Goal: Task Accomplishment & Management: Use online tool/utility

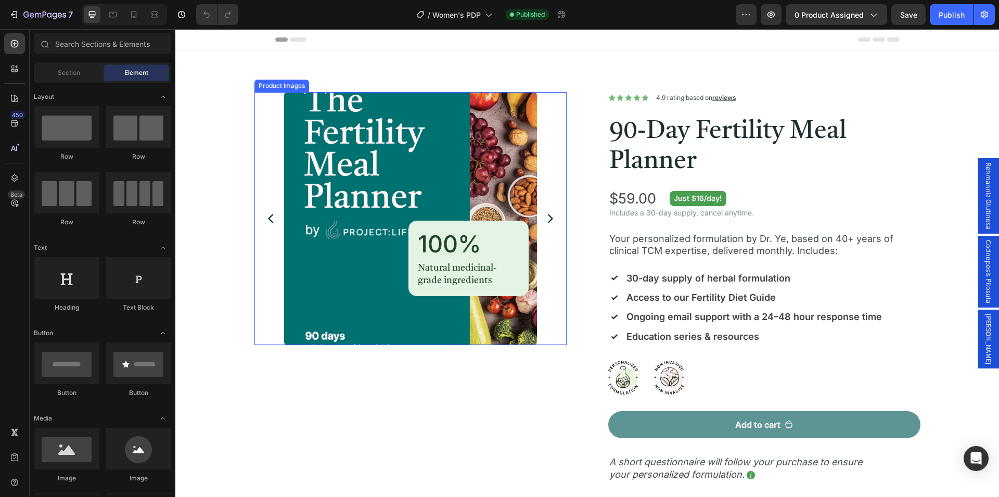
click at [373, 247] on img at bounding box center [410, 218] width 253 height 253
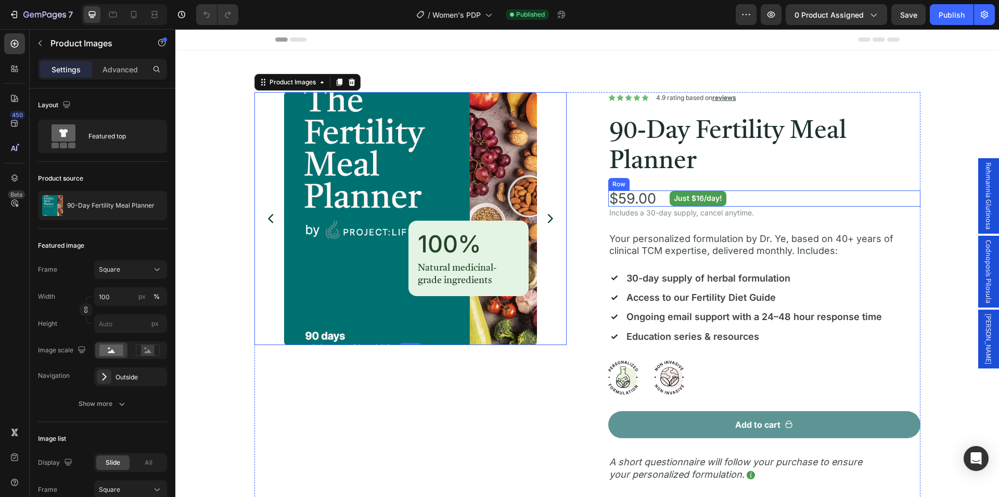
click at [737, 200] on div "$59.00 Product Price Product Price Just $16/day! Text Block Row" at bounding box center [764, 198] width 312 height 16
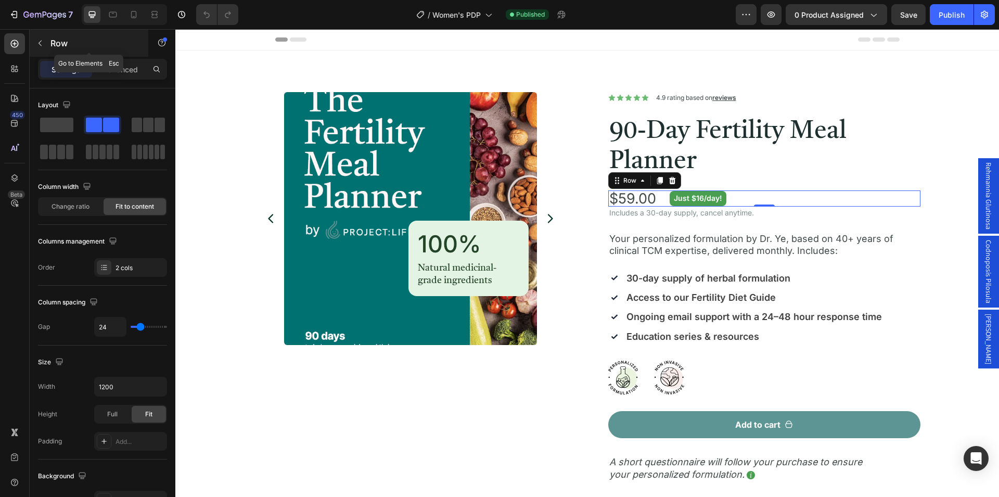
click at [39, 45] on icon "button" at bounding box center [40, 43] width 8 height 8
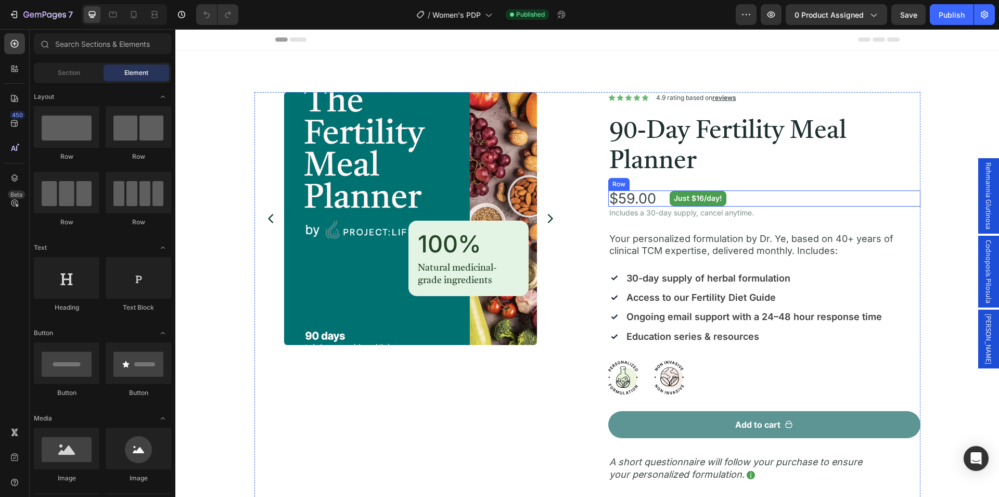
click at [657, 199] on div "$59.00 Product Price Product Price Just $16/day! Text Block Row" at bounding box center [764, 198] width 312 height 16
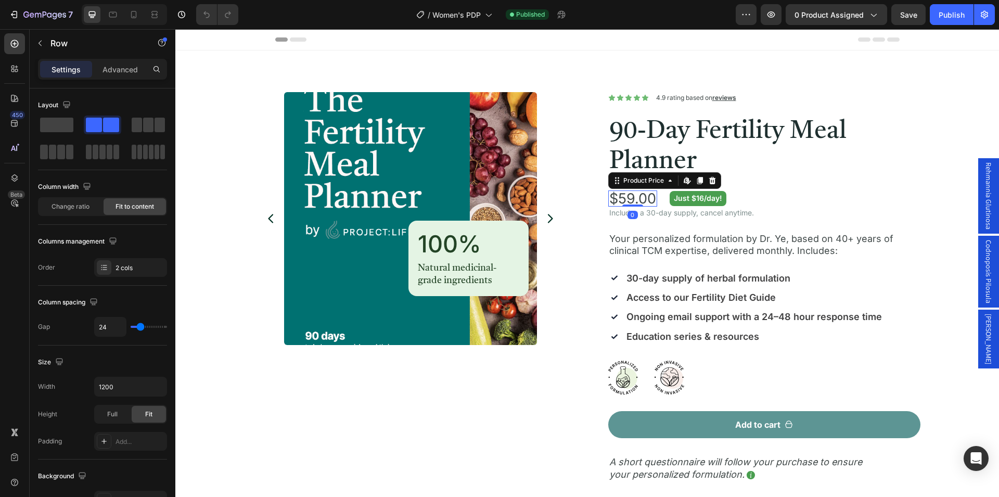
click at [608, 200] on div "$59.00" at bounding box center [632, 198] width 49 height 16
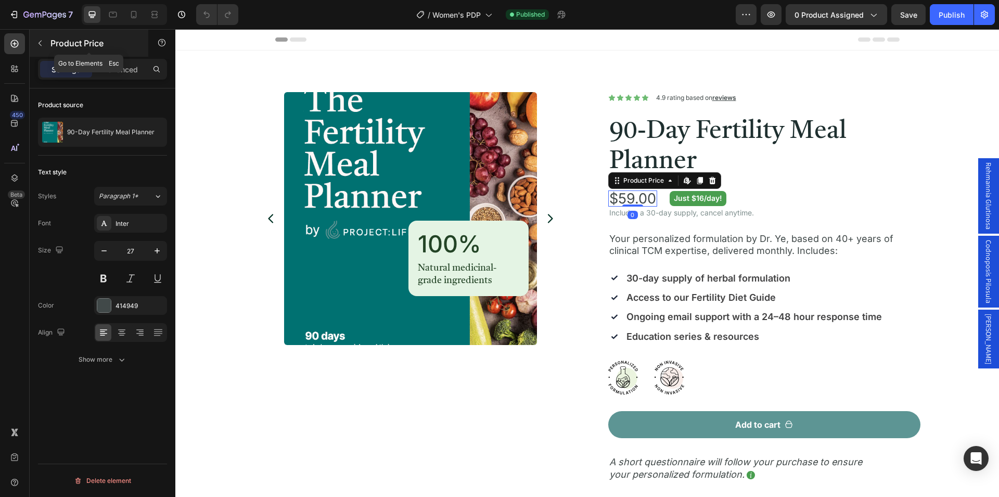
click at [40, 43] on icon "button" at bounding box center [40, 43] width 8 height 8
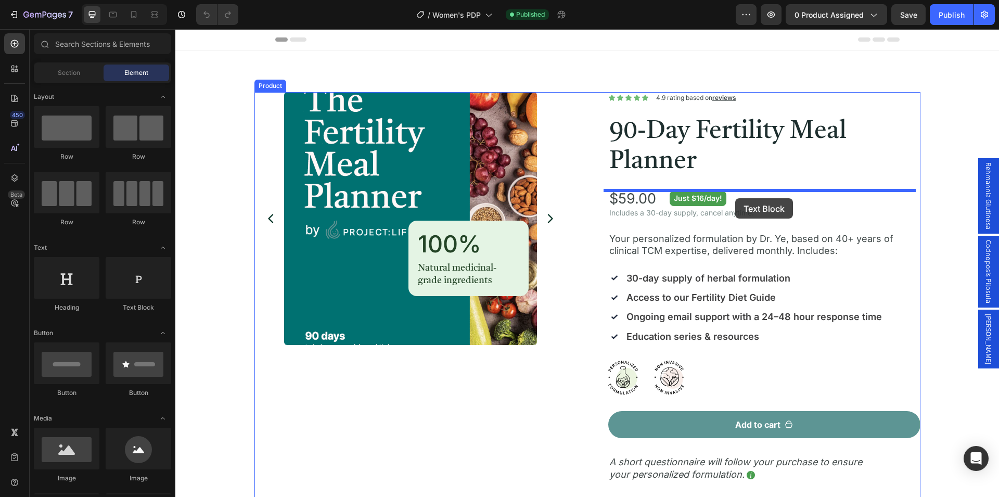
drag, startPoint x: 320, startPoint y: 320, endPoint x: 735, endPoint y: 198, distance: 432.5
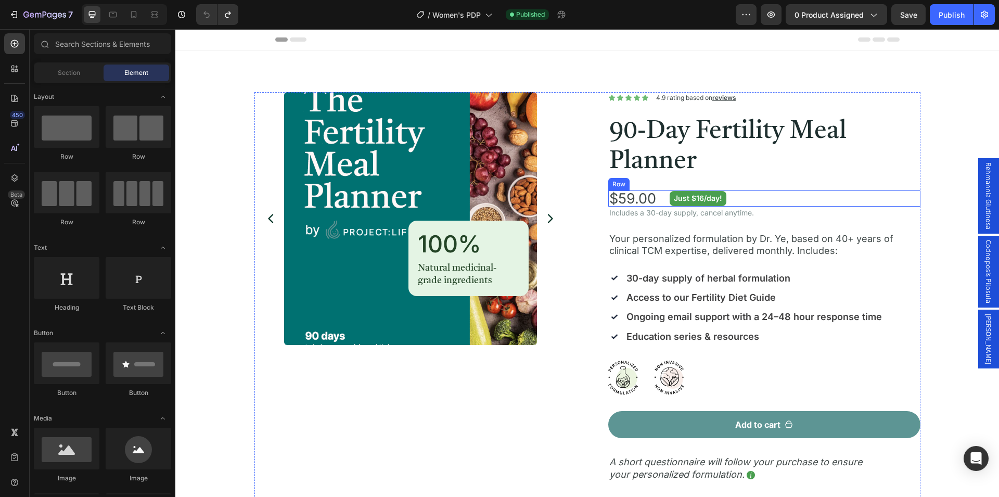
click at [748, 198] on div "$59.00 Product Price Product Price Just $16/day! Text Block Row" at bounding box center [764, 198] width 312 height 16
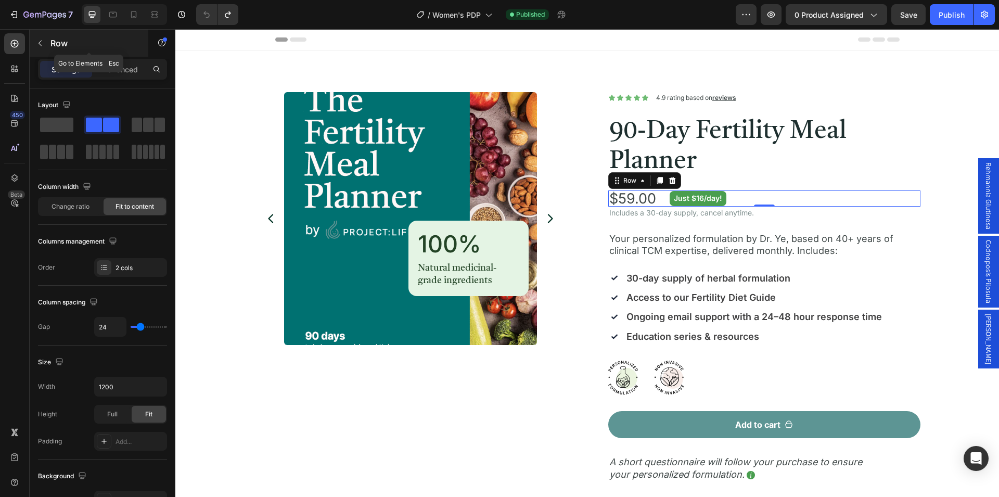
click at [43, 43] on icon "button" at bounding box center [40, 43] width 8 height 8
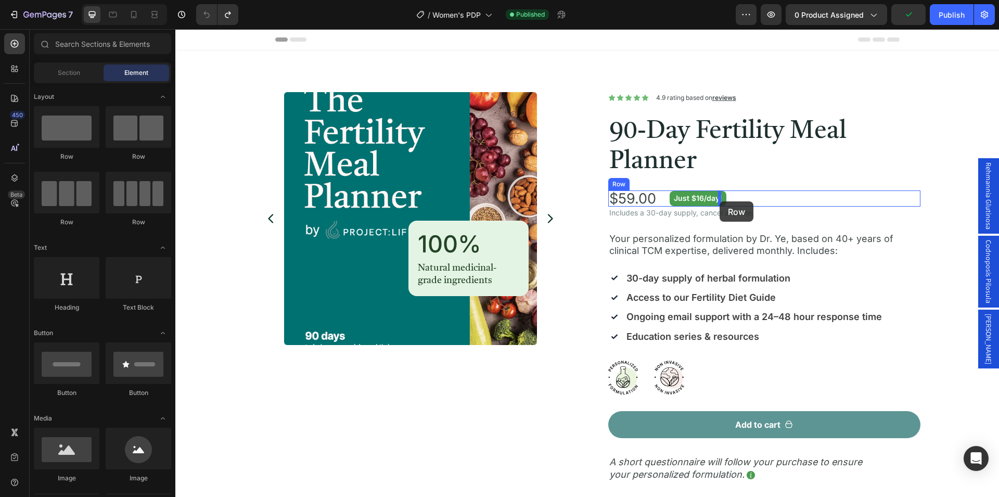
drag, startPoint x: 312, startPoint y: 163, endPoint x: 730, endPoint y: 211, distance: 420.9
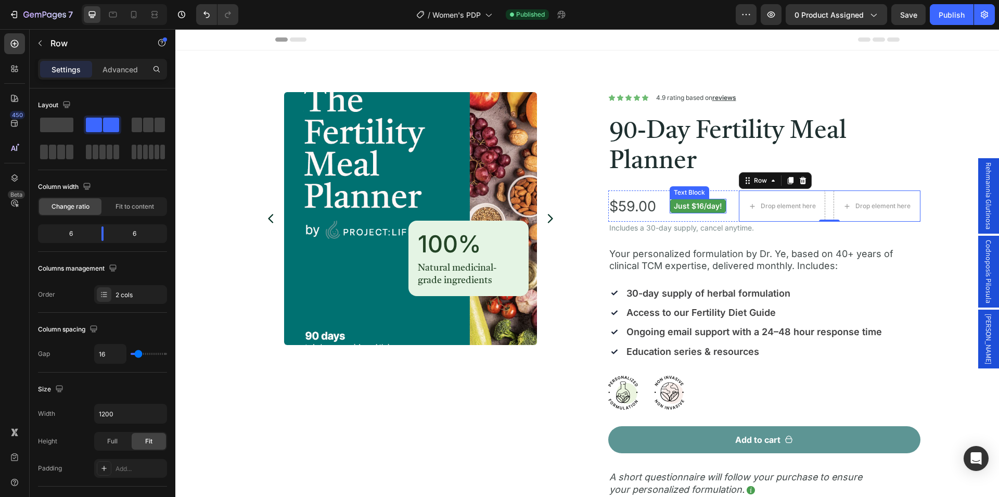
click at [716, 207] on p "Just $16/day!" at bounding box center [698, 206] width 48 height 10
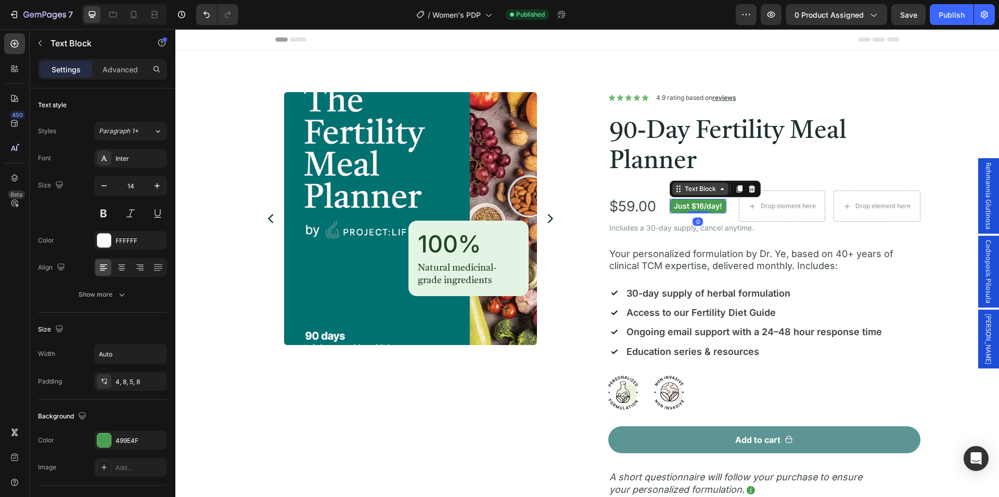
click at [691, 188] on div "Text Block" at bounding box center [699, 188] width 35 height 9
click at [692, 190] on div "Text Block" at bounding box center [699, 188] width 35 height 9
click at [824, 201] on div "Drop element here Drop element here Row" at bounding box center [830, 205] width 182 height 31
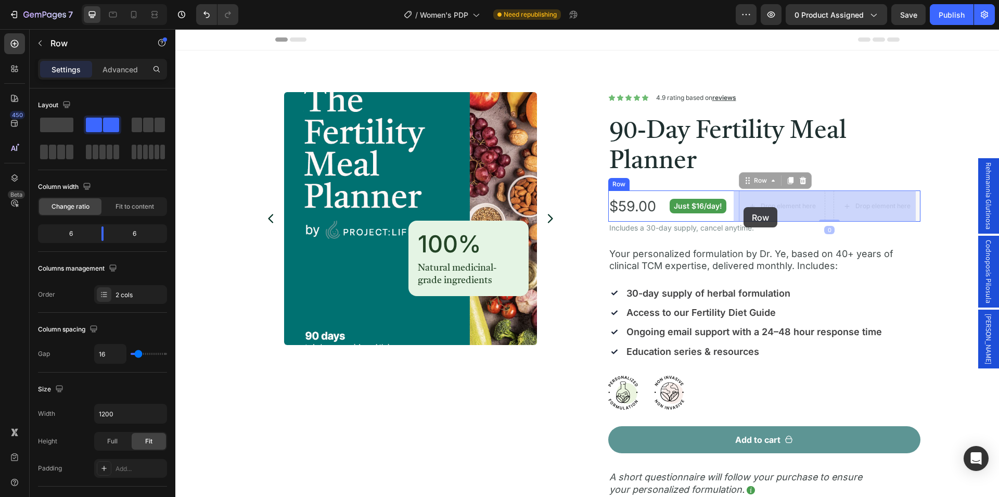
drag, startPoint x: 757, startPoint y: 184, endPoint x: 743, endPoint y: 207, distance: 26.6
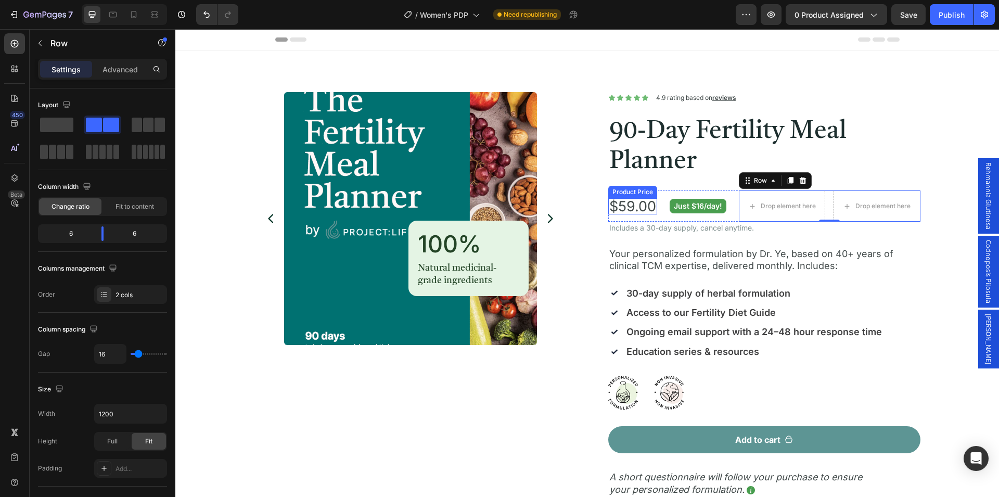
click at [639, 209] on div "$59.00" at bounding box center [632, 206] width 49 height 16
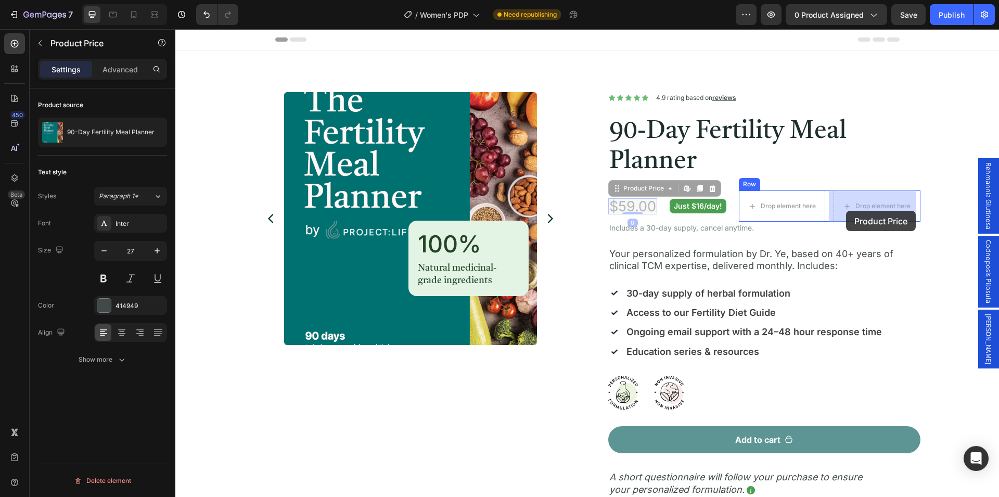
drag, startPoint x: 628, startPoint y: 190, endPoint x: 846, endPoint y: 211, distance: 218.9
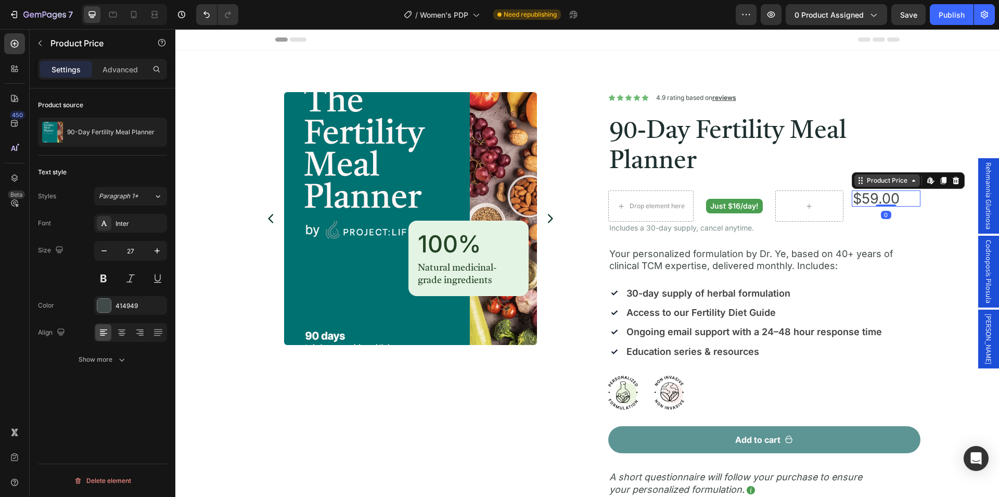
click at [878, 184] on div "Product Price" at bounding box center [886, 180] width 45 height 9
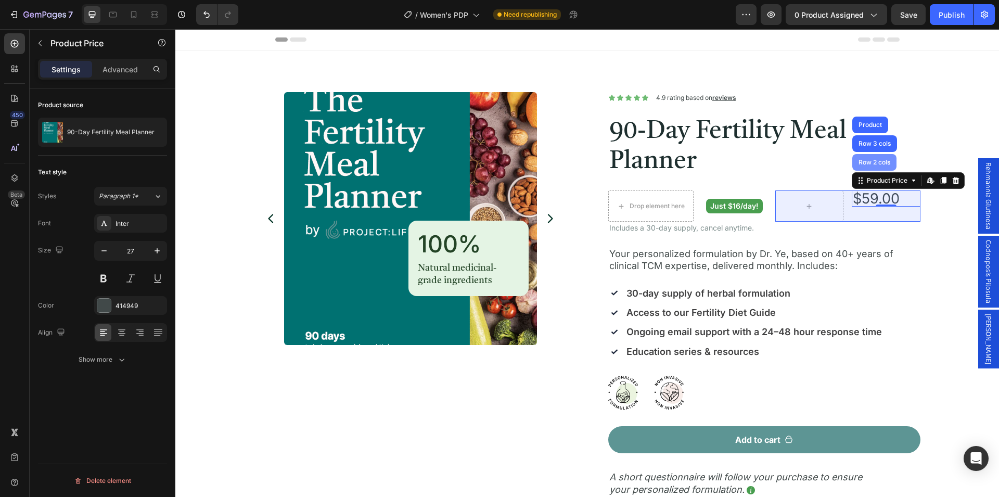
click at [867, 166] on div "Row 2 cols" at bounding box center [874, 162] width 44 height 17
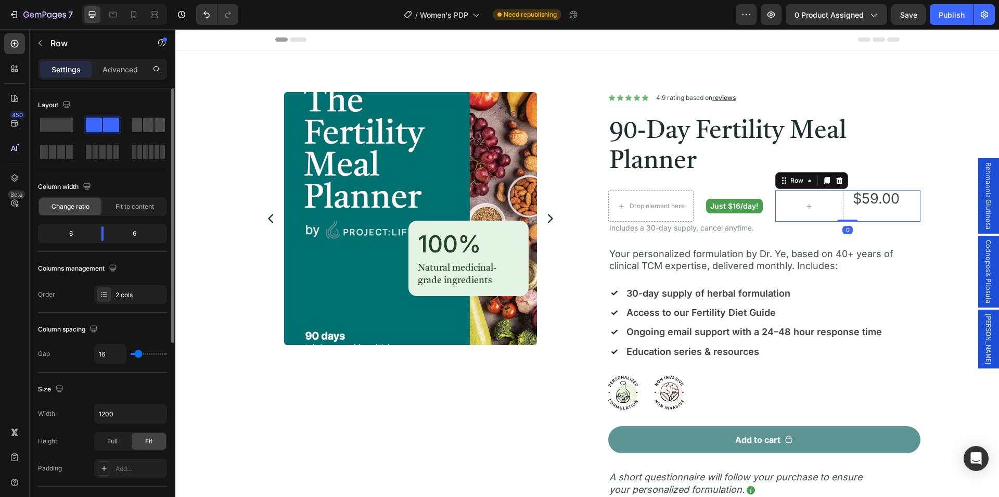
click at [142, 126] on div at bounding box center [148, 125] width 33 height 15
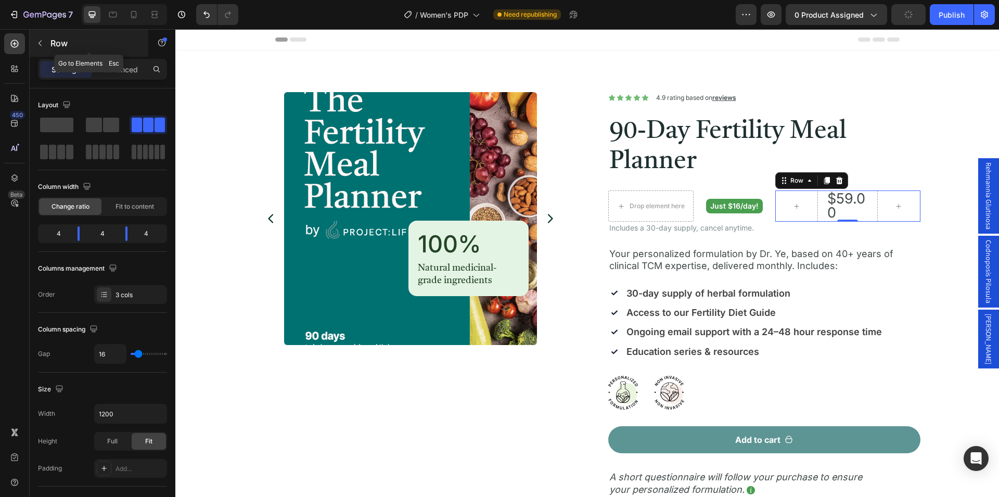
click at [44, 44] on button "button" at bounding box center [40, 43] width 17 height 17
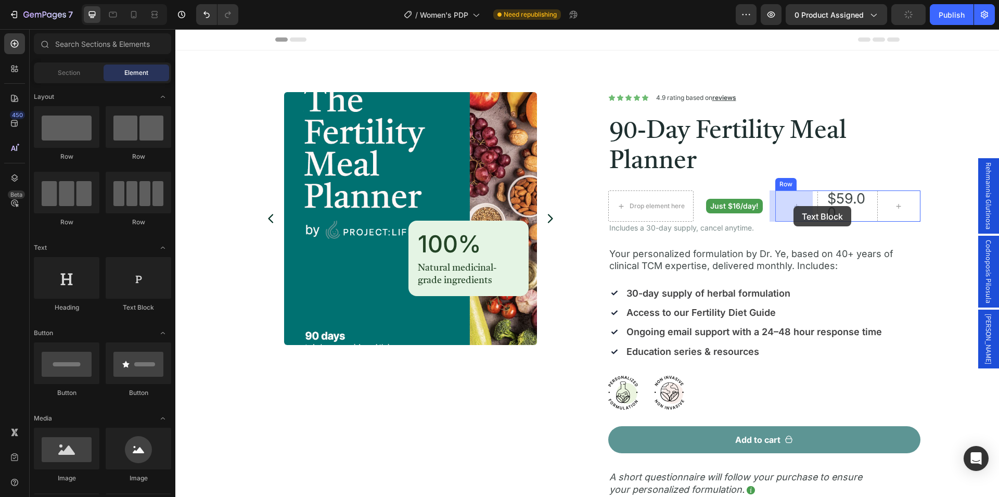
drag, startPoint x: 316, startPoint y: 315, endPoint x: 793, endPoint y: 206, distance: 489.2
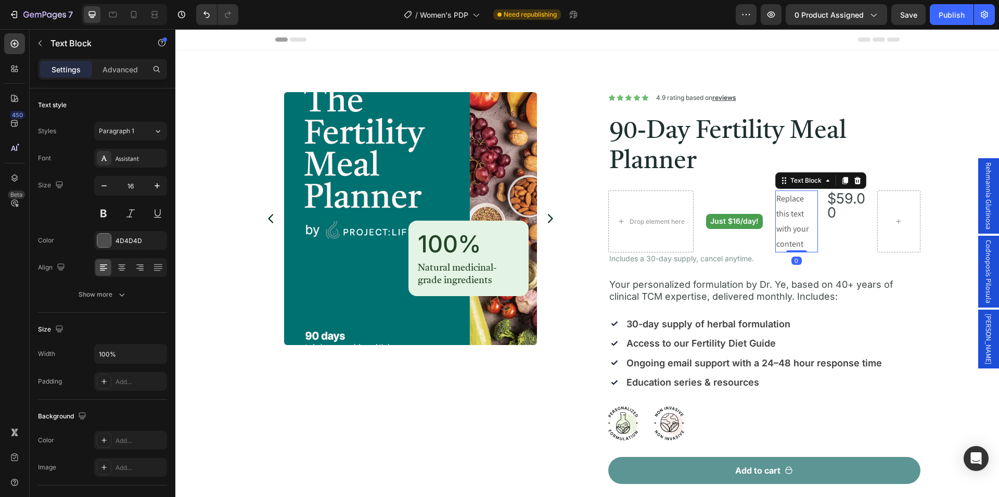
click at [793, 213] on div "Replace this text with your content" at bounding box center [796, 221] width 43 height 62
click at [793, 213] on p "Replace this text with your content" at bounding box center [796, 221] width 41 height 60
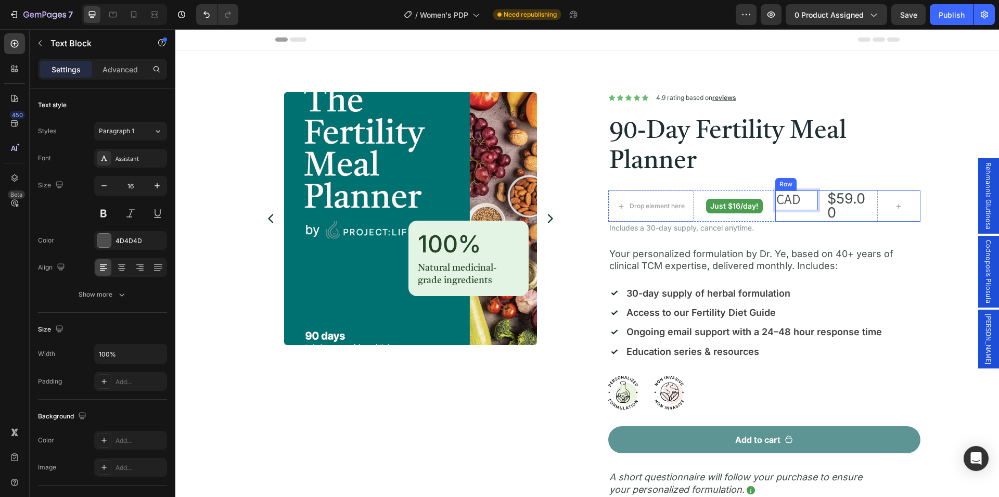
click at [808, 219] on div "CAD Text Block 0" at bounding box center [796, 205] width 43 height 31
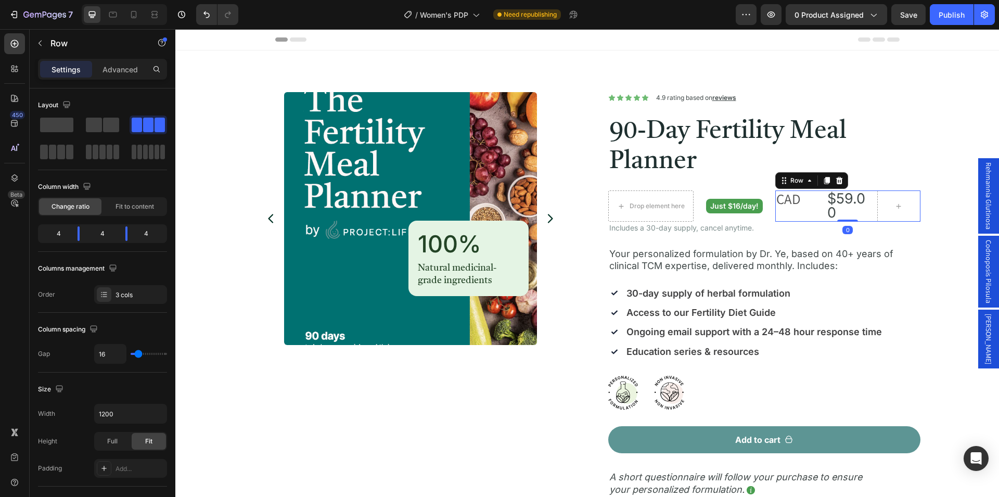
click at [799, 203] on p "CAD" at bounding box center [796, 200] width 41 height 18
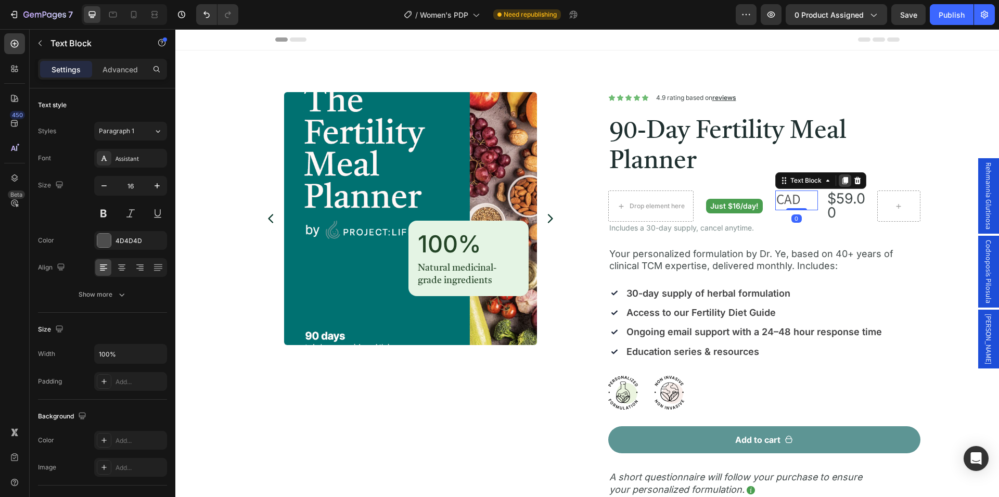
click at [841, 180] on icon at bounding box center [845, 180] width 8 height 8
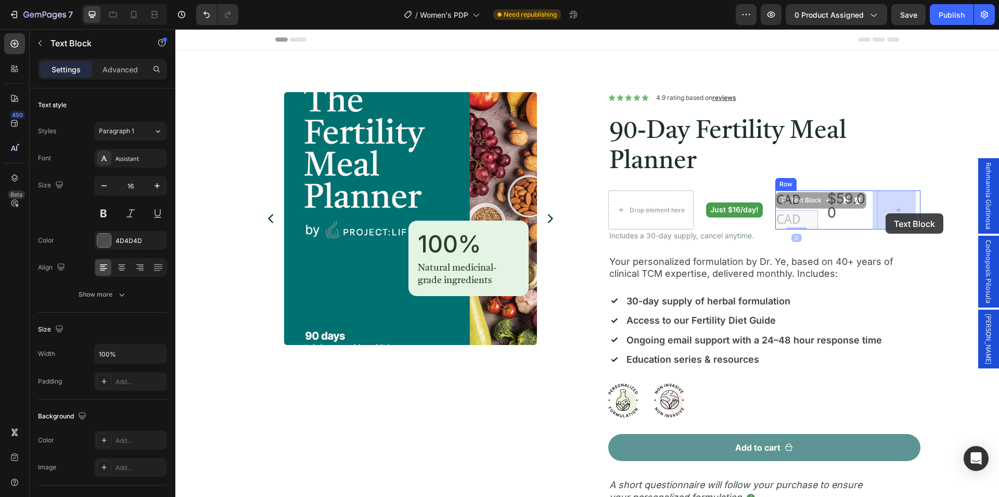
drag, startPoint x: 797, startPoint y: 203, endPoint x: 885, endPoint y: 213, distance: 89.0
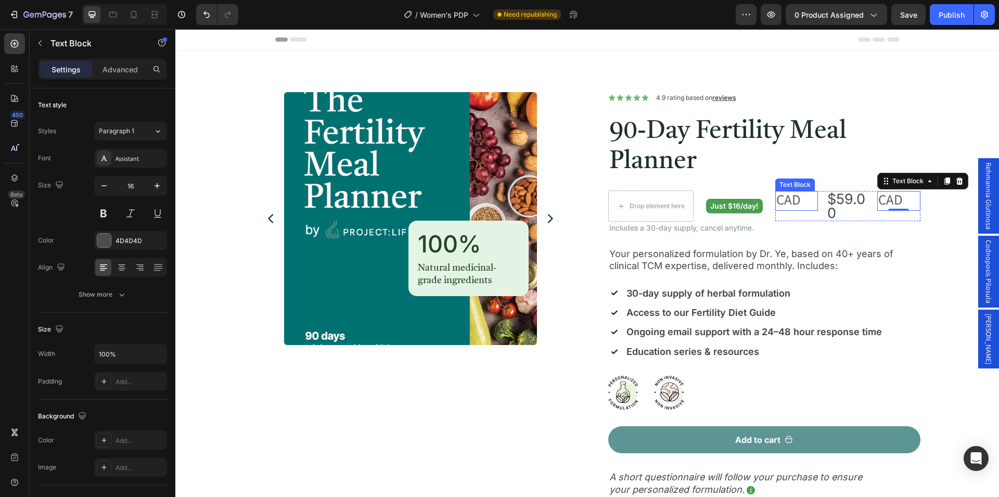
click at [797, 200] on p "CAD" at bounding box center [796, 201] width 41 height 18
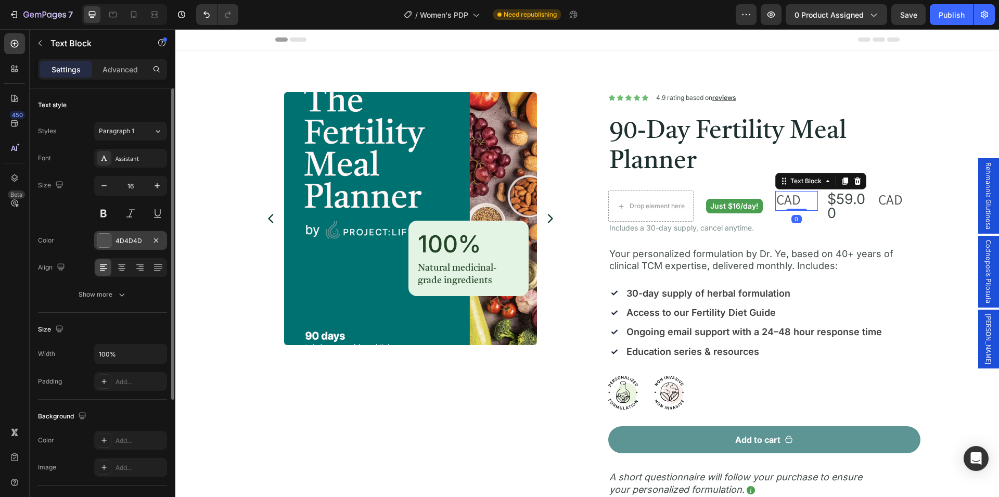
click at [127, 242] on div "4D4D4D" at bounding box center [130, 240] width 30 height 9
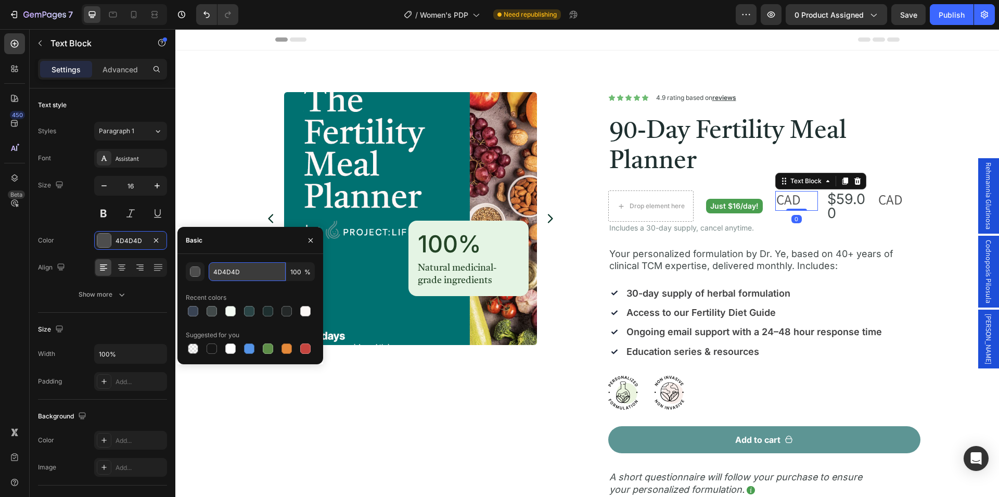
click at [257, 275] on input "4D4D4D" at bounding box center [247, 271] width 77 height 19
paste input "14949"
type input "414949"
click at [312, 243] on icon "button" at bounding box center [310, 240] width 8 height 8
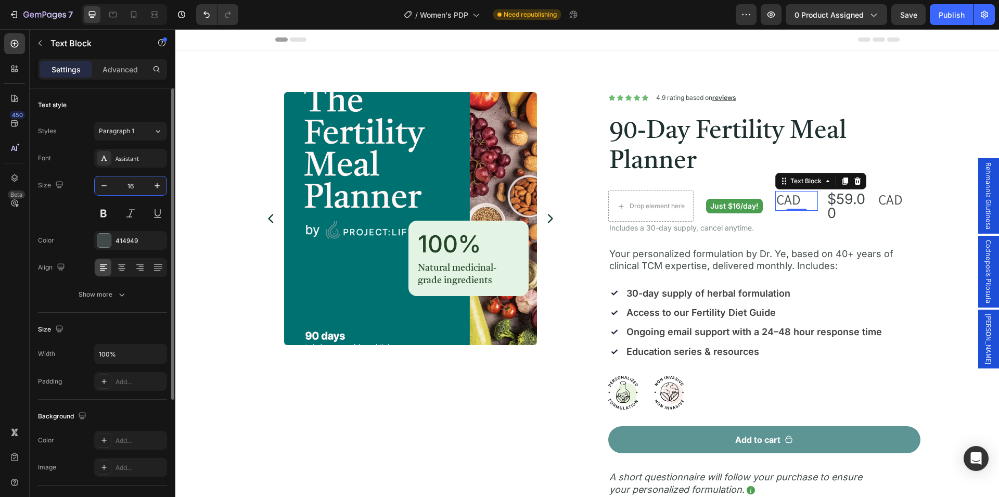
click at [141, 188] on input "16" at bounding box center [130, 185] width 34 height 19
type input "27"
click at [131, 164] on div "Assistant" at bounding box center [130, 158] width 73 height 19
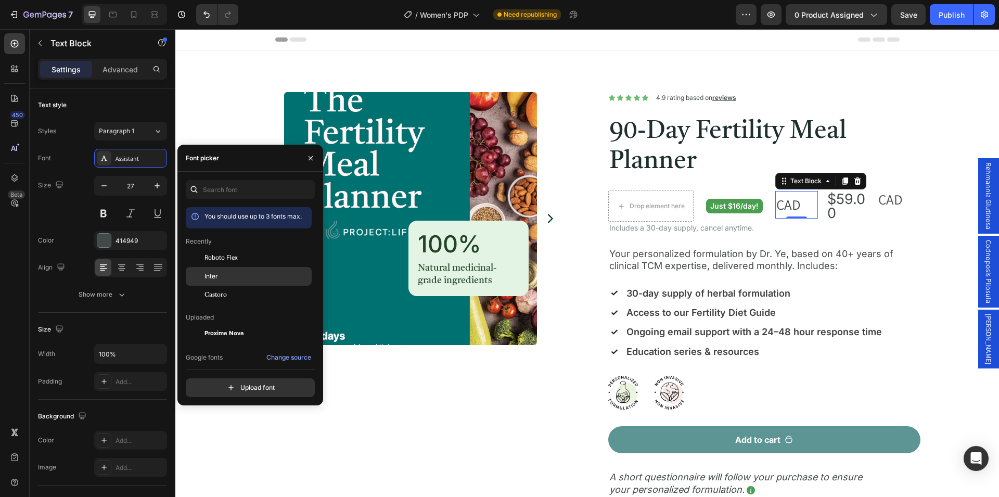
click at [218, 281] on div "Inter" at bounding box center [256, 276] width 105 height 9
click at [133, 105] on div "Text style" at bounding box center [102, 105] width 129 height 17
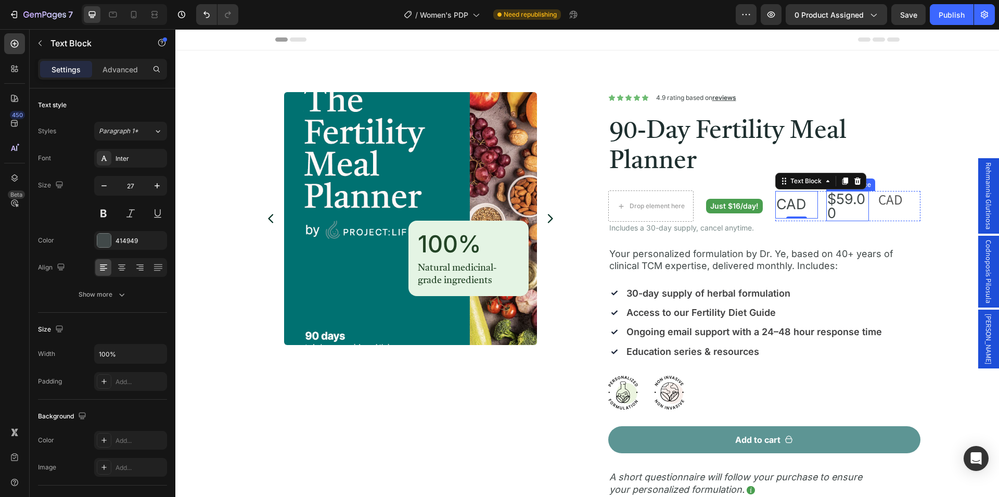
click at [851, 201] on div "$59.00" at bounding box center [847, 206] width 43 height 30
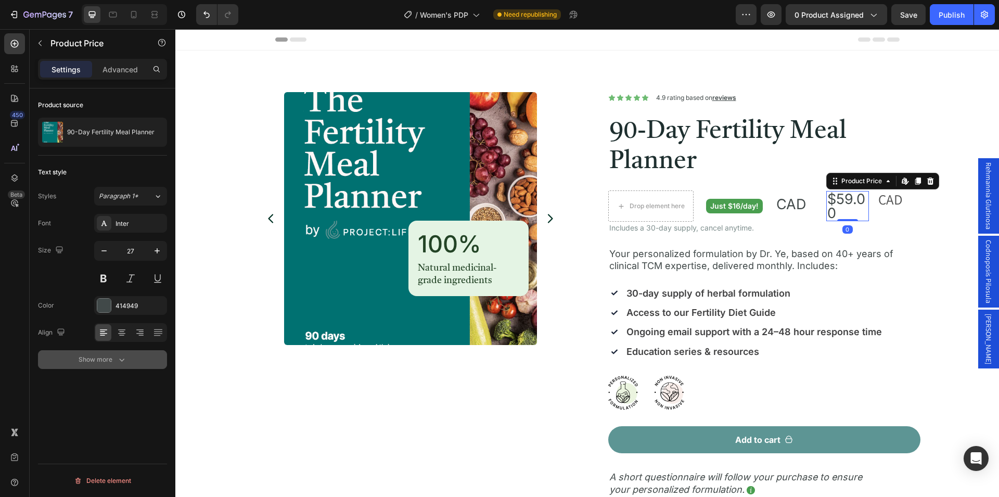
click at [139, 356] on button "Show more" at bounding box center [102, 359] width 129 height 19
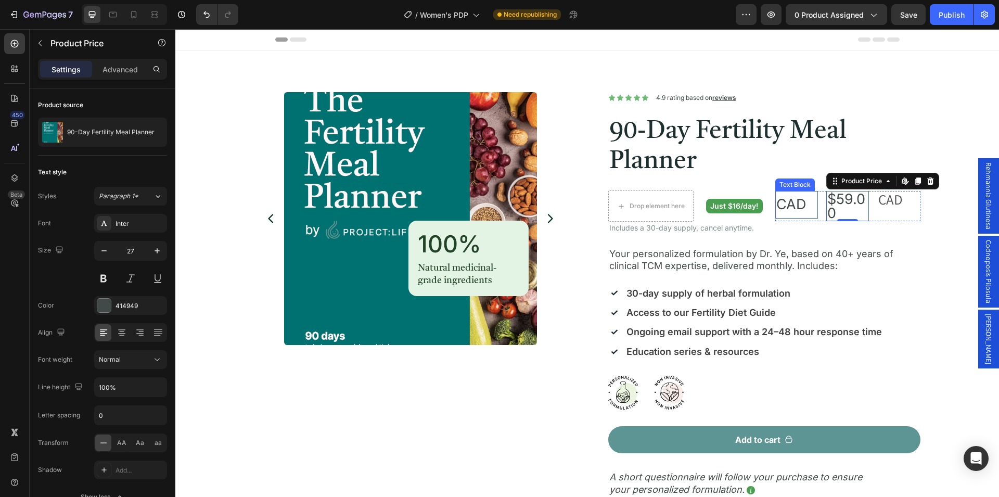
click at [785, 208] on span "CAD" at bounding box center [791, 204] width 30 height 17
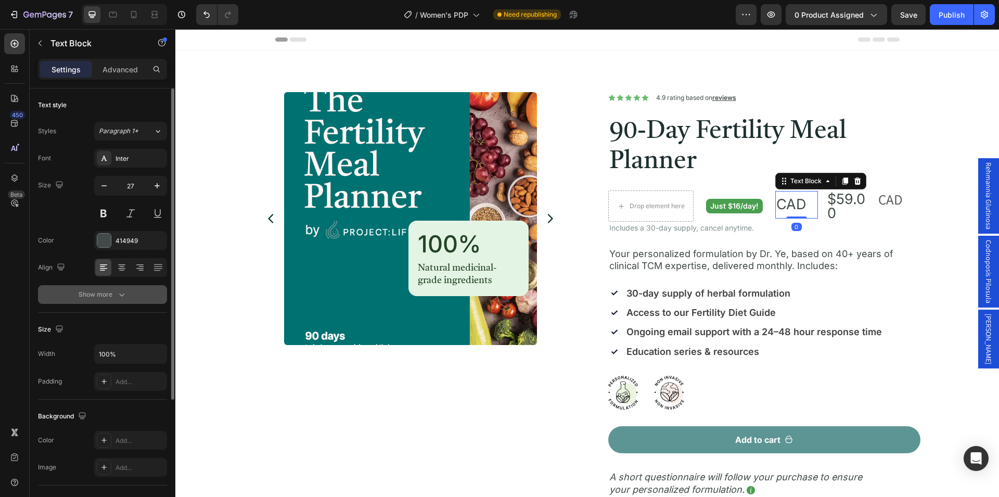
click at [135, 291] on button "Show more" at bounding box center [102, 294] width 129 height 19
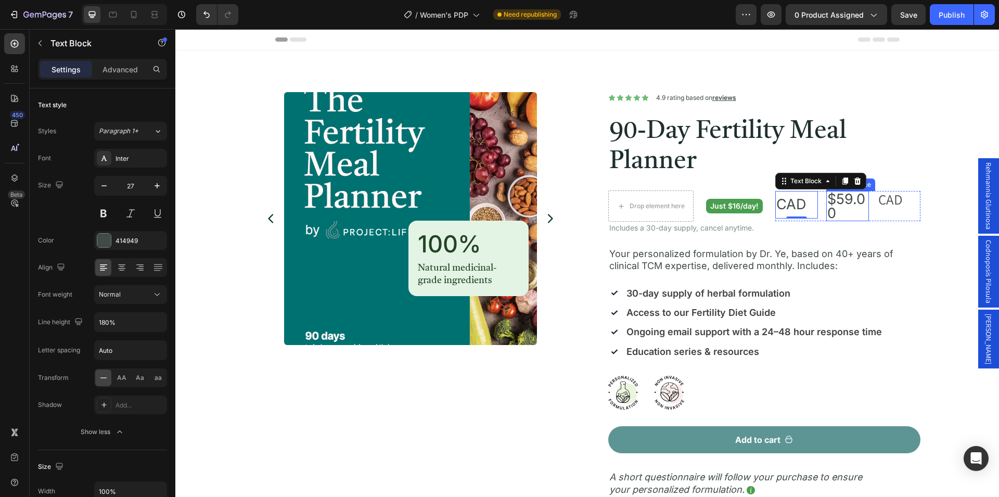
click at [834, 207] on div "$59.00" at bounding box center [847, 206] width 43 height 30
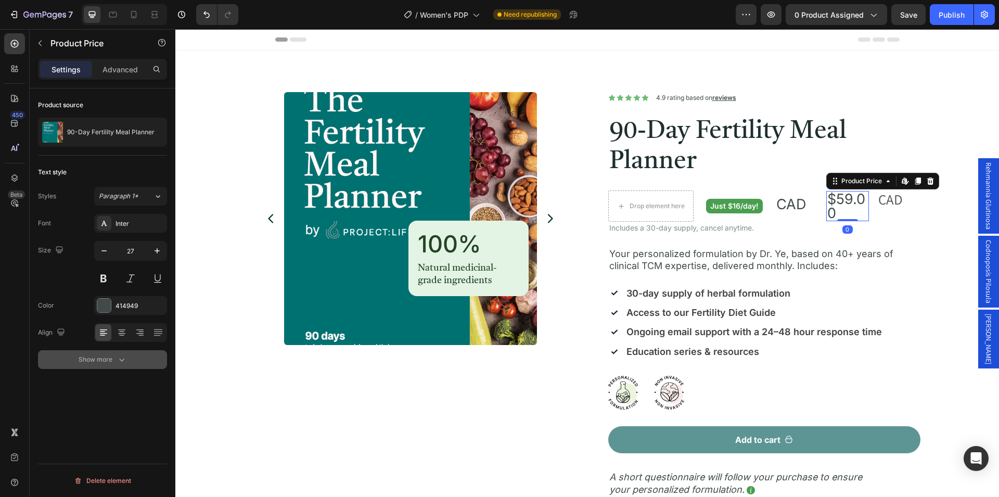
click at [127, 362] on button "Show more" at bounding box center [102, 359] width 129 height 19
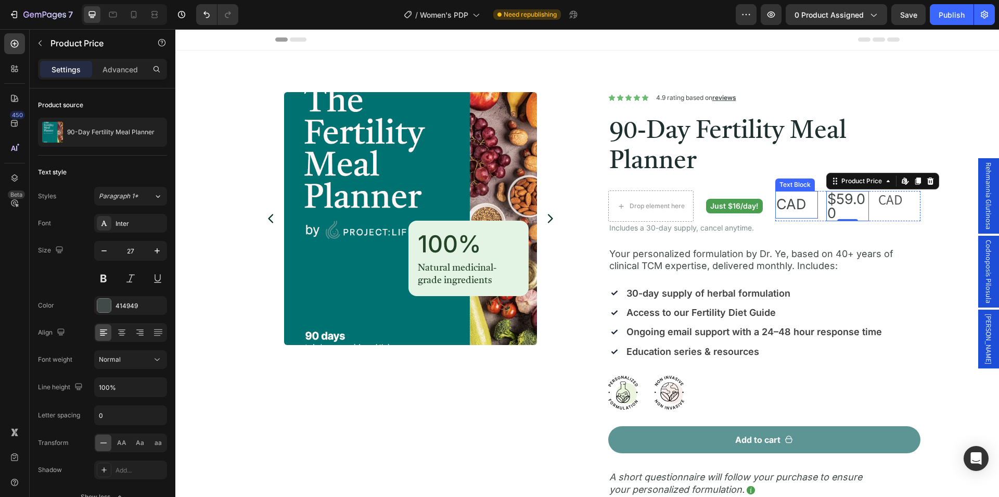
click at [800, 209] on p "CAD" at bounding box center [796, 204] width 41 height 25
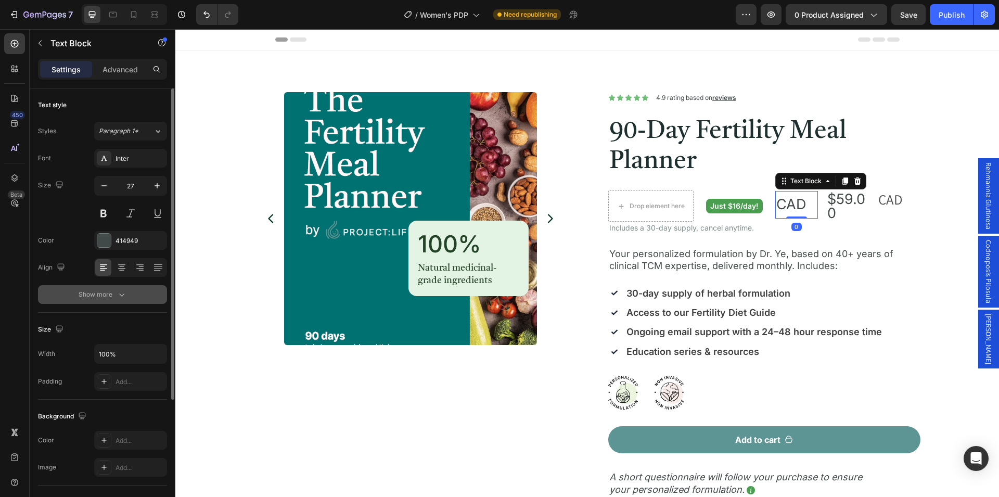
click at [126, 291] on icon "button" at bounding box center [122, 294] width 10 height 10
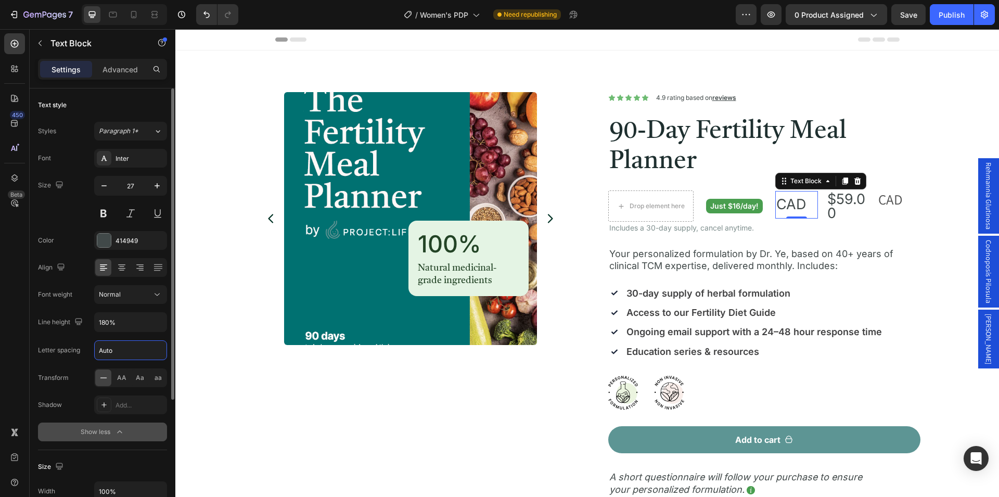
click at [126, 353] on input "Auto" at bounding box center [131, 350] width 72 height 19
type input "0"
click at [125, 325] on input "180%" at bounding box center [131, 322] width 72 height 19
click at [160, 323] on icon "button" at bounding box center [157, 322] width 10 height 10
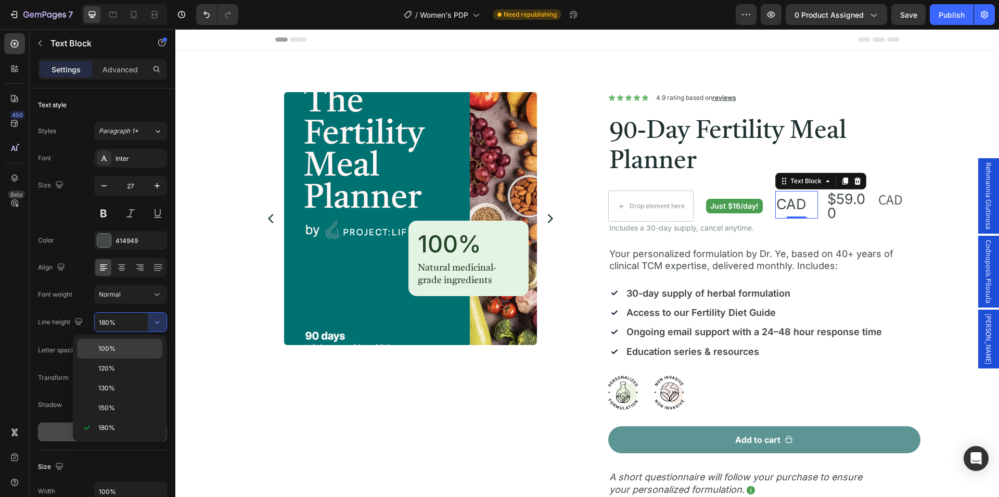
click at [133, 352] on p "100%" at bounding box center [127, 348] width 59 height 9
type input "100%"
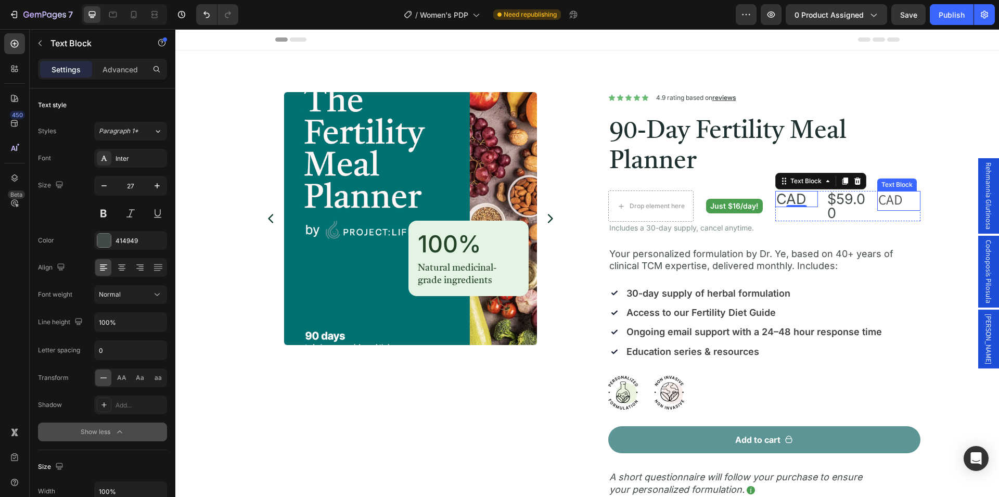
click at [881, 199] on span "CAD" at bounding box center [890, 199] width 24 height 19
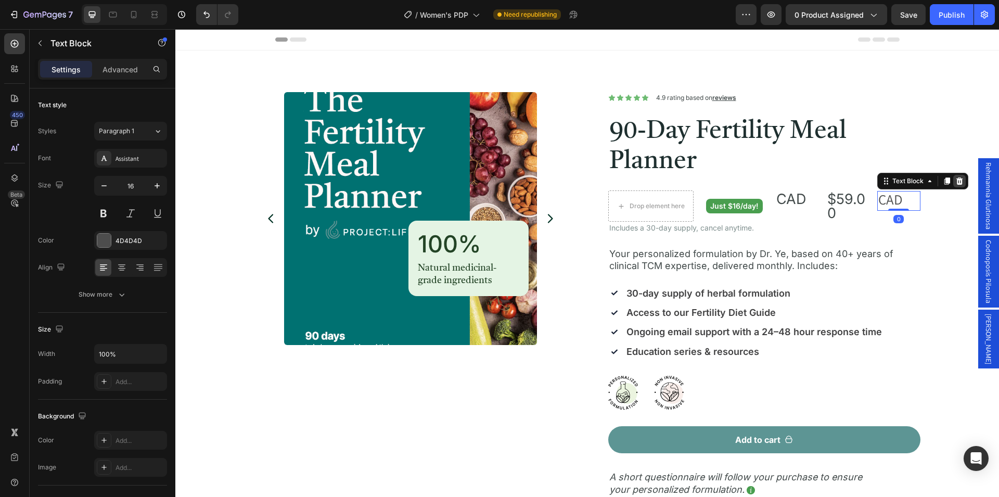
click at [956, 184] on icon at bounding box center [959, 180] width 7 height 7
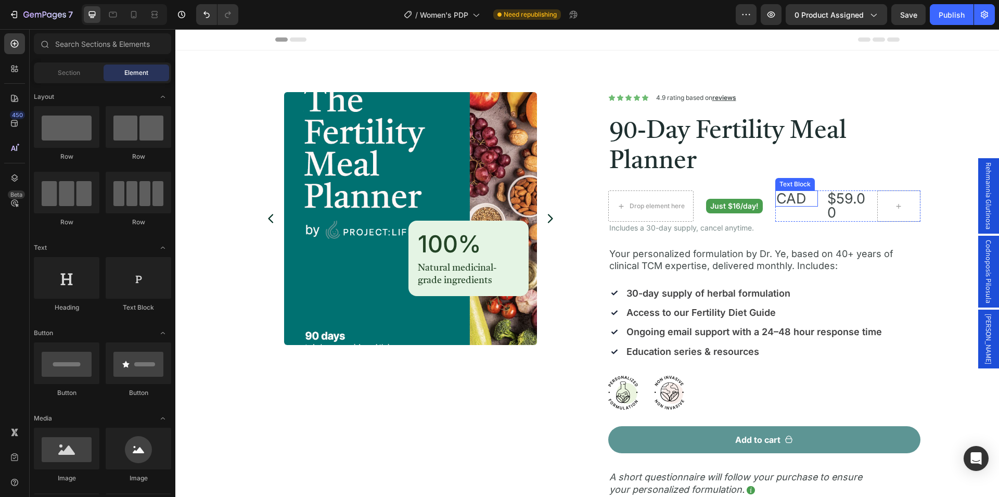
click at [795, 200] on span "CAD" at bounding box center [791, 198] width 30 height 17
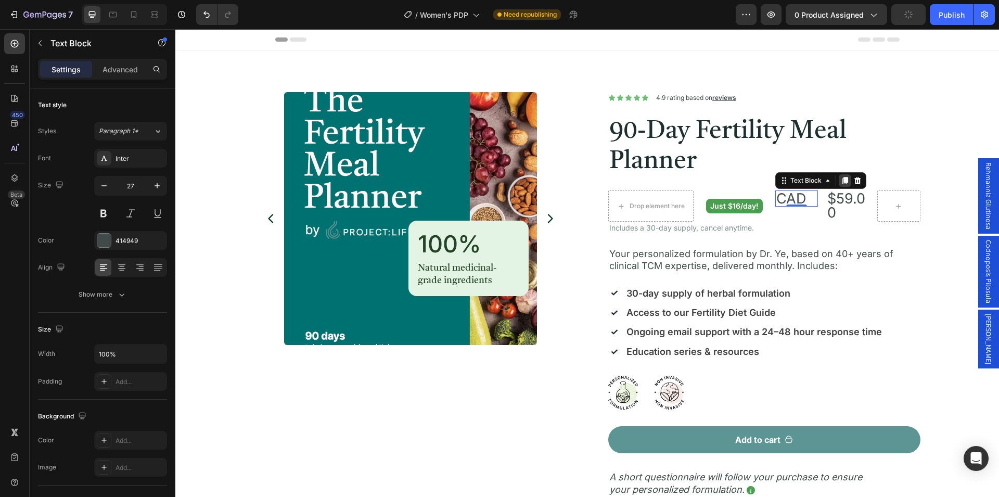
click at [844, 180] on div at bounding box center [844, 180] width 12 height 12
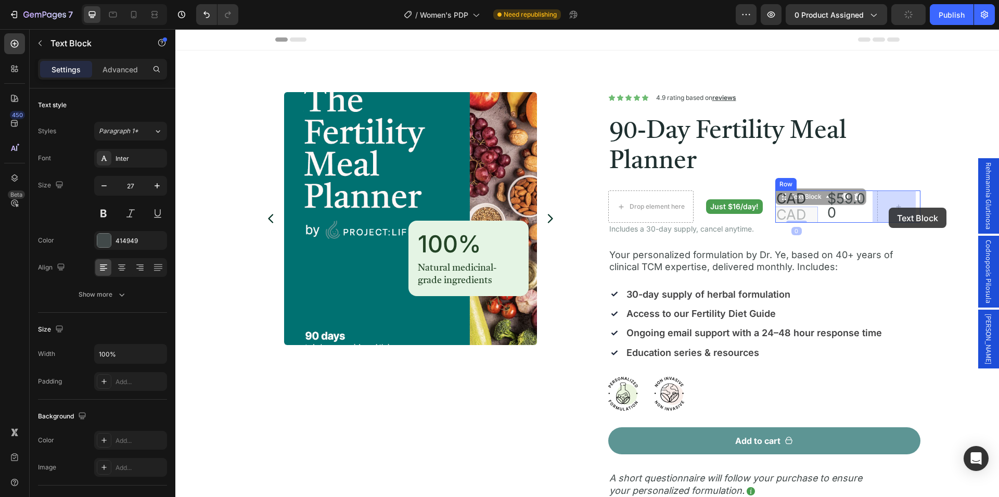
drag, startPoint x: 803, startPoint y: 199, endPoint x: 887, endPoint y: 208, distance: 85.2
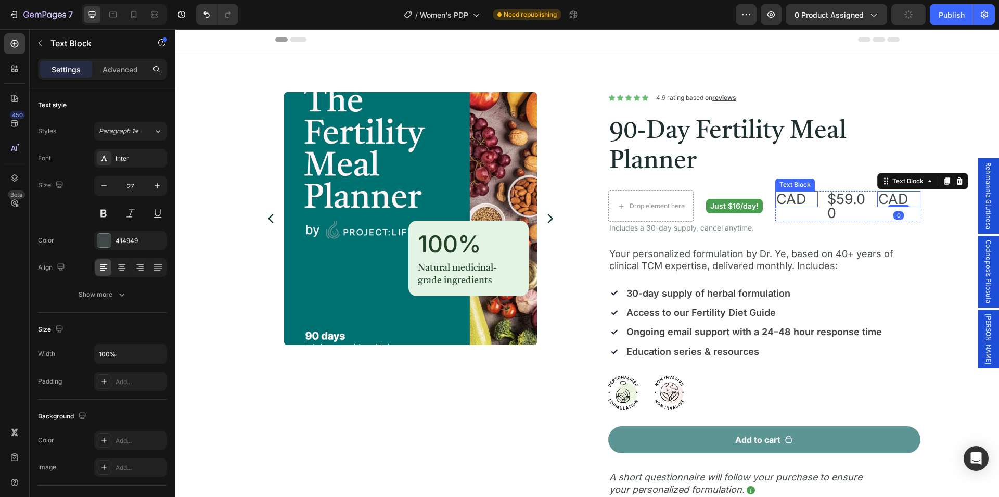
click at [786, 201] on span "CAD" at bounding box center [791, 198] width 30 height 17
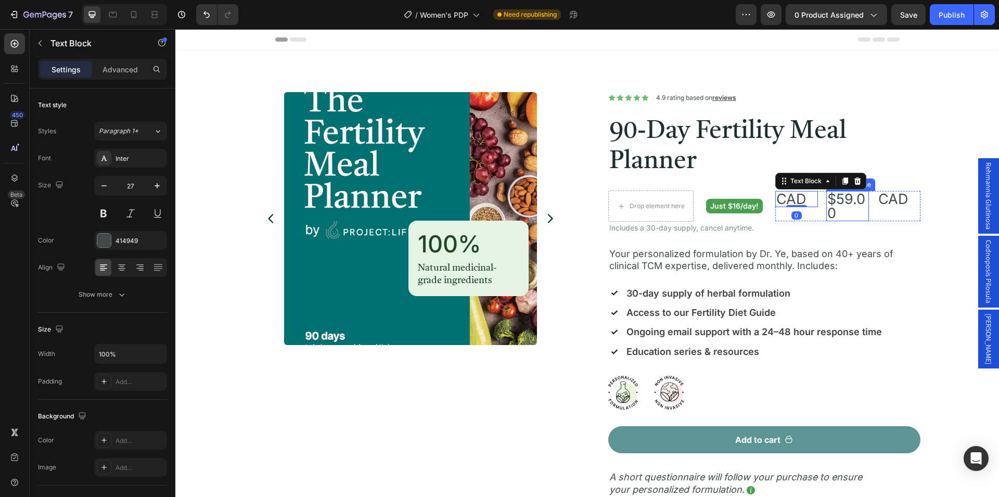
click at [835, 199] on div "$59.00" at bounding box center [847, 206] width 43 height 30
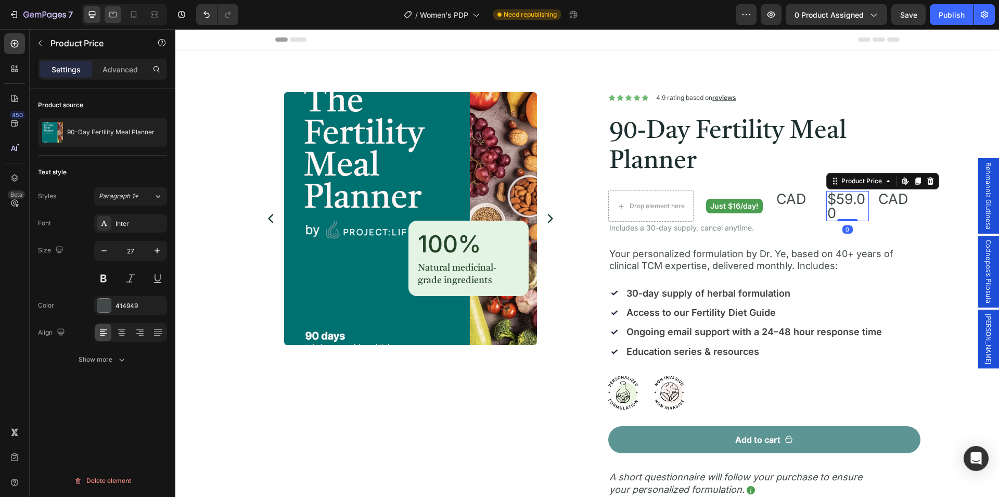
click at [118, 19] on icon at bounding box center [113, 14] width 10 height 10
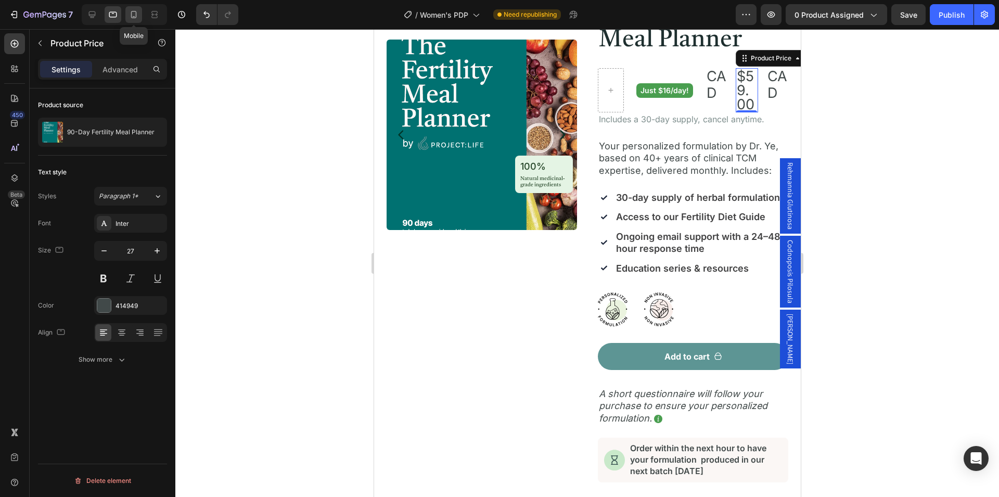
click at [136, 19] on icon at bounding box center [133, 14] width 10 height 10
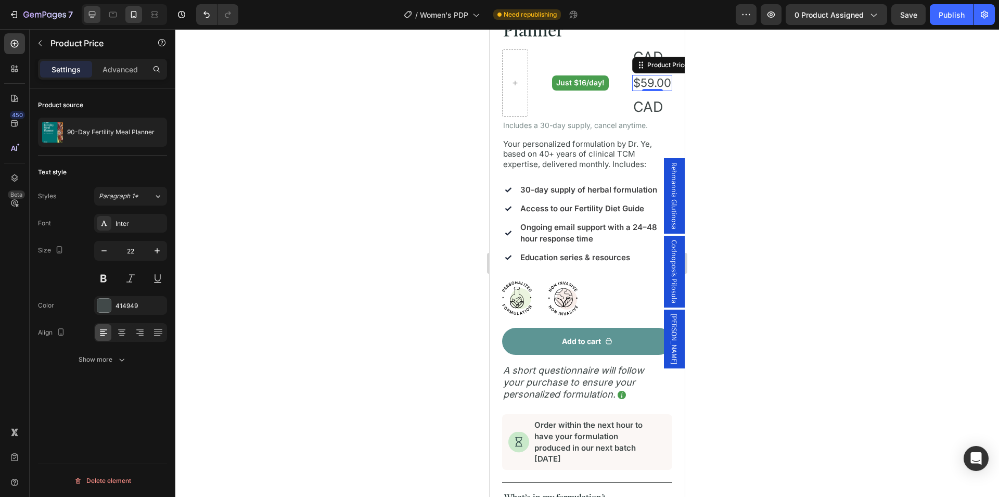
click at [95, 15] on icon at bounding box center [92, 14] width 7 height 7
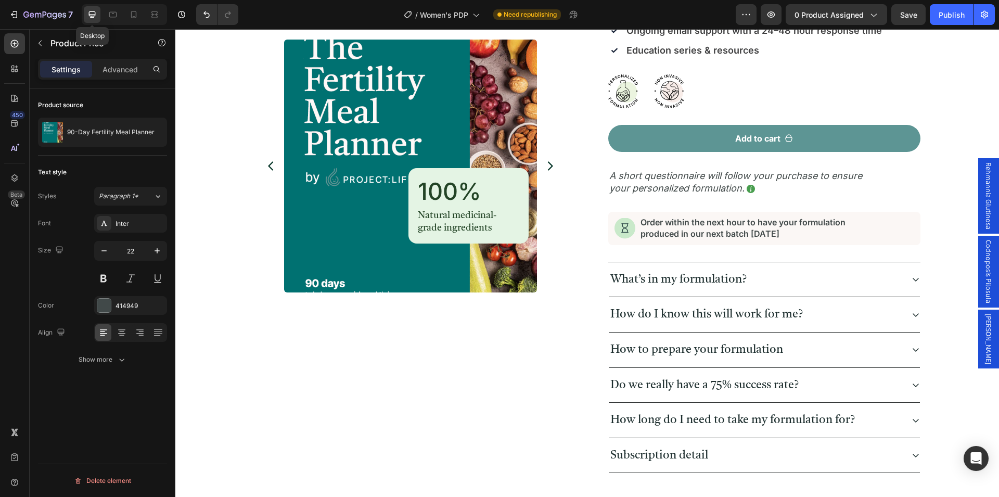
type input "27"
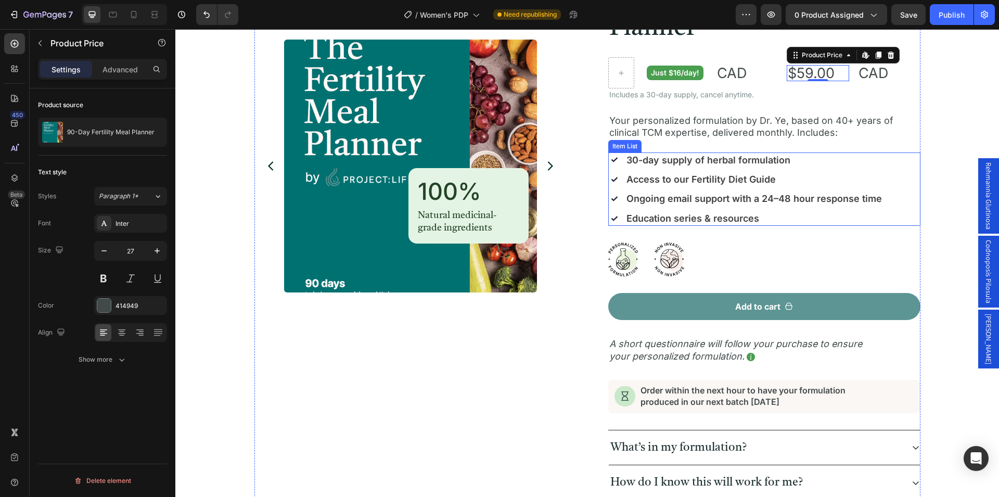
scroll to position [133, 0]
click at [744, 79] on p "CAD" at bounding box center [747, 74] width 60 height 14
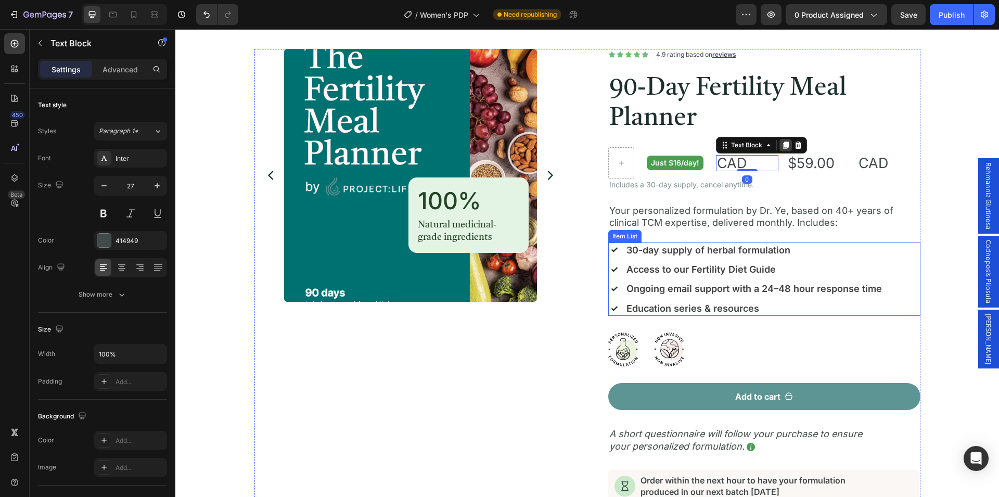
scroll to position [0, 0]
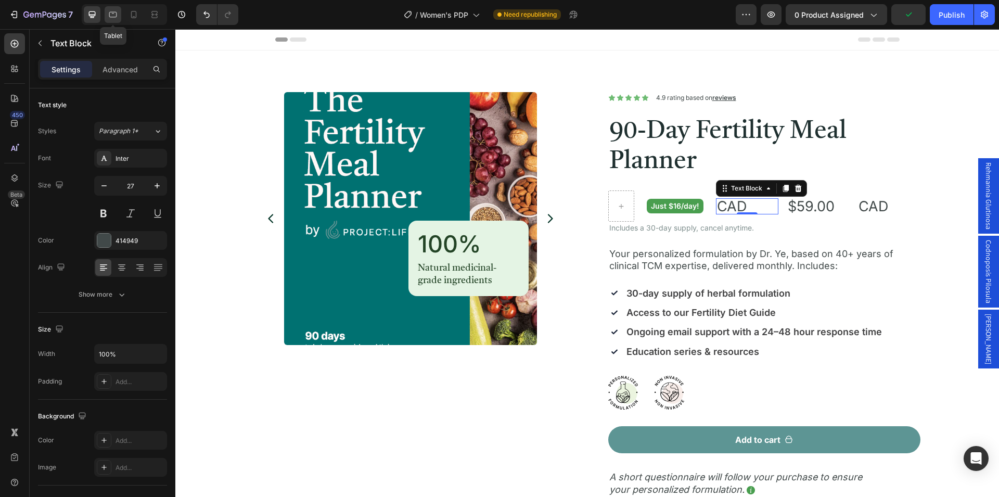
click at [114, 19] on icon at bounding box center [113, 14] width 10 height 10
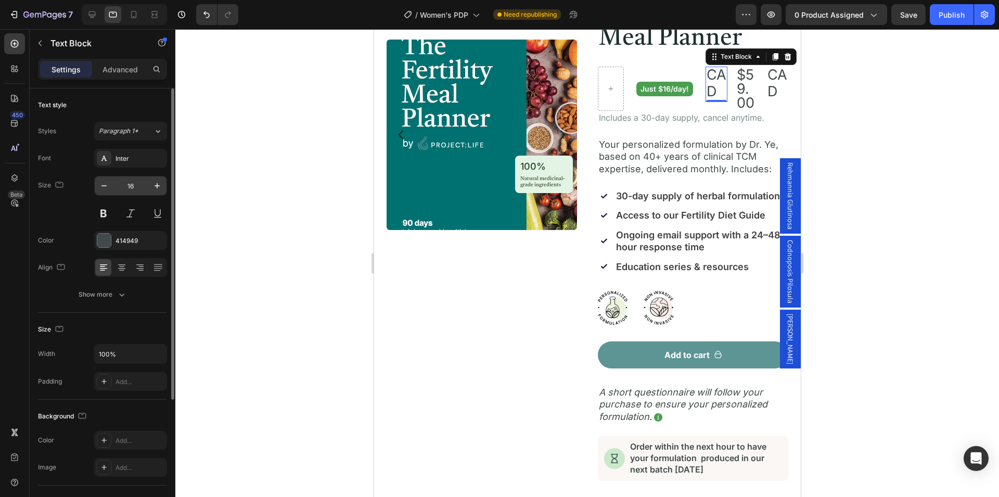
scroll to position [122, 0]
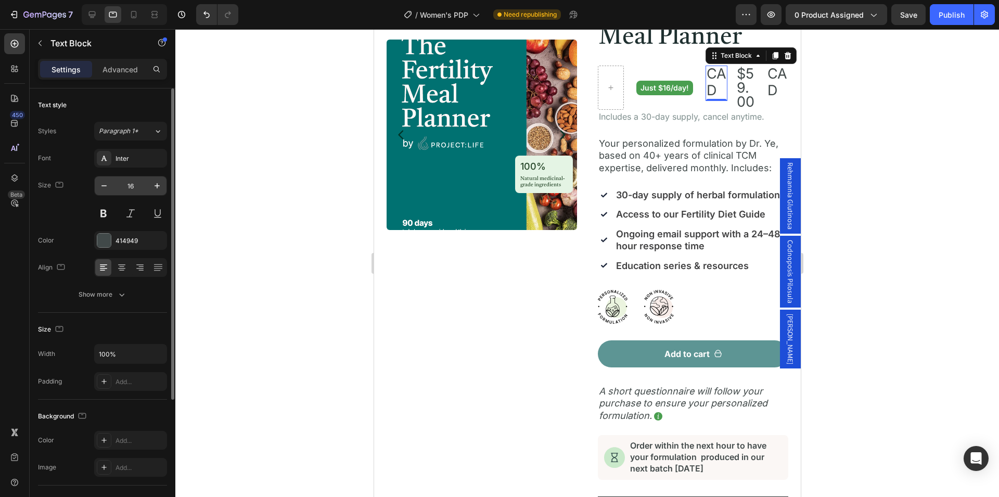
click at [134, 185] on input "16" at bounding box center [130, 185] width 34 height 19
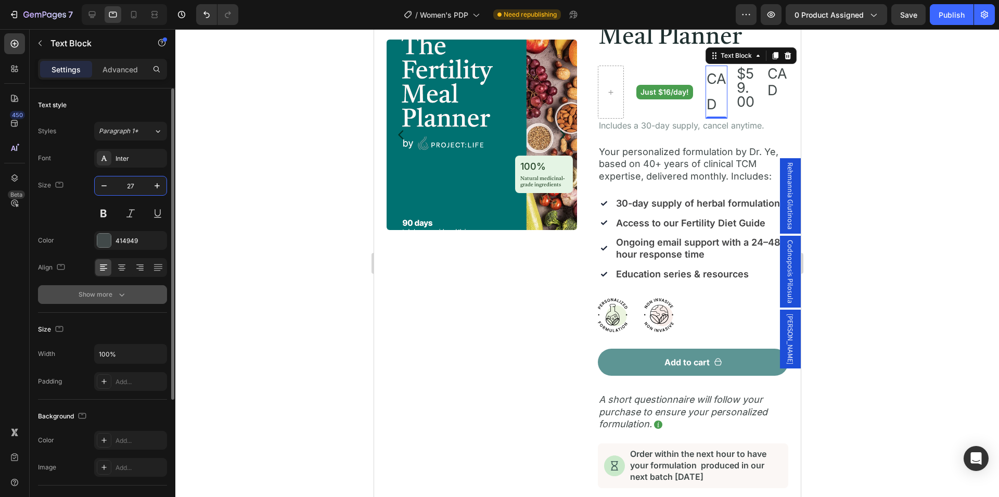
type input "27"
click at [135, 296] on button "Show more" at bounding box center [102, 294] width 129 height 19
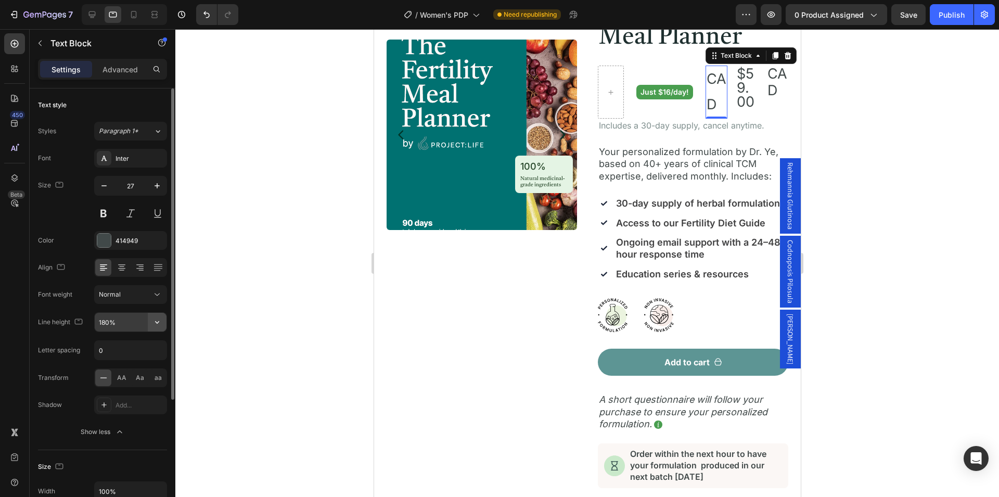
click at [160, 320] on icon "button" at bounding box center [157, 322] width 10 height 10
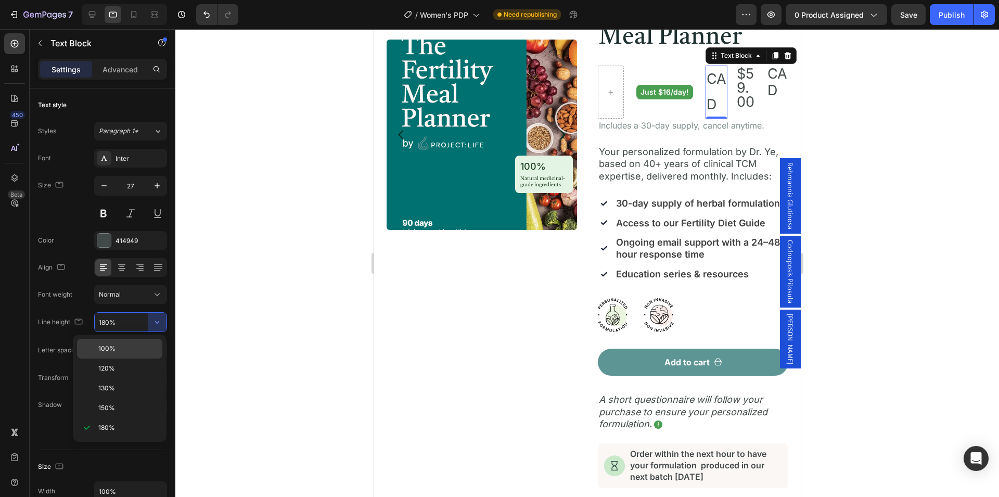
click at [131, 348] on p "100%" at bounding box center [127, 348] width 59 height 9
type input "100%"
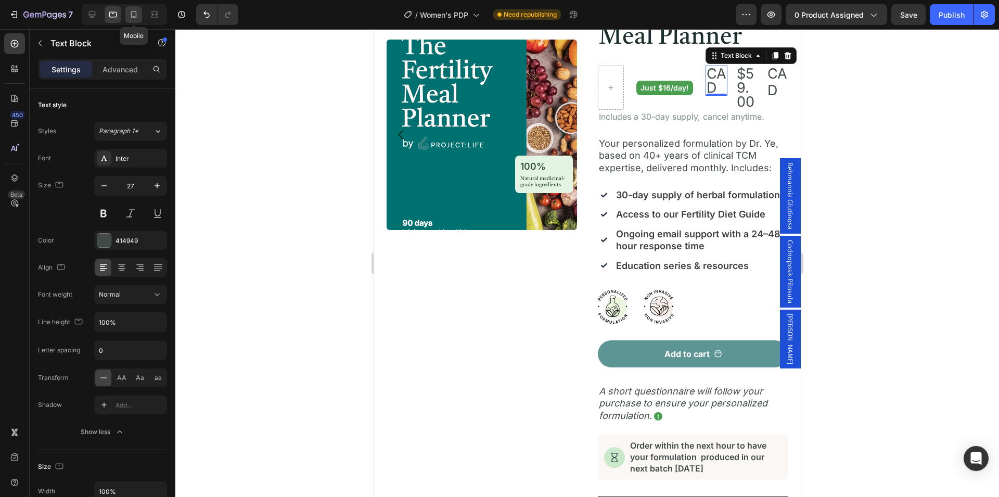
click at [134, 16] on icon at bounding box center [134, 14] width 6 height 7
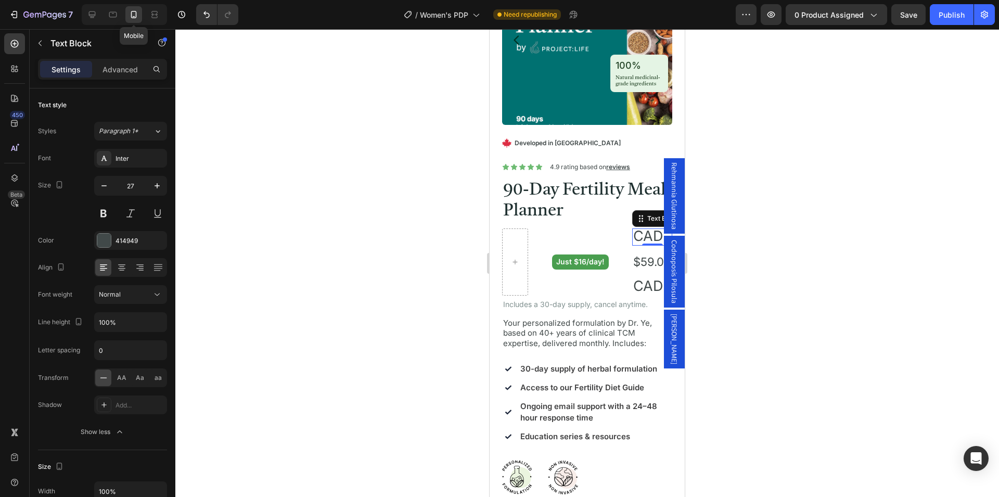
type input "14"
type input "180%"
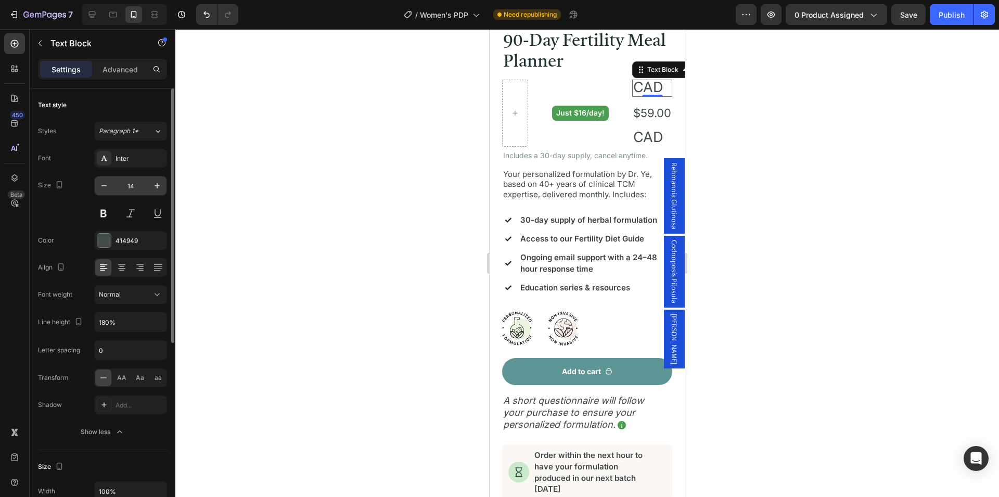
click at [140, 187] on input "14" at bounding box center [130, 185] width 34 height 19
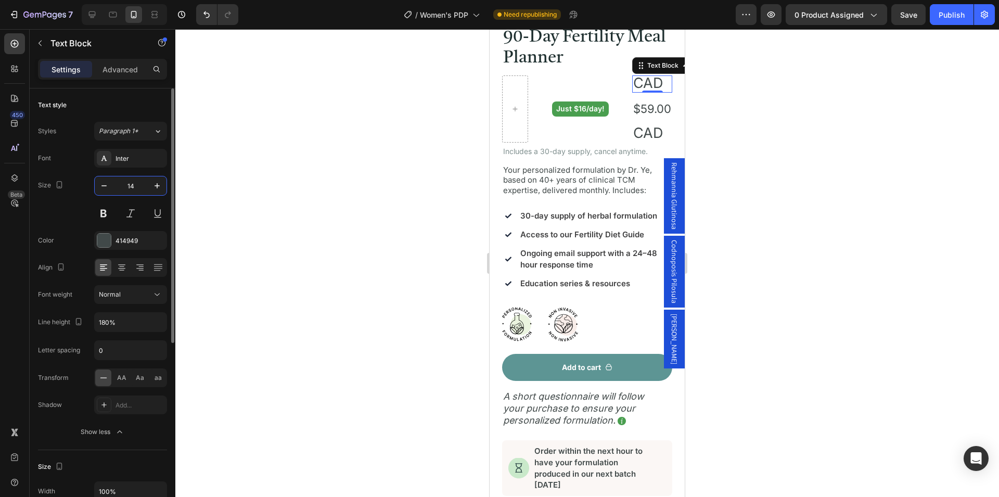
scroll to position [276, 0]
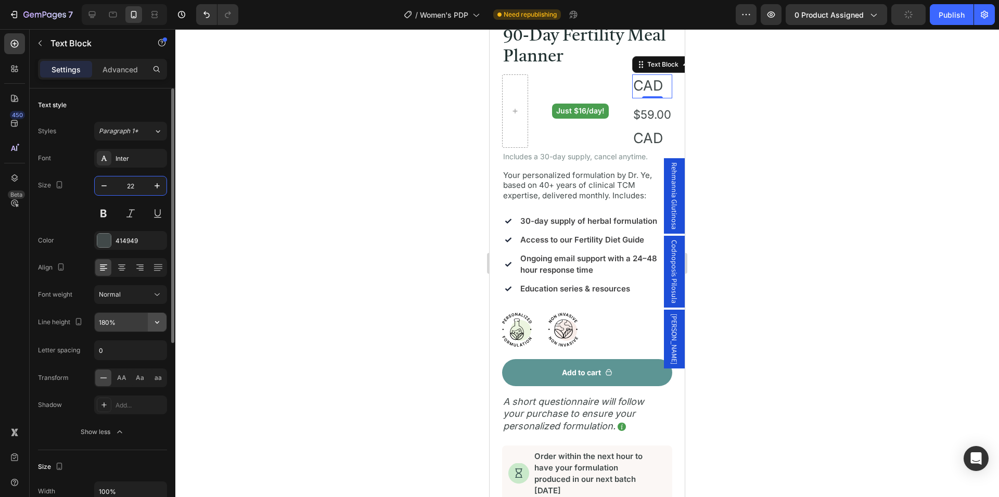
type input "22"
click at [155, 323] on icon "button" at bounding box center [157, 322] width 10 height 10
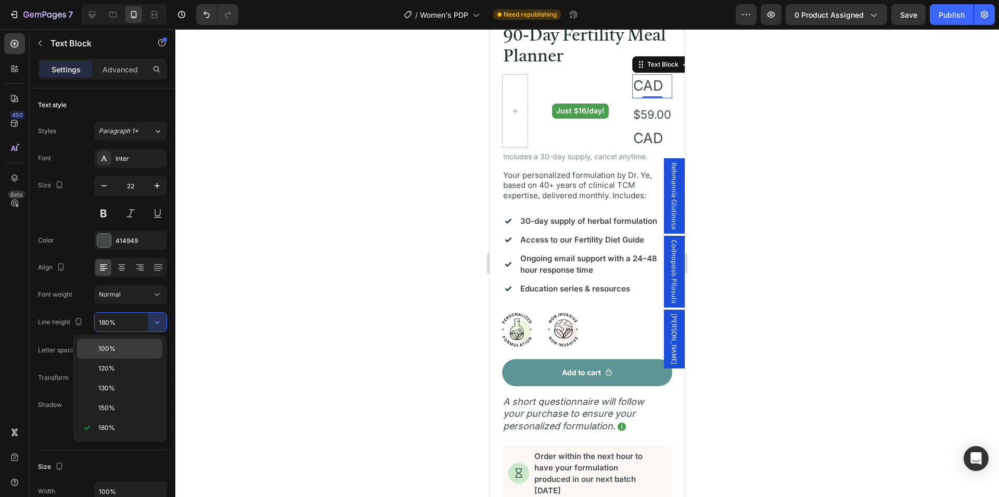
click at [132, 349] on p "100%" at bounding box center [127, 348] width 59 height 9
type input "100%"
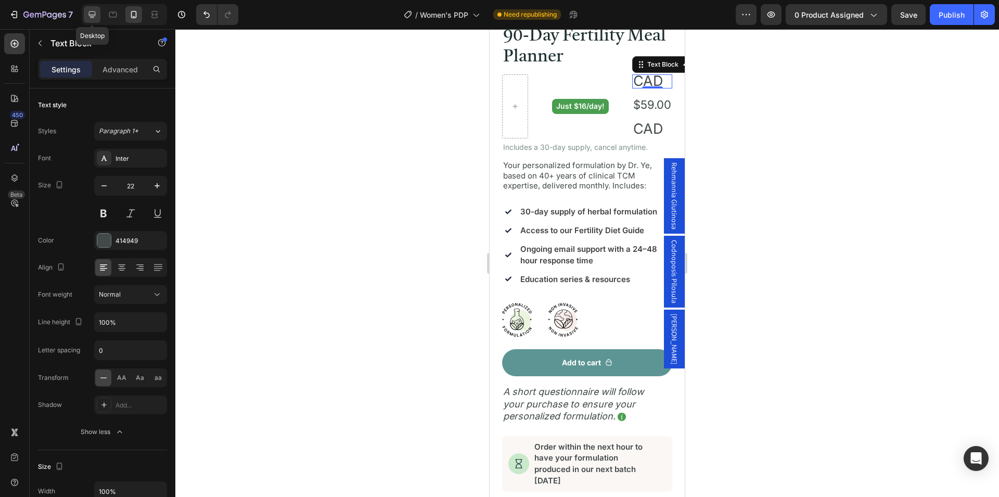
click at [92, 16] on icon at bounding box center [92, 14] width 7 height 7
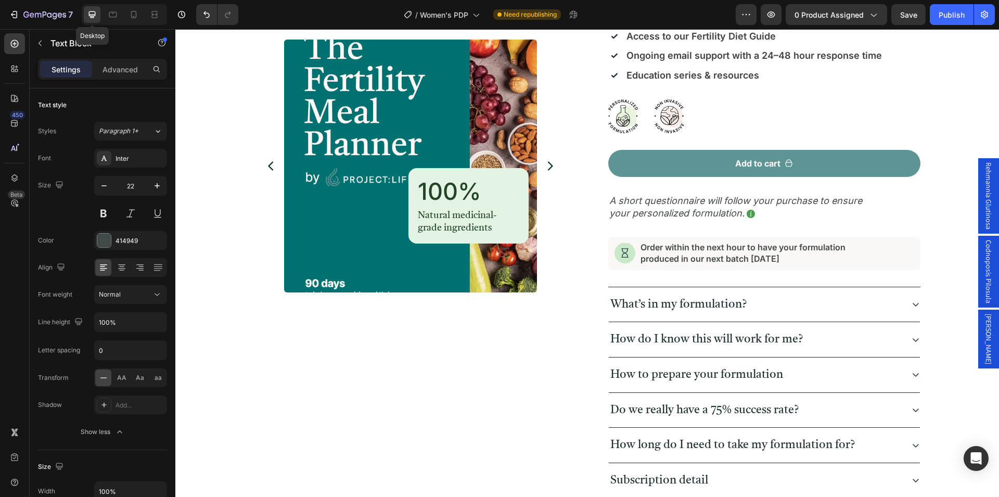
type input "27"
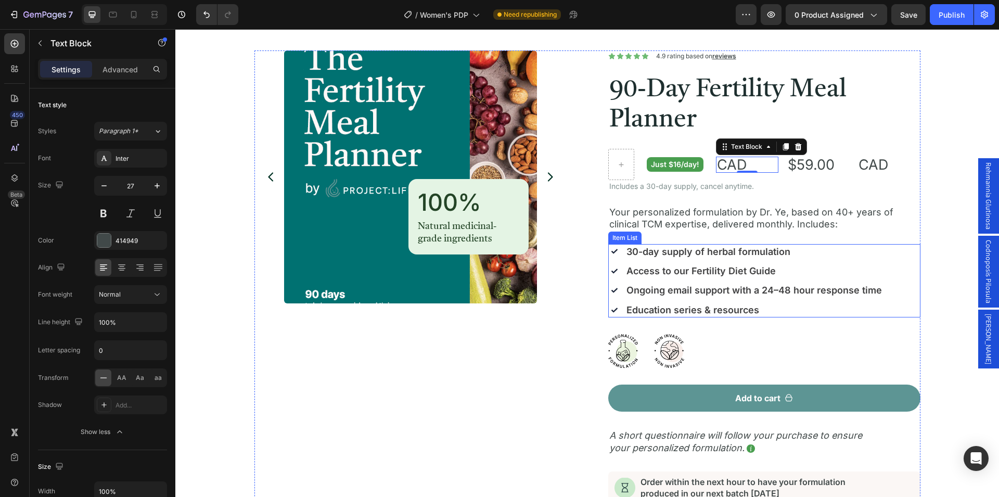
scroll to position [27, 0]
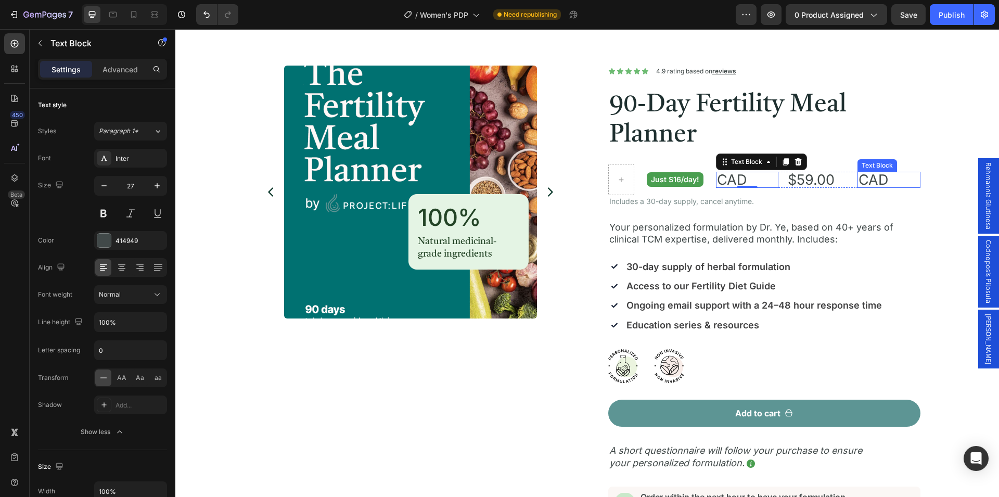
click at [878, 179] on span "CAD" at bounding box center [873, 179] width 30 height 17
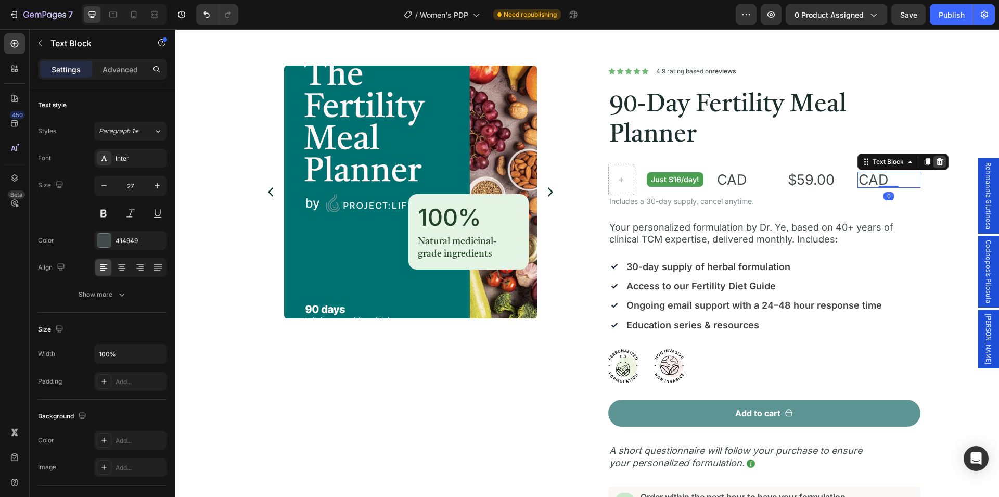
click at [936, 161] on icon at bounding box center [939, 161] width 7 height 7
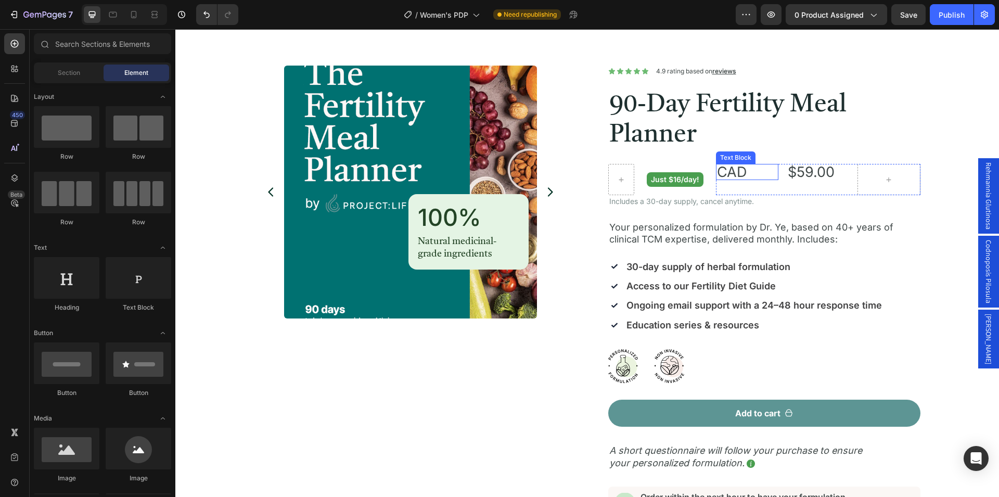
click at [732, 175] on span "CAD" at bounding box center [732, 171] width 30 height 17
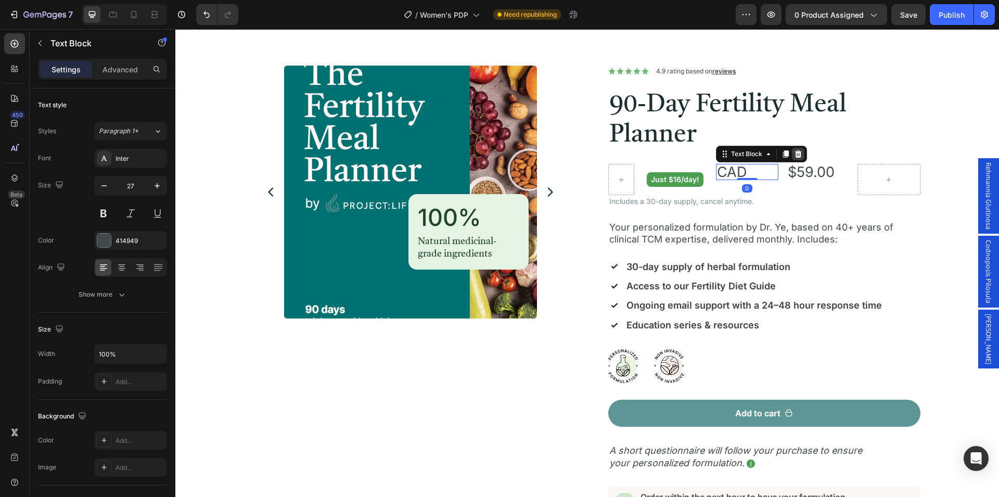
click at [794, 157] on icon at bounding box center [797, 153] width 7 height 7
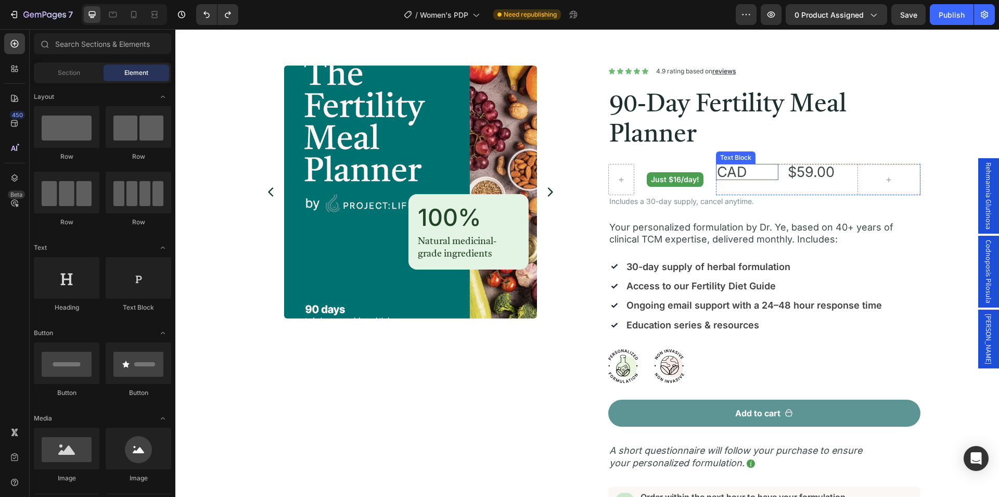
click at [739, 174] on span "CAD" at bounding box center [732, 171] width 30 height 17
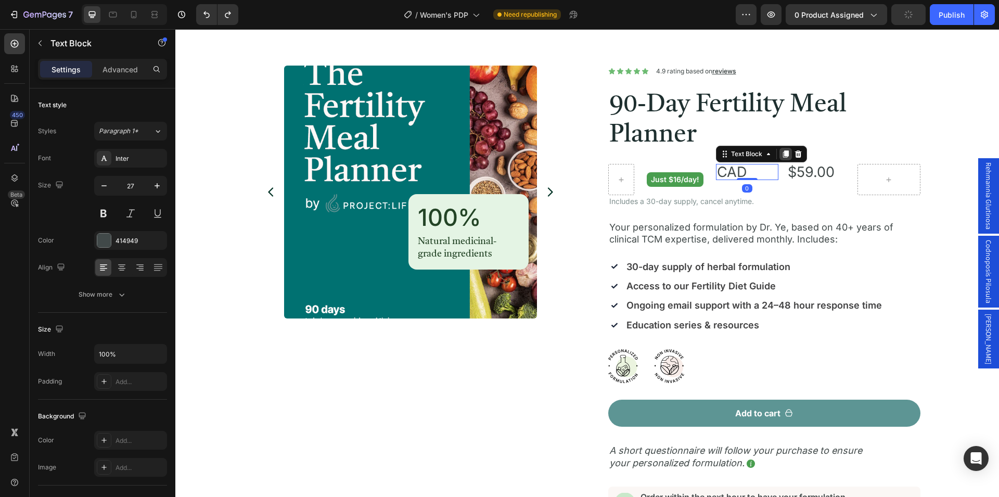
click at [782, 154] on icon at bounding box center [785, 153] width 6 height 7
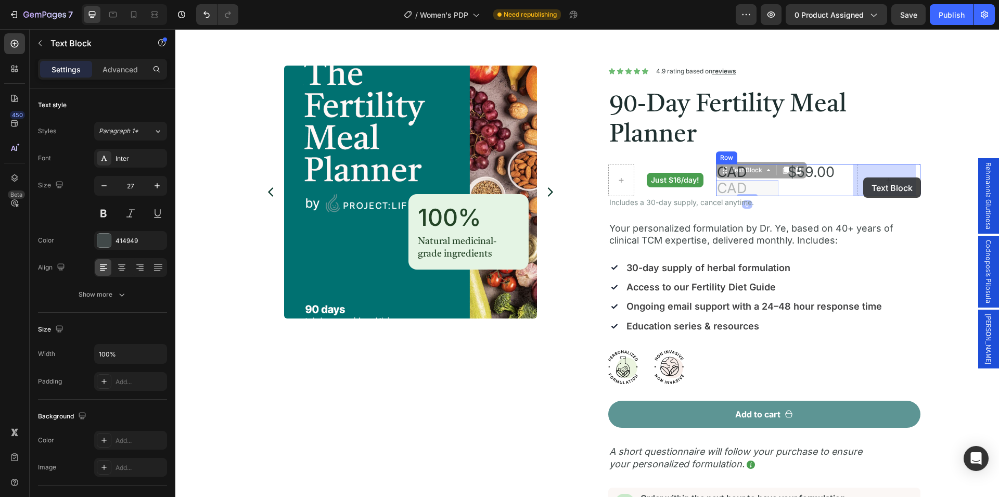
drag, startPoint x: 740, startPoint y: 171, endPoint x: 868, endPoint y: 177, distance: 127.6
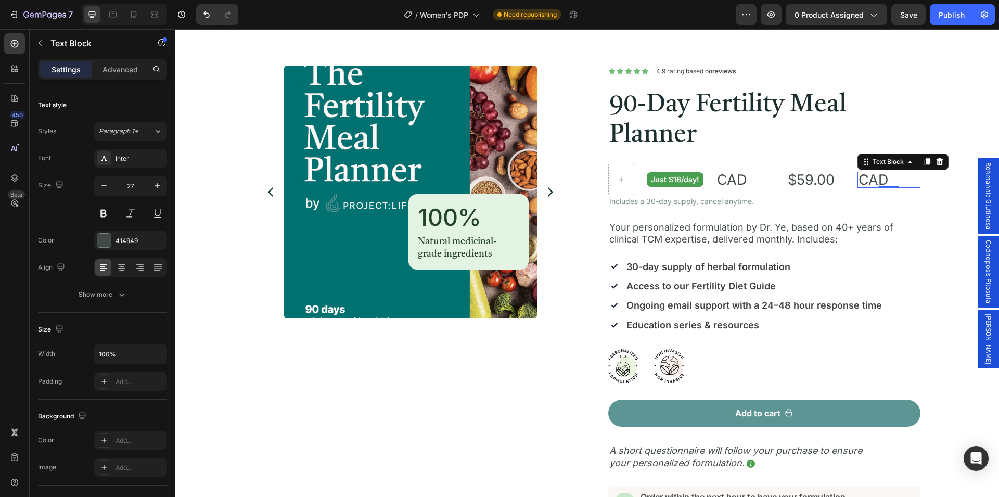
click at [871, 182] on span "CAD" at bounding box center [873, 179] width 30 height 17
click at [935, 183] on div "Product Images 100% Heading Natural medicinal-grade ingredients Text Block Row …" at bounding box center [587, 407] width 798 height 682
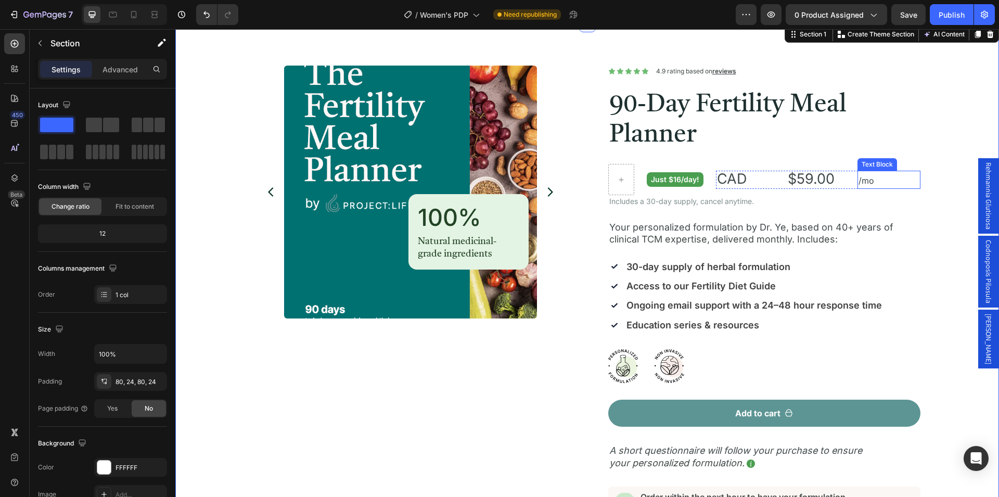
click at [882, 182] on p "/mo" at bounding box center [888, 180] width 60 height 16
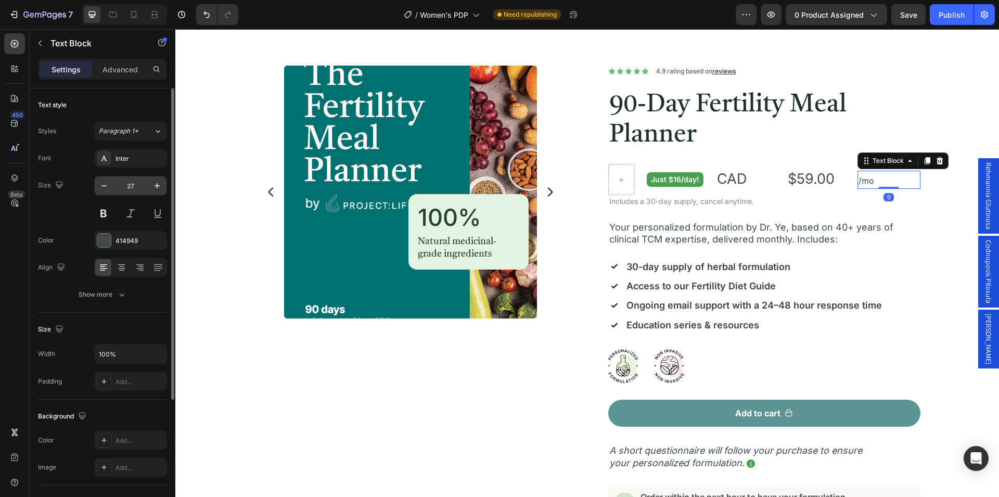
click at [143, 187] on input "27" at bounding box center [130, 185] width 34 height 19
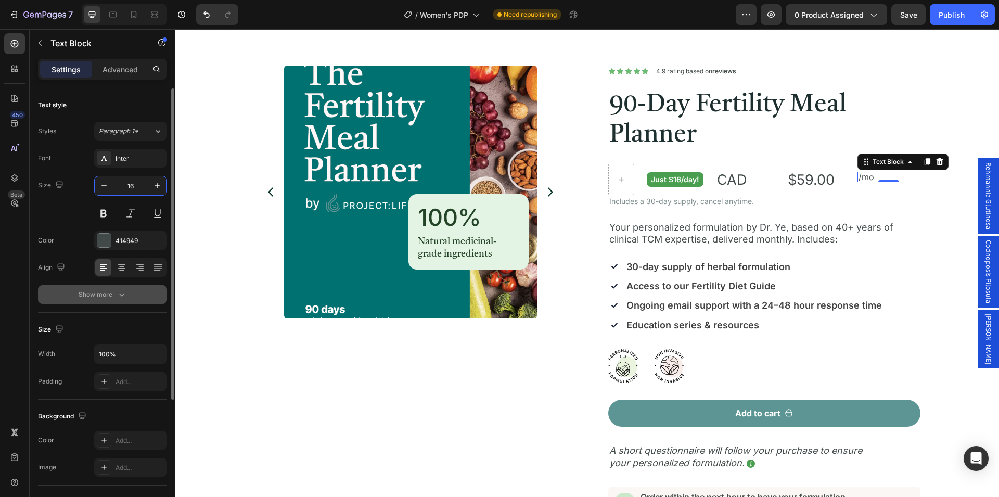
click at [130, 298] on button "Show more" at bounding box center [102, 294] width 129 height 19
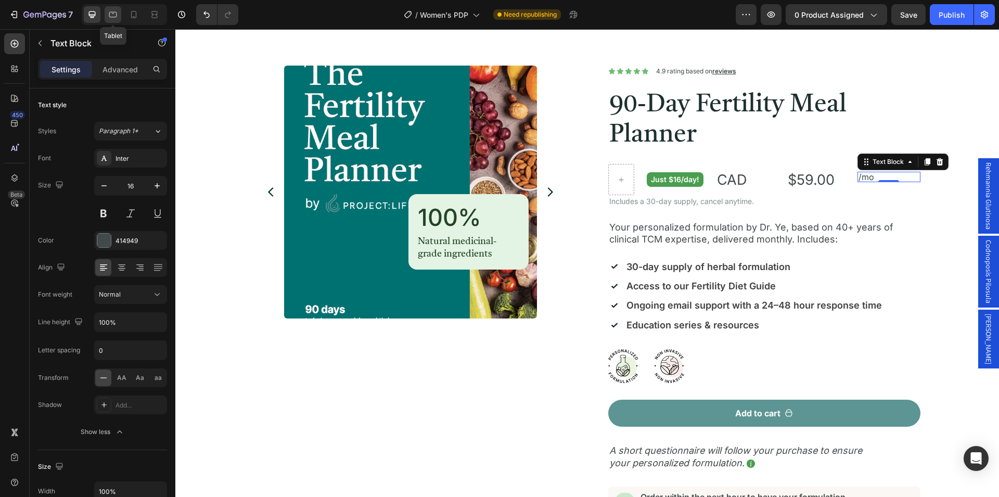
click at [114, 13] on icon at bounding box center [113, 14] width 10 height 10
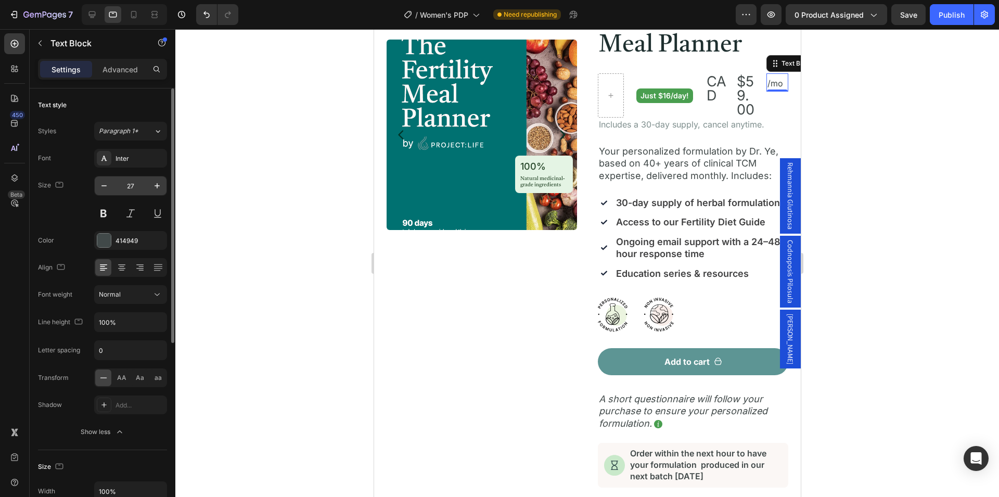
click at [135, 187] on input "27" at bounding box center [130, 185] width 34 height 19
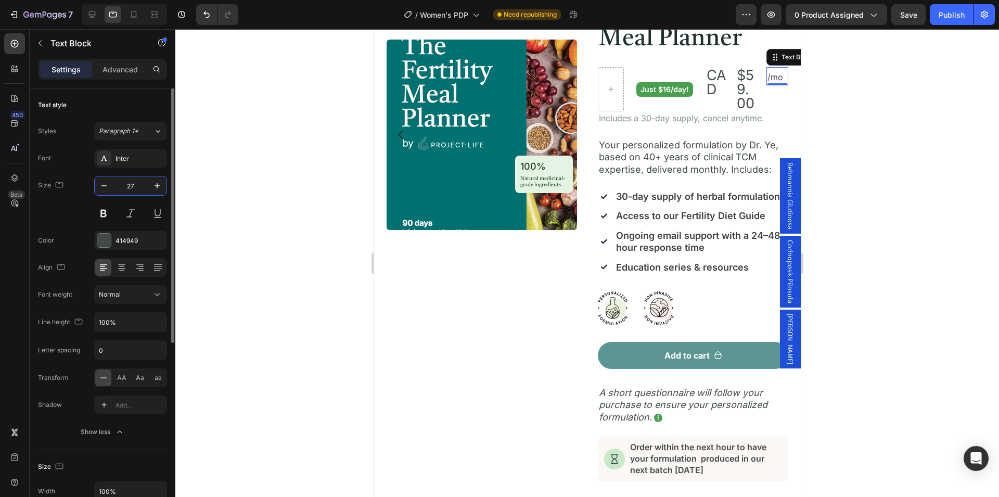
scroll to position [122, 0]
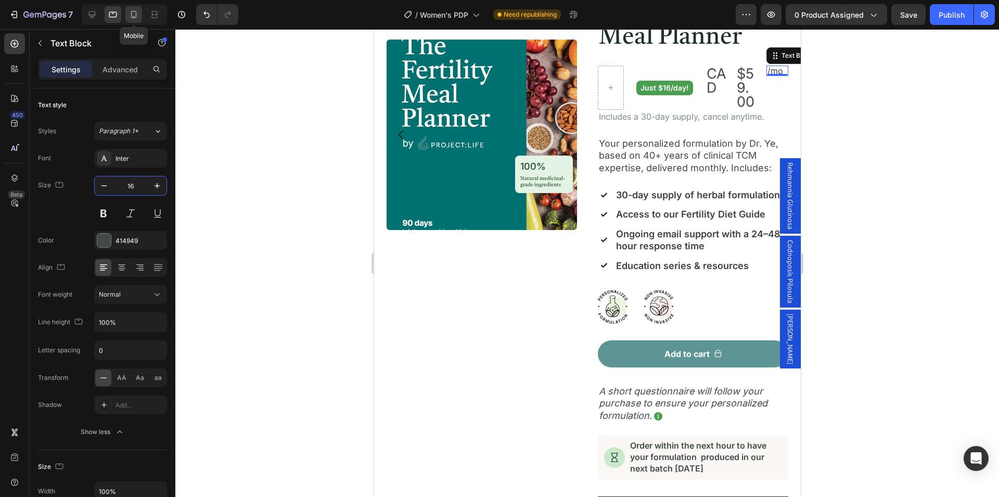
click at [131, 17] on icon at bounding box center [133, 14] width 10 height 10
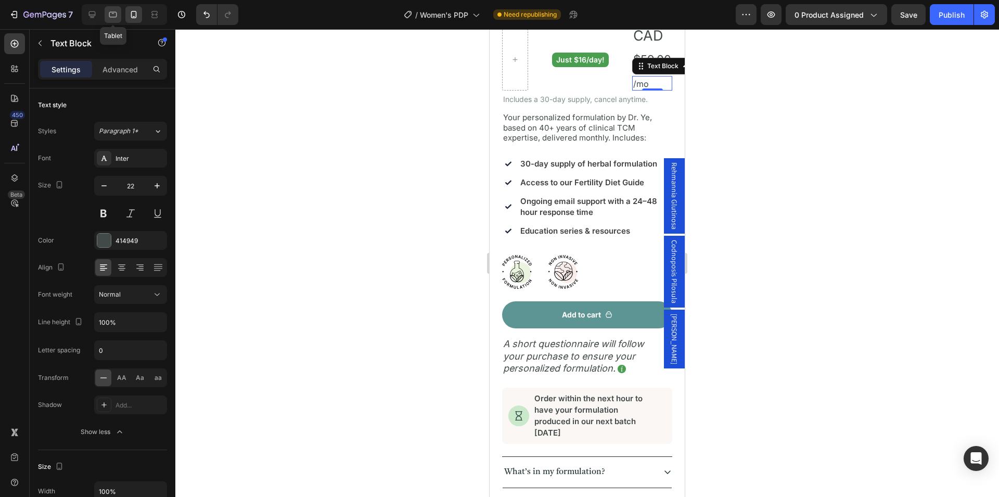
click at [116, 15] on icon at bounding box center [113, 15] width 8 height 6
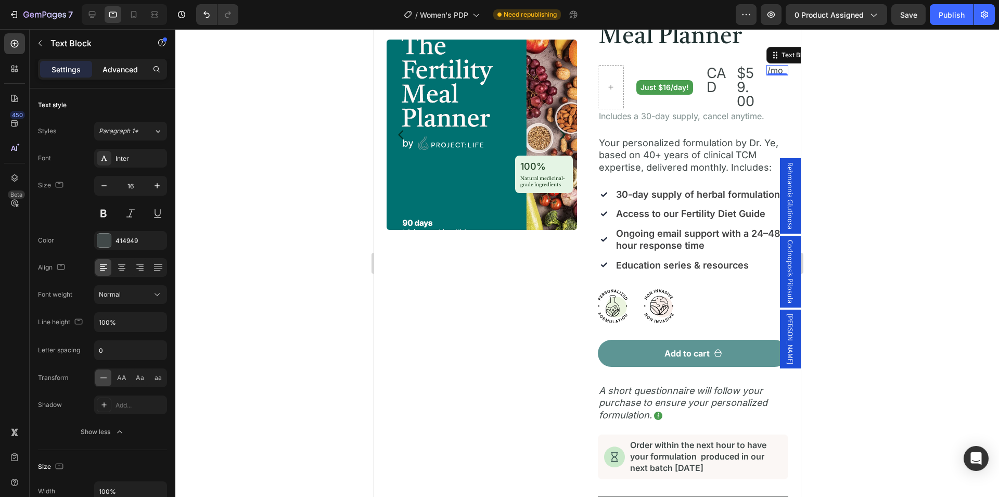
scroll to position [122, 0]
click at [138, 15] on icon at bounding box center [133, 14] width 10 height 10
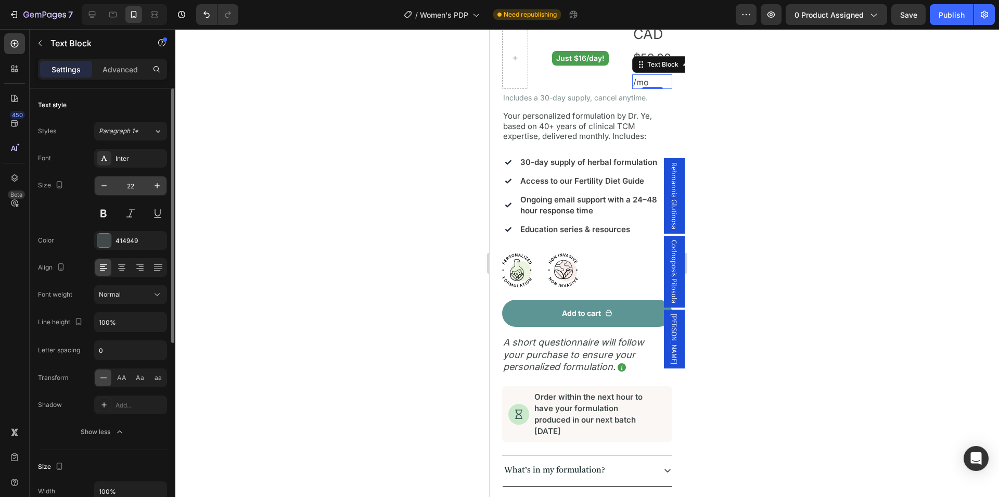
click at [129, 184] on input "22" at bounding box center [130, 185] width 34 height 19
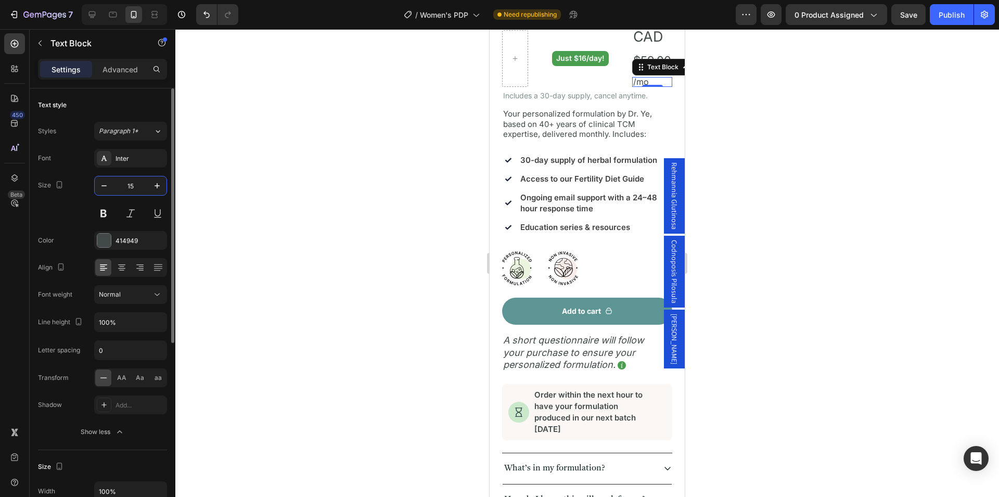
click at [126, 103] on div "Text style" at bounding box center [102, 105] width 129 height 17
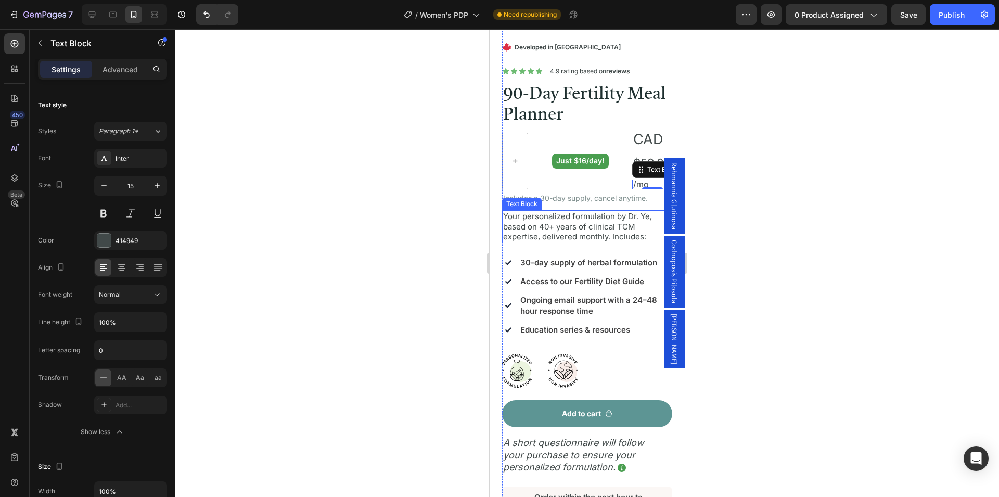
scroll to position [214, 0]
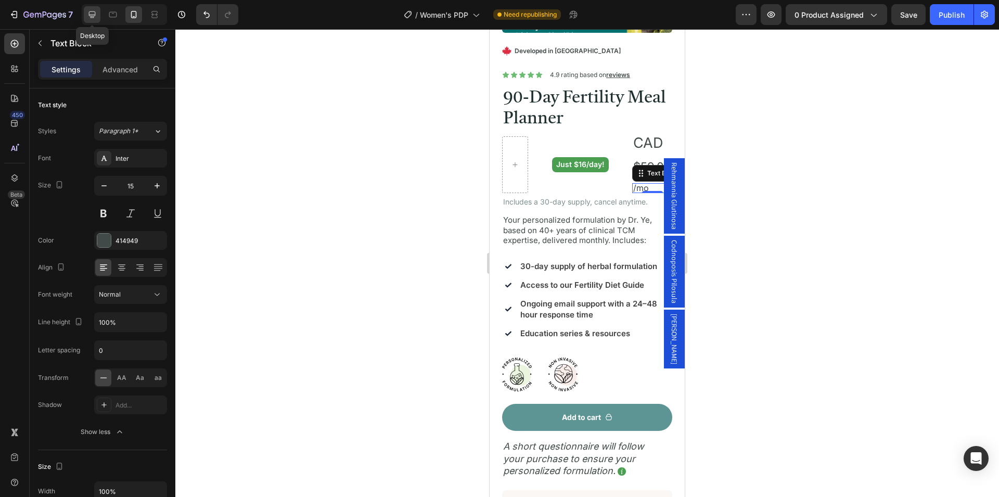
click at [94, 15] on icon at bounding box center [92, 14] width 7 height 7
type input "16"
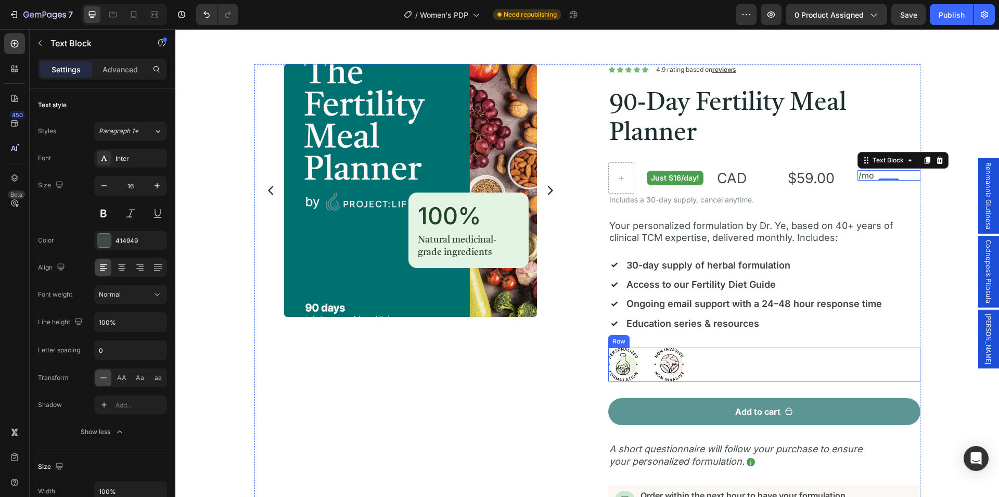
scroll to position [27, 0]
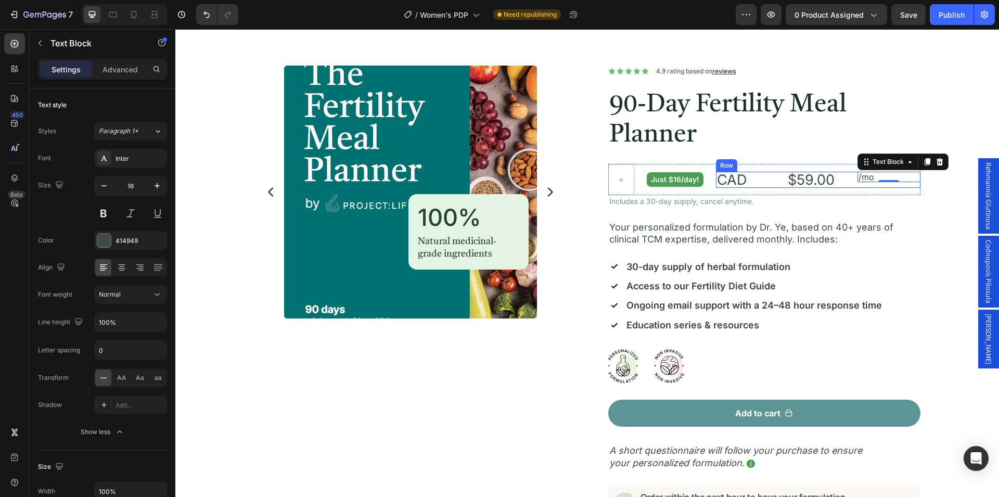
click at [773, 181] on div "CAD Text Block $59.00 Product Price Product Price /mo Text Block 0 Row" at bounding box center [818, 180] width 204 height 16
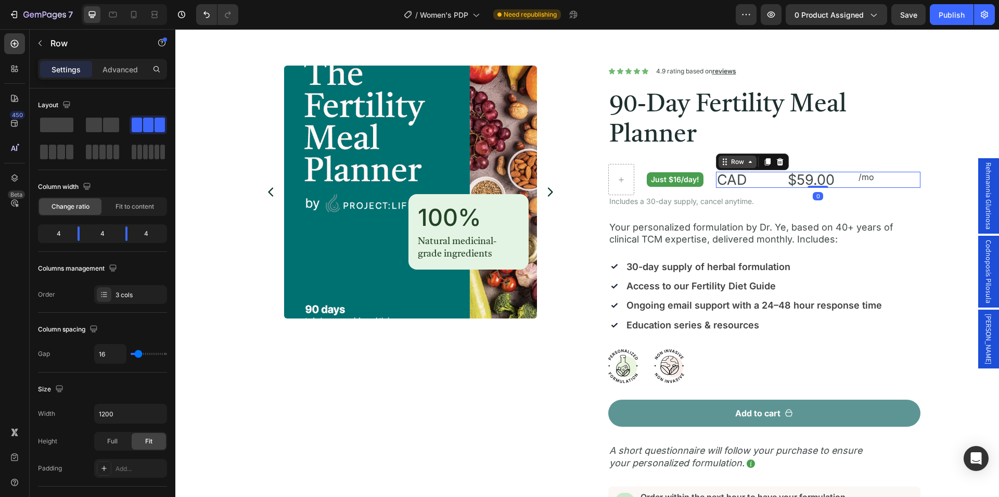
click at [739, 164] on div "Row" at bounding box center [737, 161] width 17 height 9
click at [736, 161] on div "Row" at bounding box center [737, 161] width 17 height 9
click at [136, 202] on span "Fit to content" at bounding box center [134, 206] width 38 height 9
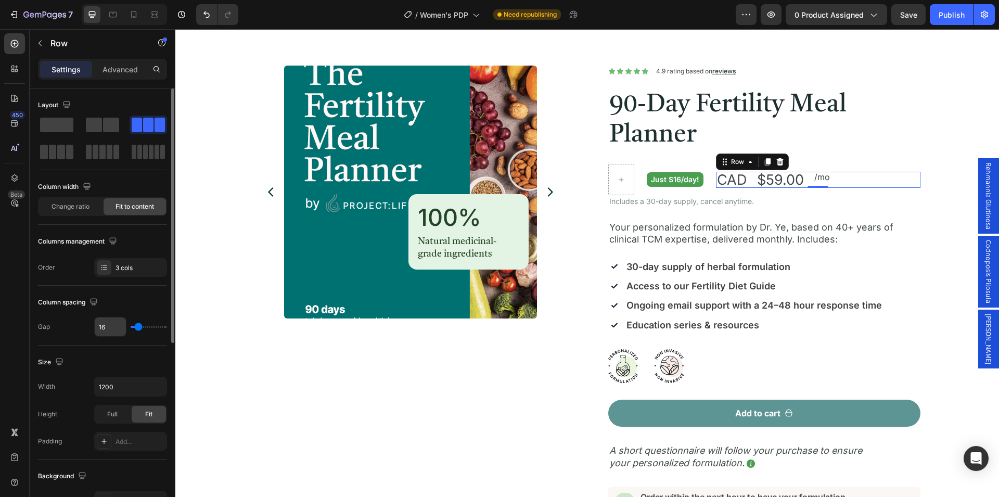
click at [113, 330] on input "16" at bounding box center [110, 326] width 31 height 19
type input "0"
click at [149, 304] on div "Column spacing" at bounding box center [102, 302] width 129 height 17
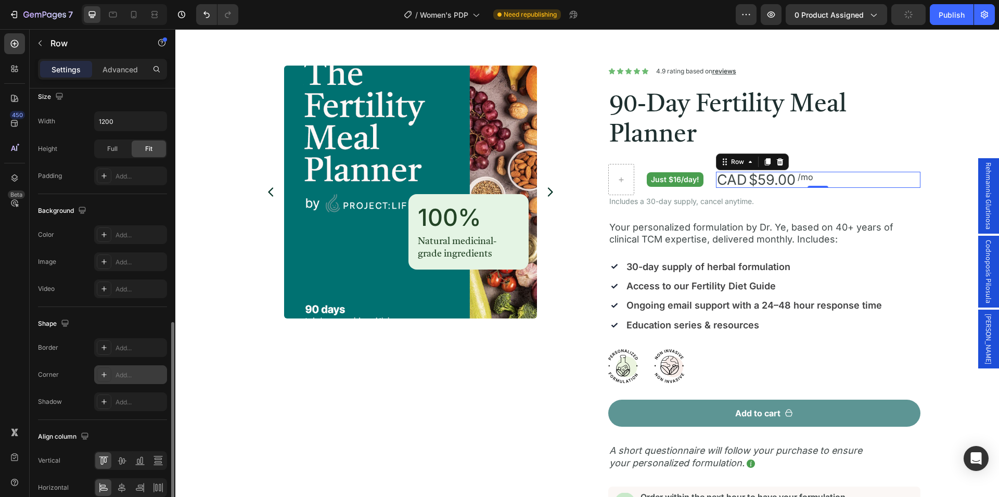
scroll to position [315, 0]
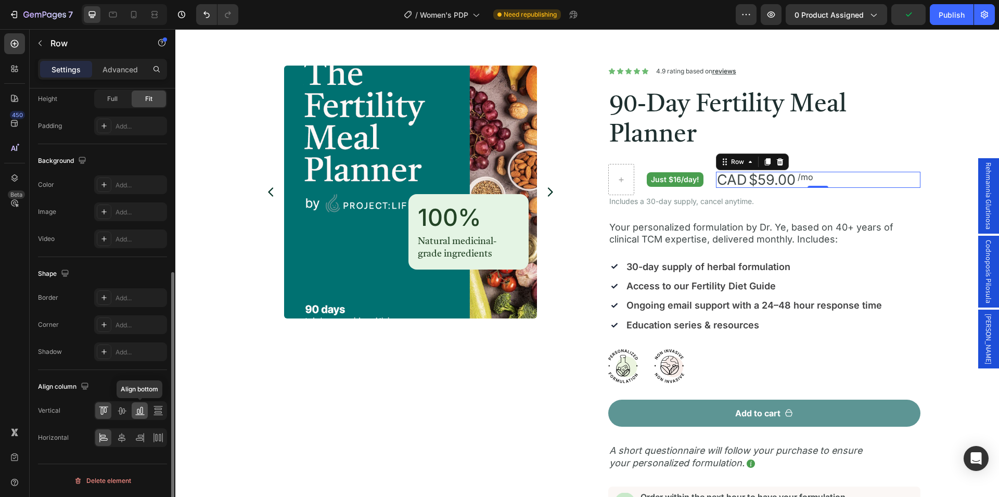
click at [138, 410] on icon at bounding box center [140, 410] width 10 height 10
click at [119, 412] on icon at bounding box center [122, 410] width 10 height 10
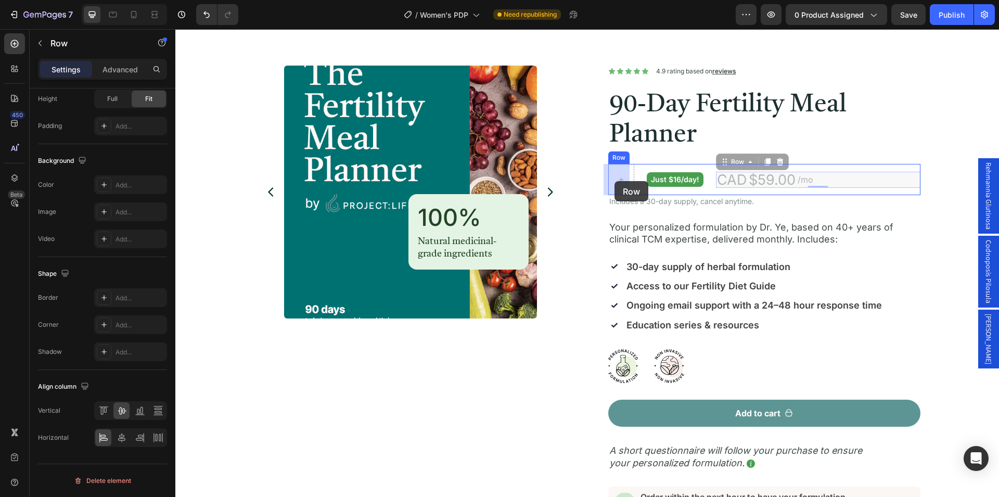
drag, startPoint x: 731, startPoint y: 163, endPoint x: 614, endPoint y: 181, distance: 117.8
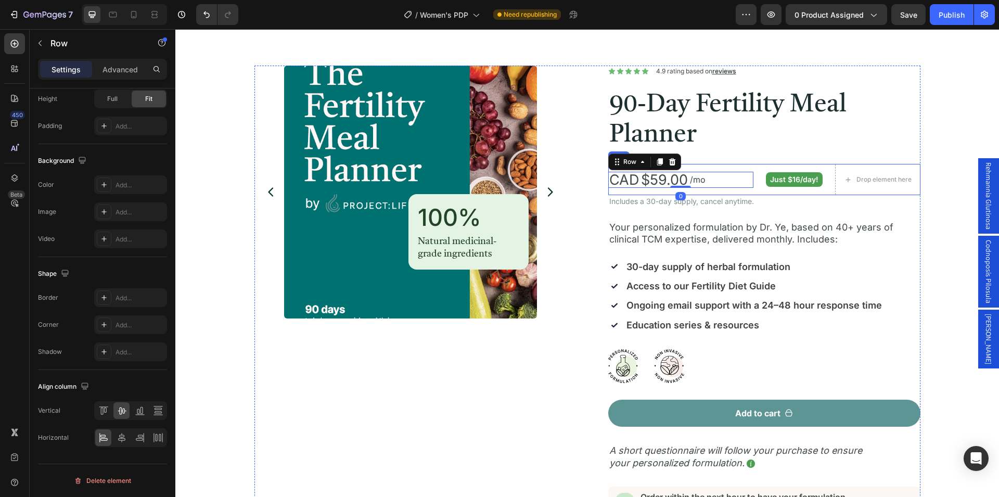
click at [821, 188] on div "CAD Text Block $59.00 Product Price Product Price /mo Text Block Row 0 Just $16…" at bounding box center [764, 179] width 312 height 31
click at [628, 157] on div "Row" at bounding box center [629, 153] width 17 height 9
click at [631, 157] on div "Row" at bounding box center [629, 153] width 17 height 9
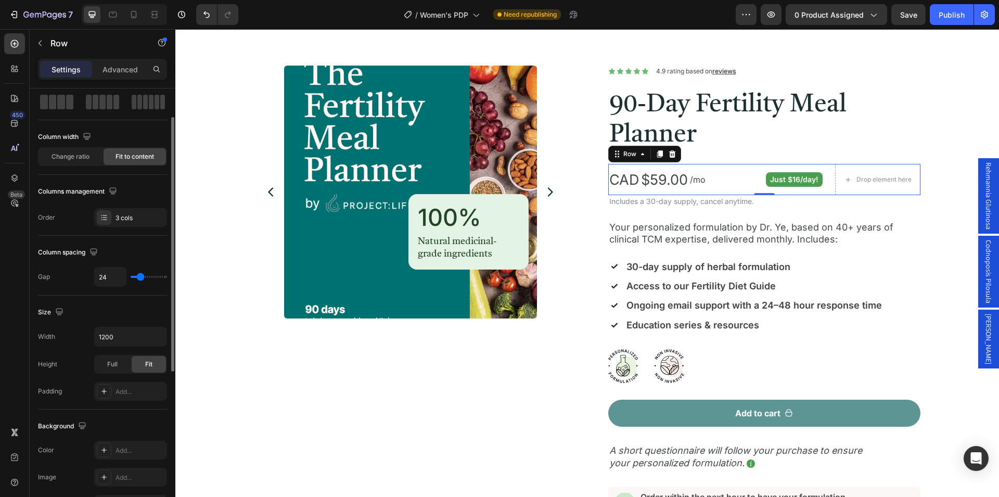
scroll to position [0, 0]
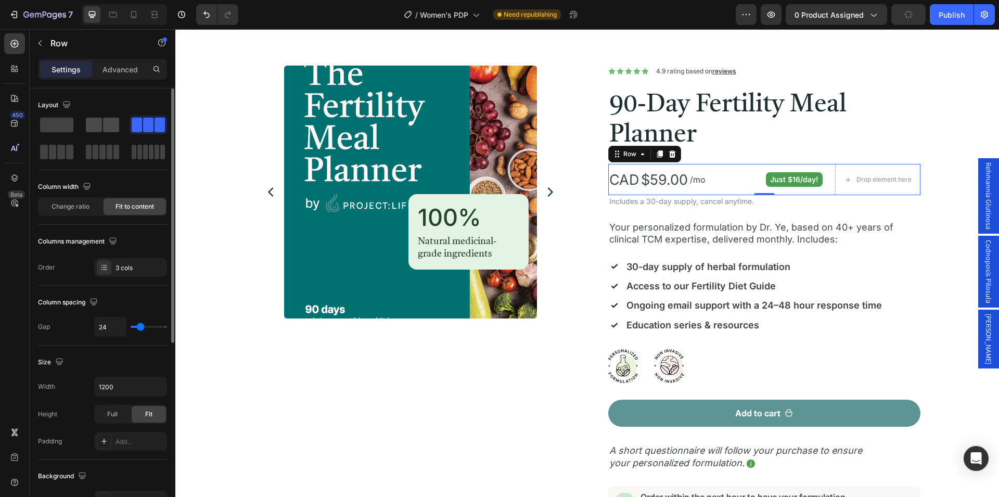
click at [102, 125] on div at bounding box center [102, 125] width 33 height 15
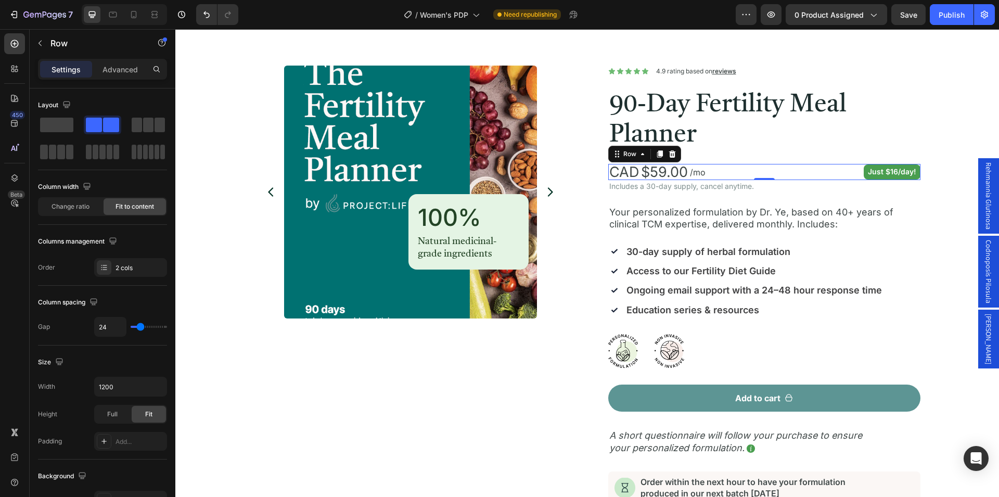
click at [852, 173] on div "CAD Text Block $59.00 Product Price Product Price /mo Text Block Row Just $16/d…" at bounding box center [764, 172] width 312 height 16
click at [120, 331] on input "24" at bounding box center [110, 326] width 31 height 19
type input "5"
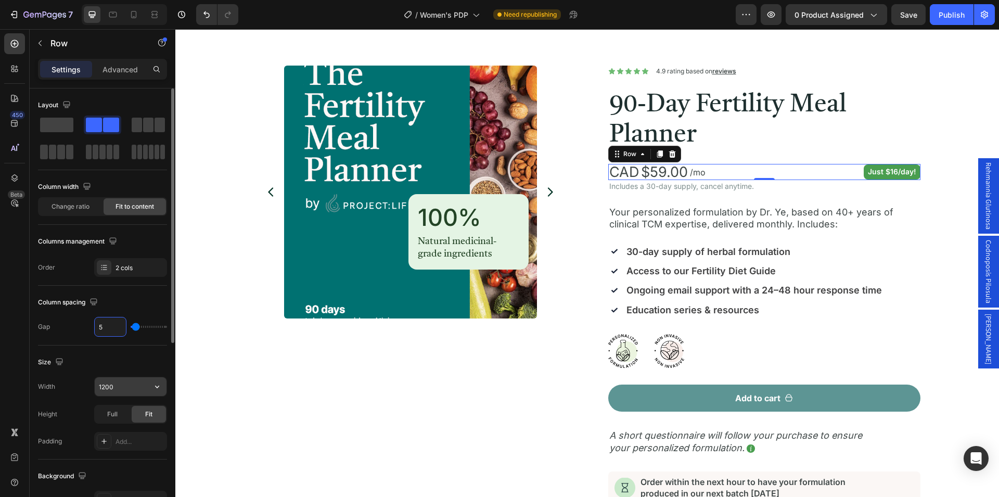
click at [124, 386] on input "1200" at bounding box center [131, 386] width 72 height 19
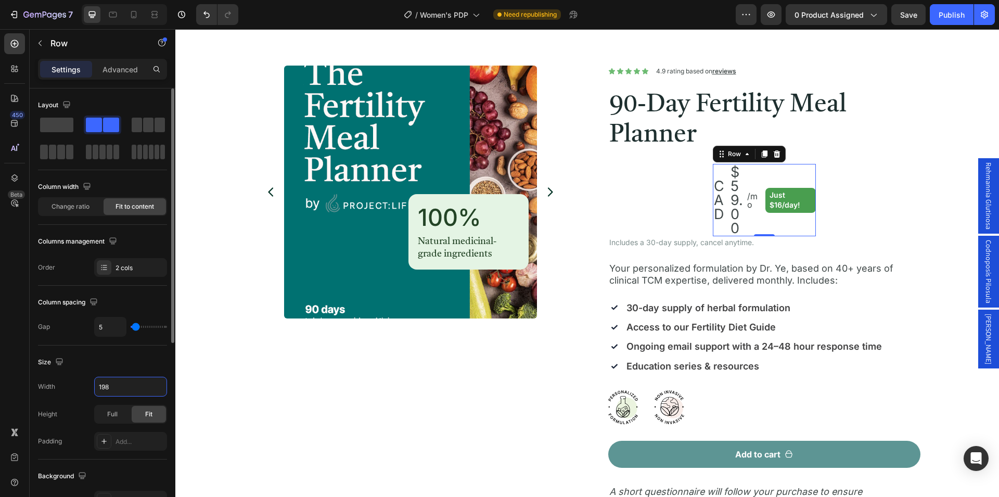
type input "1200"
type input "24"
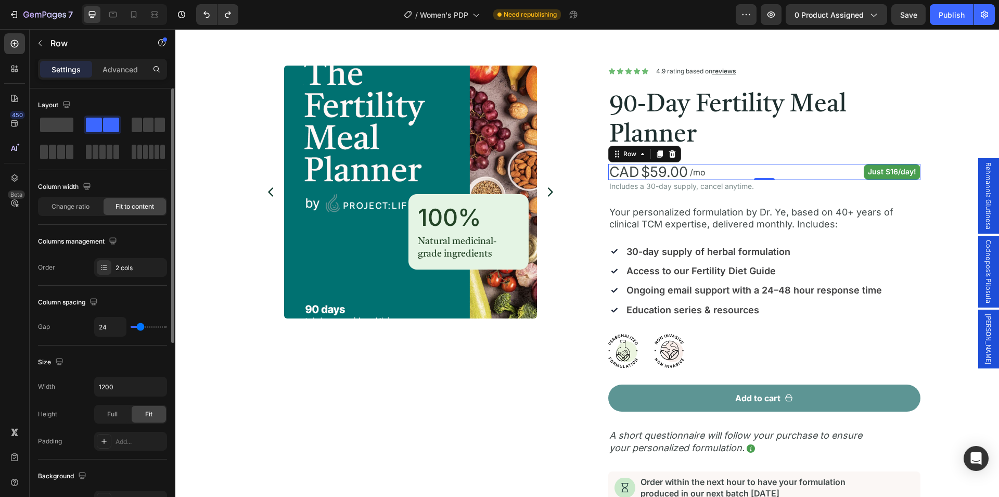
click at [135, 369] on div "Size" at bounding box center [102, 362] width 129 height 17
click at [713, 169] on div "CAD Text Block $59.00 Product Price Product Price /mo Text Block Row" at bounding box center [729, 172] width 243 height 16
click at [131, 388] on input "1200" at bounding box center [131, 386] width 72 height 19
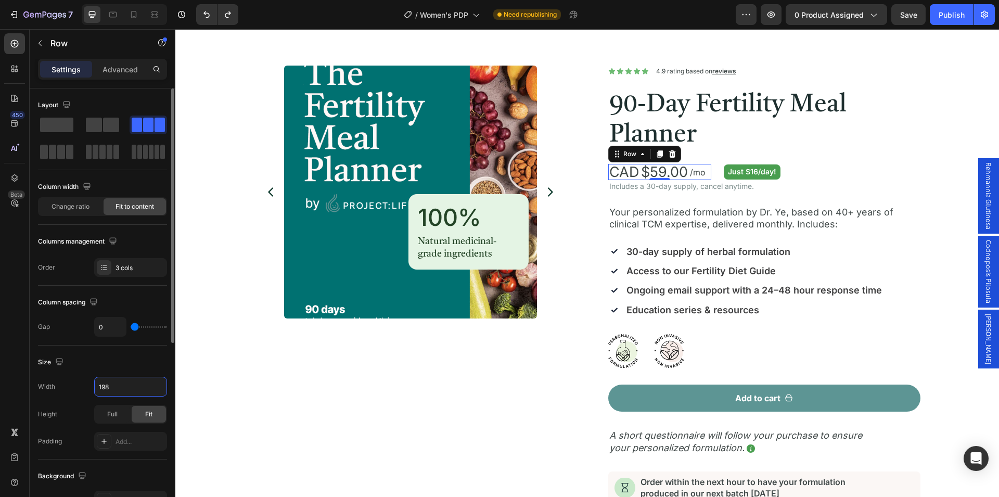
type input "198"
click at [128, 366] on div "Size" at bounding box center [102, 362] width 129 height 17
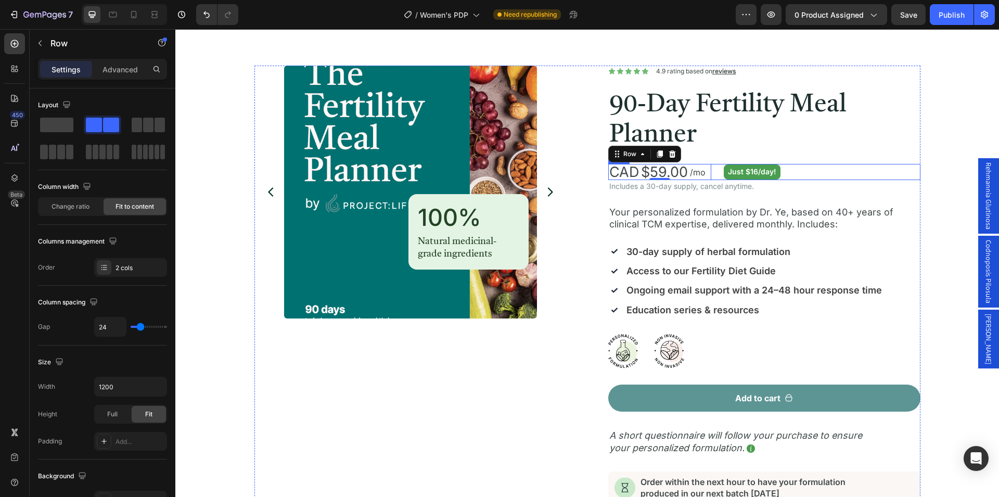
click at [713, 172] on div "CAD Text Block $59.00 Product Price Product Price /mo Text Block Row 0 Just $16…" at bounding box center [764, 172] width 312 height 16
click at [791, 174] on div "CAD Text Block $59.00 Product Price Product Price /mo Text Block Row Just $16/d…" at bounding box center [764, 172] width 312 height 16
click at [703, 171] on div "CAD Text Block $59.00 Product Price Product Price /mo Text Block Row" at bounding box center [659, 172] width 103 height 16
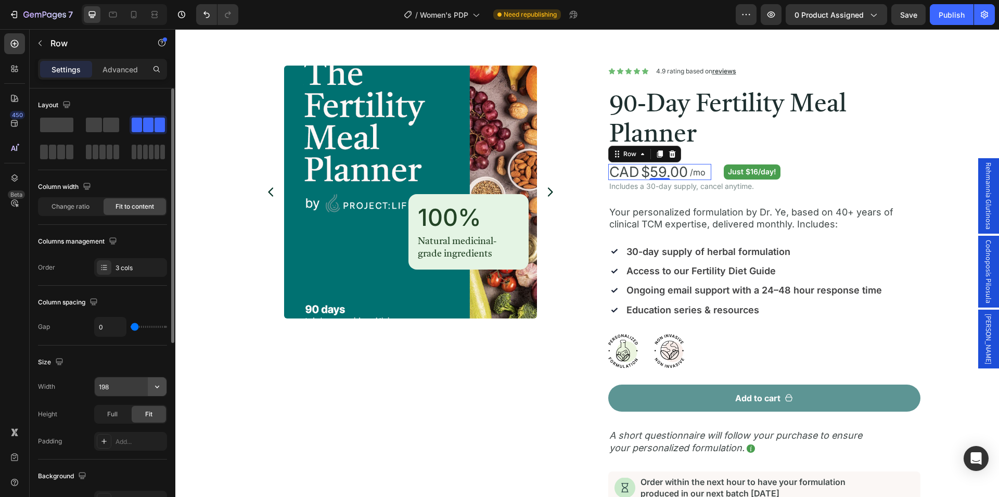
click at [156, 386] on icon "button" at bounding box center [157, 386] width 4 height 3
click at [128, 386] on input "198" at bounding box center [131, 386] width 72 height 19
click at [132, 362] on div "Size" at bounding box center [102, 362] width 129 height 17
type input "Auto"
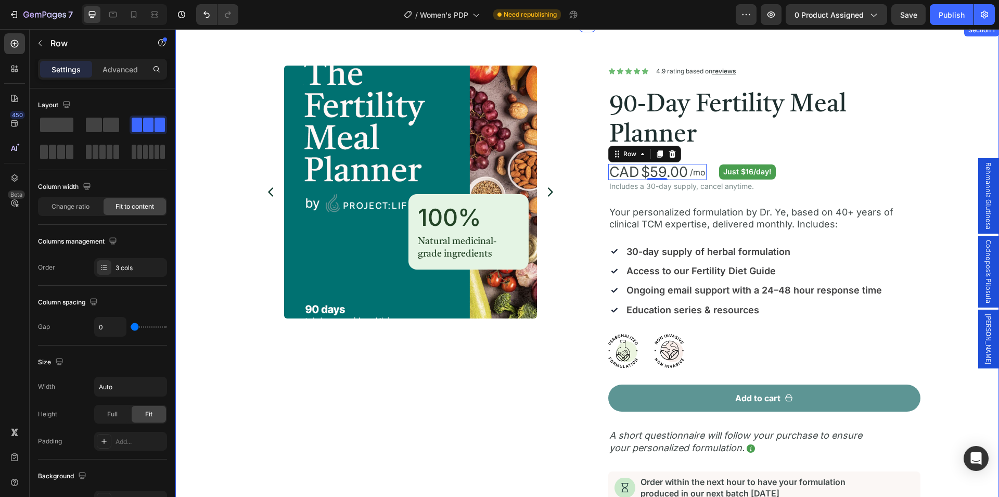
click at [930, 232] on div "Product Images 100% Heading Natural medicinal-grade ingredients Text Block Row …" at bounding box center [587, 399] width 798 height 667
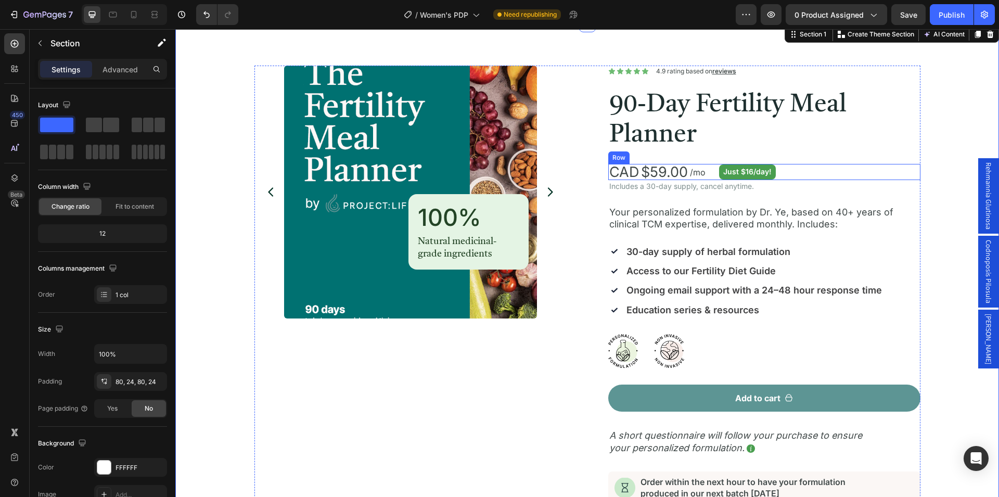
click at [783, 172] on div "CAD Text Block $59.00 Product Price Product Price /mo Text Block Row Just $16/d…" at bounding box center [764, 172] width 312 height 16
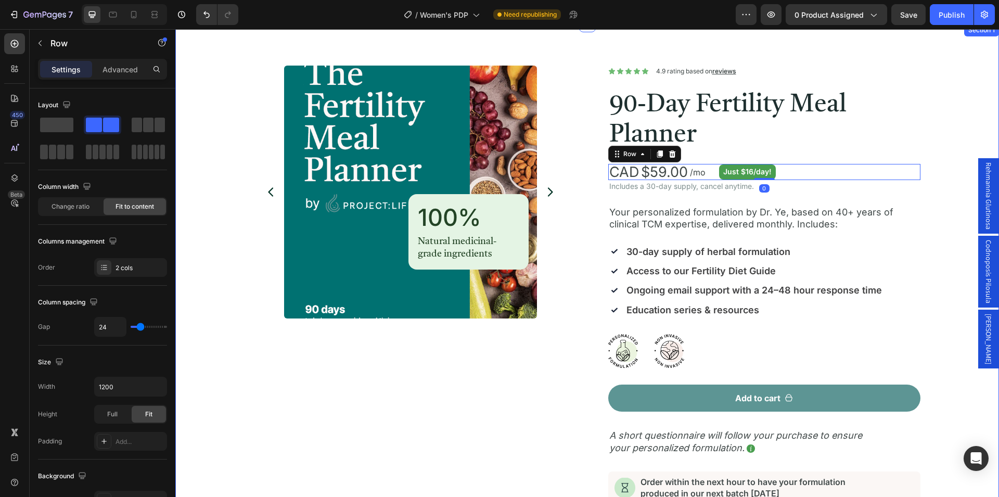
click at [936, 241] on div "Product Images 100% Heading Natural medicinal-grade ingredients Text Block Row …" at bounding box center [587, 399] width 798 height 667
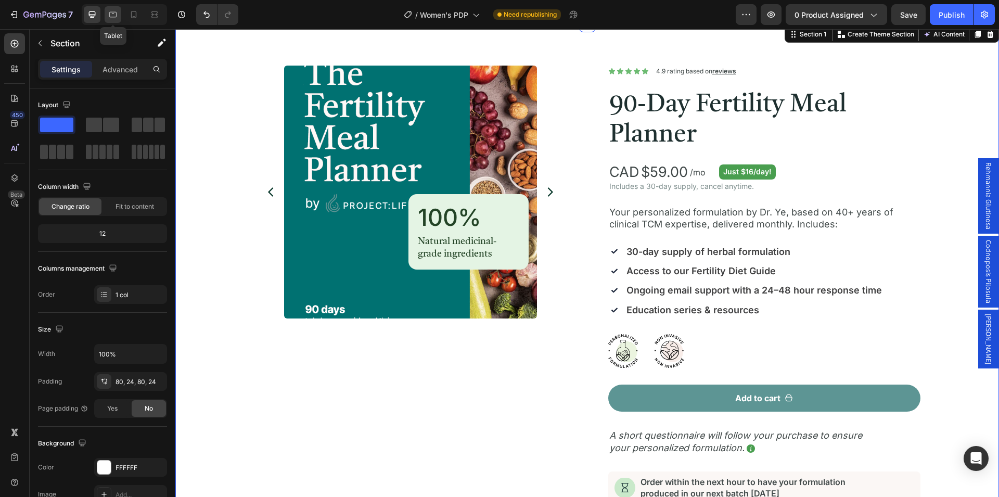
click at [116, 15] on icon at bounding box center [113, 15] width 8 height 6
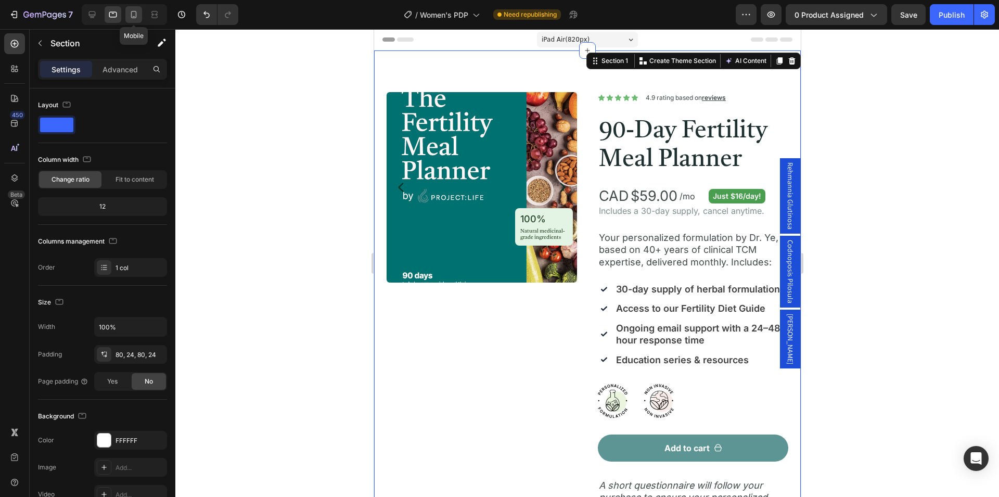
click at [134, 14] on icon at bounding box center [133, 14] width 10 height 10
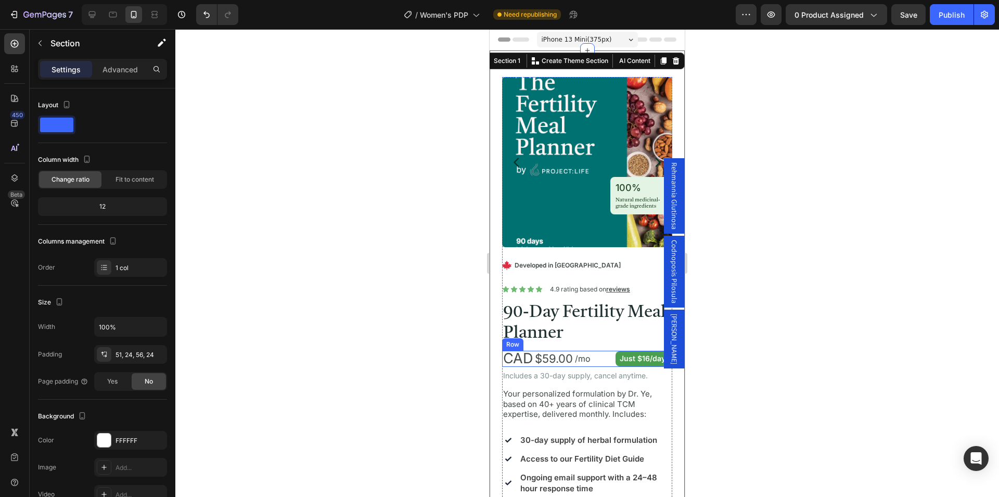
click at [599, 351] on div "CAD Text Block $59.00 Product Price Product Price /mo Text Block Row Just $16/d…" at bounding box center [587, 359] width 170 height 16
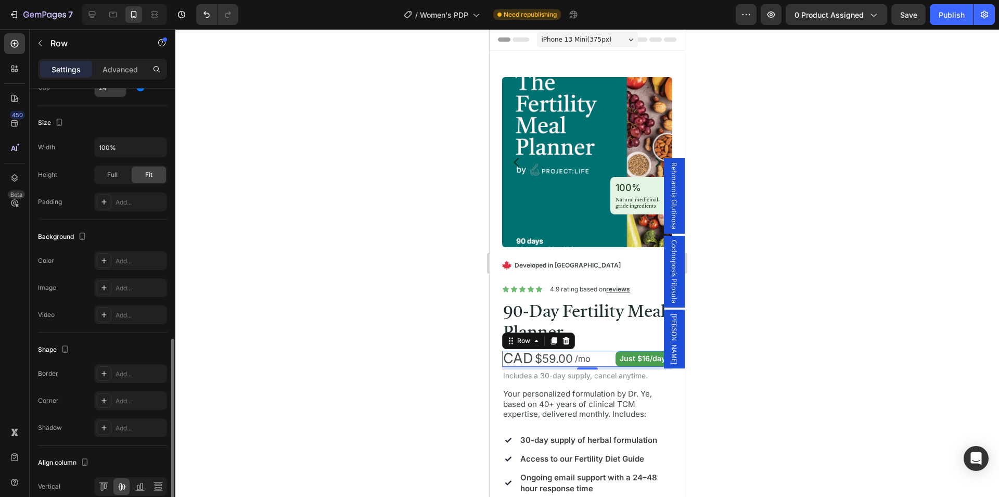
scroll to position [288, 0]
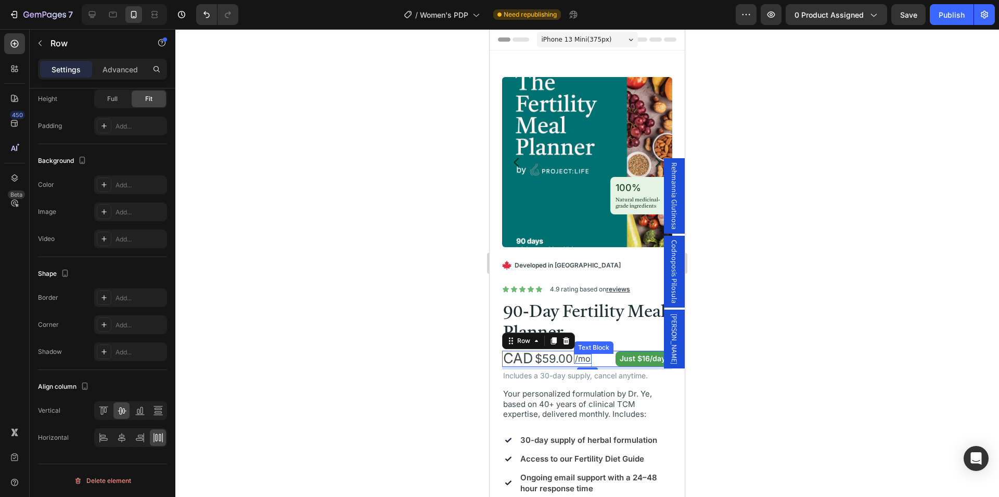
click at [582, 353] on span "/mo" at bounding box center [583, 358] width 16 height 10
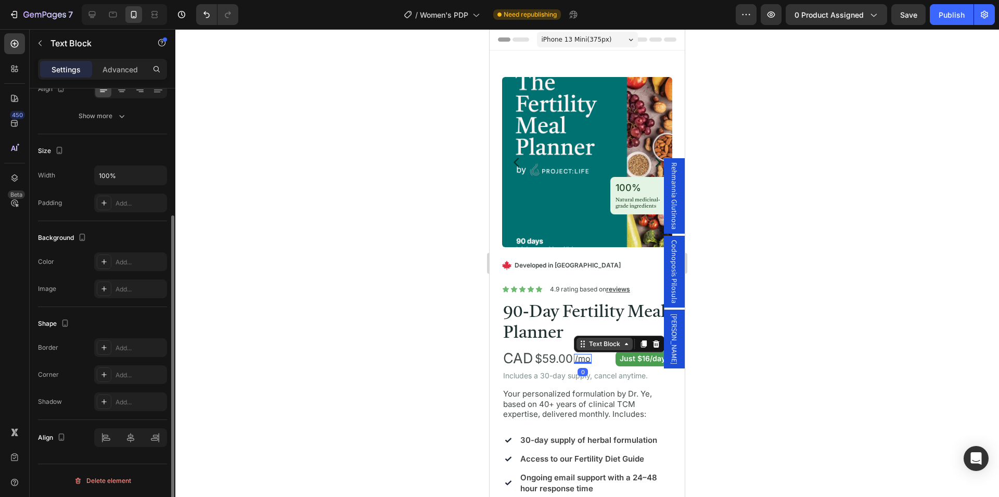
scroll to position [0, 0]
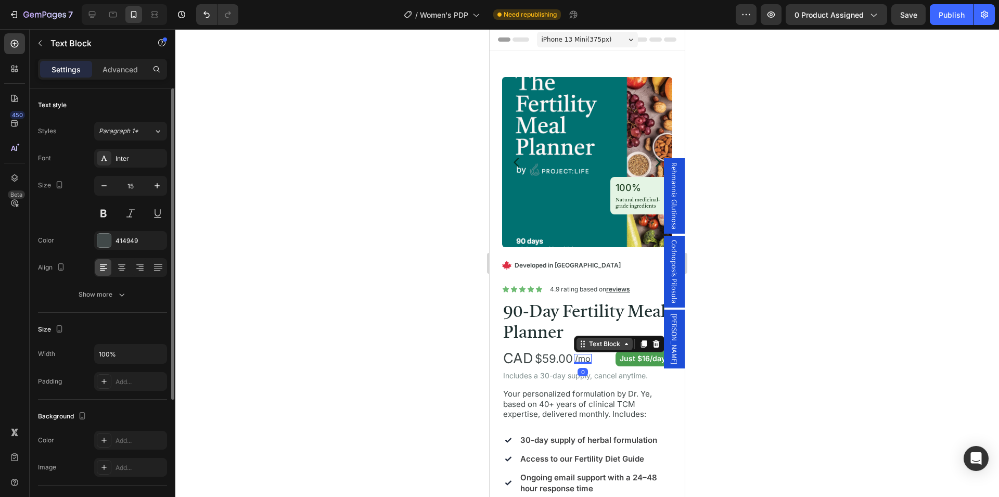
click at [604, 339] on div "Text Block" at bounding box center [604, 343] width 35 height 9
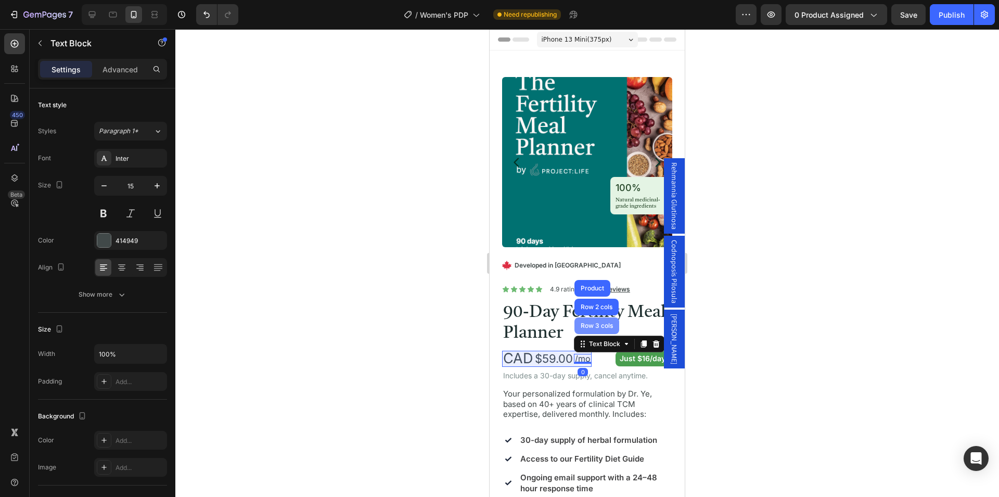
click at [598, 322] on div "Row 3 cols" at bounding box center [596, 325] width 36 height 6
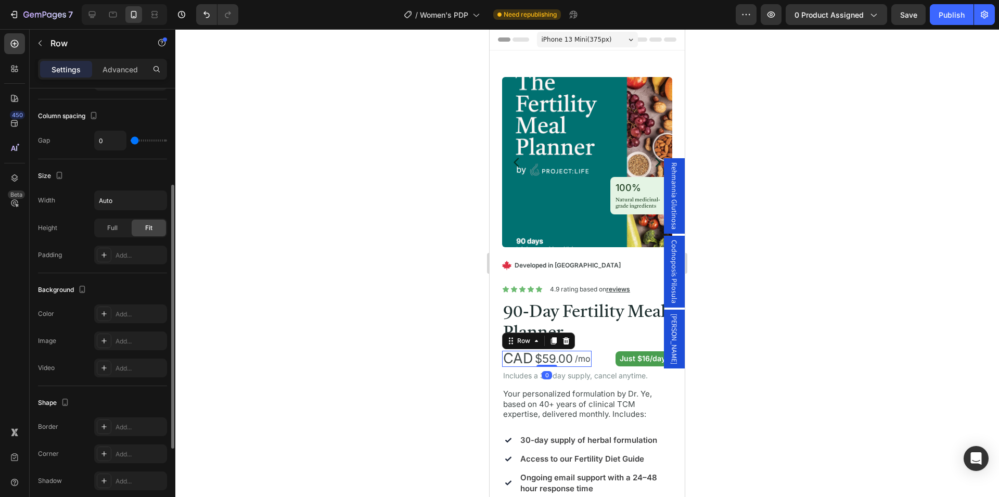
scroll to position [265, 0]
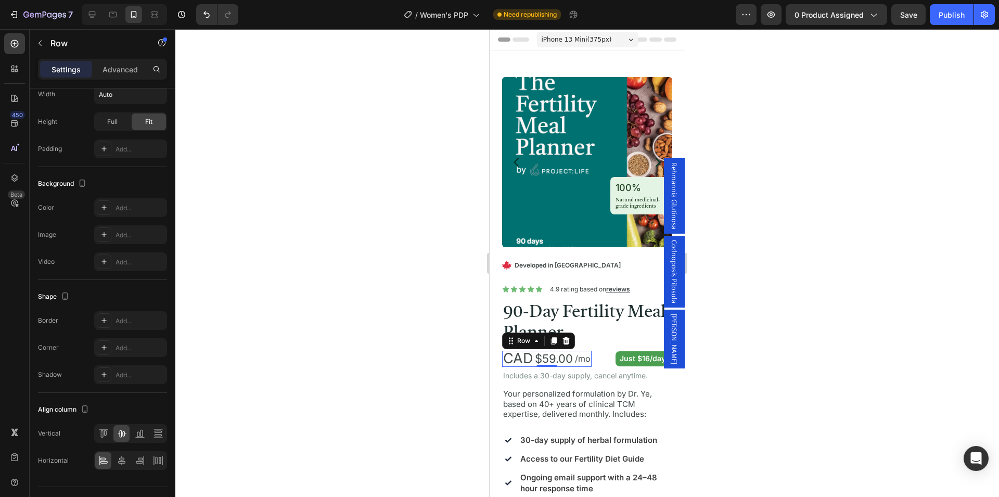
click at [784, 273] on div at bounding box center [586, 263] width 823 height 468
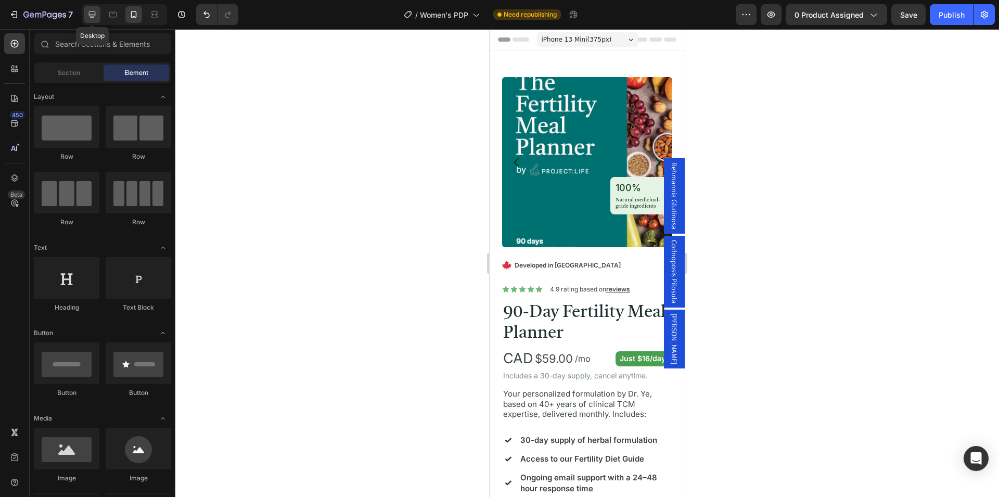
click at [95, 16] on icon at bounding box center [92, 14] width 7 height 7
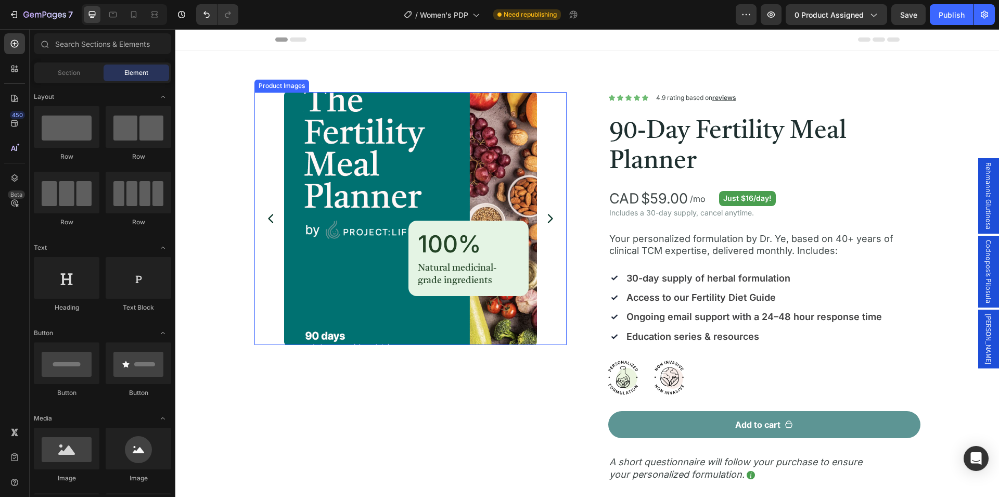
click at [547, 219] on icon "Carousel Next Arrow" at bounding box center [549, 218] width 5 height 9
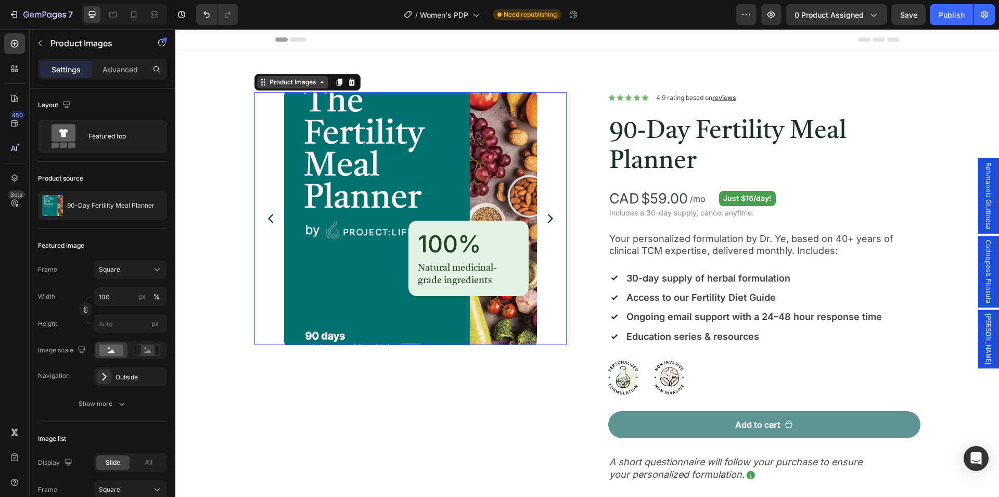
click at [292, 85] on div "Product Images" at bounding box center [292, 81] width 50 height 9
click at [519, 226] on div "100% Heading Natural medicinal-grade ingredients Text Block Row" at bounding box center [468, 258] width 120 height 75
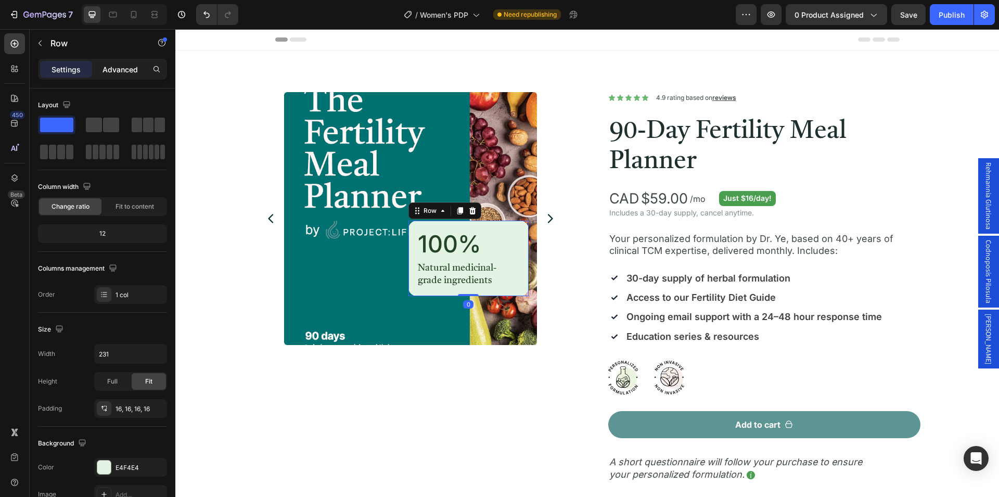
click at [121, 72] on p "Advanced" at bounding box center [119, 69] width 35 height 11
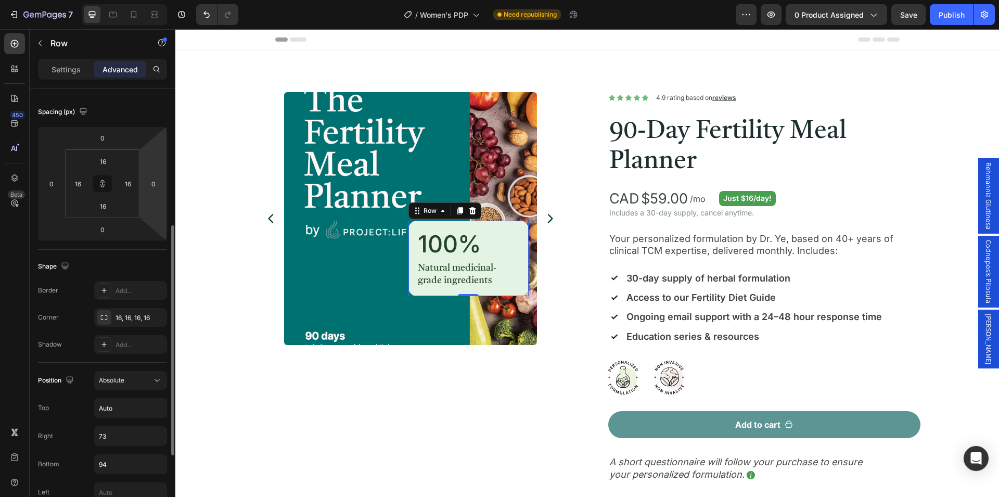
scroll to position [159, 0]
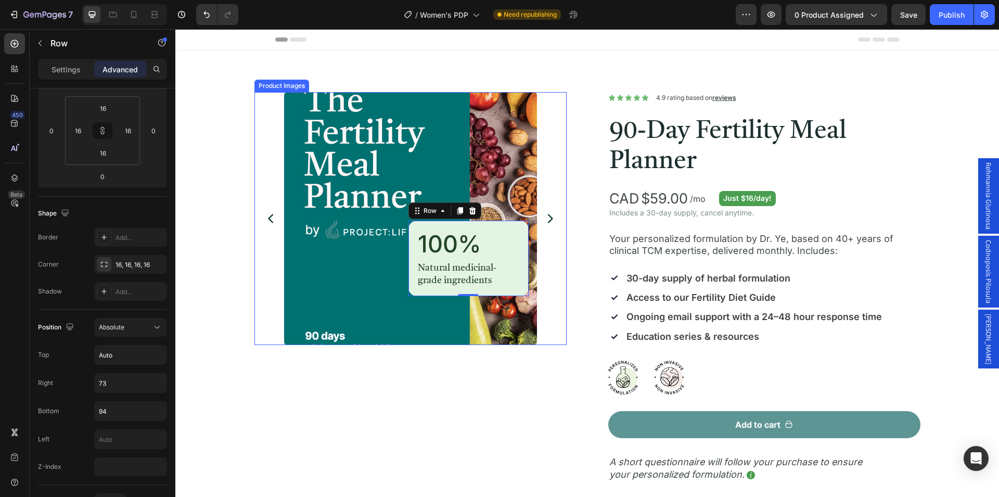
click at [550, 181] on div at bounding box center [410, 218] width 294 height 253
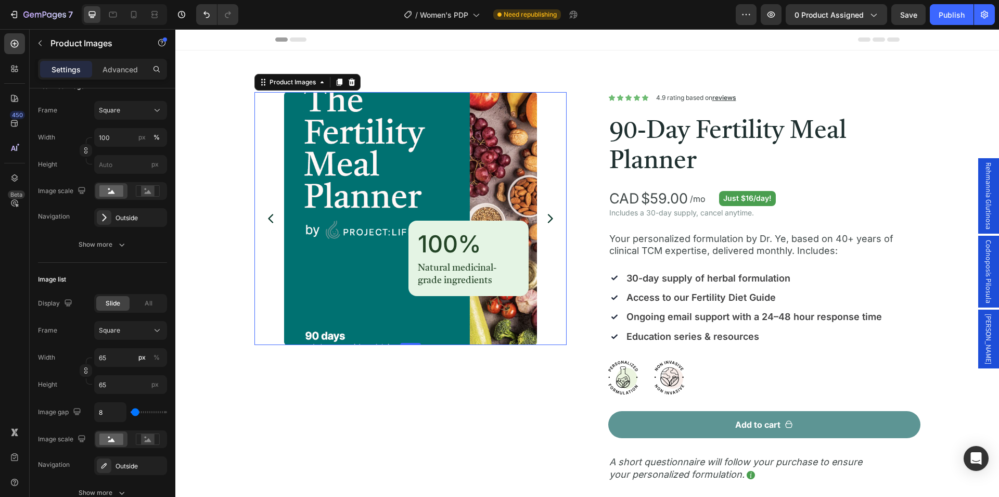
scroll to position [0, 0]
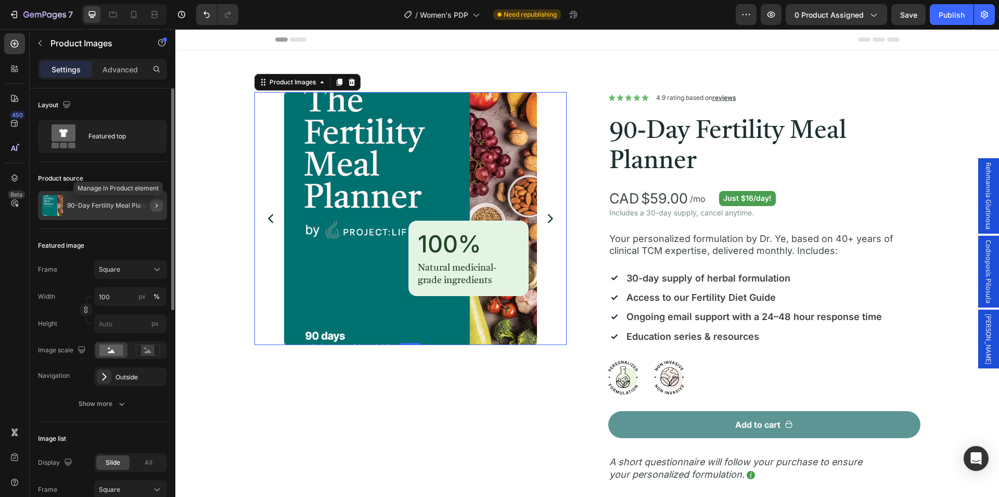
click at [155, 209] on icon "button" at bounding box center [156, 205] width 8 height 8
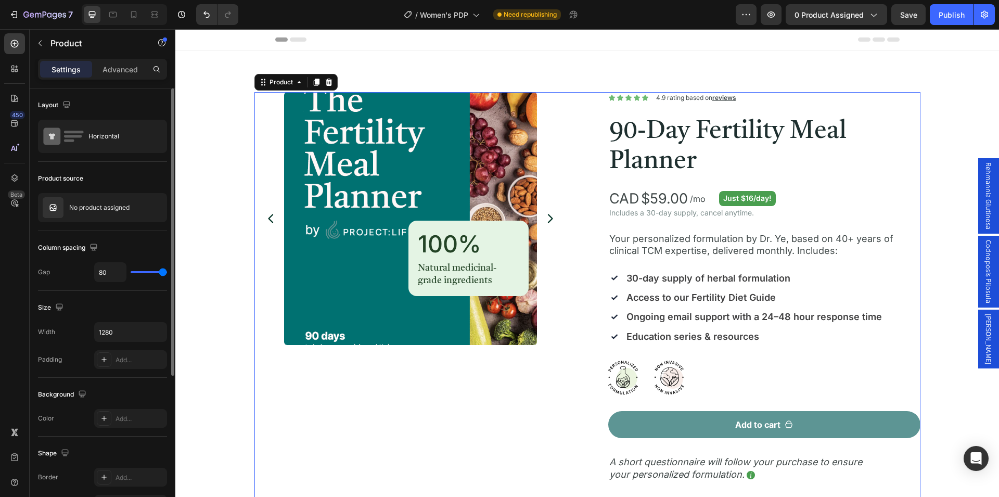
click at [120, 436] on div "Product source No product assigned" at bounding box center [102, 492] width 129 height 113
click at [156, 210] on icon "button" at bounding box center [156, 207] width 8 height 8
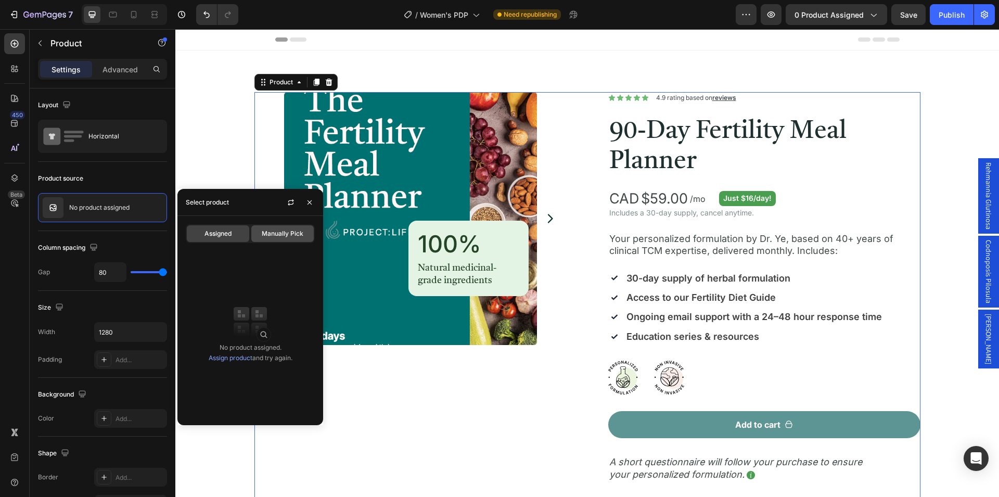
click at [278, 236] on span "Manually Pick" at bounding box center [283, 233] width 42 height 9
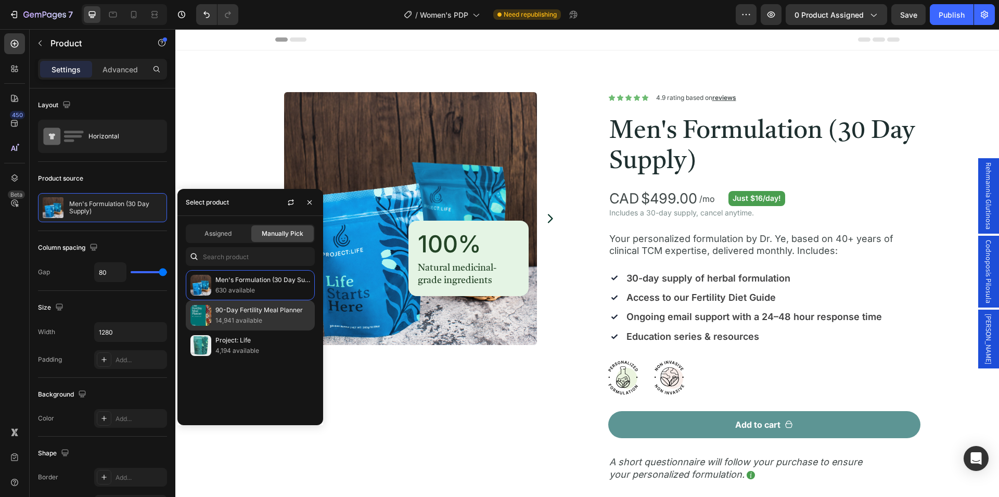
click at [294, 319] on p "14,941 available" at bounding box center [262, 320] width 95 height 10
click at [288, 324] on p "14,941 available" at bounding box center [262, 320] width 95 height 10
click at [283, 349] on p "4,194 available" at bounding box center [262, 350] width 95 height 10
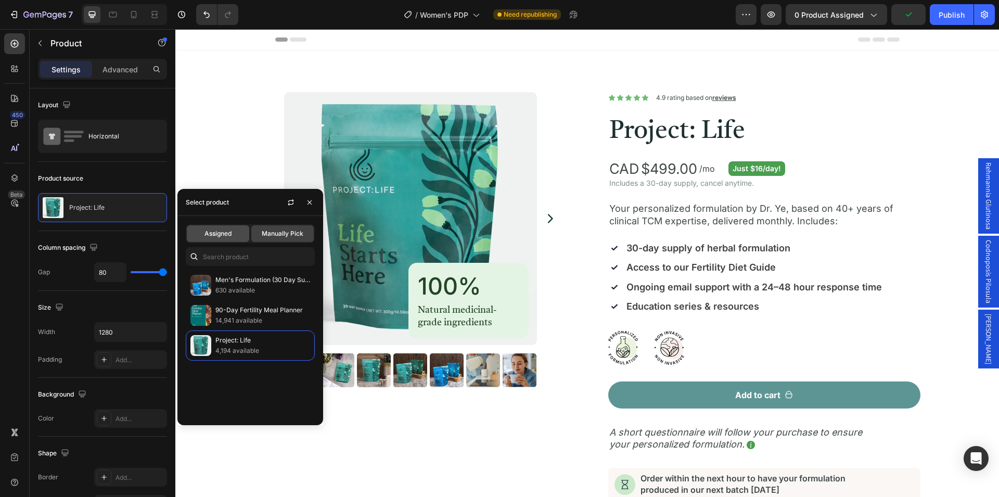
click at [222, 237] on span "Assigned" at bounding box center [217, 233] width 27 height 9
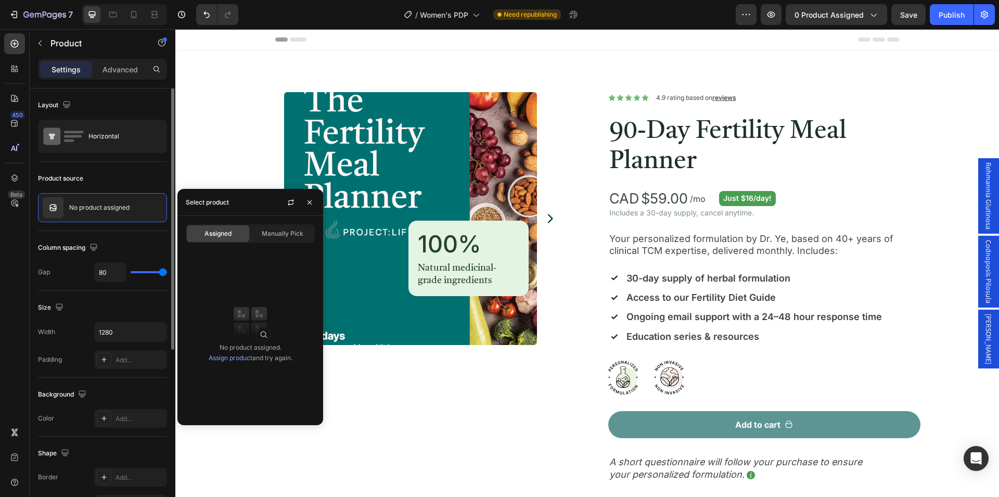
click at [160, 173] on div "Product source" at bounding box center [102, 178] width 129 height 17
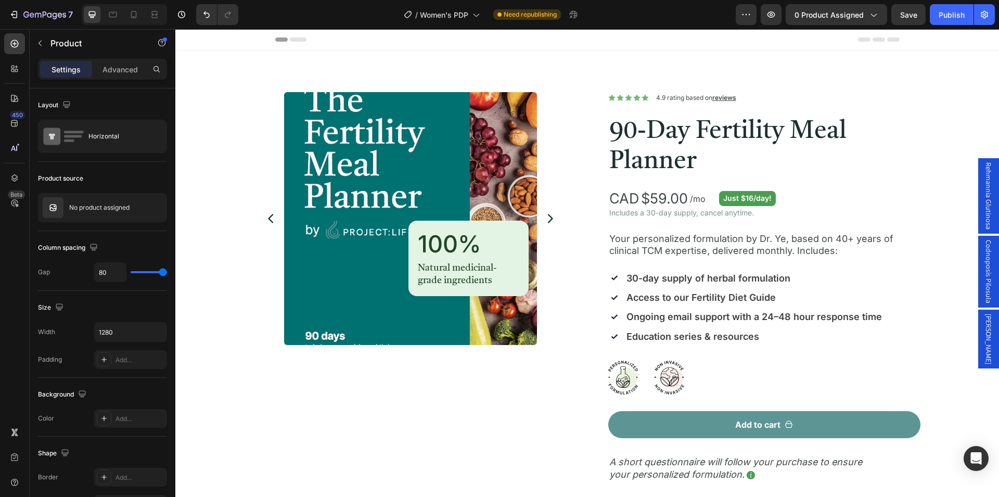
click at [522, 392] on div "Product Images 100% Heading Natural medicinal-grade ingredients Text Block Row …" at bounding box center [410, 425] width 312 height 667
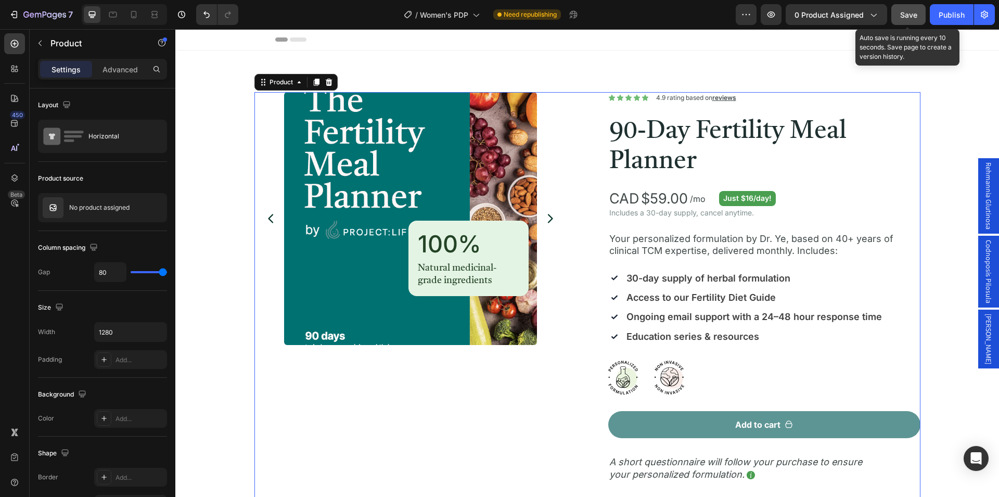
click at [906, 20] on button "Save" at bounding box center [908, 14] width 34 height 21
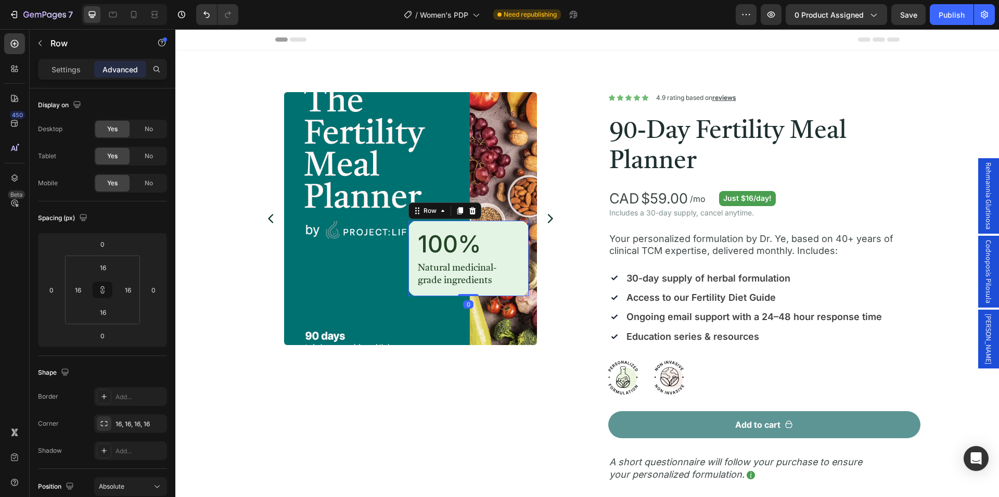
click at [517, 236] on div "100% Heading Natural medicinal-grade ingredients Text Block Row 0" at bounding box center [468, 258] width 120 height 75
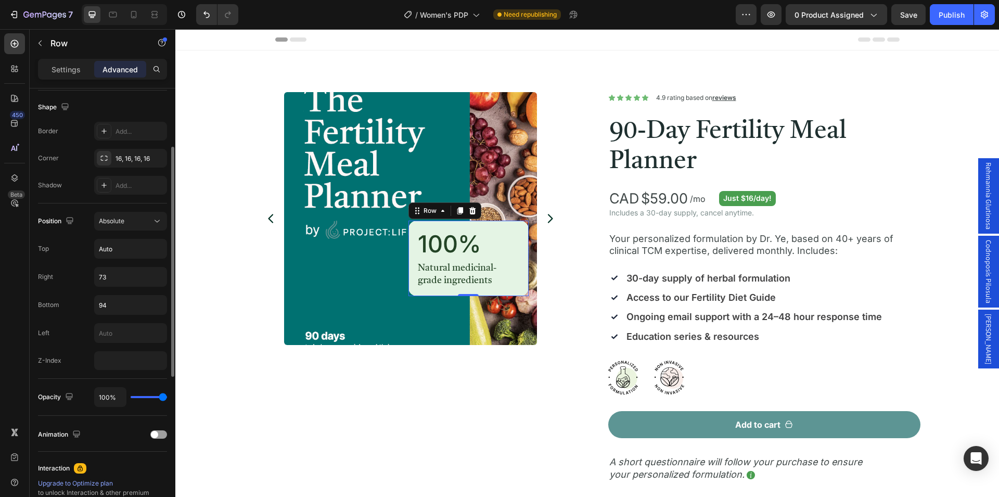
scroll to position [212, 0]
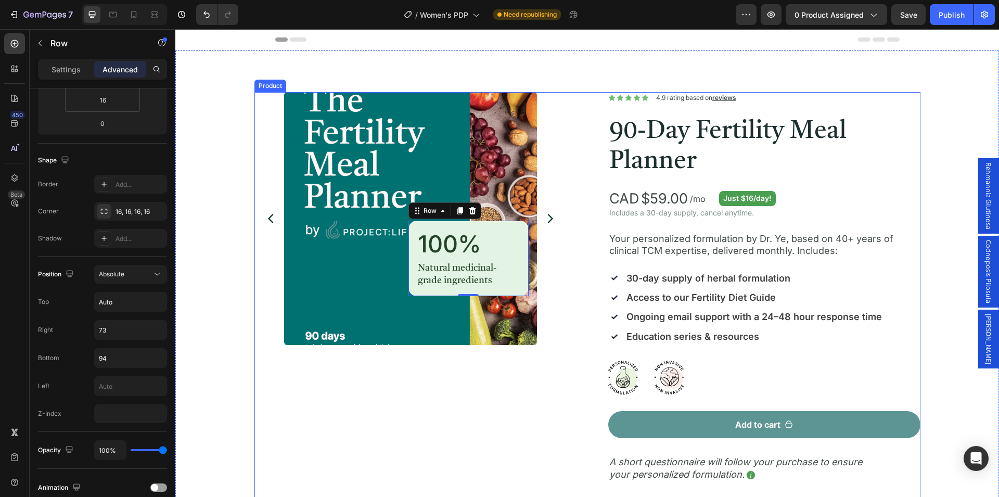
click at [579, 186] on div "Product Images 100% Heading Natural medicinal-grade ingredients Text Block Row …" at bounding box center [587, 425] width 666 height 667
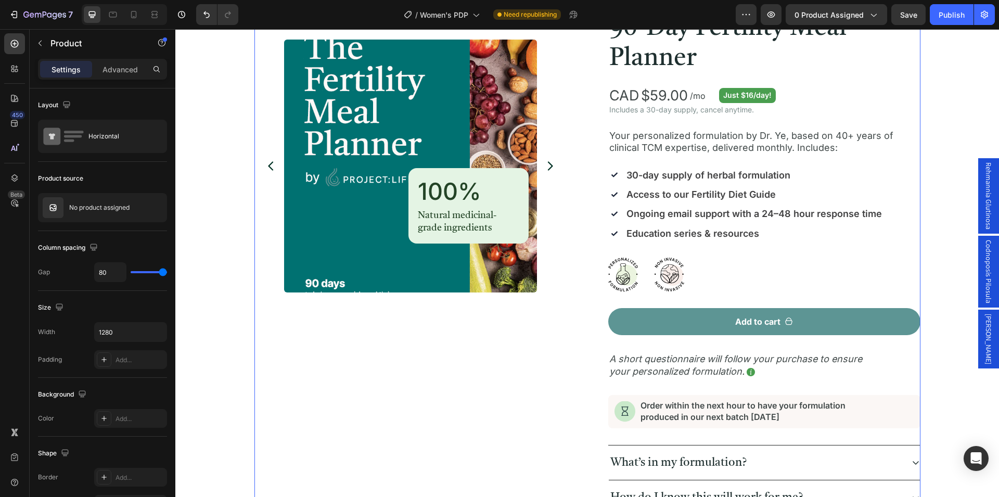
scroll to position [106, 0]
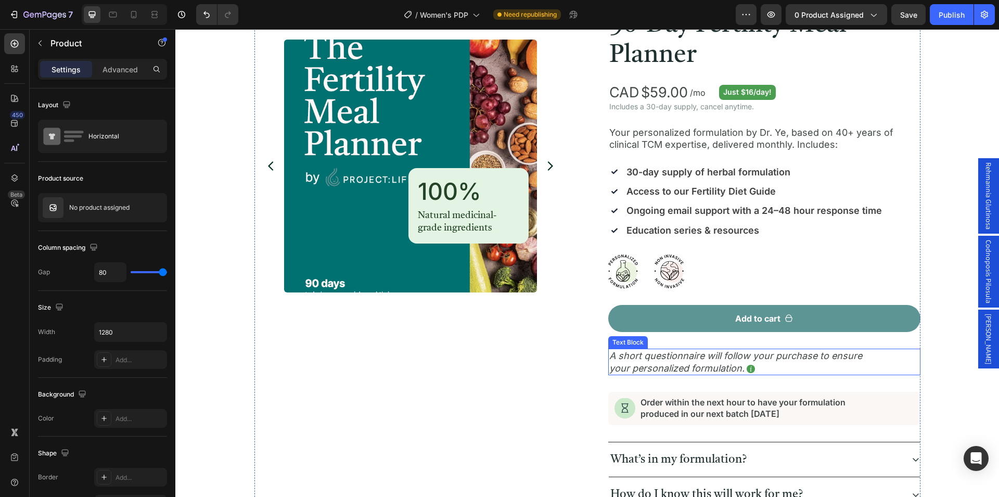
click at [652, 361] on p "A short questionnaire will follow your purchase to ensure your personalized for…" at bounding box center [743, 362] width 268 height 24
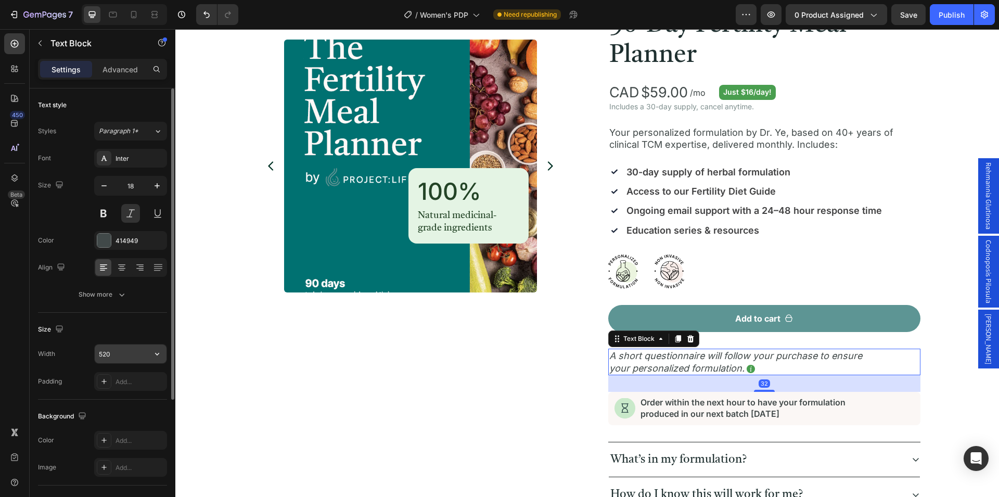
click at [114, 357] on input "520" at bounding box center [131, 353] width 72 height 19
click at [112, 14] on icon at bounding box center [113, 14] width 10 height 10
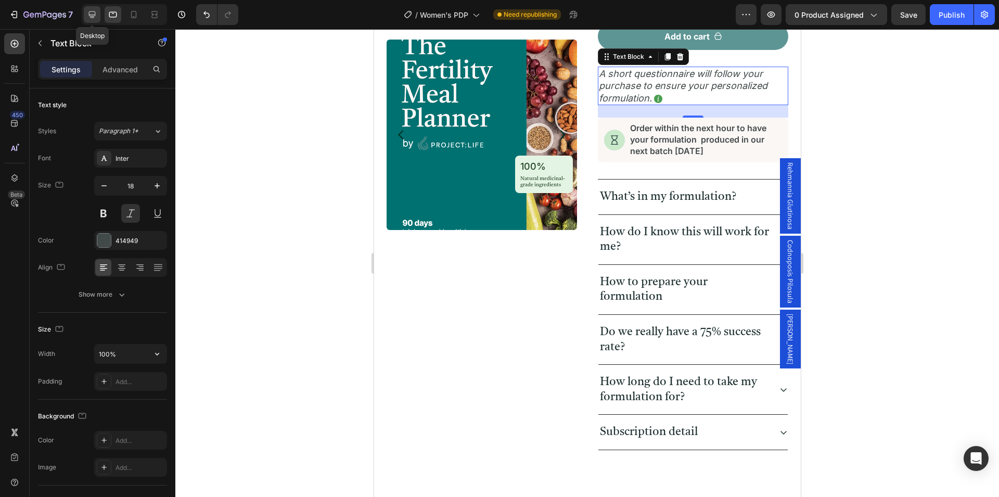
scroll to position [412, 0]
click at [131, 14] on icon at bounding box center [134, 14] width 6 height 7
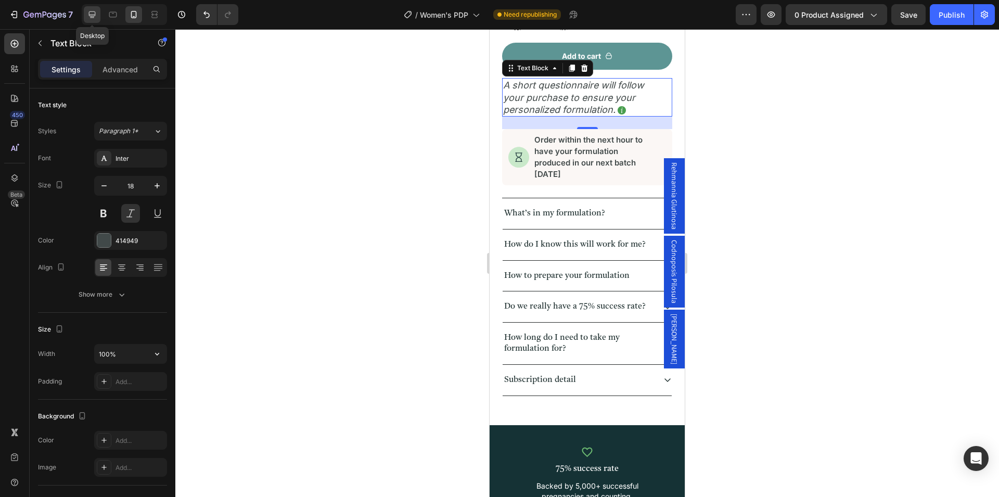
scroll to position [538, 0]
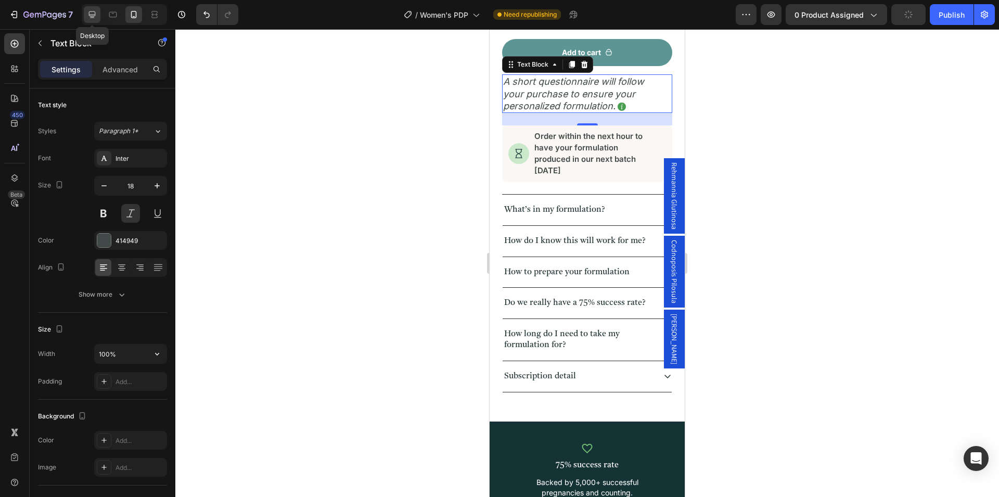
click at [95, 15] on icon at bounding box center [92, 14] width 7 height 7
type input "510"
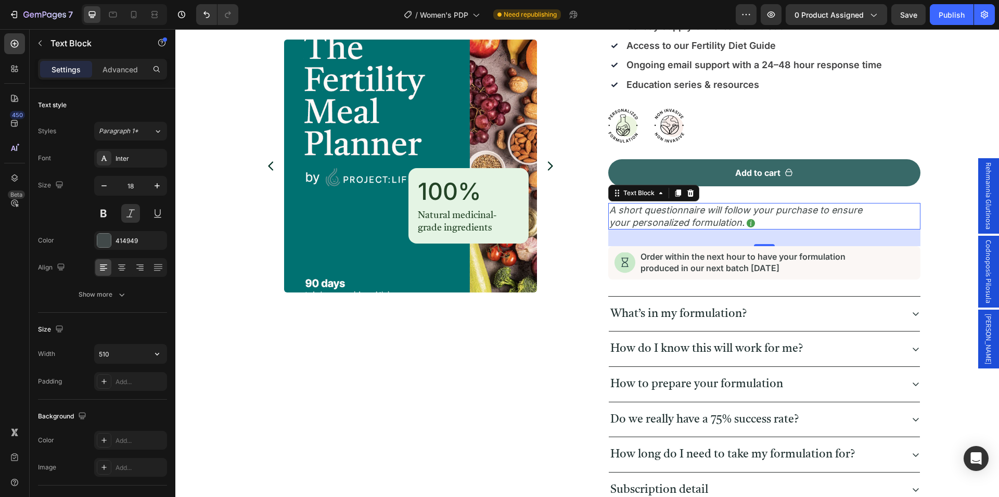
scroll to position [230, 0]
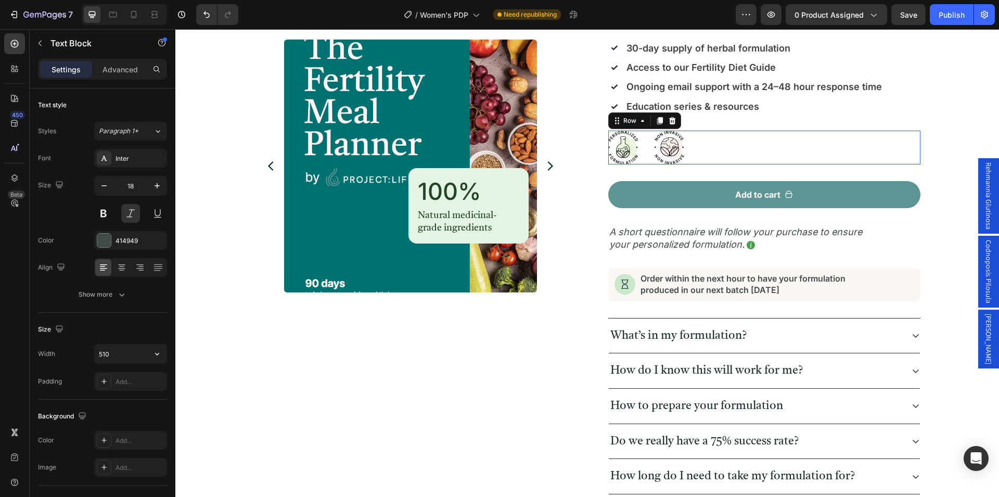
click at [700, 146] on div "Image Image Row 0" at bounding box center [764, 148] width 312 height 34
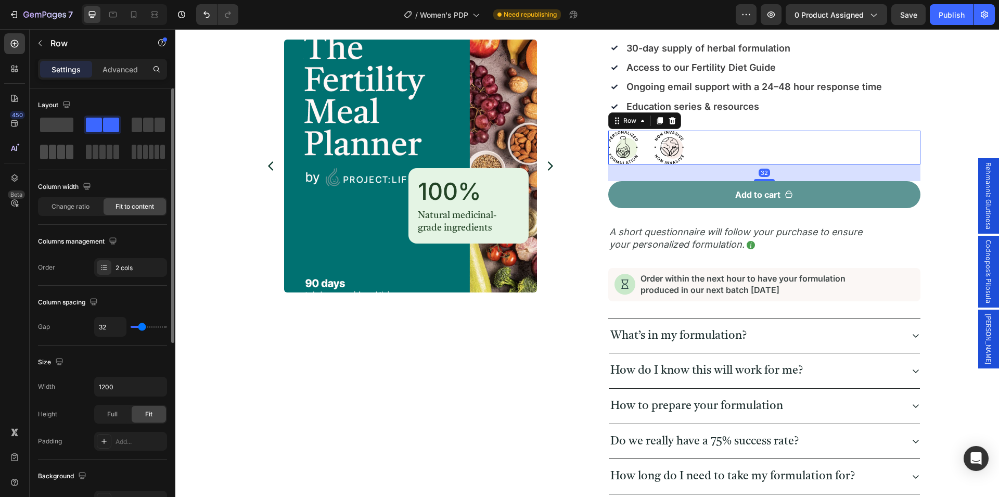
click at [66, 156] on span at bounding box center [70, 152] width 8 height 15
click at [666, 146] on img at bounding box center [669, 148] width 30 height 34
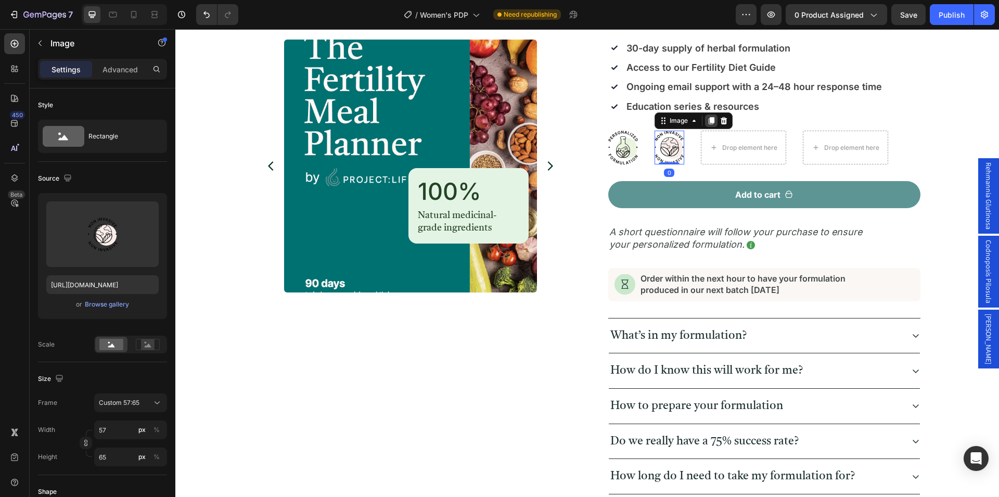
click at [708, 122] on icon at bounding box center [711, 120] width 6 height 7
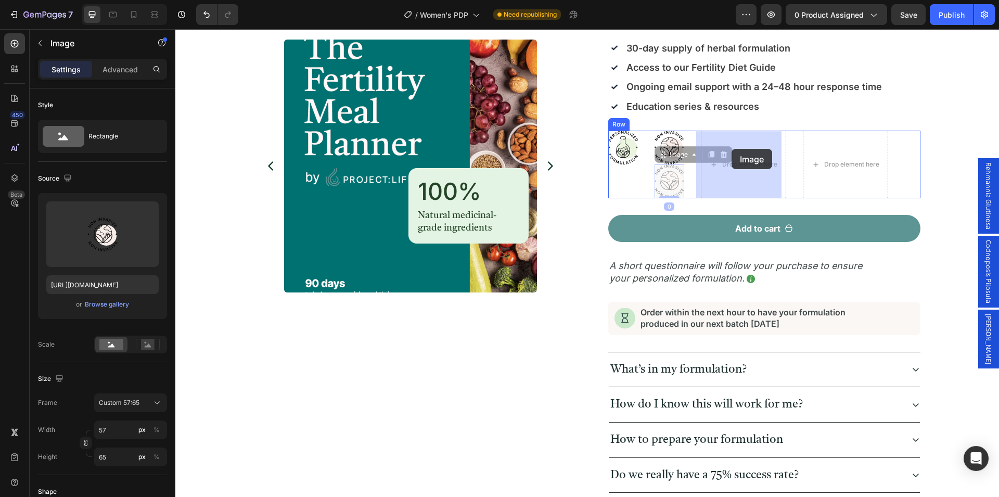
drag, startPoint x: 674, startPoint y: 154, endPoint x: 730, endPoint y: 149, distance: 56.5
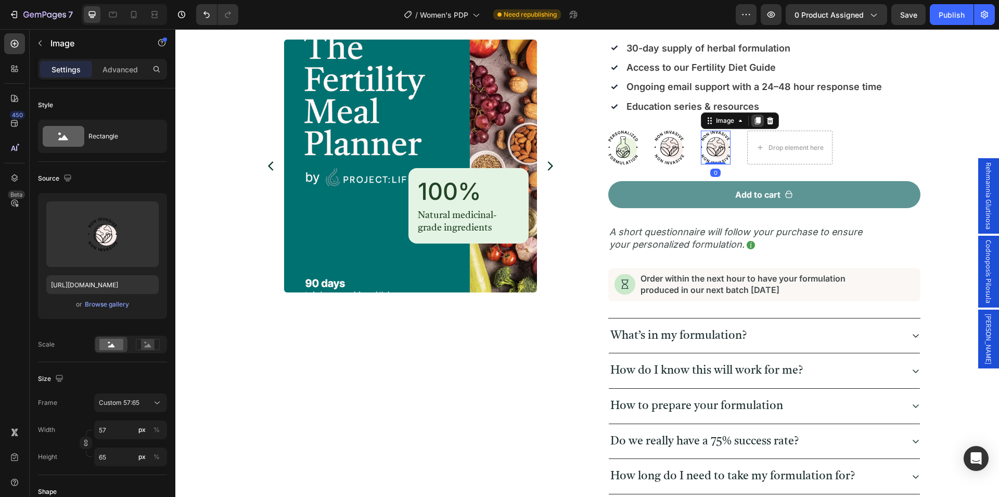
click at [754, 121] on icon at bounding box center [757, 120] width 6 height 7
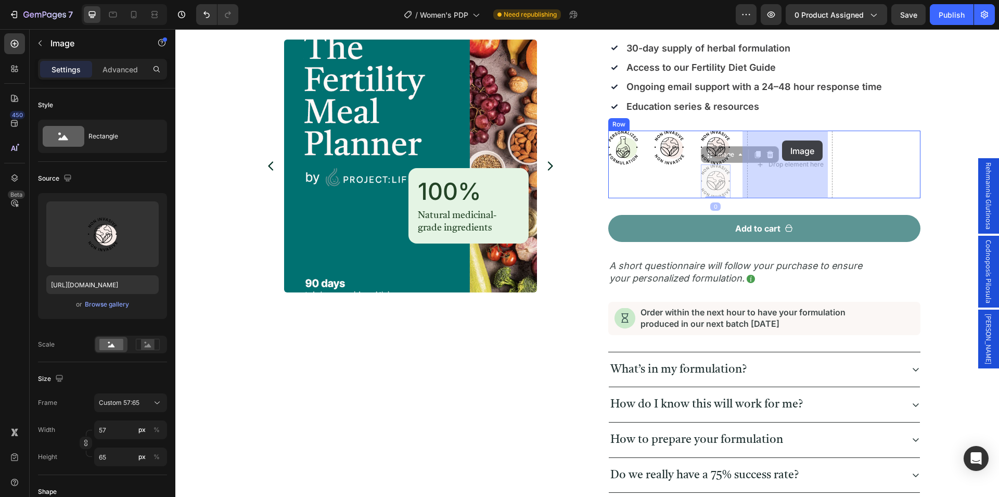
drag, startPoint x: 718, startPoint y: 154, endPoint x: 779, endPoint y: 141, distance: 62.8
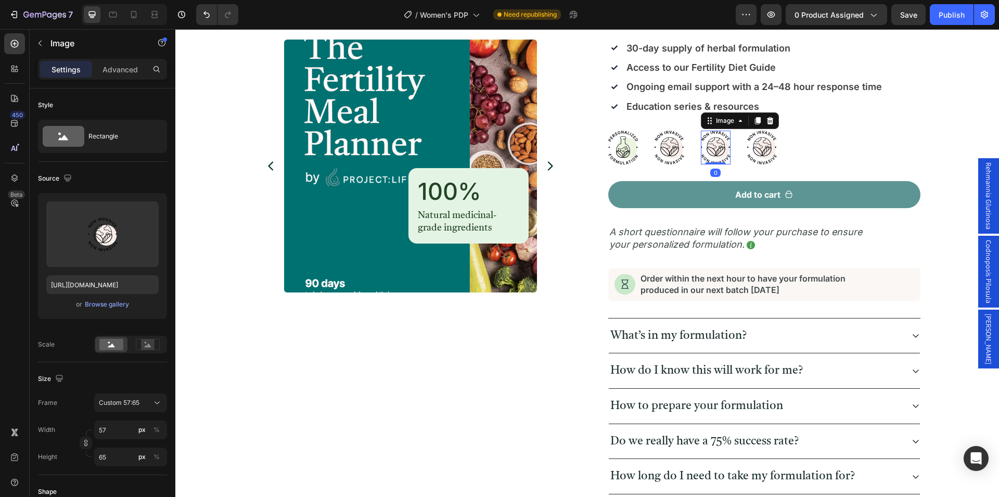
click at [716, 151] on img at bounding box center [716, 148] width 30 height 34
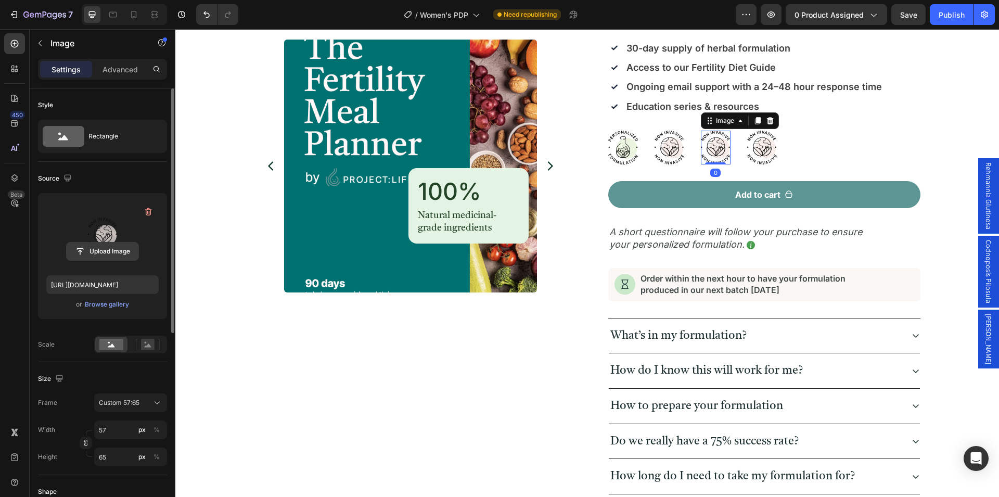
click at [108, 248] on input "file" at bounding box center [103, 251] width 72 height 18
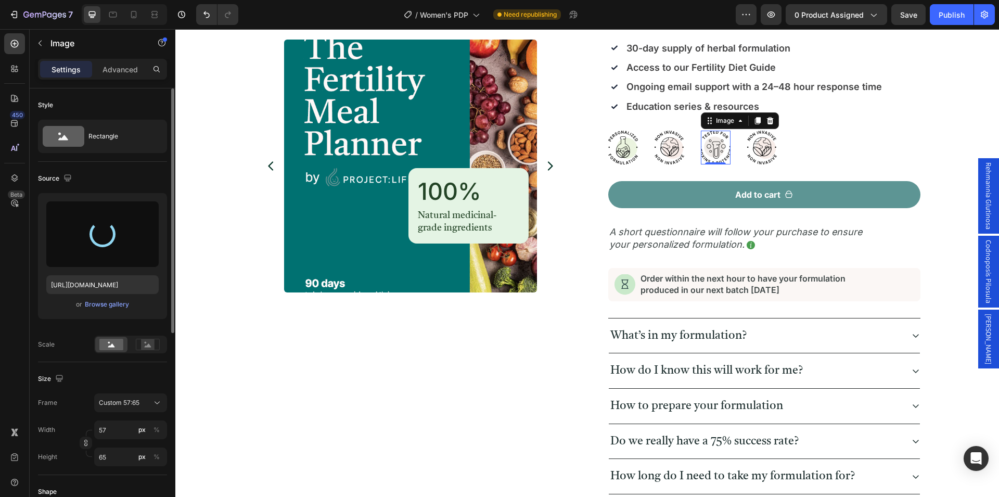
type input "[URL][DOMAIN_NAME]"
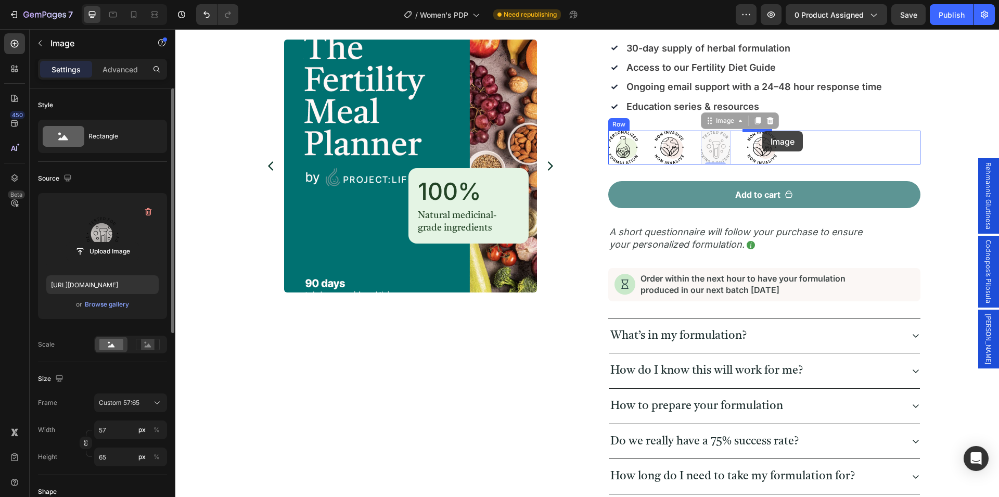
drag, startPoint x: 719, startPoint y: 123, endPoint x: 760, endPoint y: 130, distance: 41.2
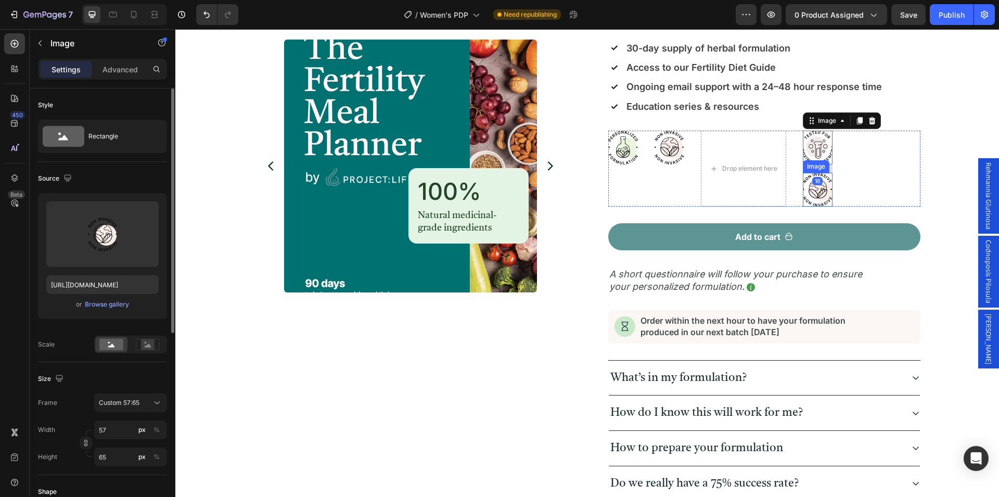
click at [811, 185] on img at bounding box center [818, 190] width 30 height 34
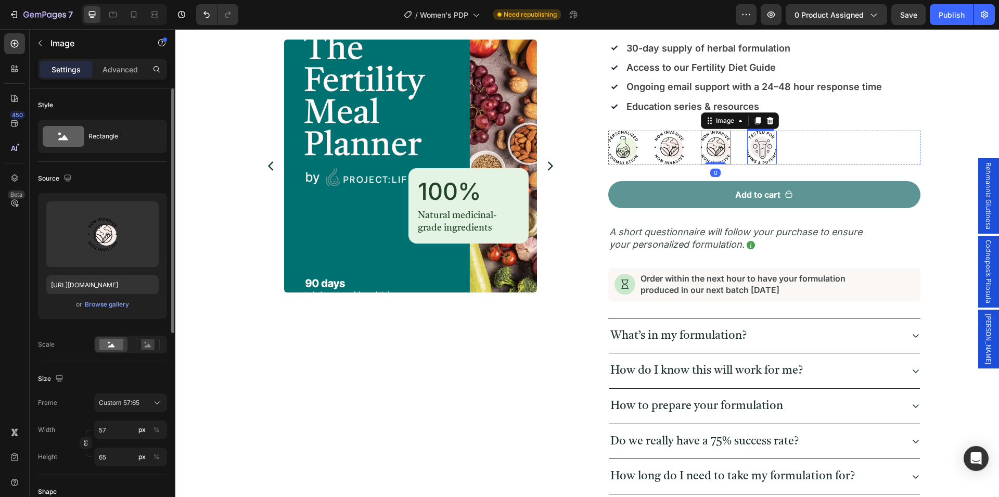
click at [762, 145] on img at bounding box center [762, 148] width 30 height 34
click at [708, 147] on img at bounding box center [716, 148] width 30 height 34
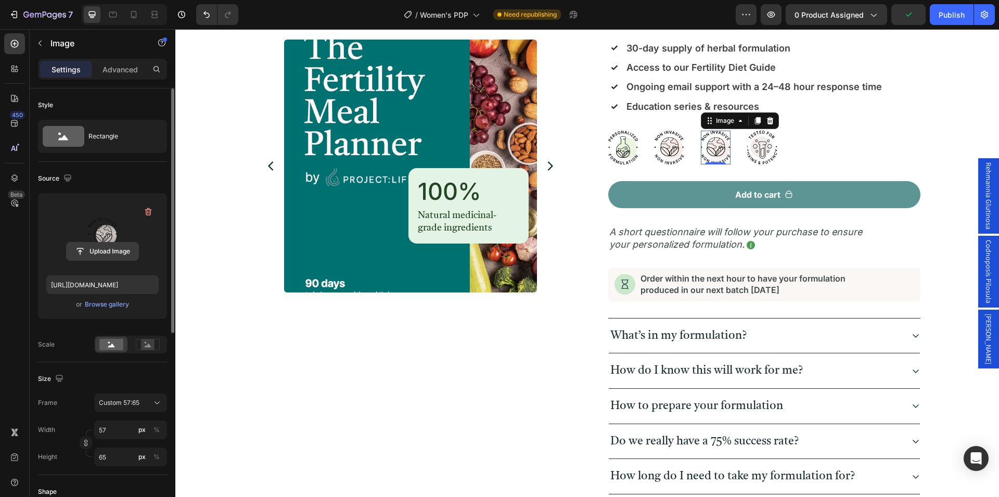
click at [108, 250] on input "file" at bounding box center [103, 251] width 72 height 18
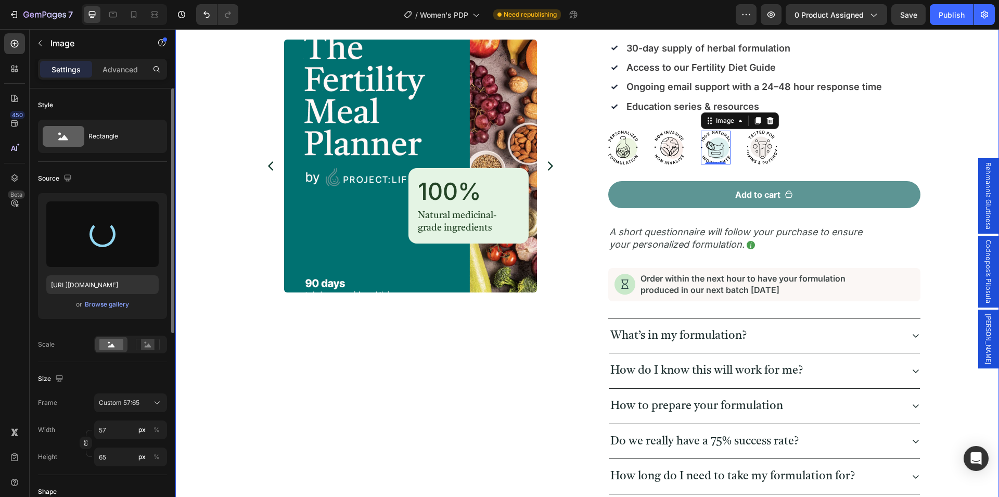
type input "[URL][DOMAIN_NAME]"
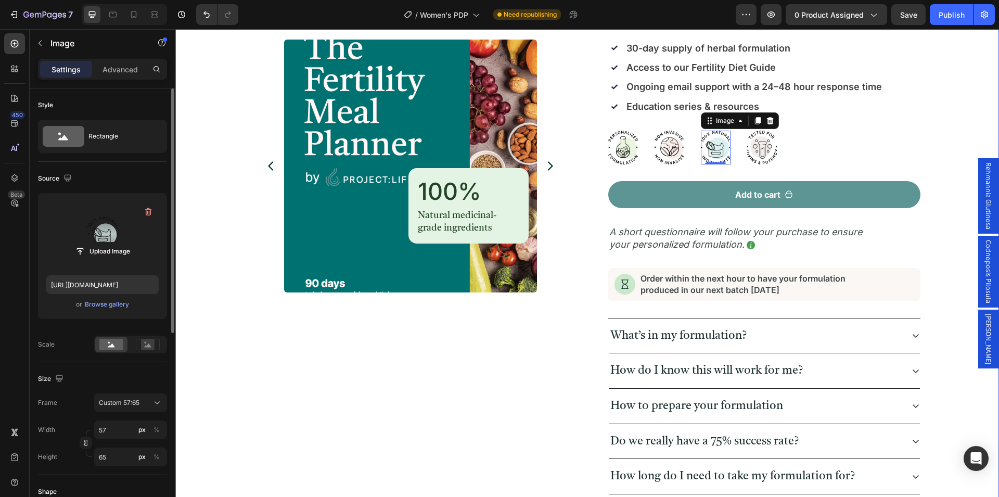
click at [949, 172] on div "Product Images 100% Heading Natural medicinal-grade ingredients Text Block Row …" at bounding box center [587, 195] width 798 height 667
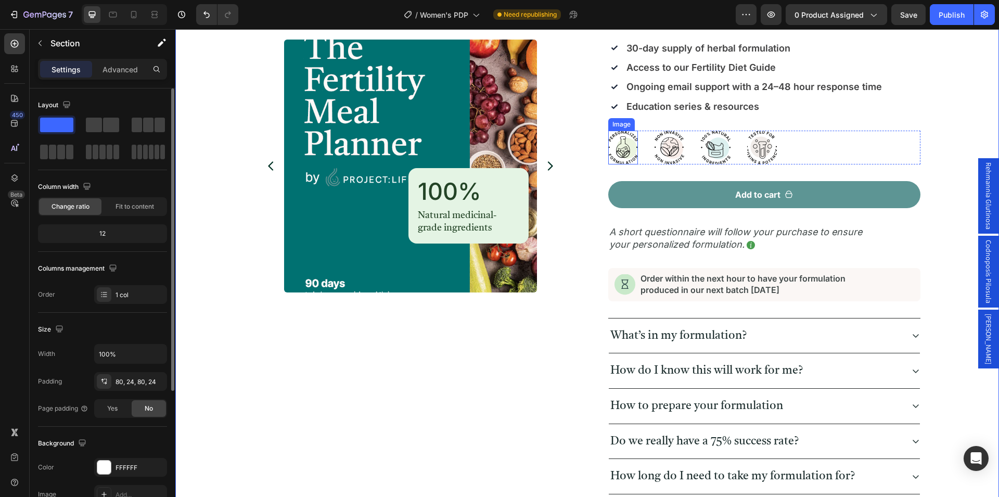
click at [612, 147] on img at bounding box center [623, 148] width 30 height 34
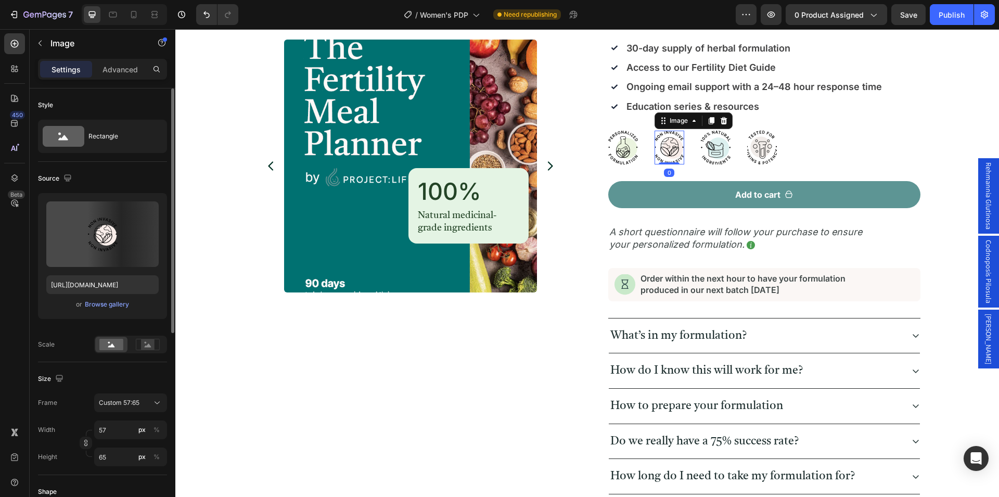
click at [665, 156] on img at bounding box center [669, 148] width 30 height 34
click at [713, 159] on img at bounding box center [716, 148] width 30 height 34
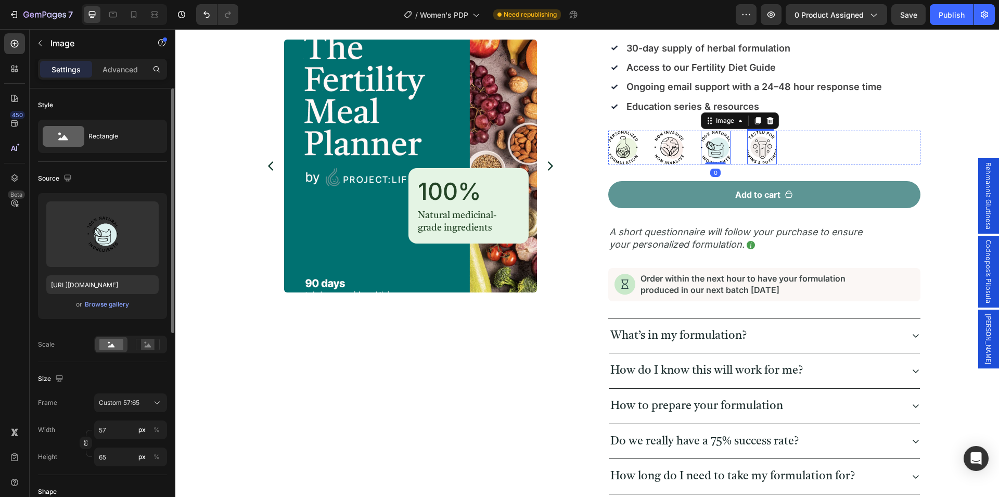
click at [754, 152] on img at bounding box center [762, 148] width 30 height 34
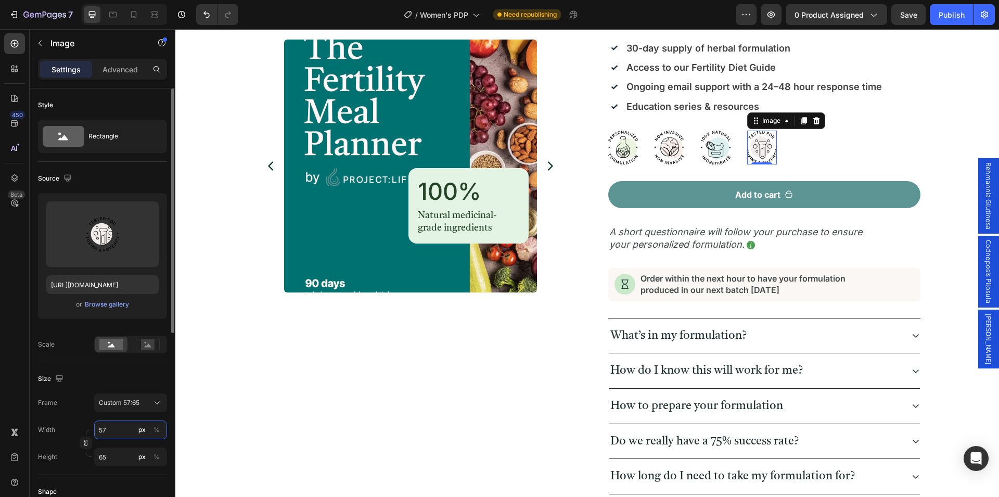
click at [121, 430] on input "57" at bounding box center [130, 429] width 73 height 19
type input "58"
type input "66"
type input "59"
type input "67"
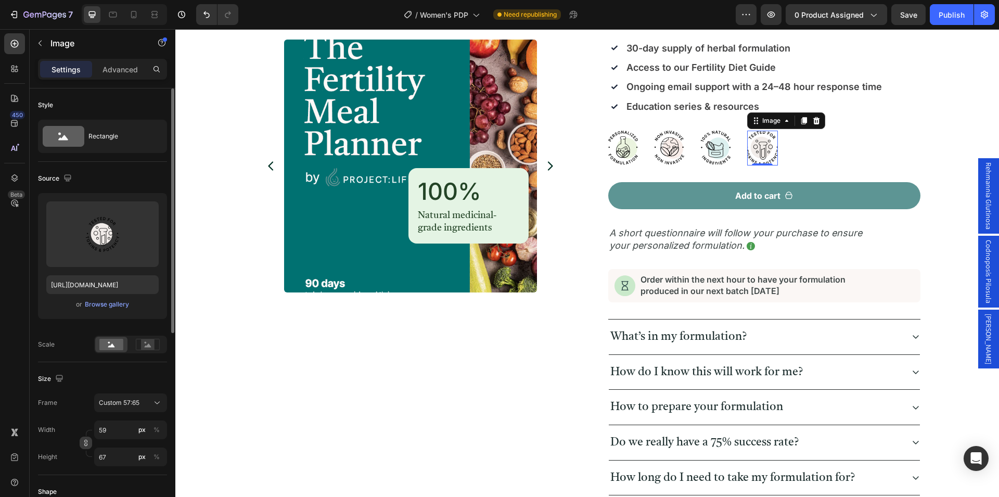
click at [87, 443] on icon "button" at bounding box center [85, 442] width 7 height 7
click at [85, 444] on icon "button" at bounding box center [85, 442] width 7 height 7
click at [127, 381] on div "Size" at bounding box center [102, 378] width 129 height 17
click at [938, 206] on div "Product Images 100% Heading Natural medicinal-grade ingredients Text Block Row …" at bounding box center [587, 196] width 798 height 668
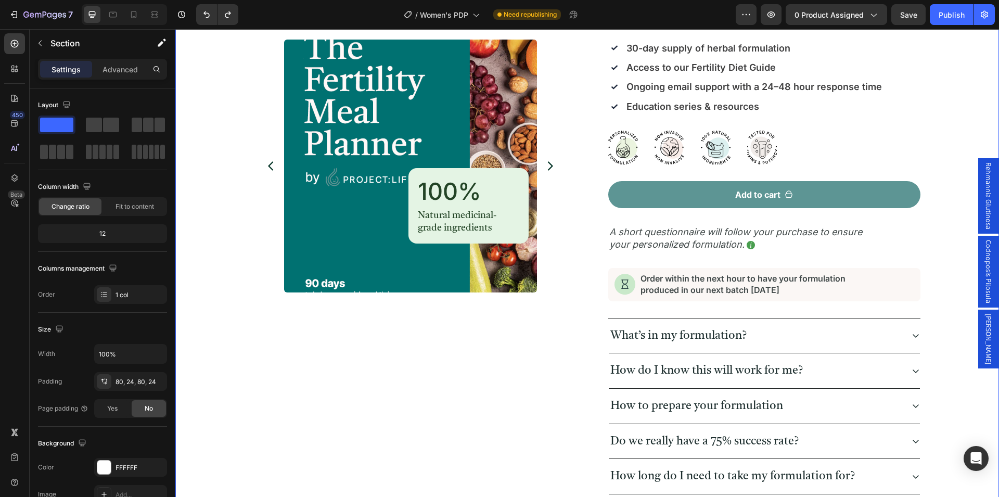
click at [947, 206] on div "Product Images 100% Heading Natural medicinal-grade ingredients Text Block Row …" at bounding box center [587, 195] width 798 height 667
click at [719, 154] on img at bounding box center [716, 148] width 30 height 34
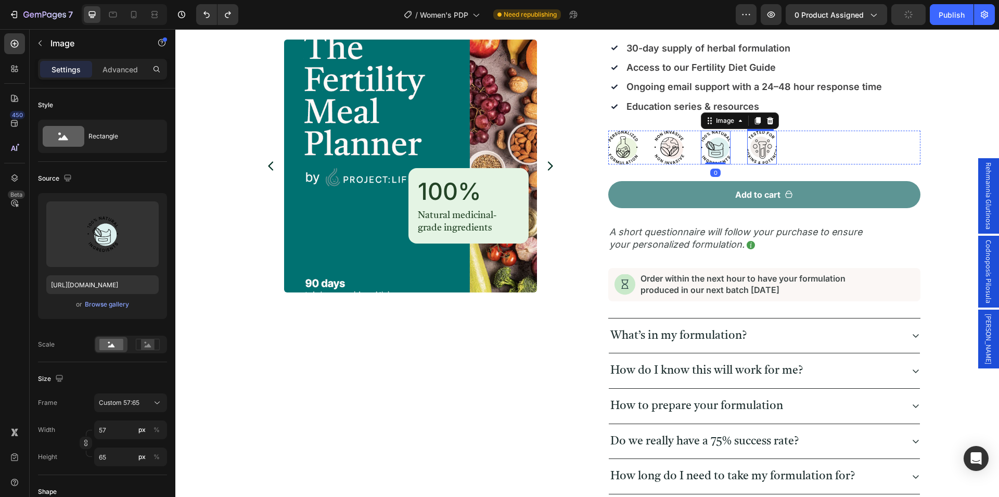
click at [764, 151] on img at bounding box center [762, 148] width 30 height 34
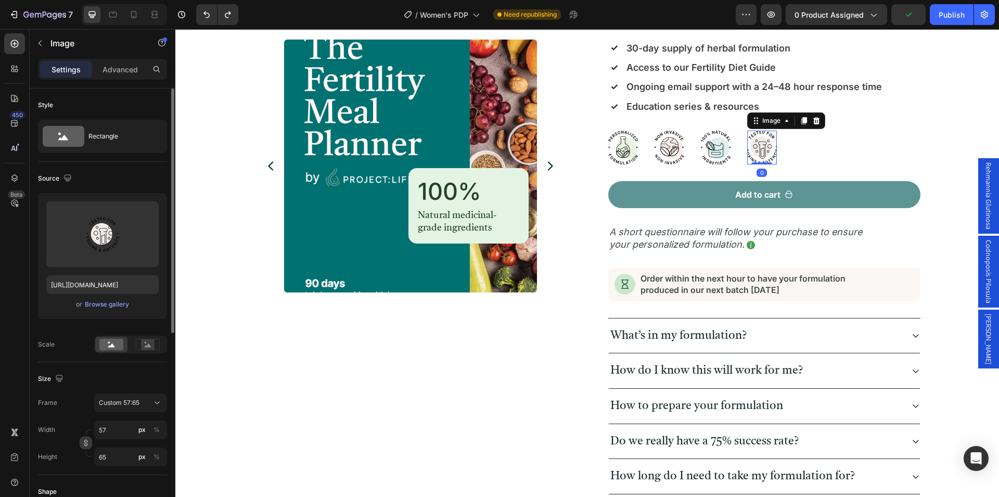
click at [86, 444] on icon "button" at bounding box center [85, 442] width 7 height 7
click at [118, 432] on input "57" at bounding box center [130, 429] width 73 height 19
type input "60"
click at [83, 445] on icon "button" at bounding box center [85, 442] width 7 height 7
click at [127, 380] on div "Size" at bounding box center [102, 378] width 129 height 17
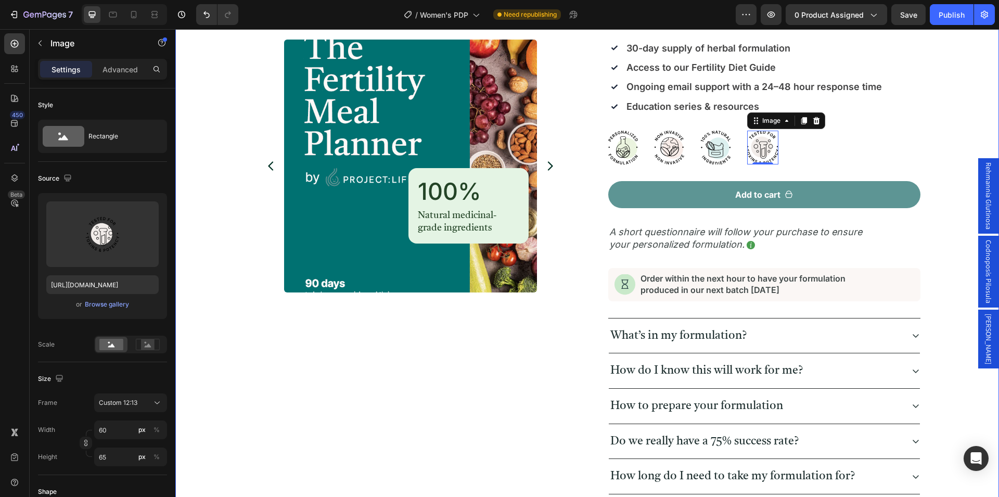
click at [940, 245] on div "Product Images 100% Heading Natural medicinal-grade ingredients Text Block Row …" at bounding box center [587, 195] width 798 height 667
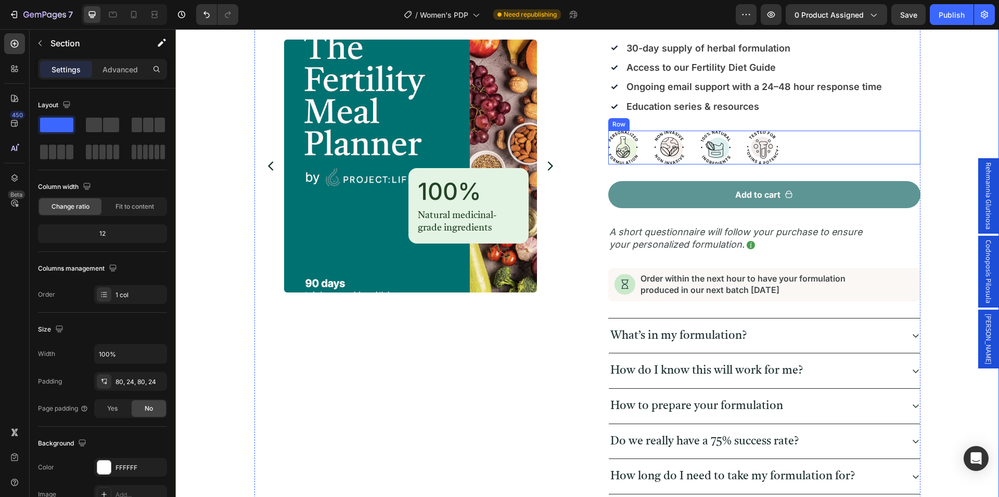
click at [815, 146] on div "Image Image Image Image Row" at bounding box center [764, 148] width 312 height 34
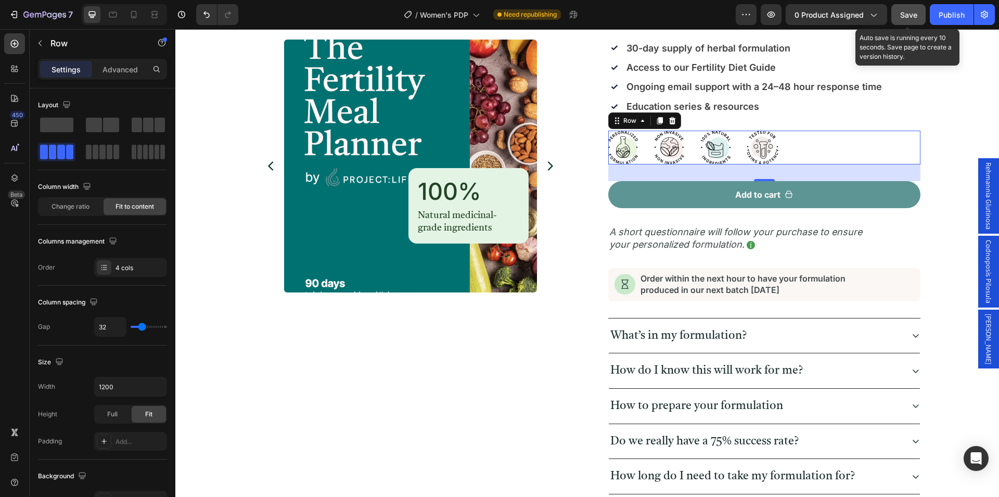
click at [912, 16] on span "Save" at bounding box center [908, 14] width 17 height 9
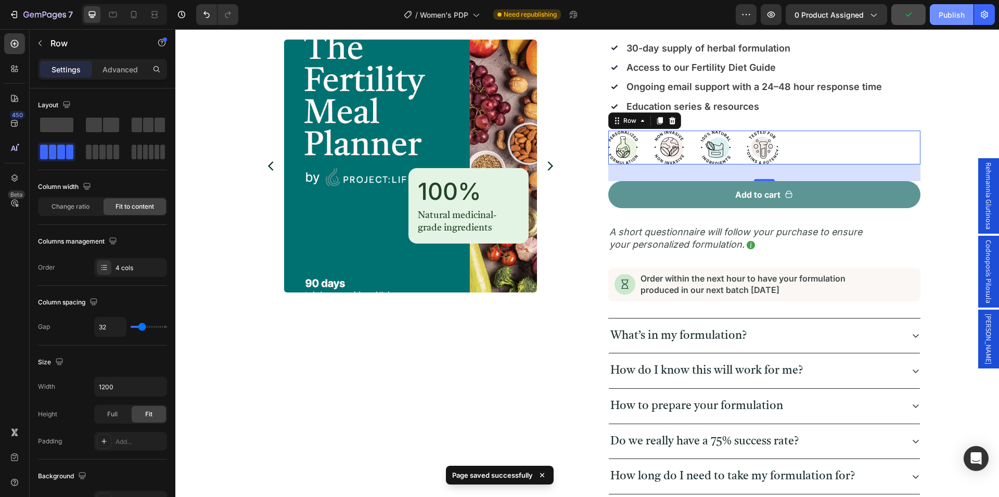
click at [947, 16] on div "Publish" at bounding box center [951, 14] width 26 height 11
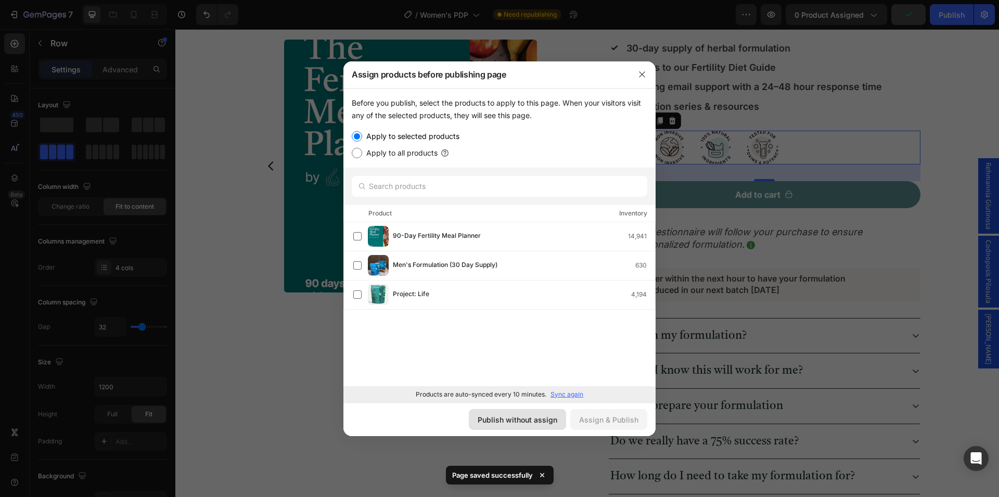
click at [521, 419] on div "Publish without assign" at bounding box center [517, 419] width 80 height 11
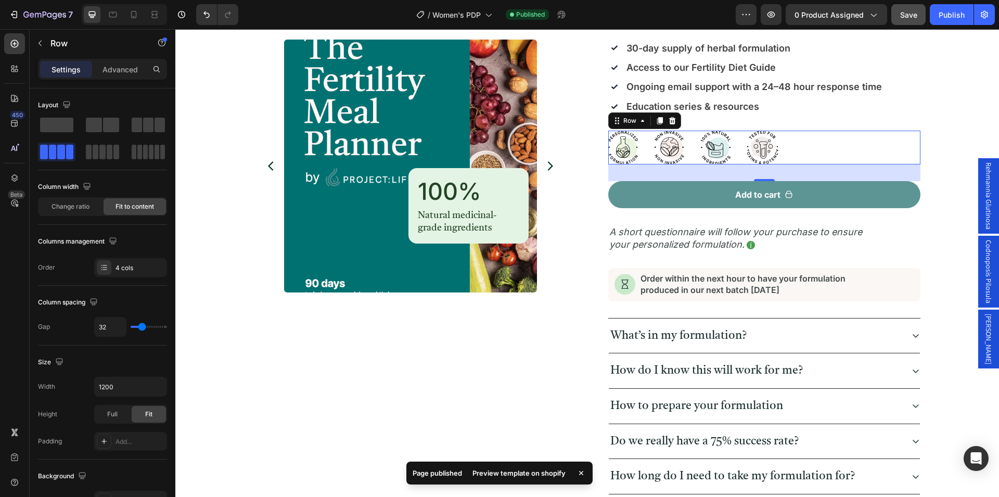
click at [524, 473] on div "Preview template on shopify" at bounding box center [519, 473] width 106 height 15
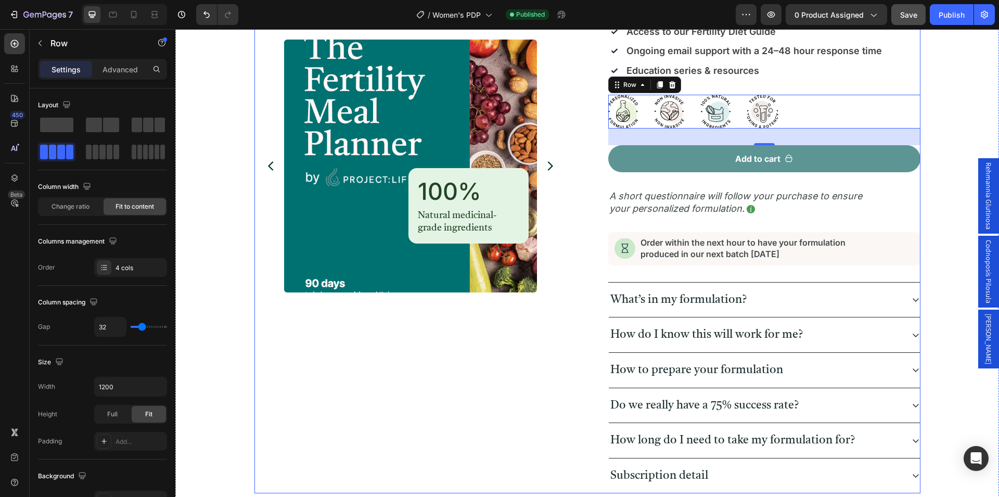
scroll to position [584, 0]
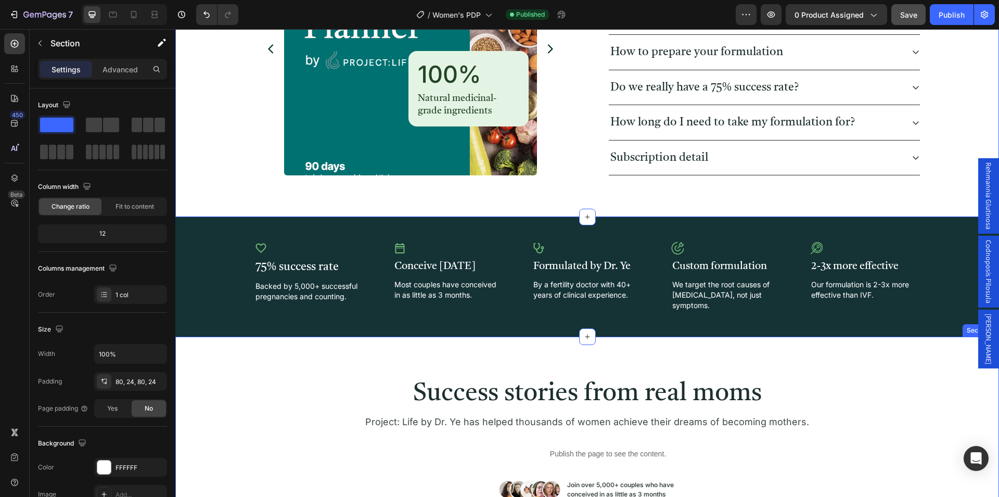
click at [910, 353] on div "Success stories from real moms Heading Project: Life by Dr. Ye has helped thous…" at bounding box center [586, 439] width 823 height 205
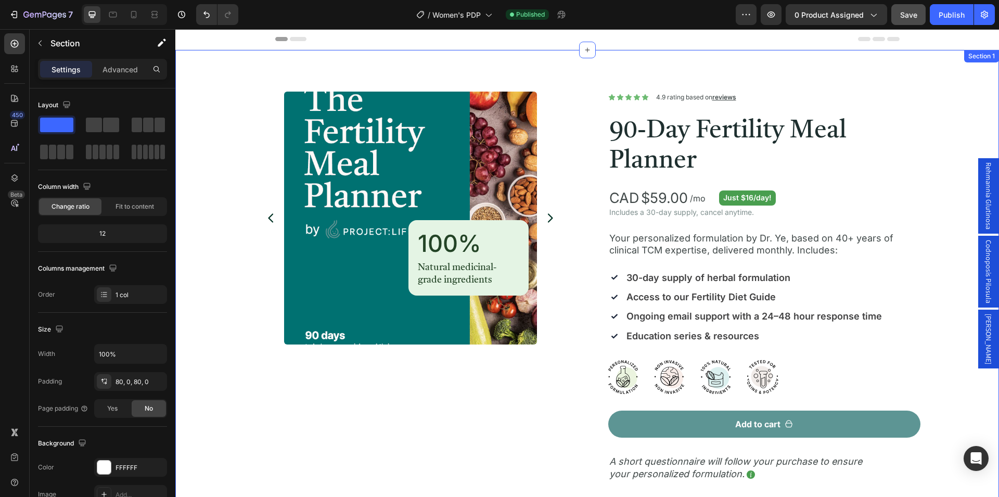
scroll to position [0, 0]
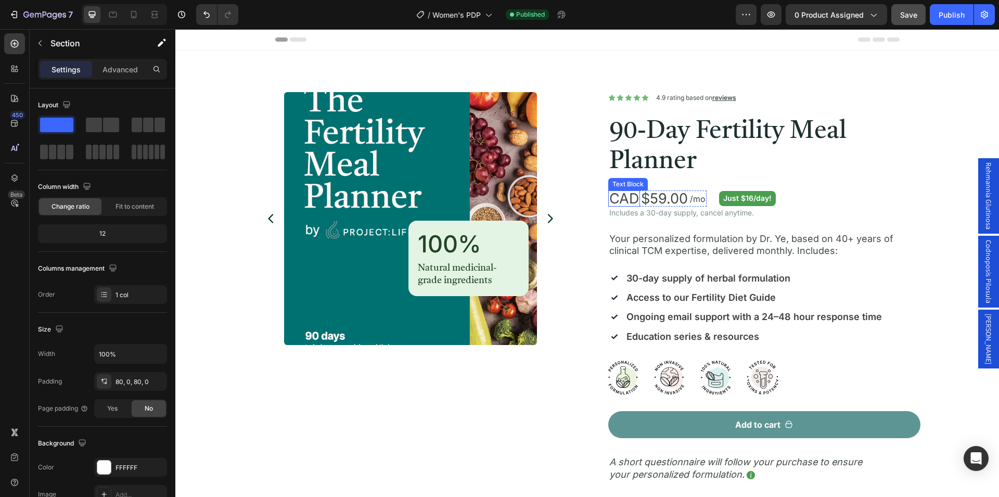
click at [623, 198] on span "CAD" at bounding box center [624, 198] width 30 height 17
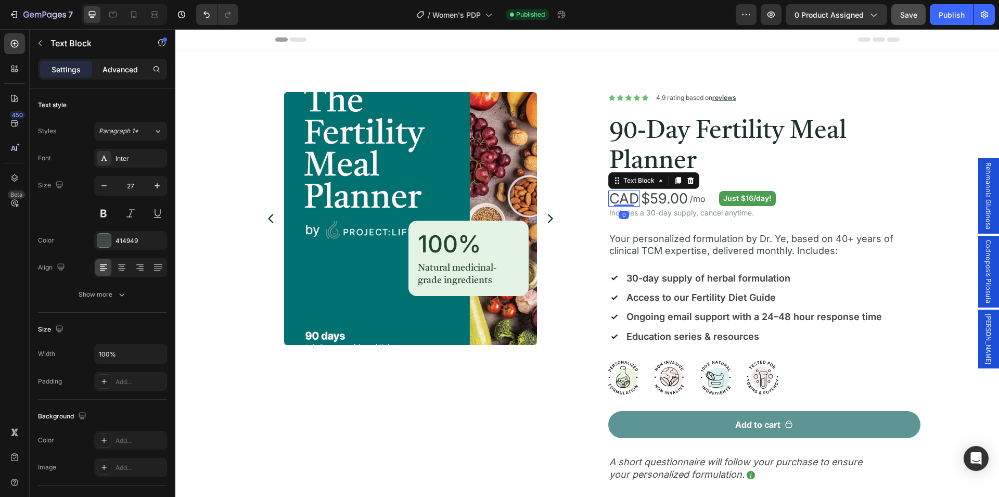
click at [123, 70] on p "Advanced" at bounding box center [119, 69] width 35 height 11
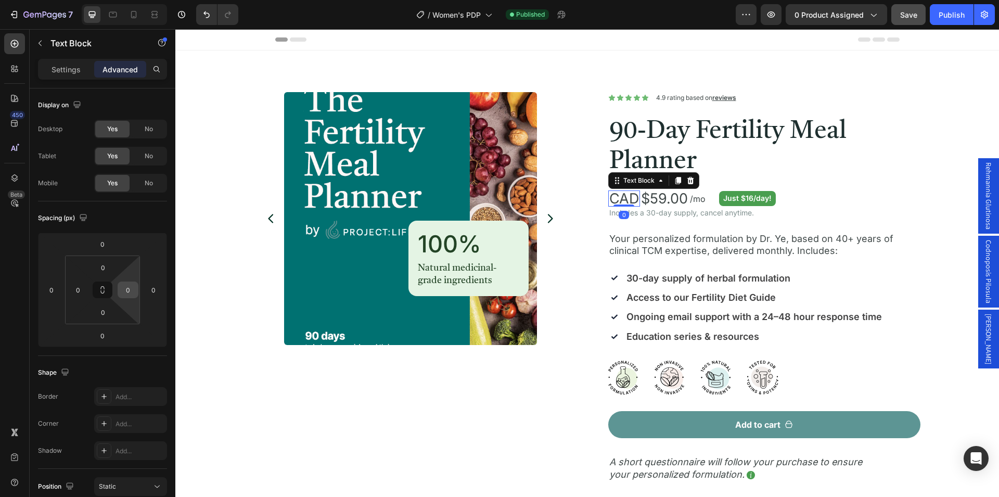
click at [127, 289] on input "0" at bounding box center [128, 290] width 16 height 16
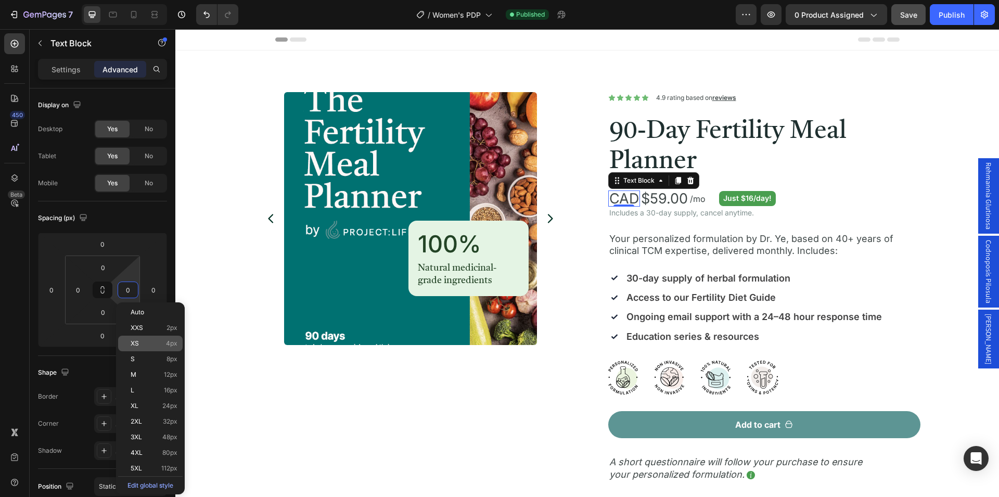
click at [148, 344] on p "XS 4px" at bounding box center [154, 343] width 47 height 7
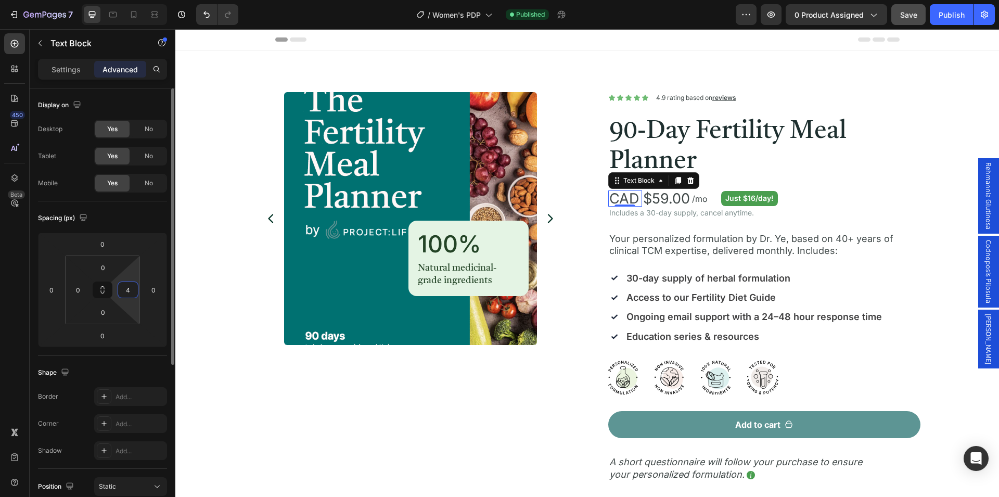
click at [128, 292] on input "4" at bounding box center [128, 290] width 16 height 16
type input "6"
click at [139, 220] on div "Spacing (px)" at bounding box center [102, 218] width 129 height 17
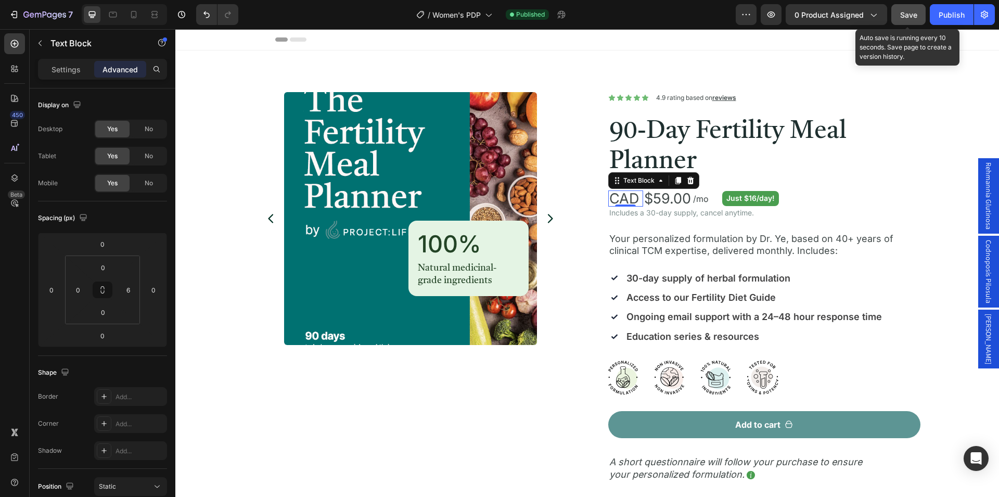
click at [911, 16] on span "Save" at bounding box center [908, 14] width 17 height 9
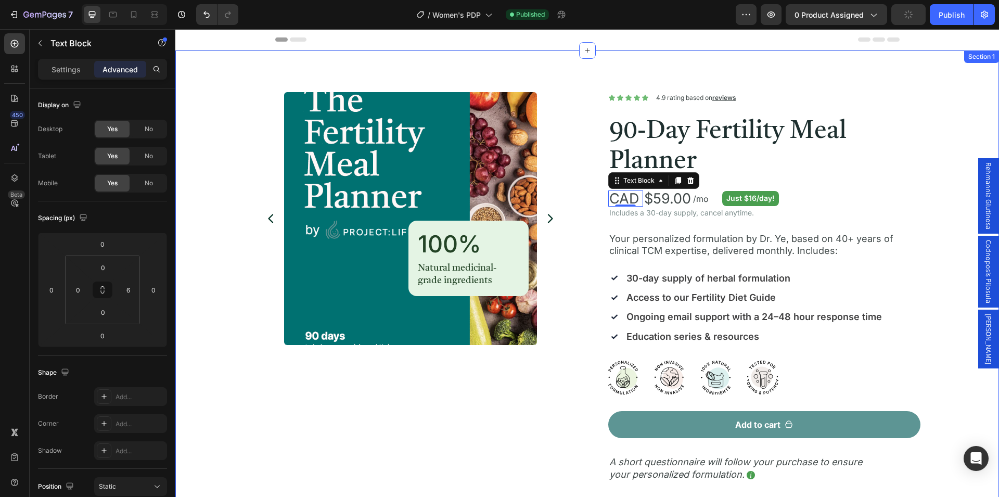
click at [932, 226] on div "Product Images 100% Heading Natural medicinal-grade ingredients Text Block Row …" at bounding box center [587, 425] width 798 height 667
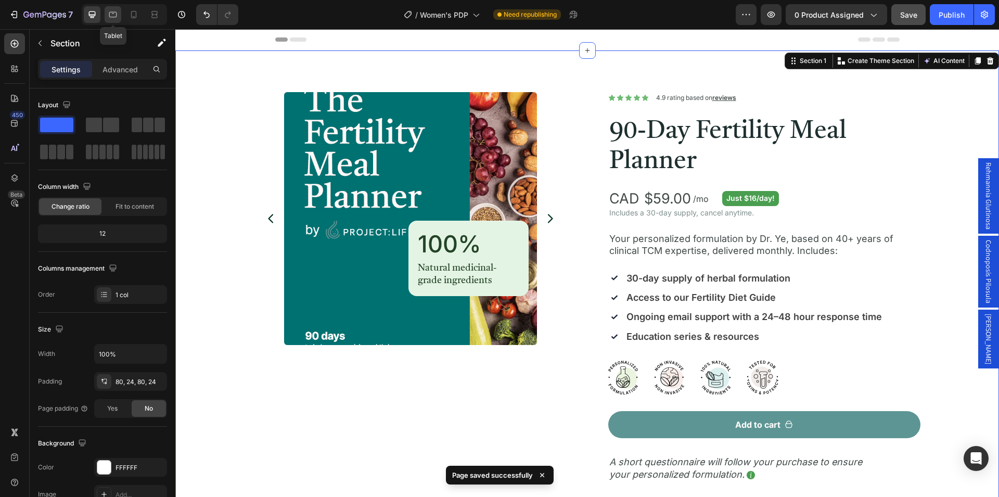
click at [113, 19] on icon at bounding box center [113, 14] width 10 height 10
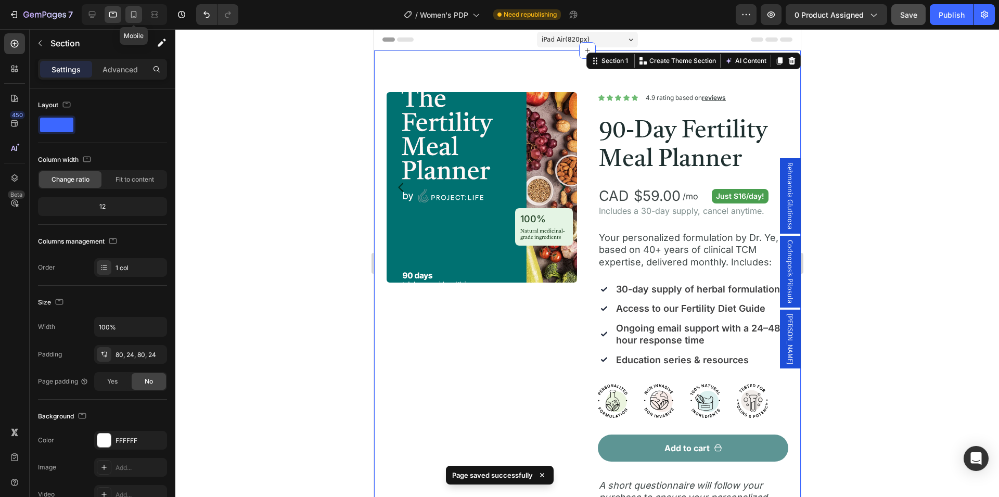
click at [132, 16] on icon at bounding box center [134, 14] width 6 height 7
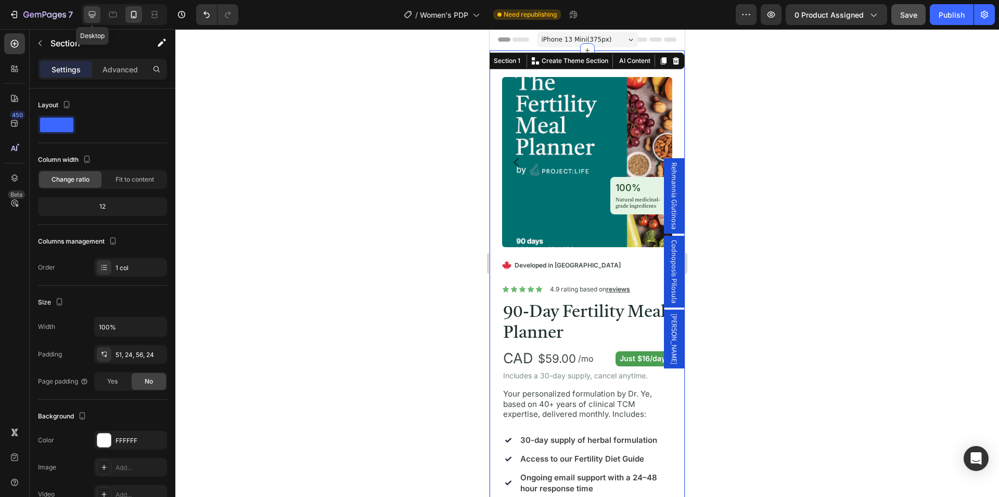
click at [87, 18] on icon at bounding box center [92, 14] width 10 height 10
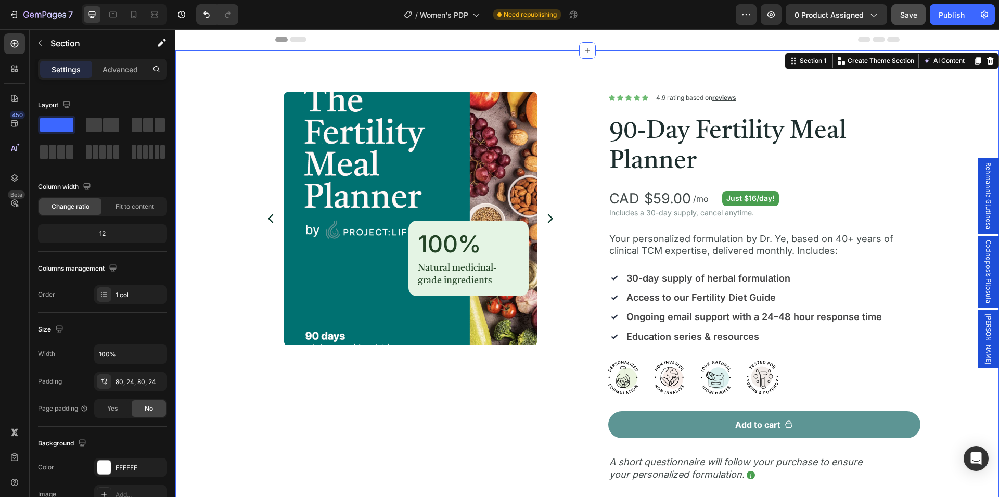
click at [936, 161] on div "Product Images 100% Heading Natural medicinal-grade ingredients Text Block Row …" at bounding box center [587, 425] width 798 height 667
click at [589, 72] on div "Product Images 100% Heading Natural medicinal-grade ingredients Text Block Row …" at bounding box center [586, 425] width 823 height 750
click at [229, 164] on div "Product Images 100% Heading Natural medicinal-grade ingredients Text Block Row …" at bounding box center [587, 425] width 798 height 667
click at [231, 164] on div "Product Images 100% Heading Natural medicinal-grade ingredients Text Block Row …" at bounding box center [587, 425] width 798 height 667
click at [223, 169] on div "Product Images 100% Heading Natural medicinal-grade ingredients Text Block Row …" at bounding box center [587, 425] width 798 height 667
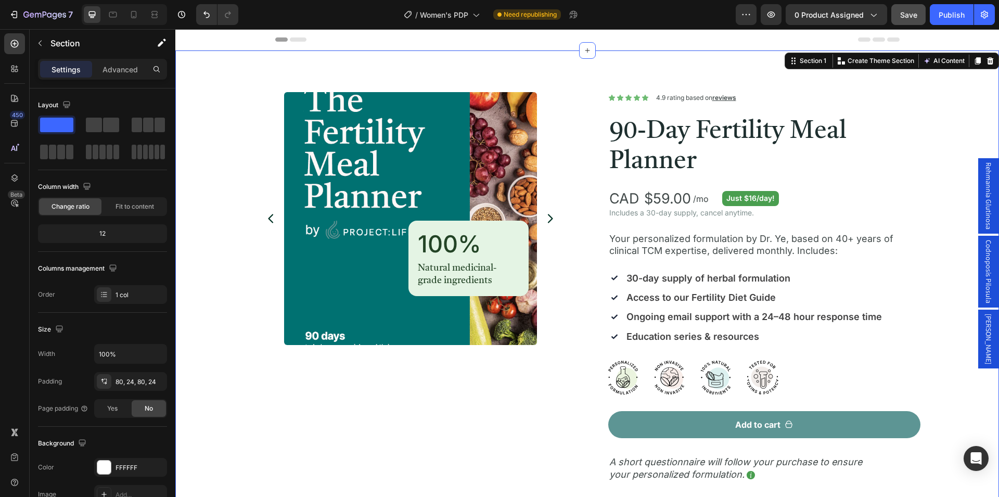
click at [223, 143] on div "Product Images 100% Heading Natural medicinal-grade ingredients Text Block Row …" at bounding box center [587, 425] width 798 height 667
click at [214, 179] on div "Product Images 100% Heading Natural medicinal-grade ingredients Text Block Row …" at bounding box center [587, 425] width 798 height 667
click at [936, 204] on div "Product Images 100% Heading Natural medicinal-grade ingredients Text Block Row …" at bounding box center [587, 425] width 798 height 667
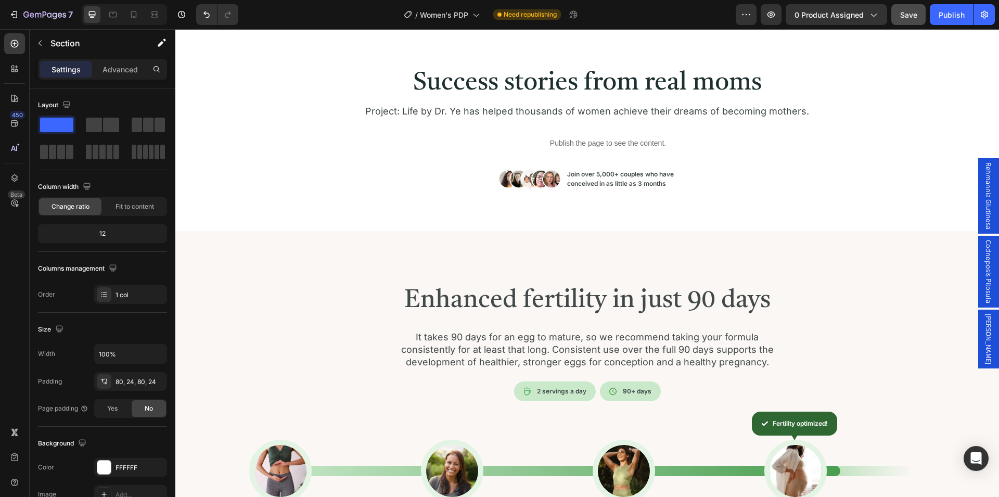
scroll to position [902, 0]
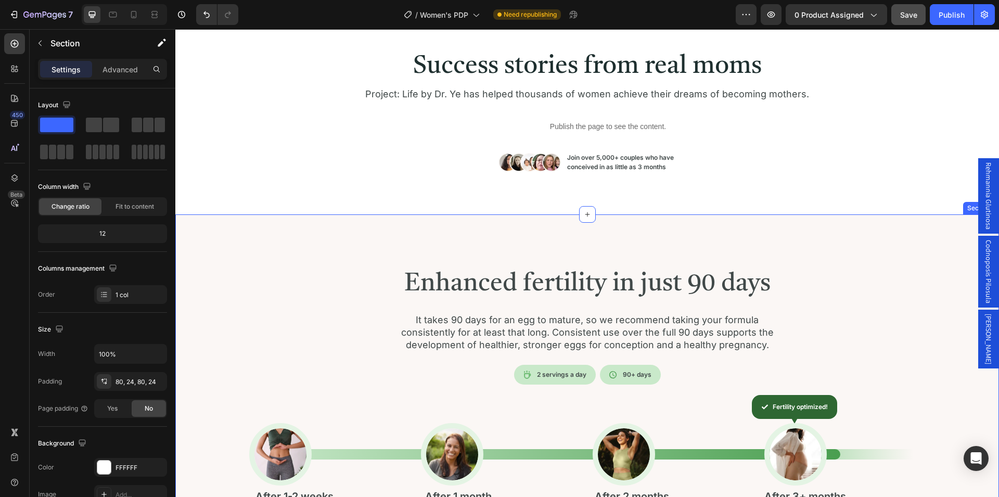
click at [208, 244] on div "Enhanced fertility in just 90 days Heading It takes 90 days for an egg to matur…" at bounding box center [586, 419] width 823 height 411
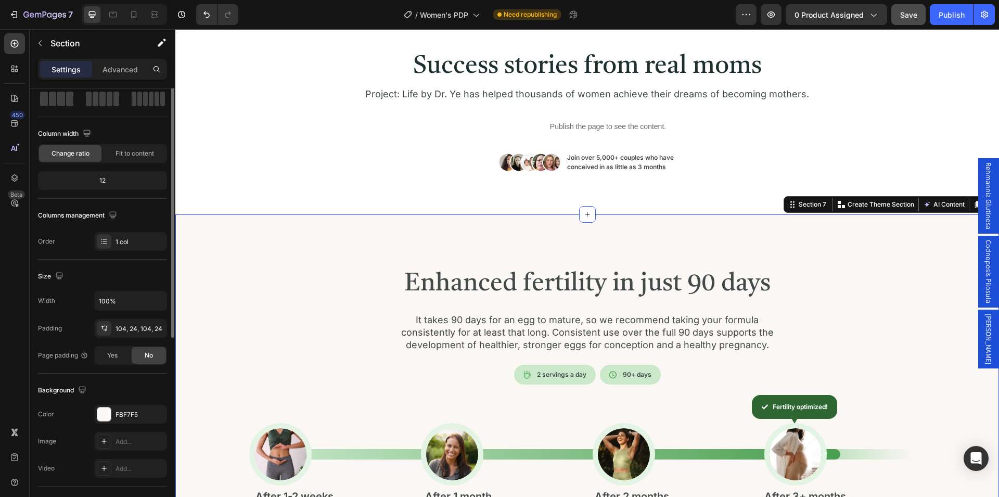
scroll to position [106, 0]
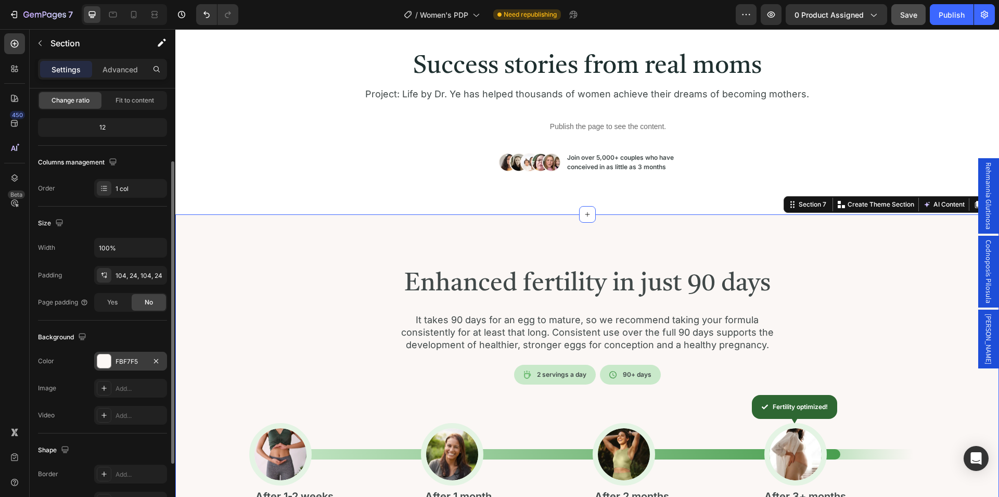
click at [124, 364] on div "FBF7F5" at bounding box center [130, 361] width 30 height 9
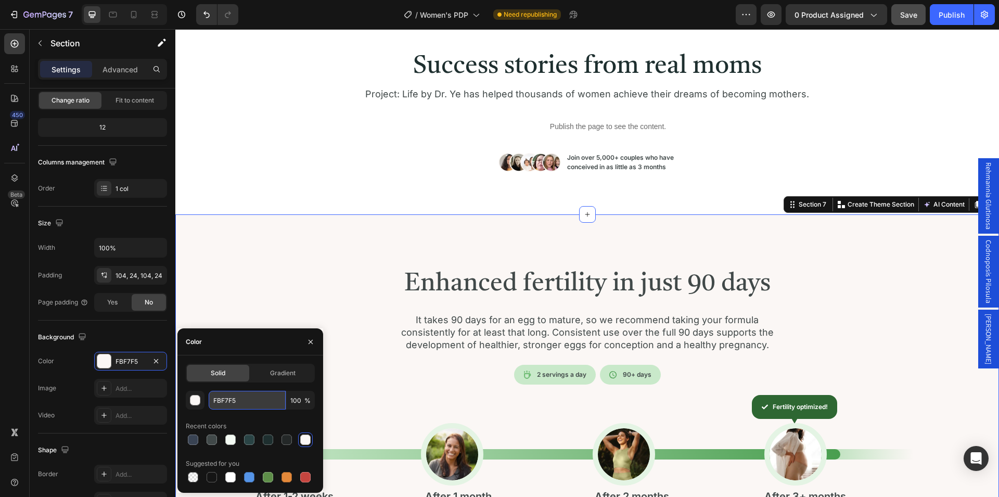
click at [258, 404] on input "FBF7F5" at bounding box center [247, 400] width 77 height 19
click at [137, 337] on div "Background" at bounding box center [102, 337] width 129 height 17
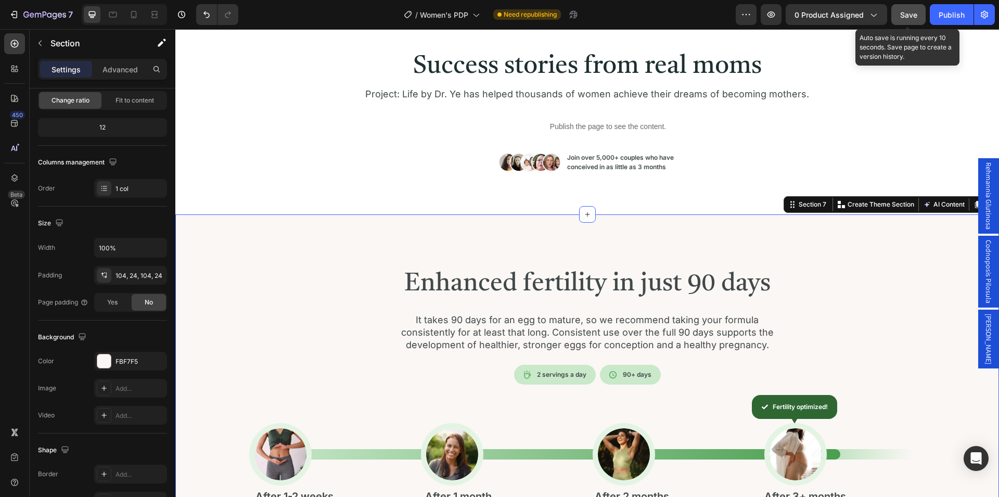
click at [905, 13] on span "Save" at bounding box center [908, 14] width 17 height 9
click at [904, 14] on span "Save" at bounding box center [908, 14] width 17 height 9
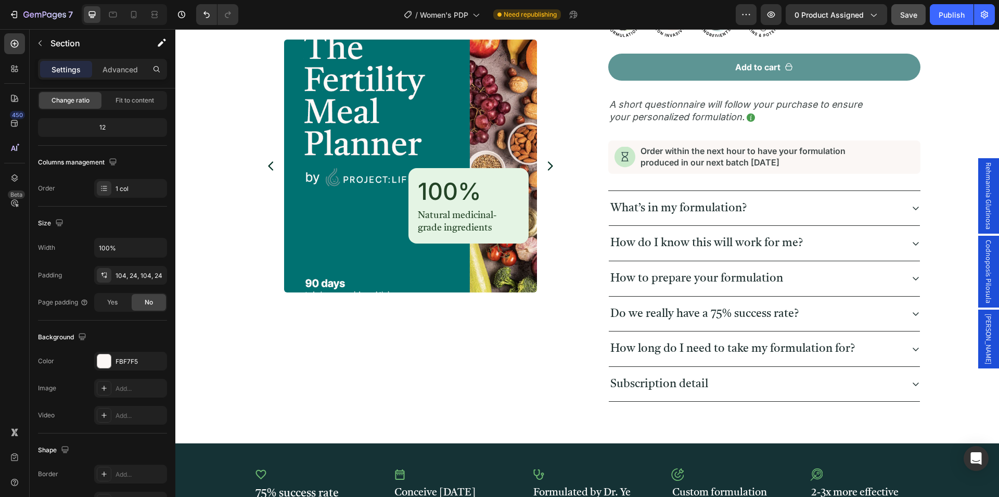
scroll to position [371, 0]
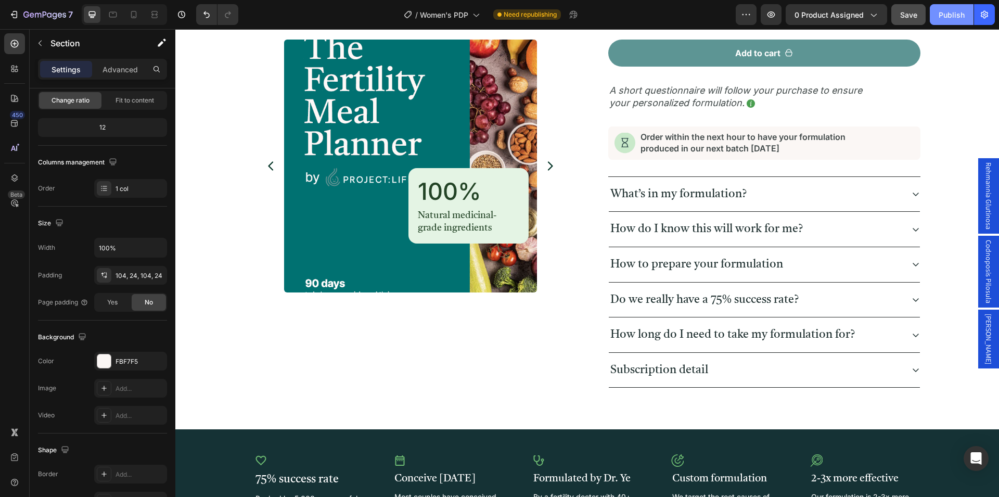
click at [950, 16] on div "Publish" at bounding box center [951, 14] width 26 height 11
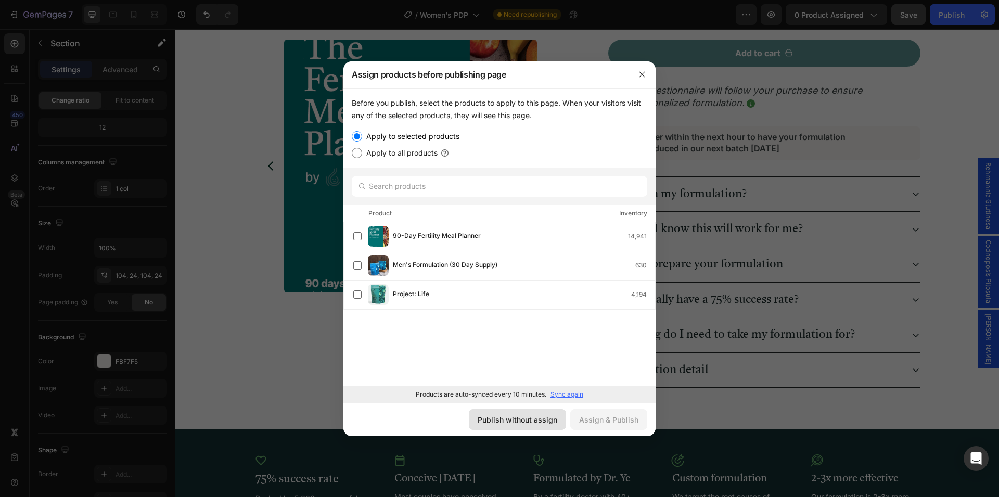
click at [530, 420] on div "Publish without assign" at bounding box center [517, 419] width 80 height 11
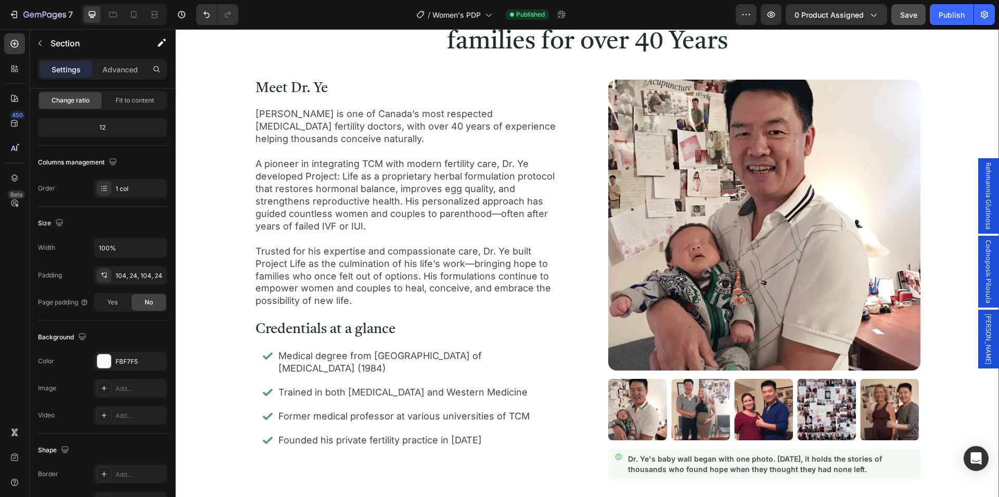
scroll to position [1645, 0]
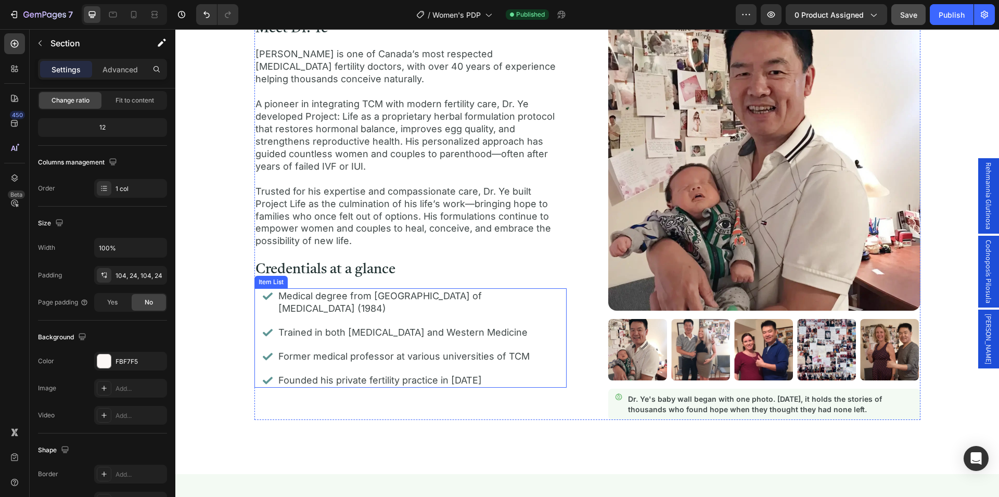
click at [263, 316] on div "Medical degree from [GEOGRAPHIC_DATA] of [MEDICAL_DATA] (1984)" at bounding box center [410, 302] width 295 height 28
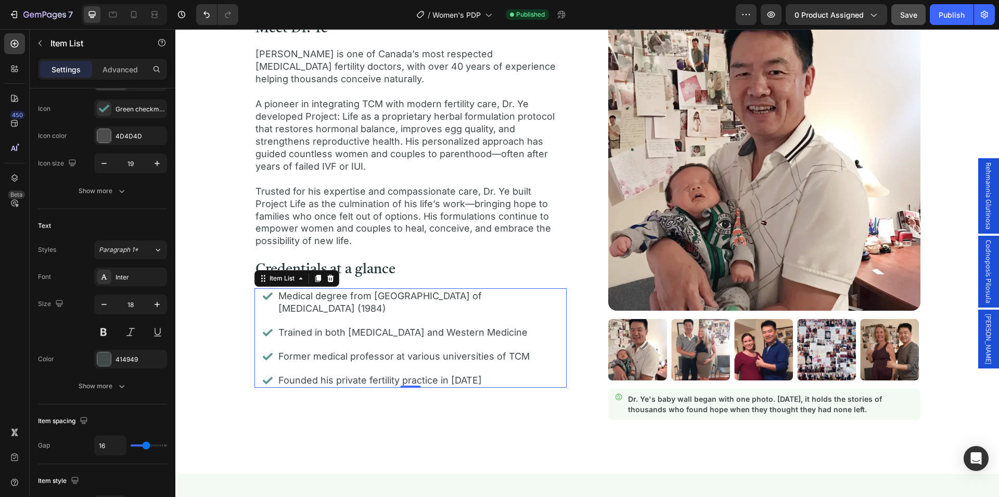
scroll to position [0, 0]
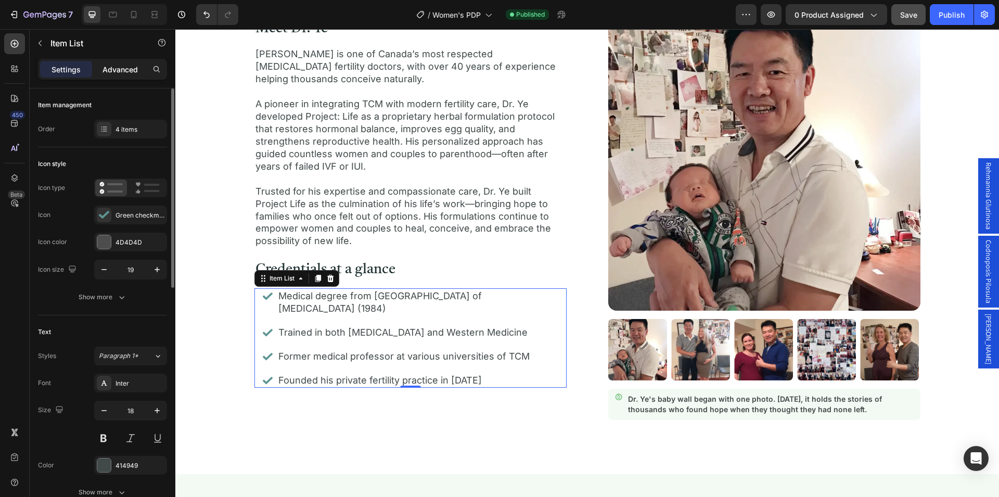
click at [118, 69] on p "Advanced" at bounding box center [119, 69] width 35 height 11
type input "100%"
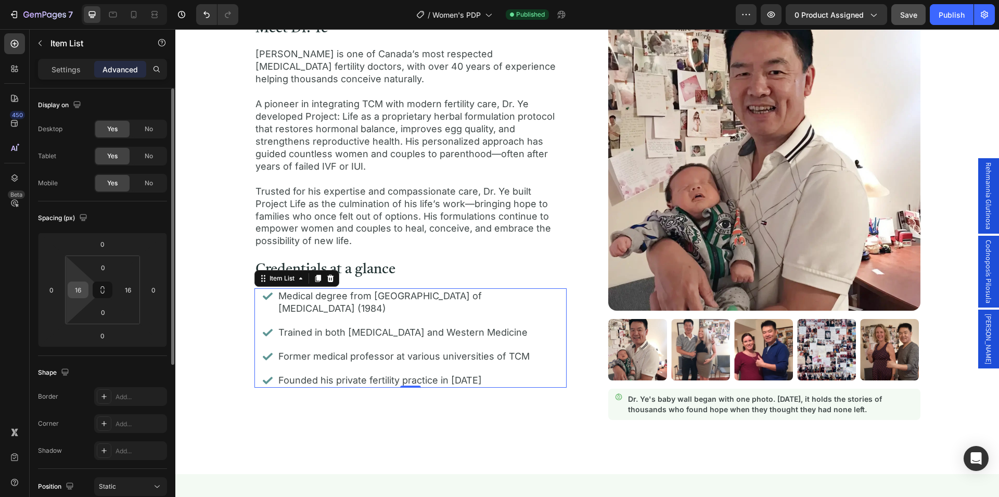
click at [79, 288] on input "16" at bounding box center [78, 290] width 16 height 16
type input "0"
click at [132, 220] on div "Spacing (px)" at bounding box center [102, 218] width 129 height 17
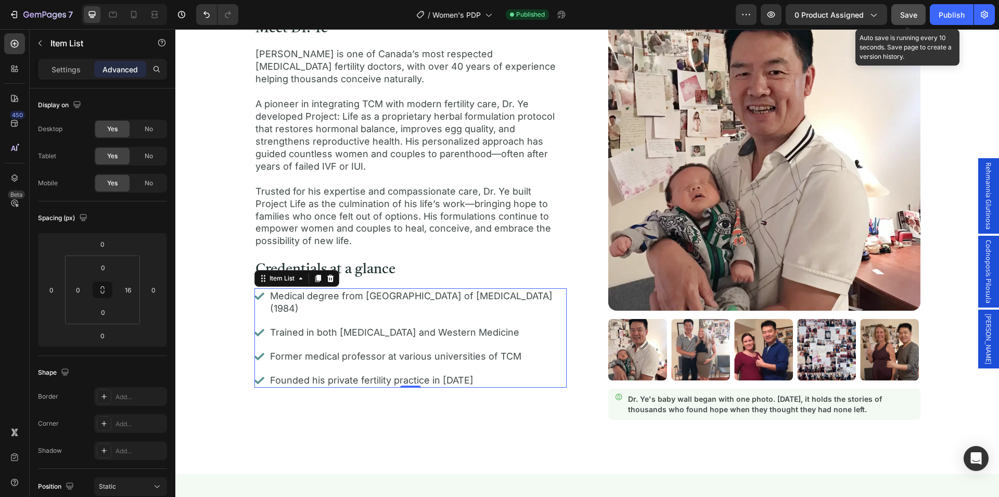
click at [908, 17] on span "Save" at bounding box center [908, 14] width 17 height 9
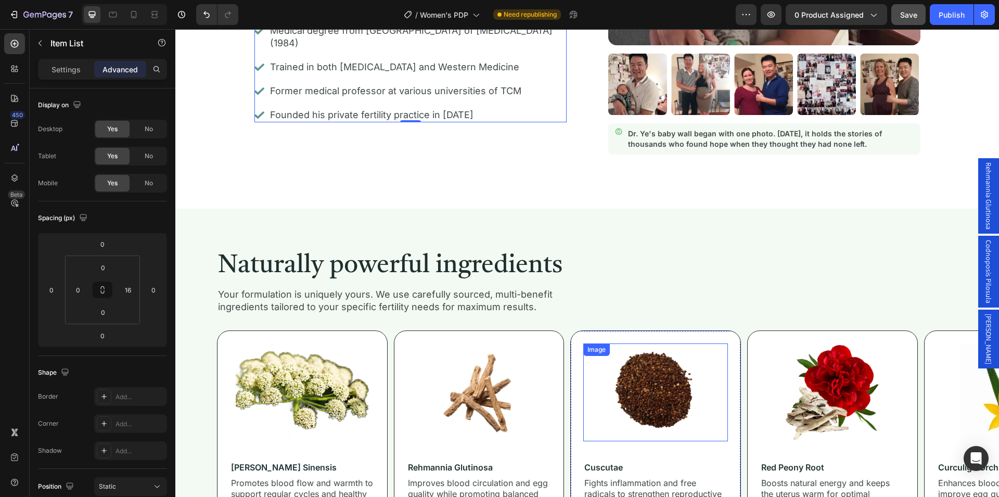
scroll to position [2493, 0]
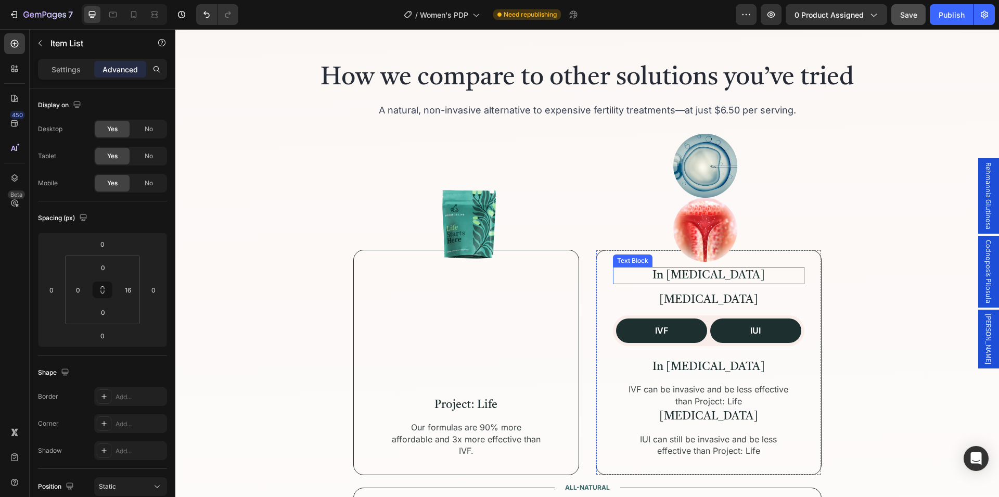
click at [712, 277] on p "In [MEDICAL_DATA]" at bounding box center [708, 275] width 189 height 15
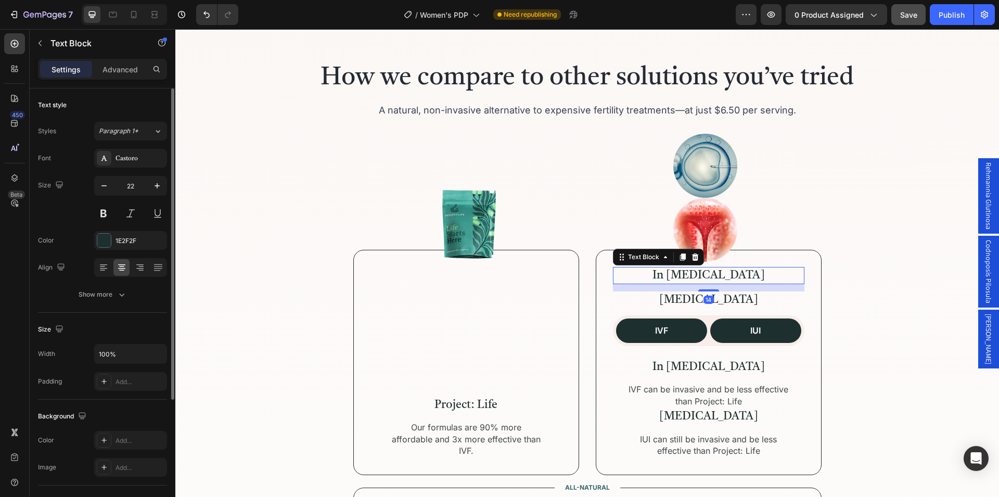
scroll to position [178, 0]
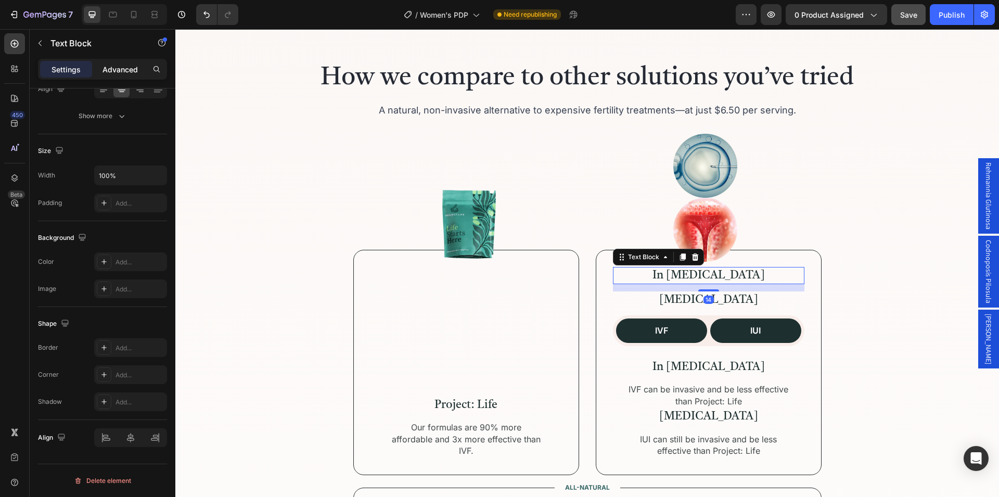
click at [126, 73] on p "Advanced" at bounding box center [119, 69] width 35 height 11
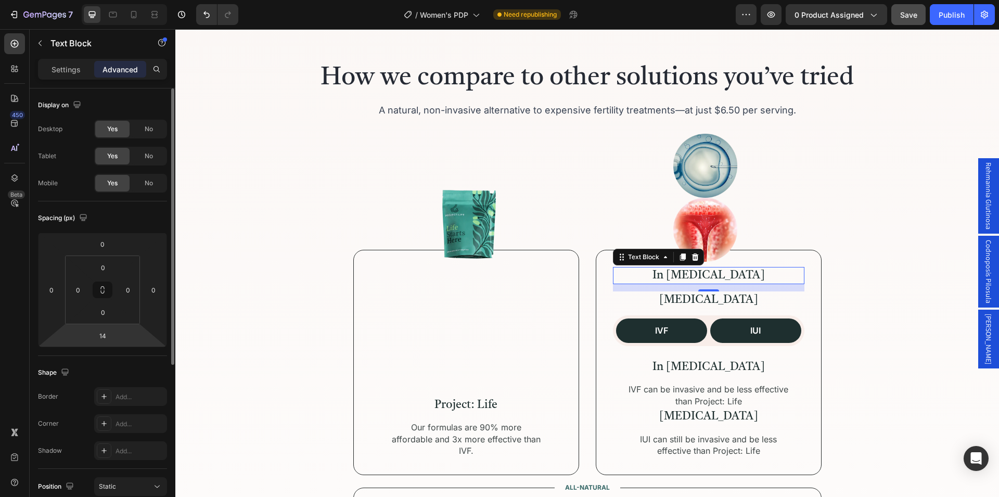
scroll to position [159, 0]
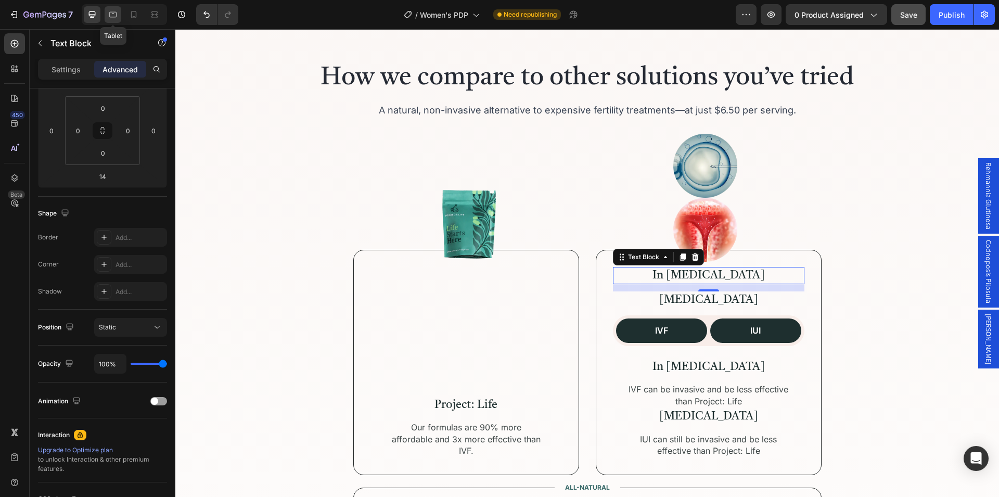
click at [113, 15] on icon at bounding box center [113, 14] width 10 height 10
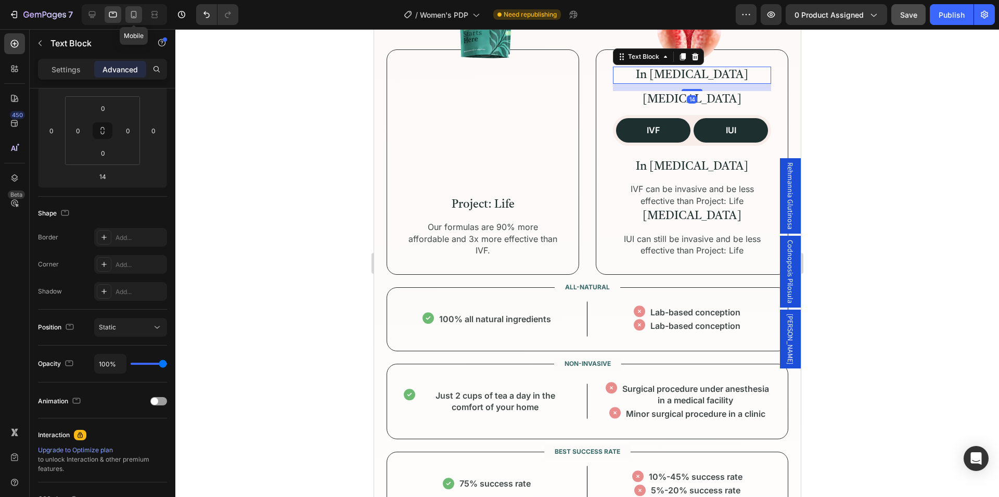
scroll to position [2679, 0]
click at [136, 18] on icon at bounding box center [134, 14] width 6 height 7
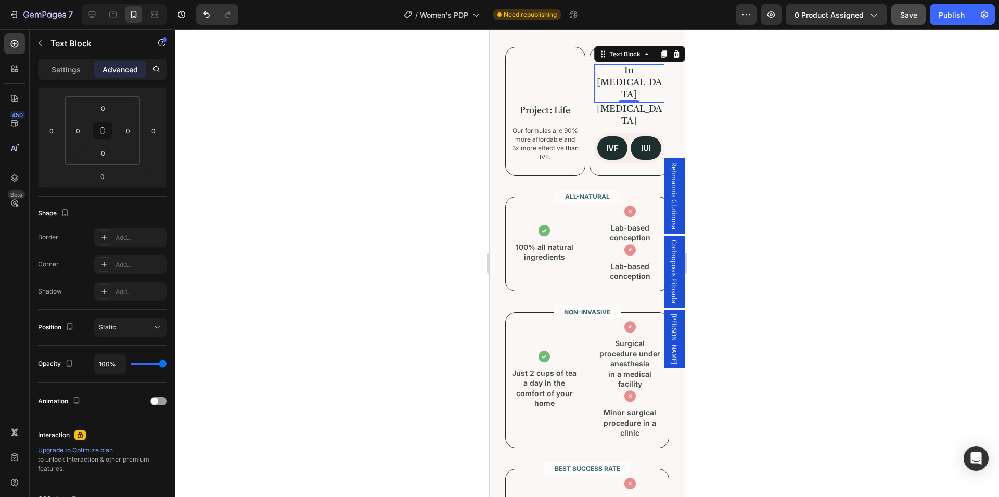
scroll to position [2419, 0]
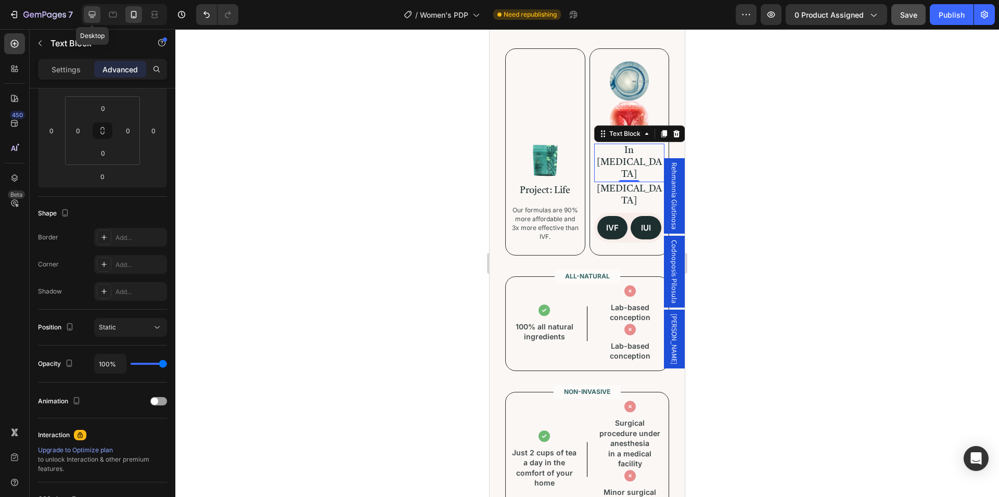
click at [87, 12] on div at bounding box center [92, 14] width 17 height 17
type input "14"
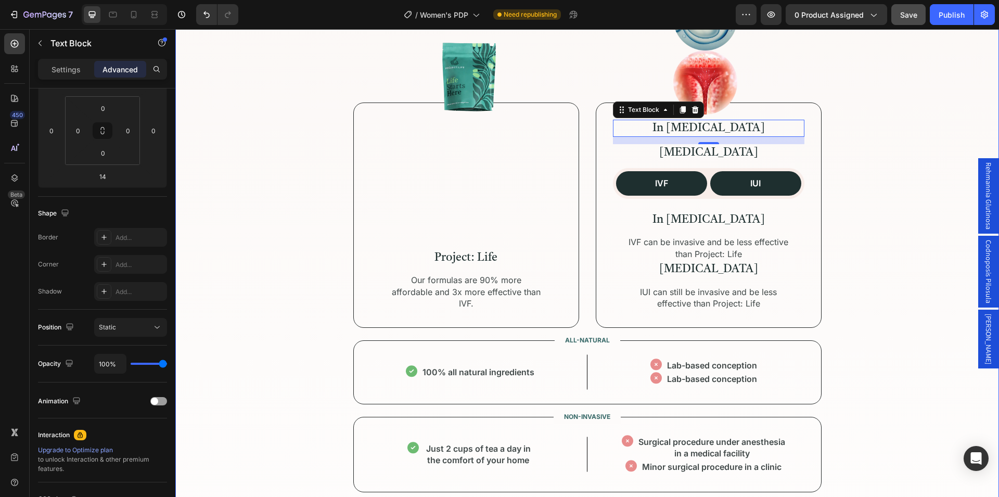
scroll to position [2588, 0]
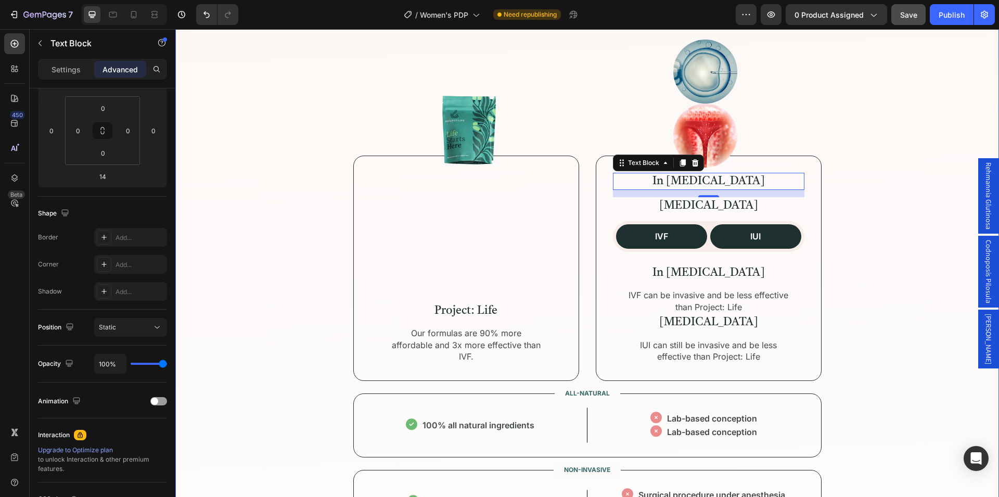
click at [851, 246] on div "How we compare to other solutions you’ve tried Heading A natural, non-invasive …" at bounding box center [586, 395] width 823 height 936
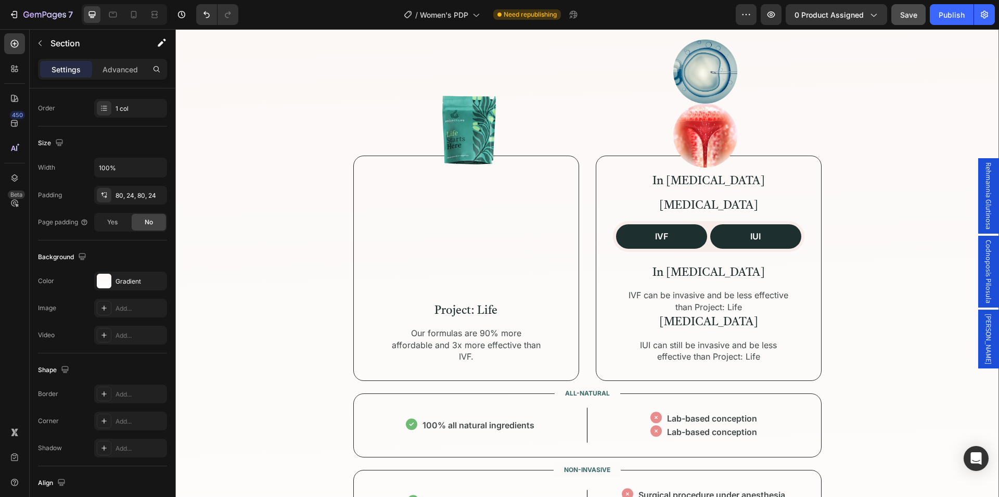
scroll to position [0, 0]
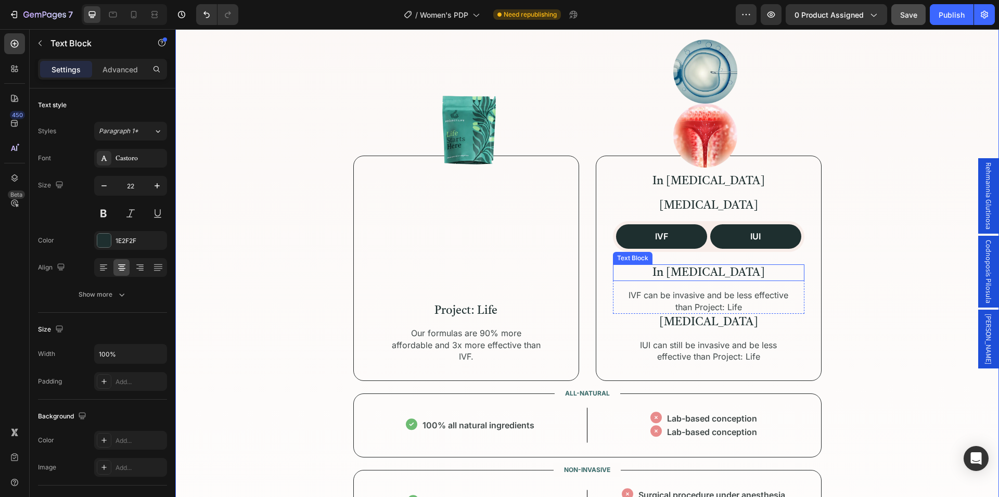
click at [711, 274] on p "In [MEDICAL_DATA]" at bounding box center [708, 272] width 189 height 15
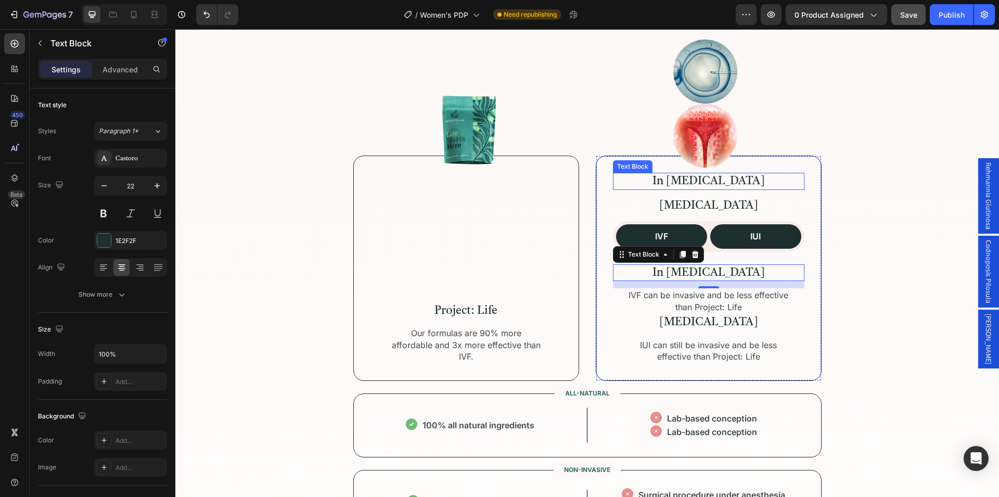
click at [709, 183] on p "In [MEDICAL_DATA]" at bounding box center [708, 181] width 189 height 15
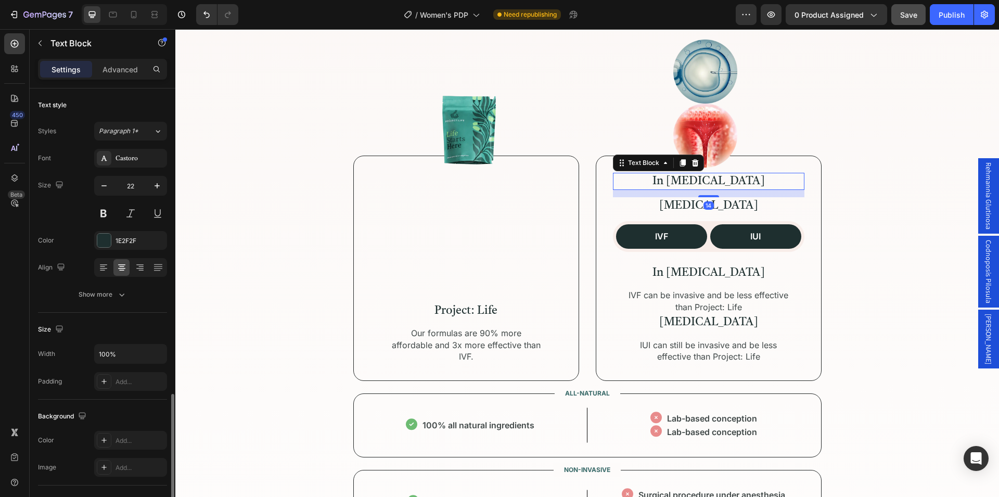
scroll to position [178, 0]
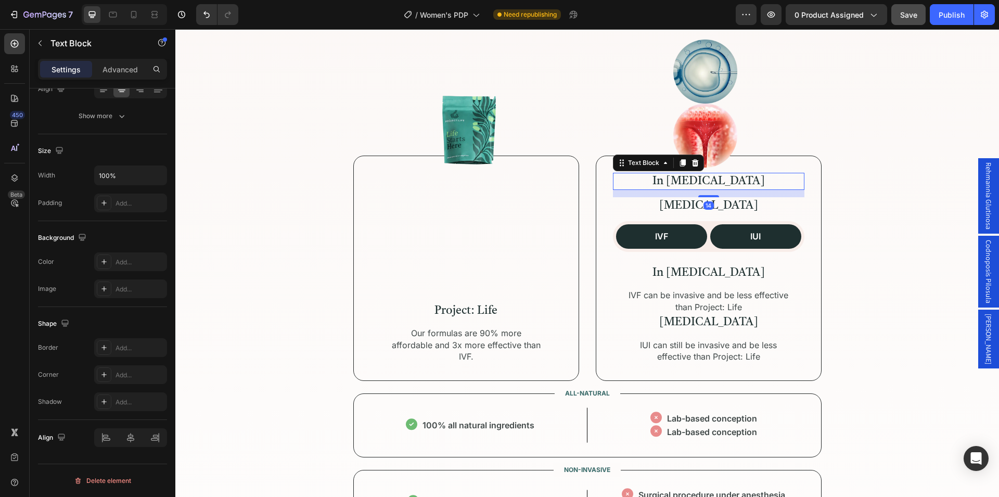
click at [125, 71] on p "Advanced" at bounding box center [119, 69] width 35 height 11
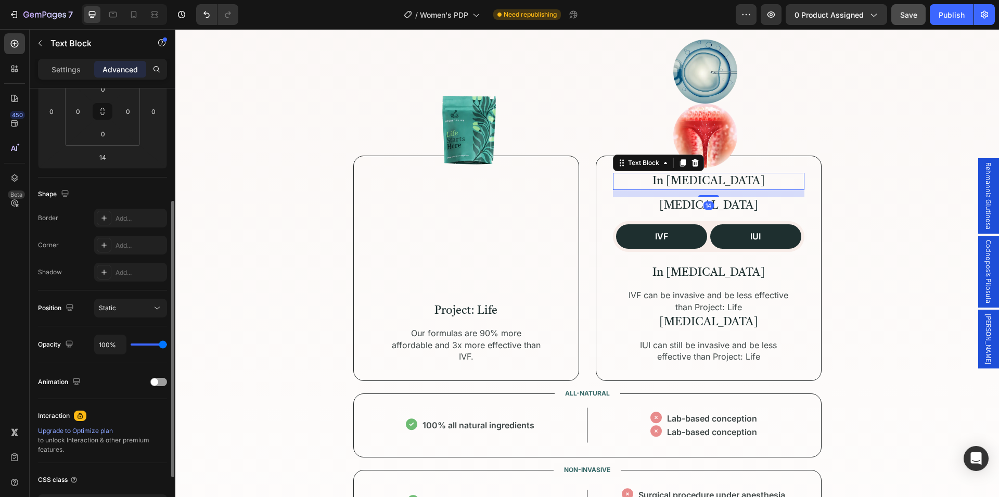
scroll to position [256, 0]
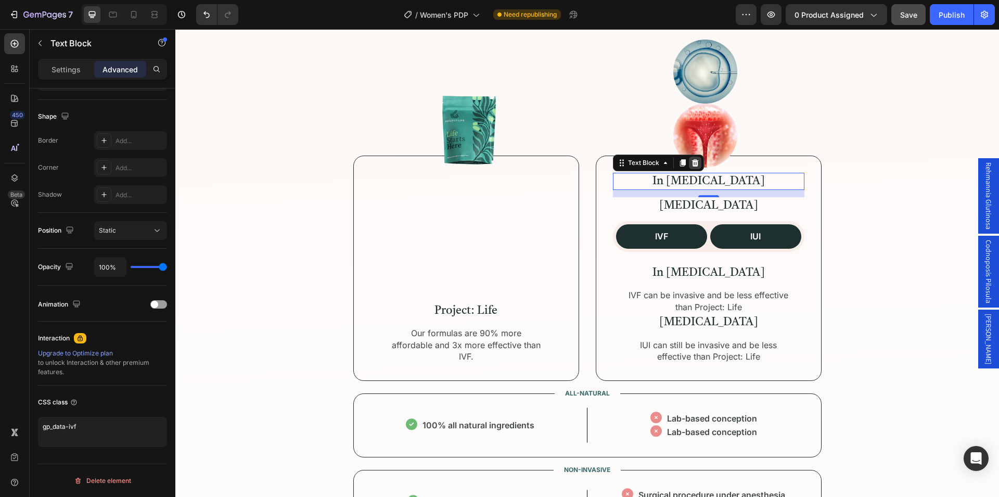
click at [693, 166] on icon at bounding box center [694, 162] width 7 height 7
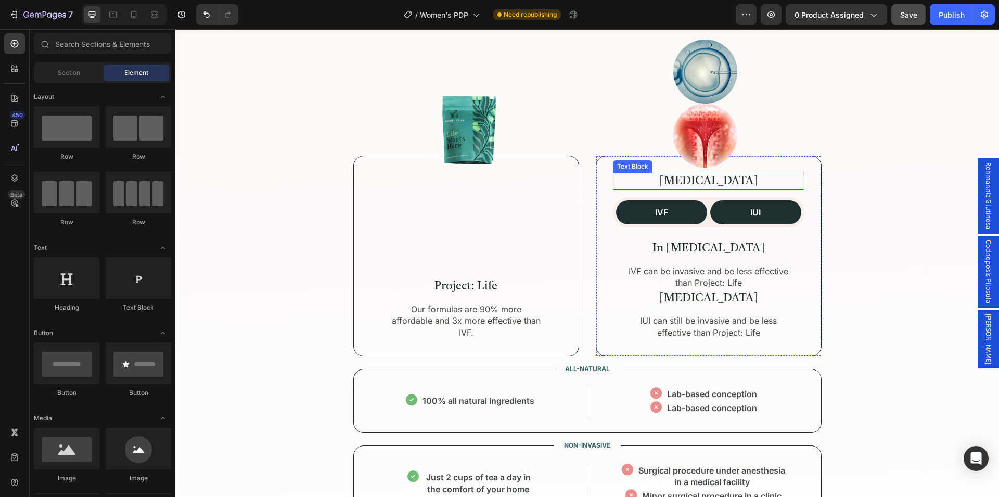
click at [717, 178] on p "[MEDICAL_DATA]" at bounding box center [708, 181] width 189 height 15
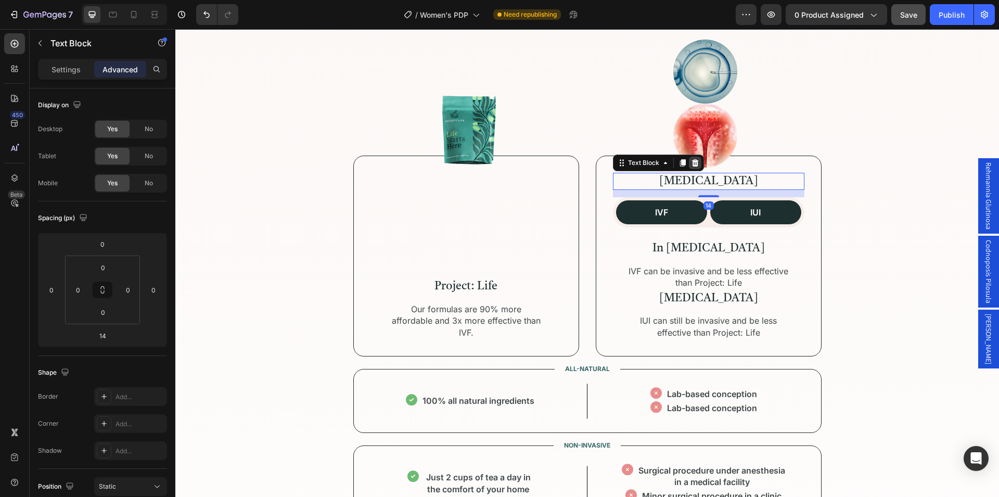
click at [691, 165] on icon at bounding box center [694, 162] width 7 height 7
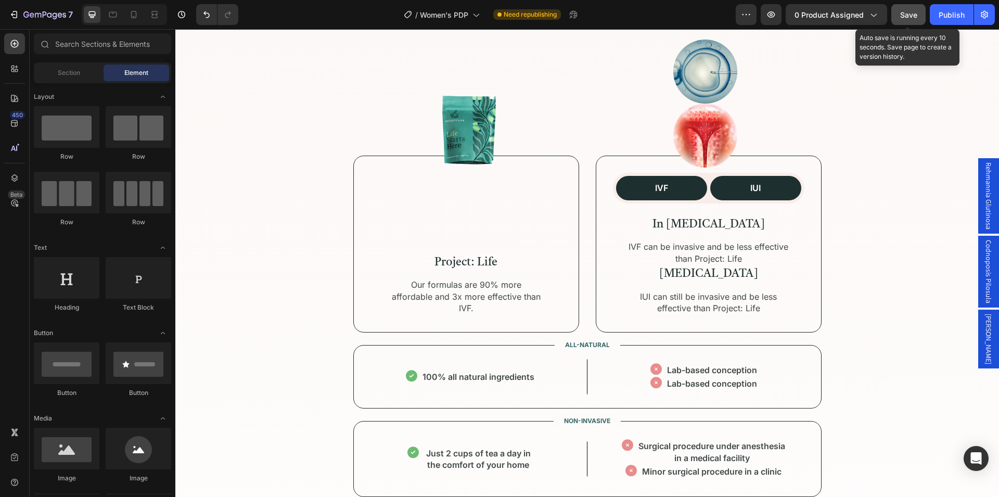
click at [908, 19] on div "Save" at bounding box center [908, 14] width 17 height 11
click at [134, 12] on icon at bounding box center [133, 14] width 10 height 10
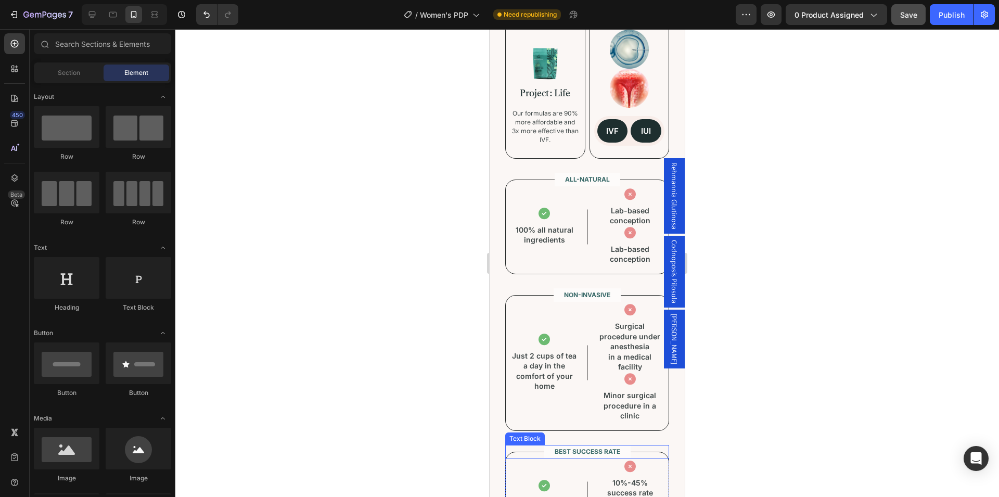
scroll to position [2425, 0]
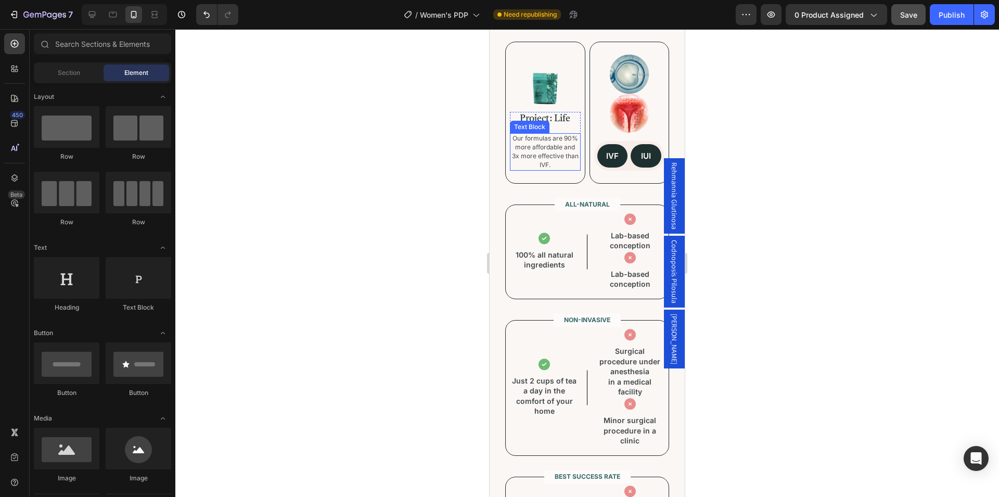
click at [536, 148] on p "Our formulas are 90% more affordable and 3x more effective than IVF." at bounding box center [545, 151] width 69 height 35
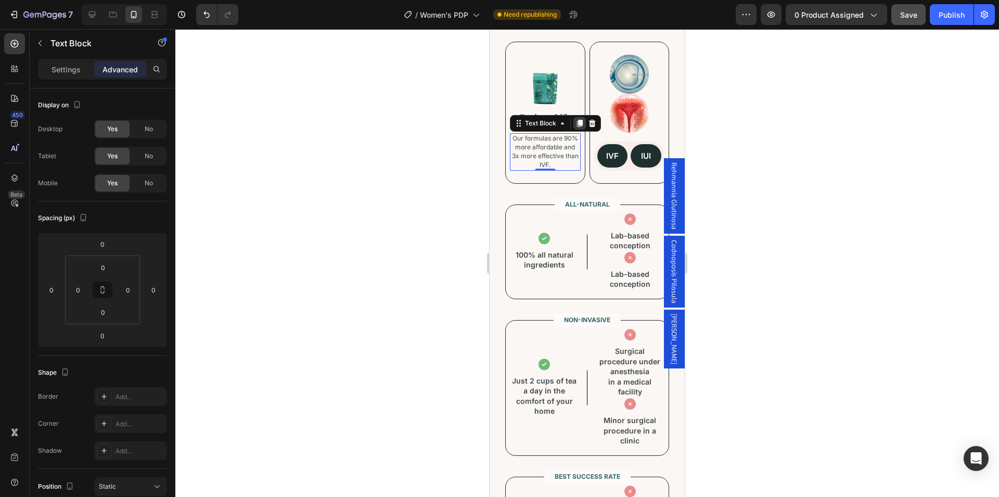
click at [577, 122] on icon at bounding box center [580, 123] width 6 height 7
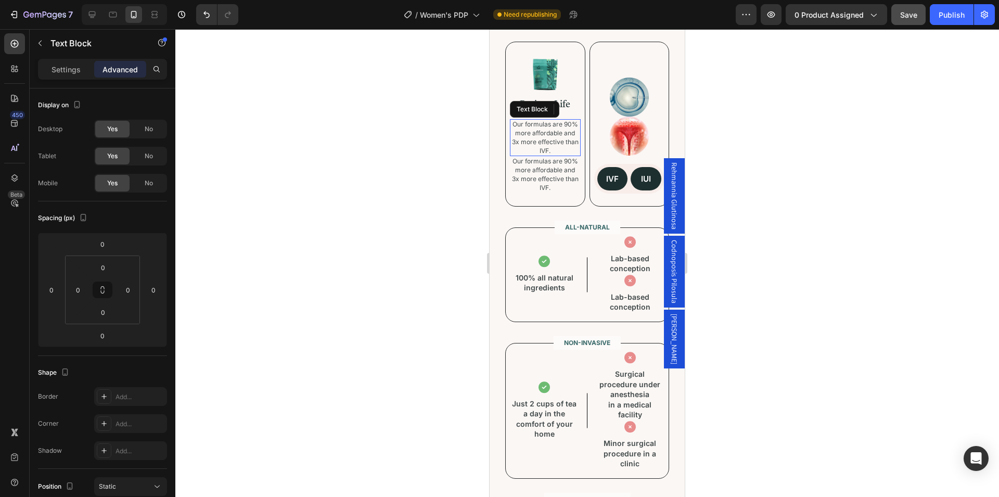
scroll to position [256, 0]
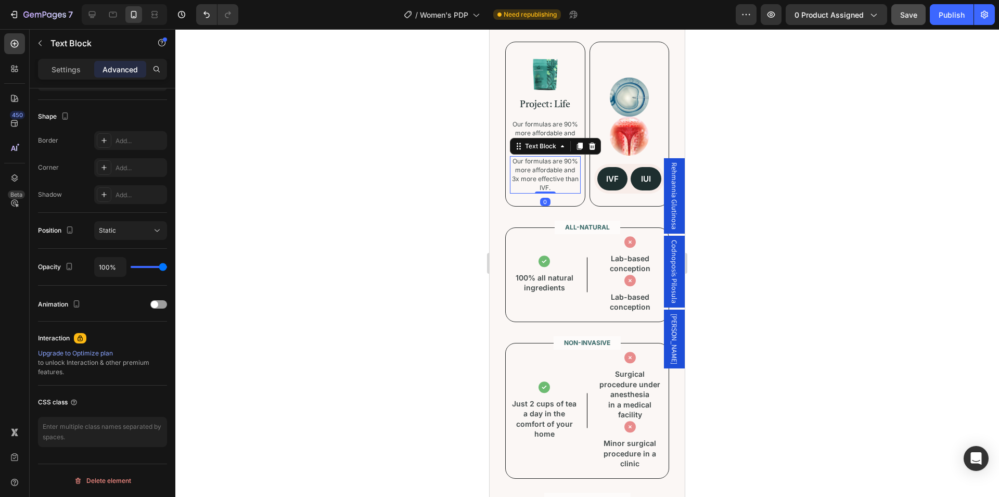
click at [550, 170] on p "Our formulas are 90% more affordable and 3x more effective than IVF." at bounding box center [545, 174] width 69 height 35
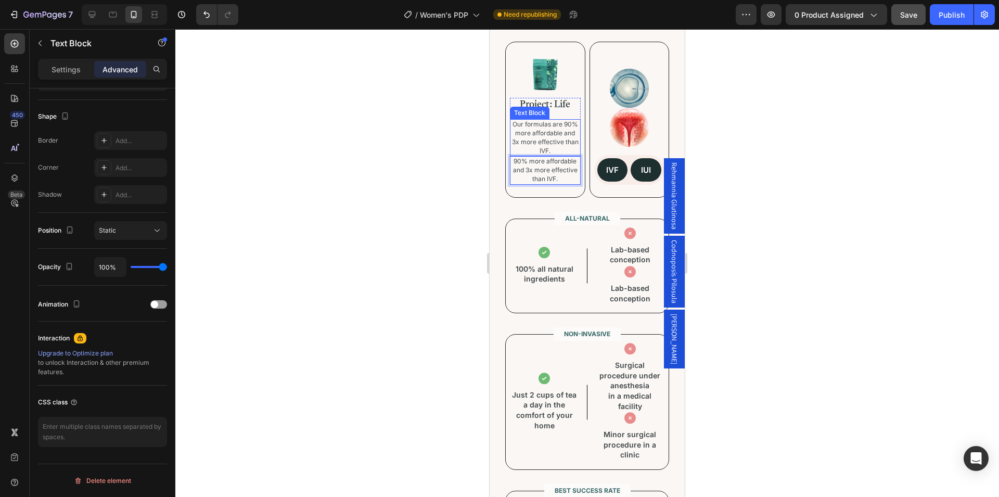
click at [549, 137] on p "Our formulas are 90% more affordable and 3x more effective than IVF." at bounding box center [545, 137] width 69 height 35
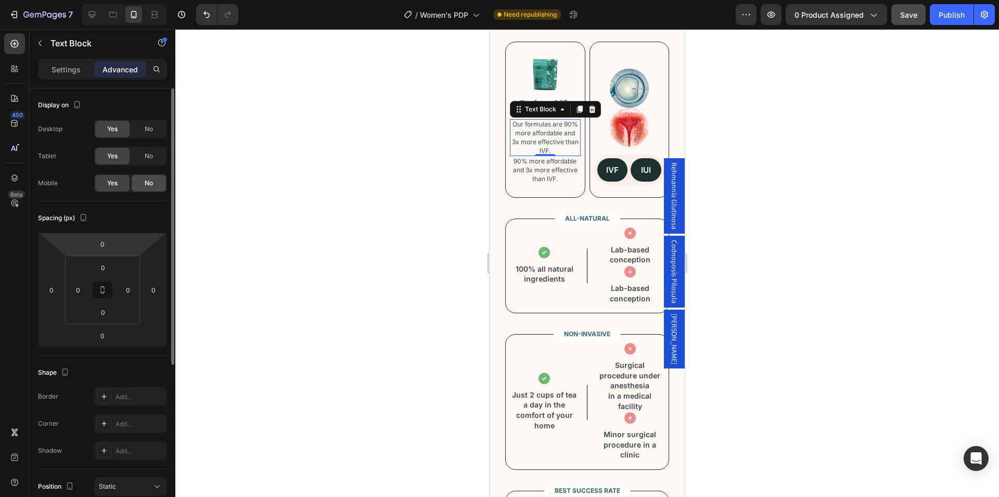
click at [150, 184] on span "No" at bounding box center [149, 182] width 8 height 9
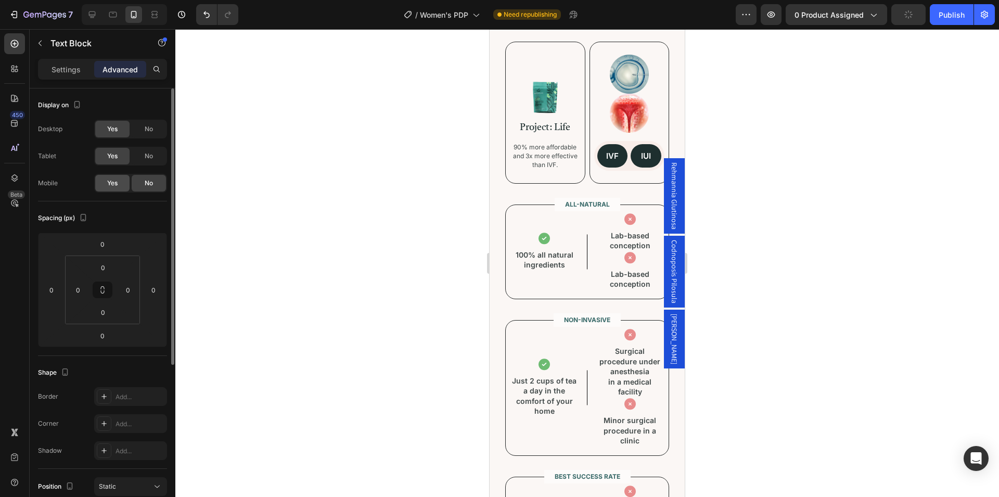
click at [112, 182] on span "Yes" at bounding box center [112, 182] width 10 height 9
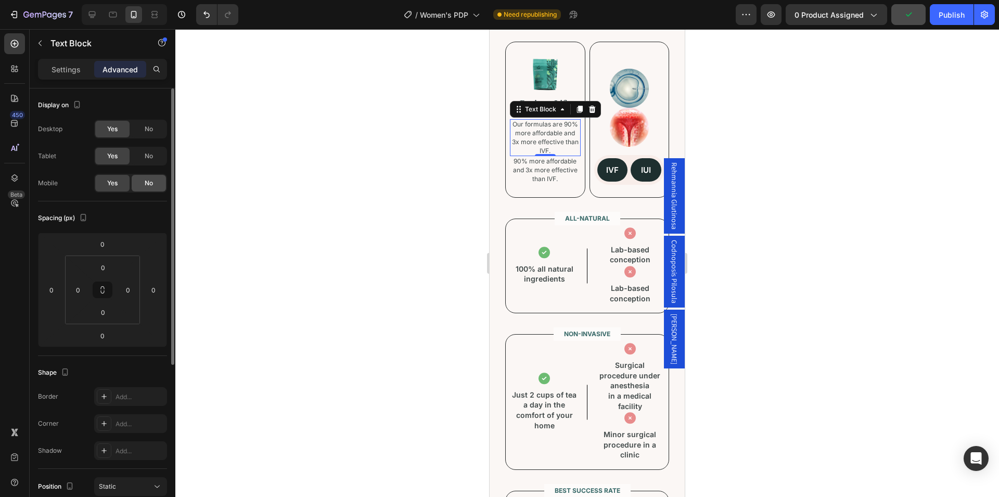
click at [142, 180] on div "No" at bounding box center [149, 183] width 34 height 17
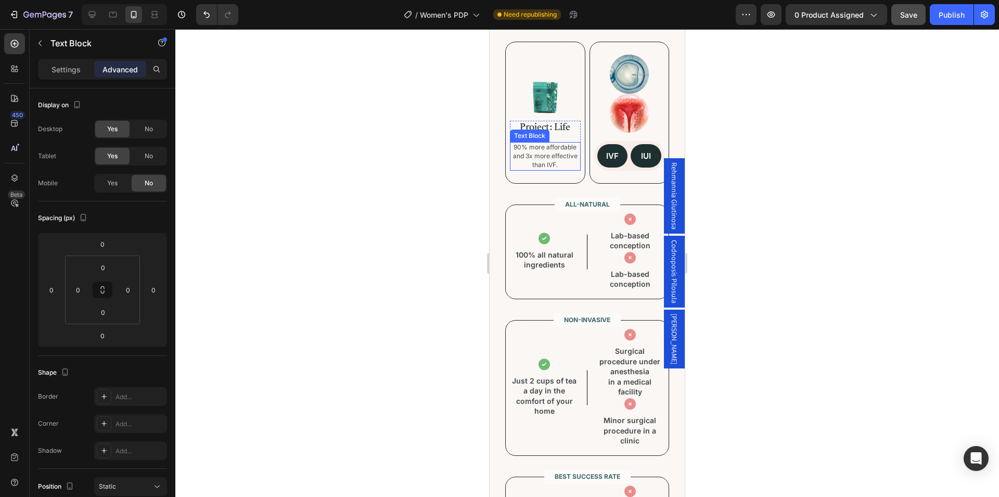
click at [551, 156] on p "90% more affordable and 3x more effective than IVF." at bounding box center [545, 156] width 69 height 26
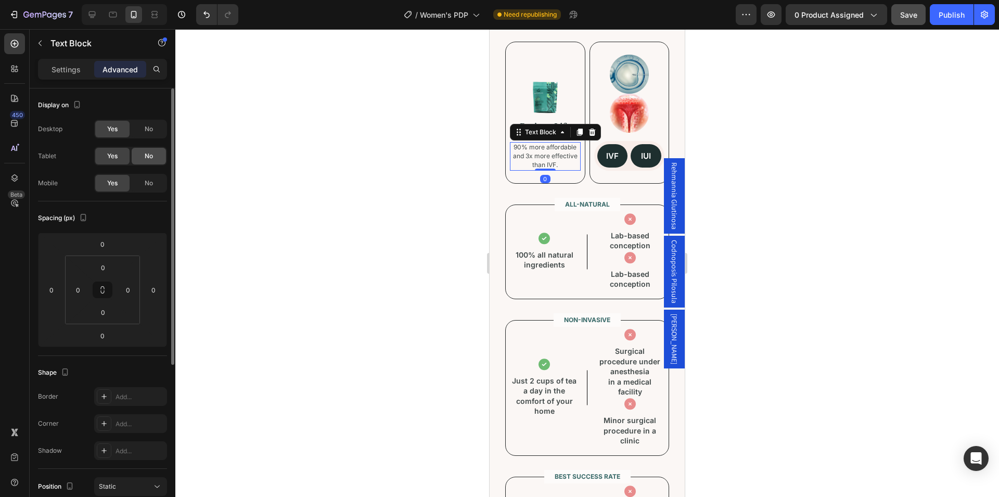
click at [150, 154] on span "No" at bounding box center [149, 155] width 8 height 9
click at [147, 132] on span "No" at bounding box center [149, 128] width 8 height 9
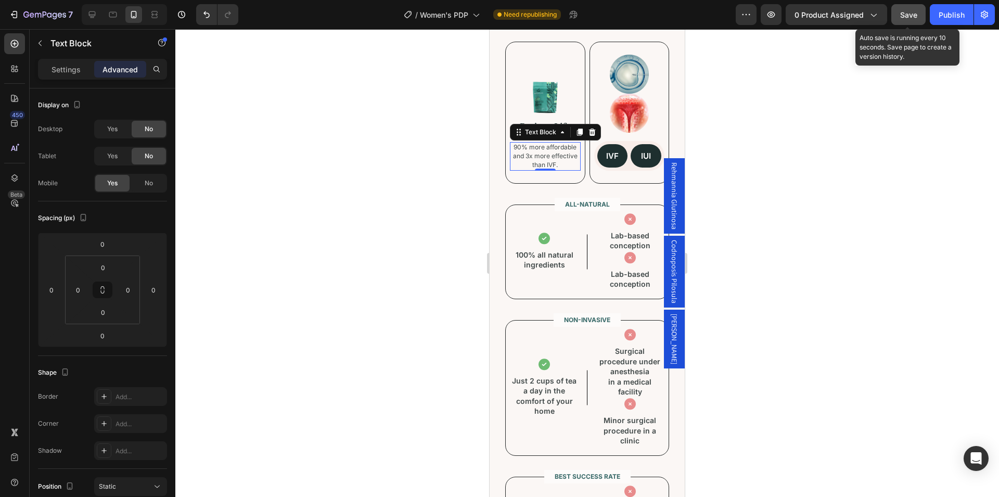
drag, startPoint x: 910, startPoint y: 16, endPoint x: 909, endPoint y: 23, distance: 7.4
click at [910, 16] on span "Save" at bounding box center [908, 14] width 17 height 9
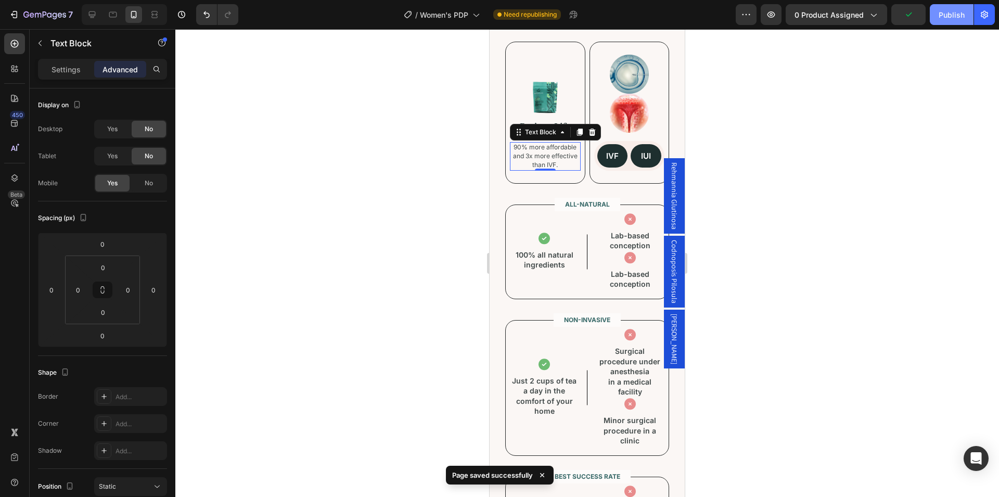
click at [945, 18] on div "Publish" at bounding box center [951, 14] width 26 height 11
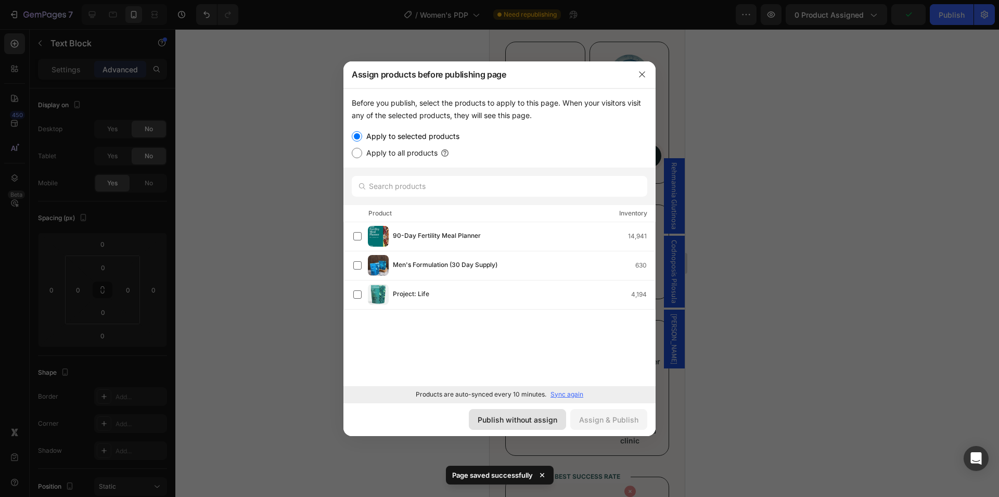
click at [529, 418] on div "Publish without assign" at bounding box center [517, 419] width 80 height 11
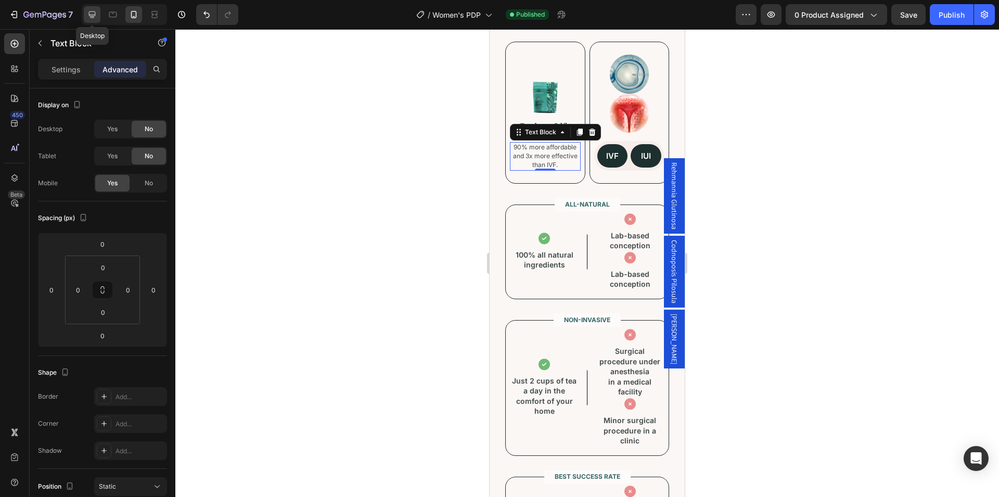
click at [95, 15] on icon at bounding box center [92, 14] width 7 height 7
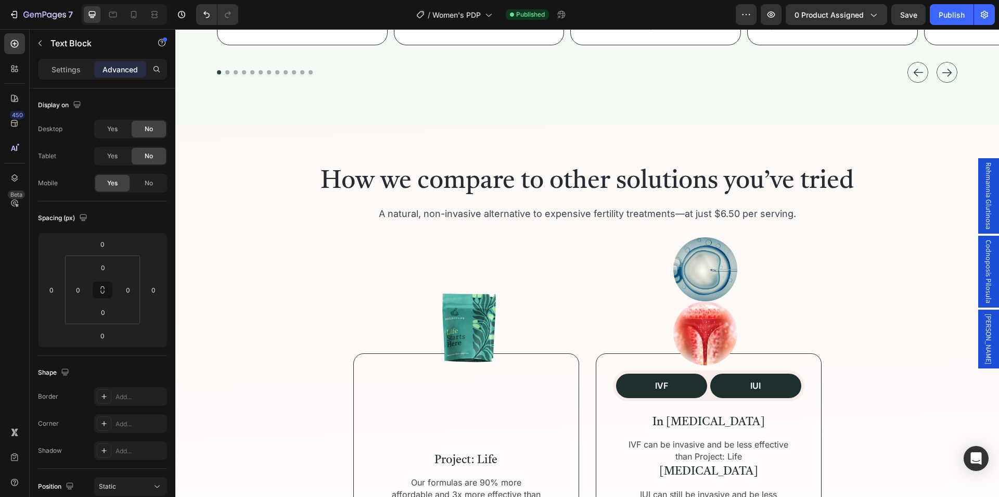
scroll to position [2389, 0]
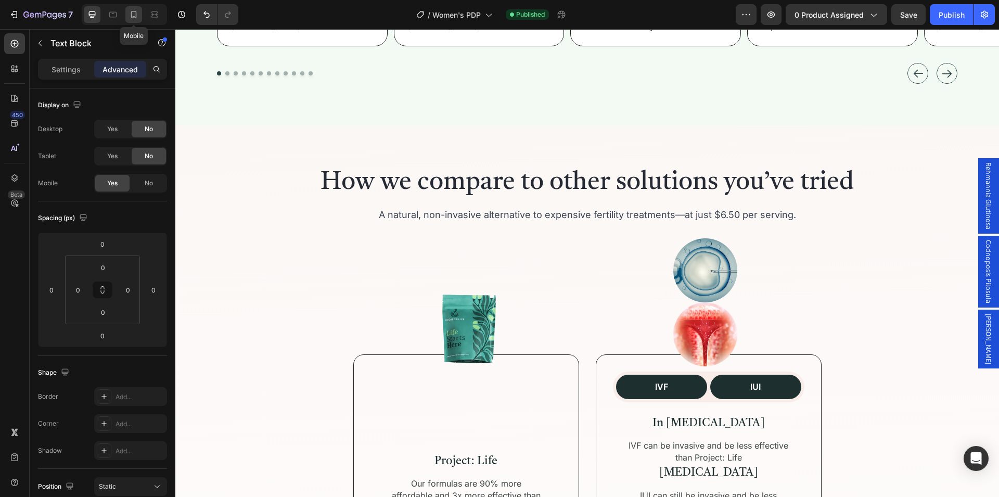
click at [134, 12] on icon at bounding box center [133, 14] width 10 height 10
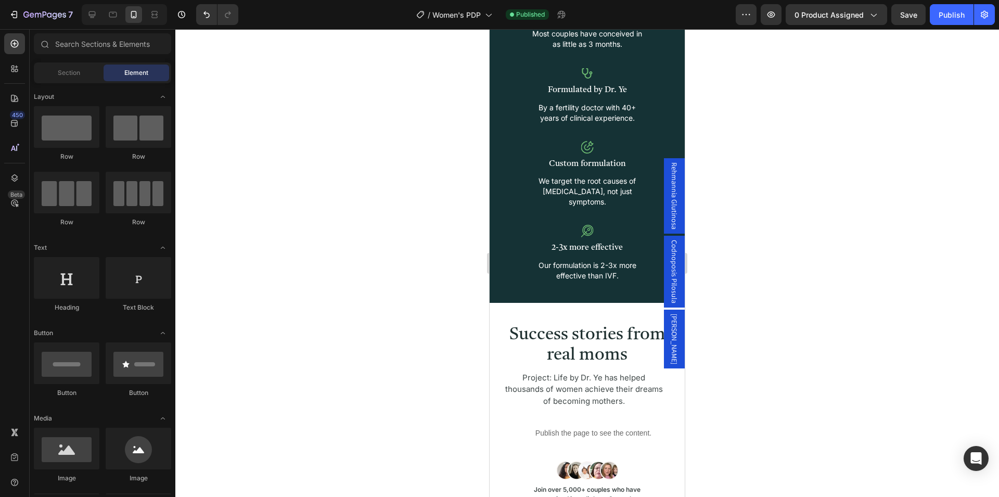
scroll to position [1240, 0]
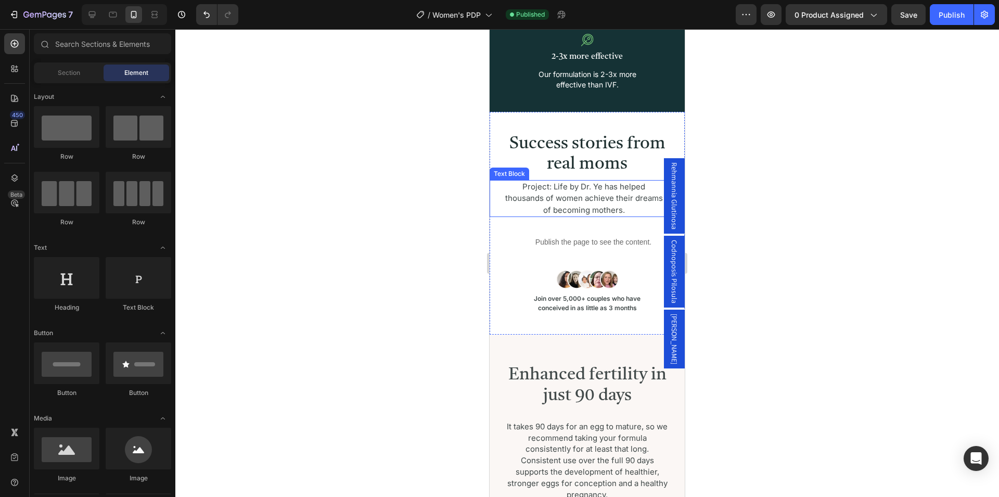
click at [593, 186] on p "Project: Life by Dr. Ye has helped thousands of women achieve their dreams of b…" at bounding box center [583, 198] width 161 height 35
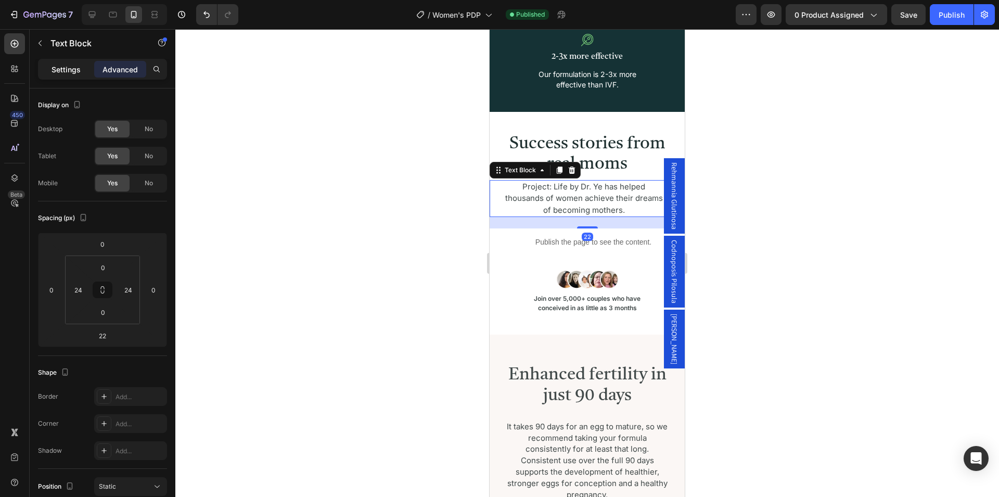
click at [56, 64] on p "Settings" at bounding box center [65, 69] width 29 height 11
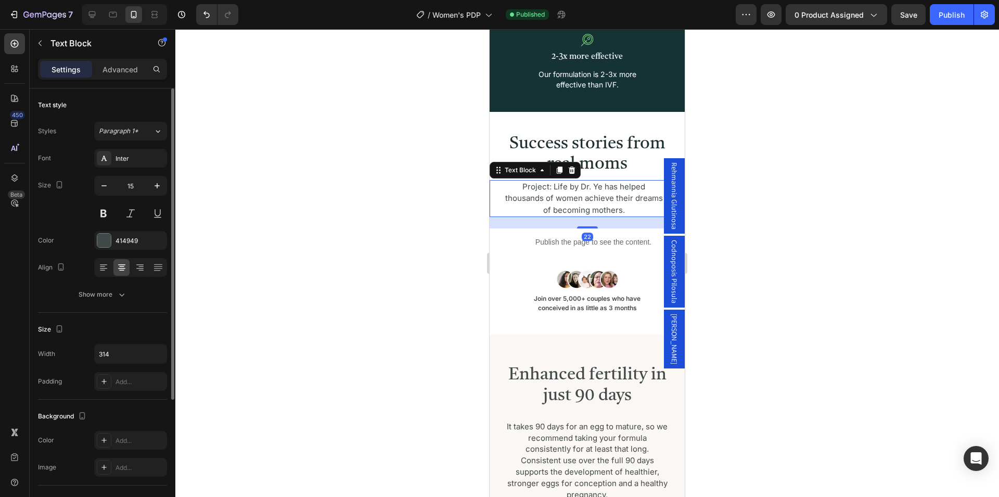
scroll to position [178, 0]
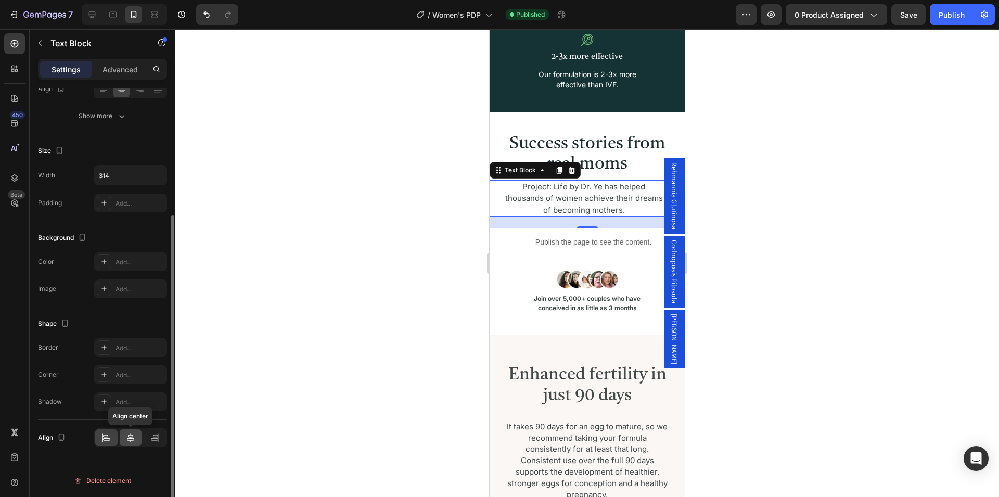
click at [130, 434] on icon at bounding box center [130, 437] width 10 height 10
click at [130, 320] on div "Shape" at bounding box center [102, 323] width 129 height 17
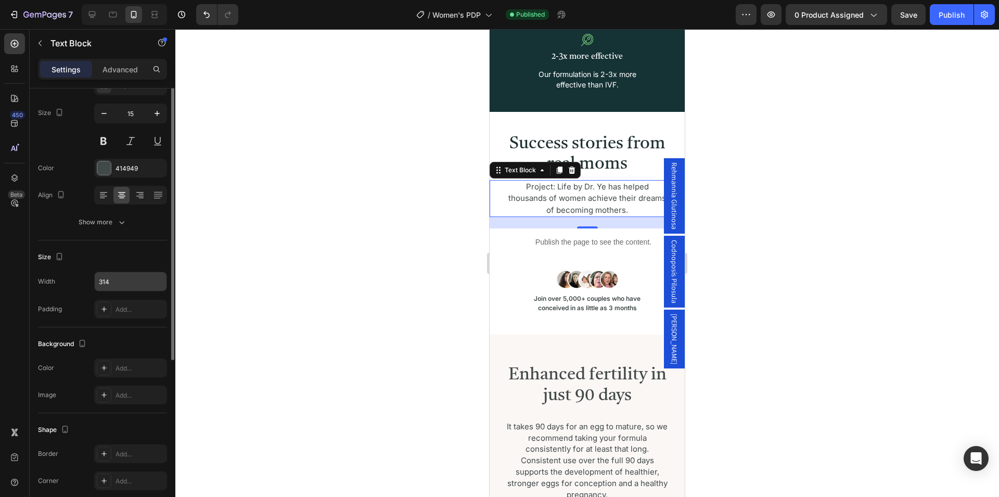
scroll to position [19, 0]
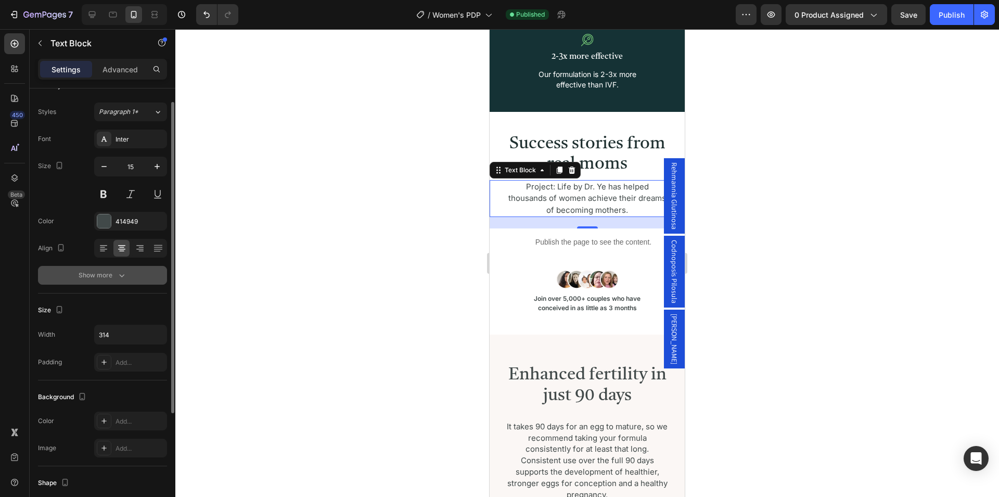
click at [125, 278] on icon "button" at bounding box center [122, 275] width 10 height 10
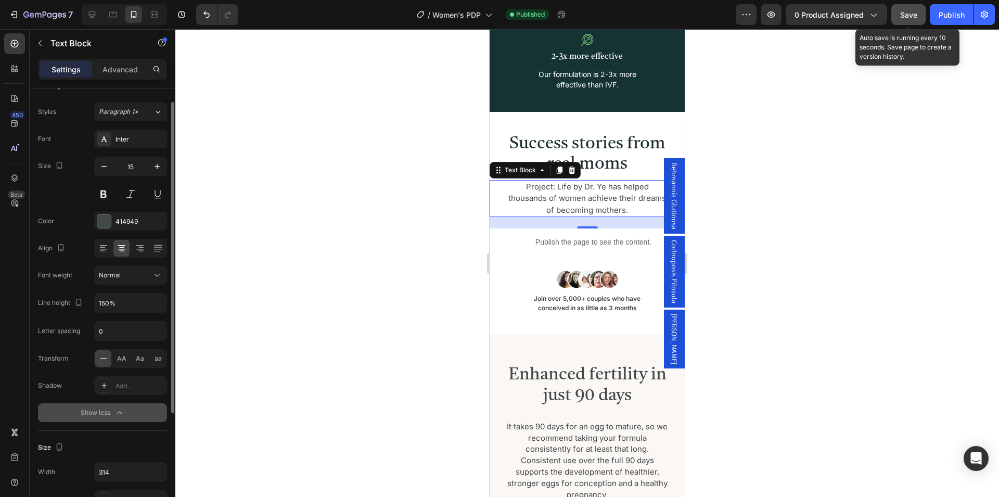
click at [902, 17] on span "Save" at bounding box center [908, 14] width 17 height 9
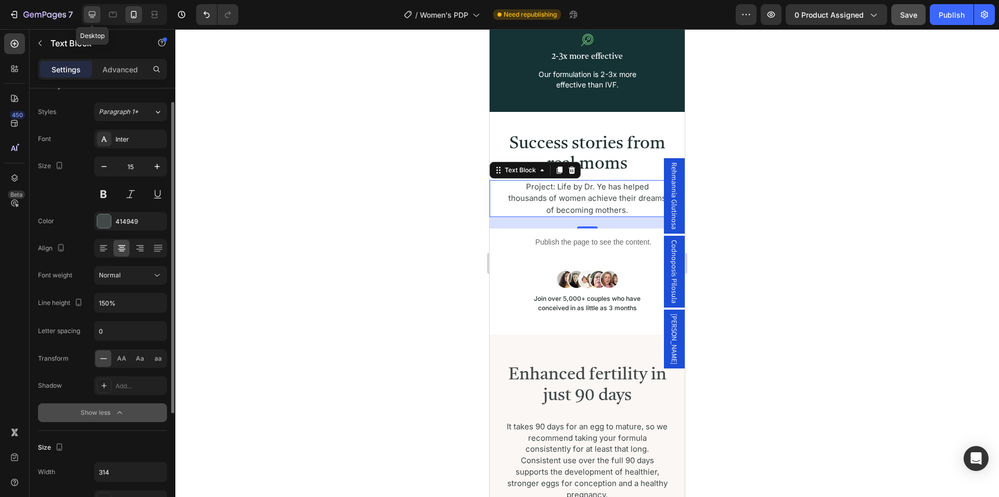
click at [95, 17] on icon at bounding box center [92, 14] width 10 height 10
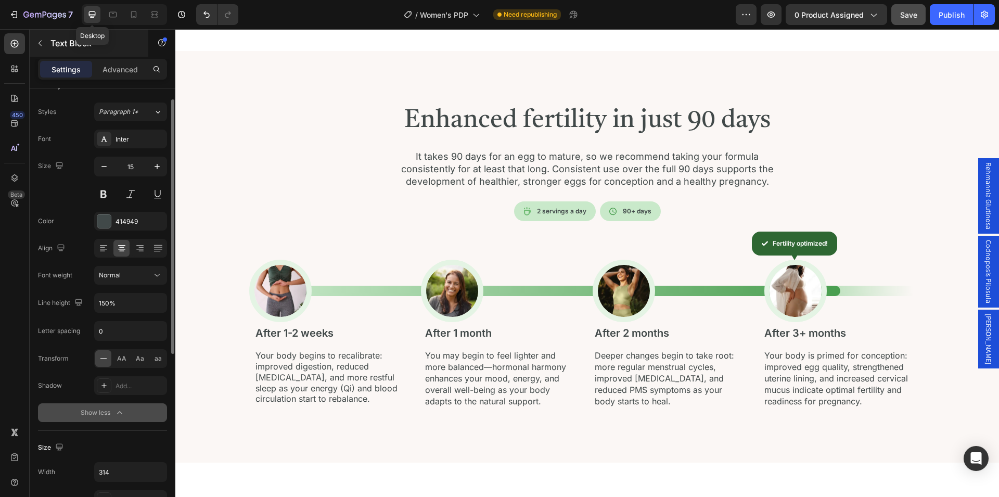
type input "18"
type input "100%"
type input "130%"
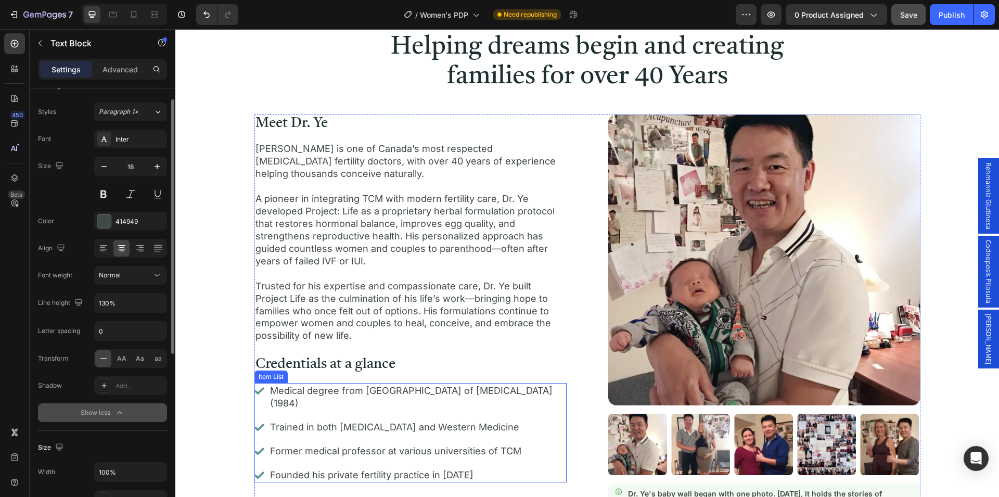
scroll to position [1762, 0]
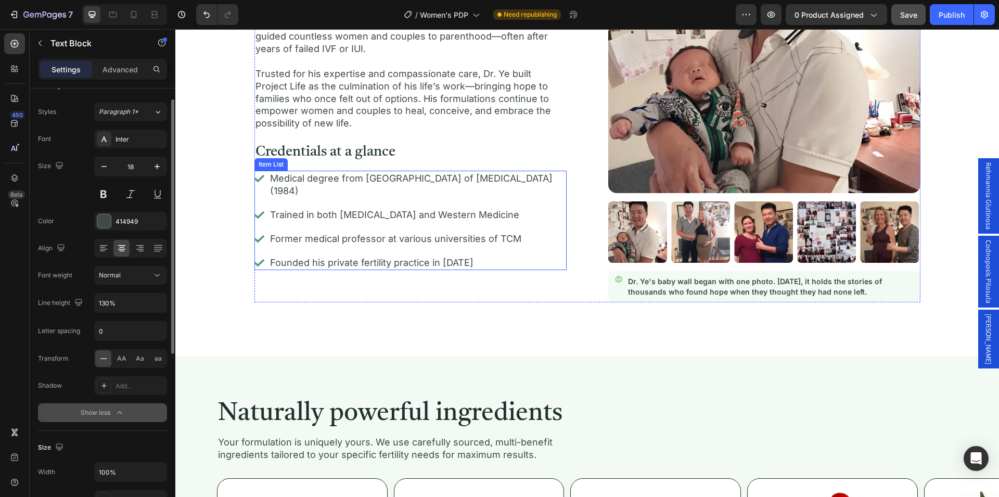
click at [553, 229] on div "Medical degree from [GEOGRAPHIC_DATA] of [MEDICAL_DATA] (1984) Trained in both …" at bounding box center [410, 221] width 312 height 100
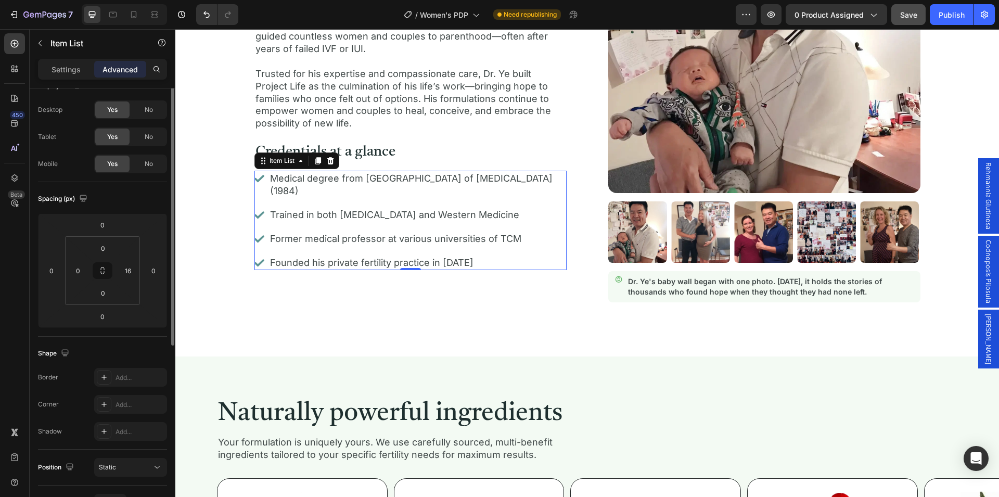
scroll to position [0, 0]
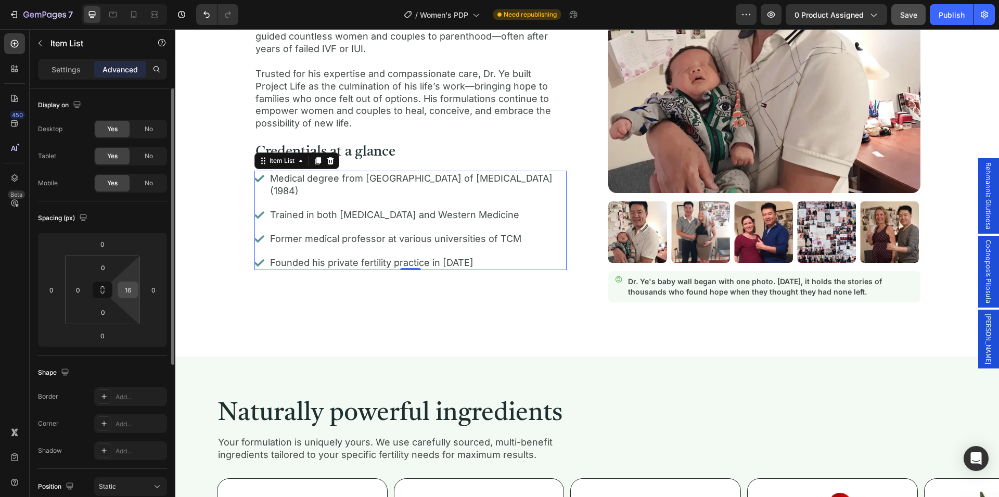
click at [129, 293] on input "16" at bounding box center [128, 290] width 16 height 16
type input "0"
click at [138, 216] on div "Spacing (px)" at bounding box center [102, 218] width 129 height 17
click at [113, 14] on icon at bounding box center [113, 15] width 8 height 6
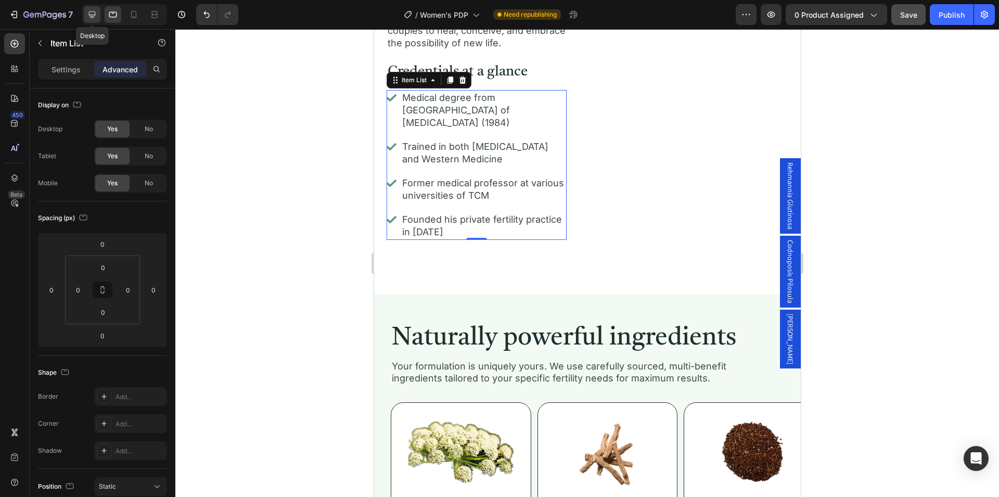
click at [92, 15] on icon at bounding box center [92, 14] width 10 height 10
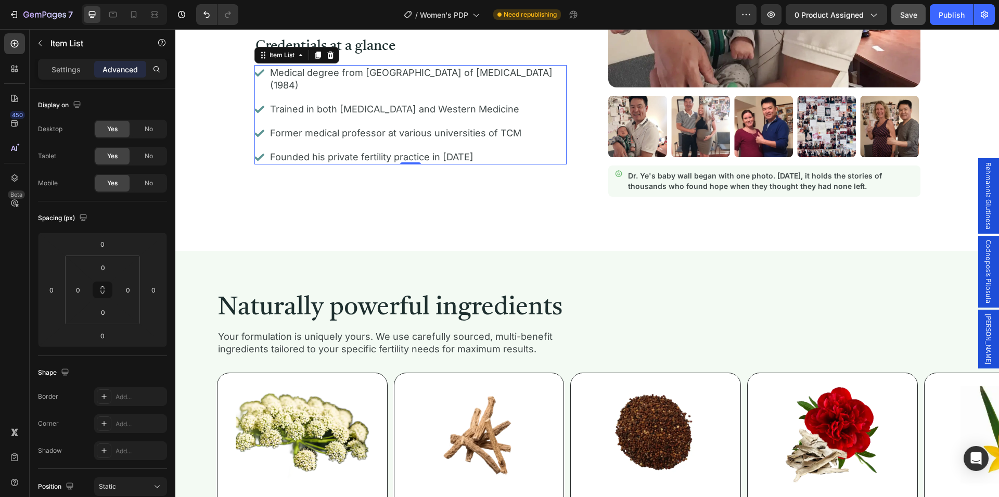
scroll to position [1867, 0]
drag, startPoint x: 134, startPoint y: 11, endPoint x: 6, endPoint y: 285, distance: 302.3
click at [134, 11] on icon at bounding box center [134, 14] width 6 height 7
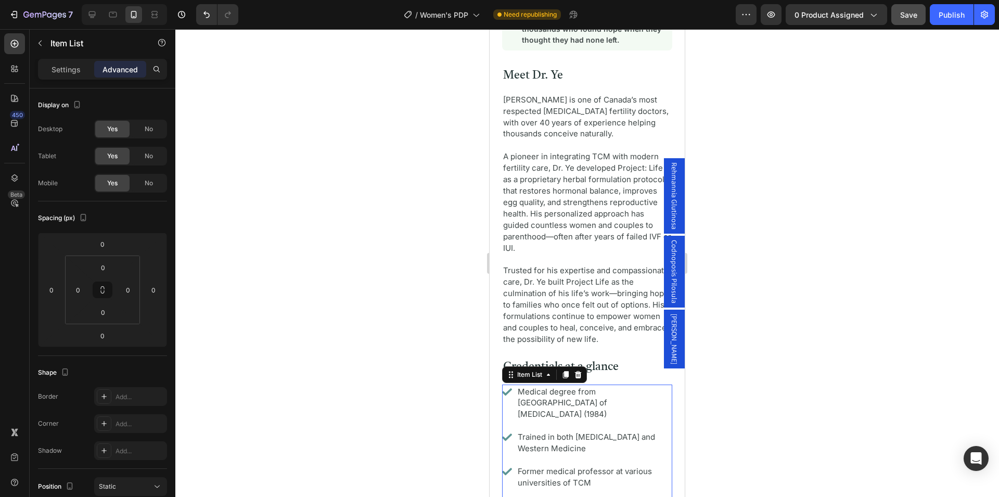
scroll to position [2272, 0]
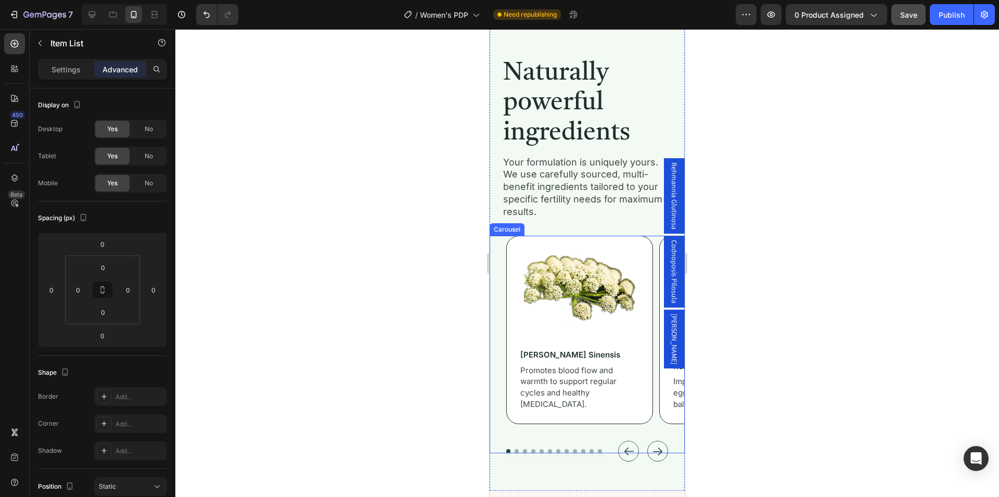
click at [497, 286] on div "Image [PERSON_NAME] sinensis Heading Promotes blood flow and warmth to support …" at bounding box center [586, 344] width 195 height 217
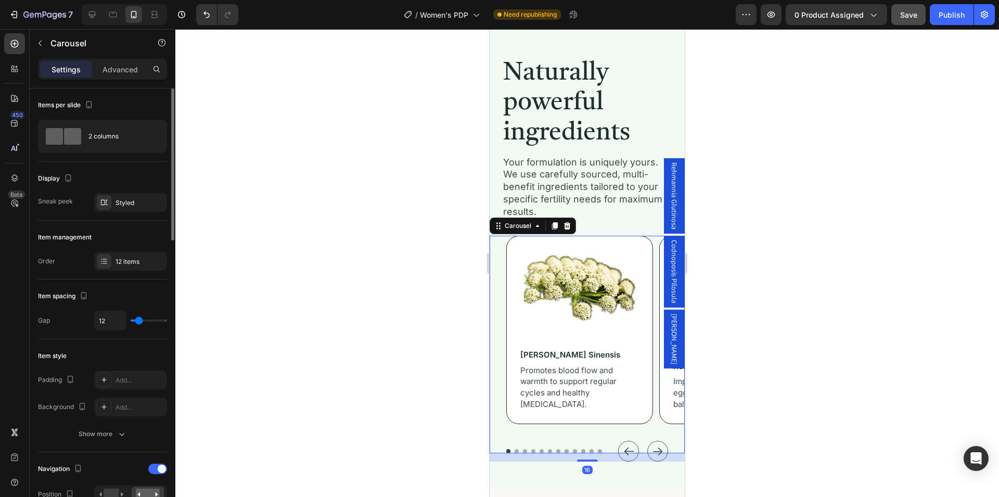
click at [108, 70] on p "Advanced" at bounding box center [119, 69] width 35 height 11
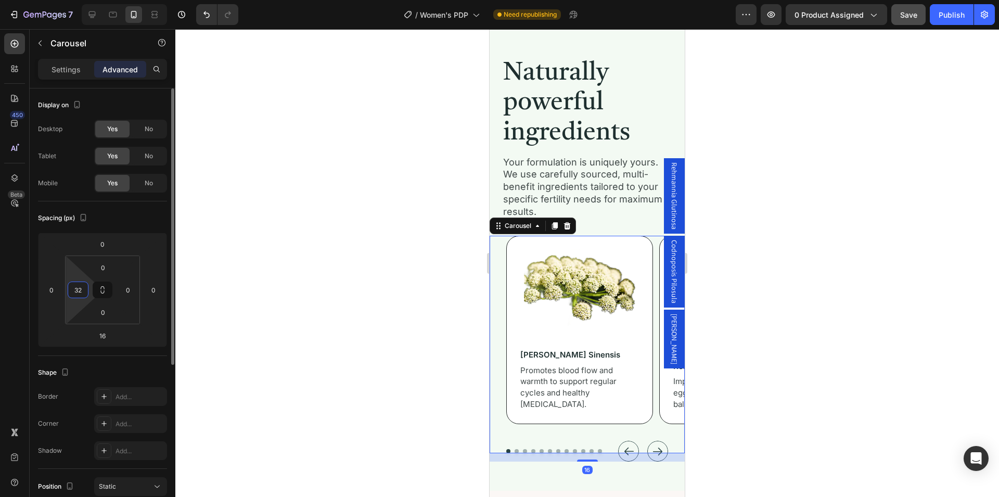
click at [80, 291] on input "32" at bounding box center [78, 290] width 16 height 16
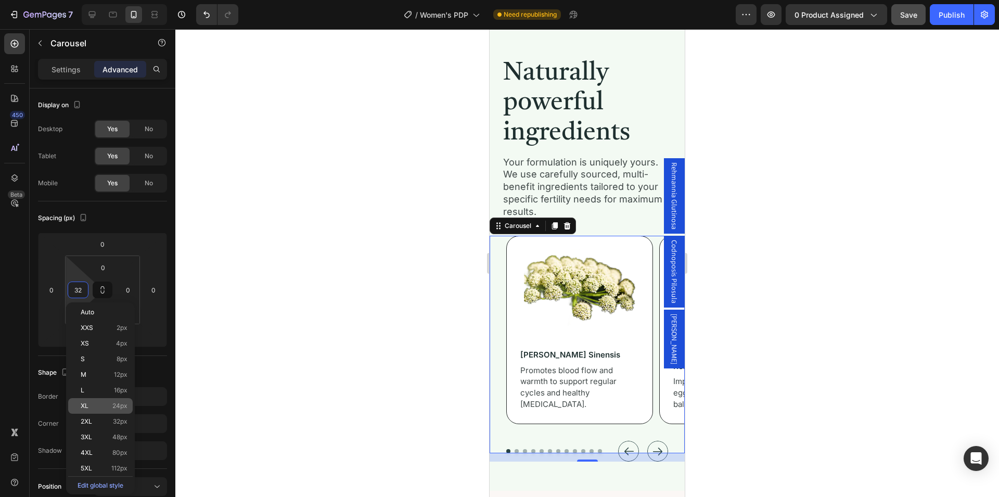
click at [94, 406] on p "XL 24px" at bounding box center [104, 405] width 47 height 7
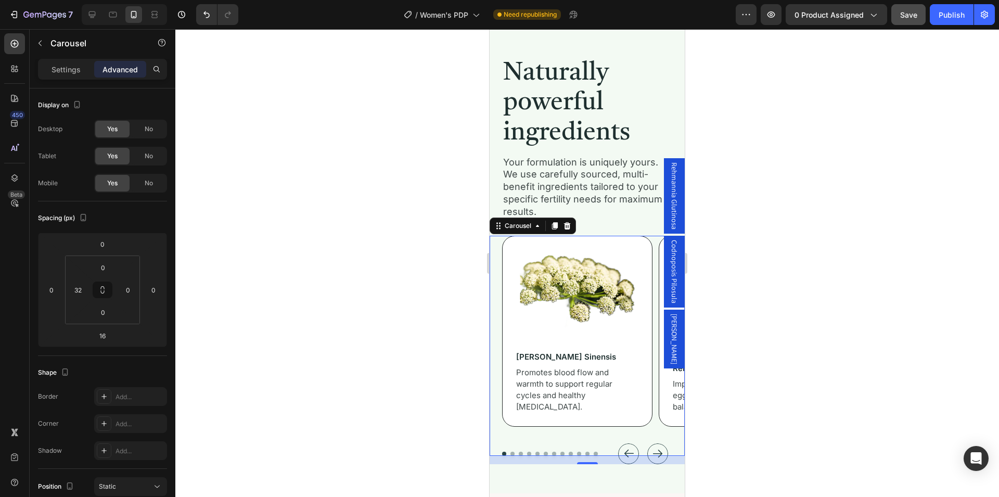
type input "24"
click at [132, 220] on div "Spacing (px)" at bounding box center [102, 218] width 129 height 17
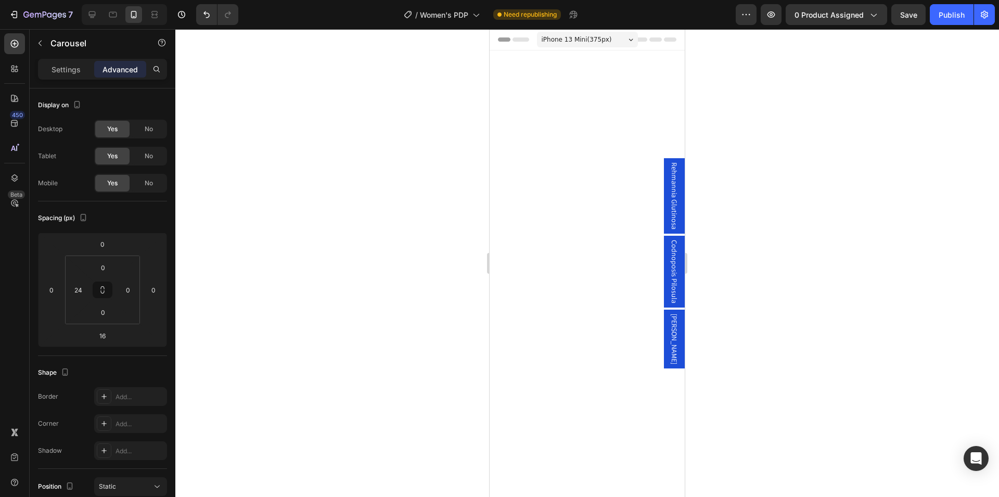
scroll to position [2272, 0]
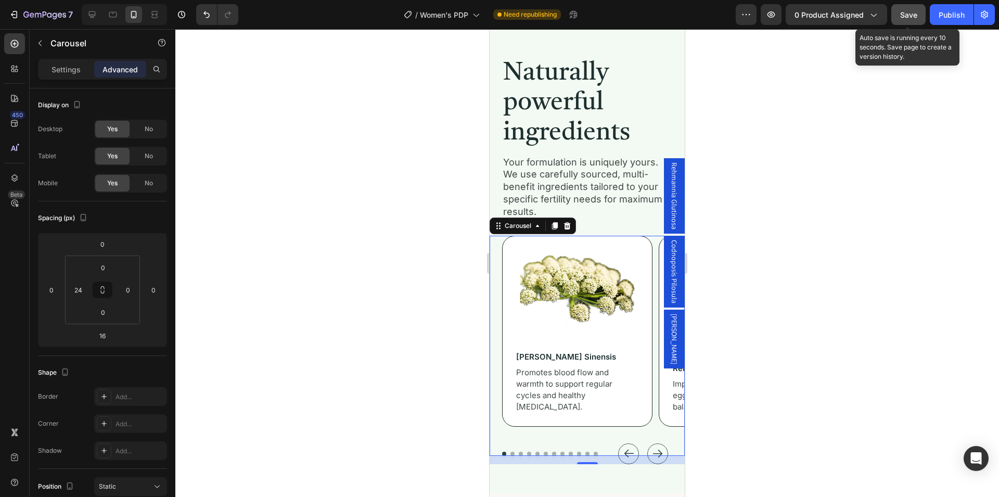
click at [911, 15] on span "Save" at bounding box center [908, 14] width 17 height 9
click at [90, 17] on icon at bounding box center [92, 14] width 10 height 10
type input "80"
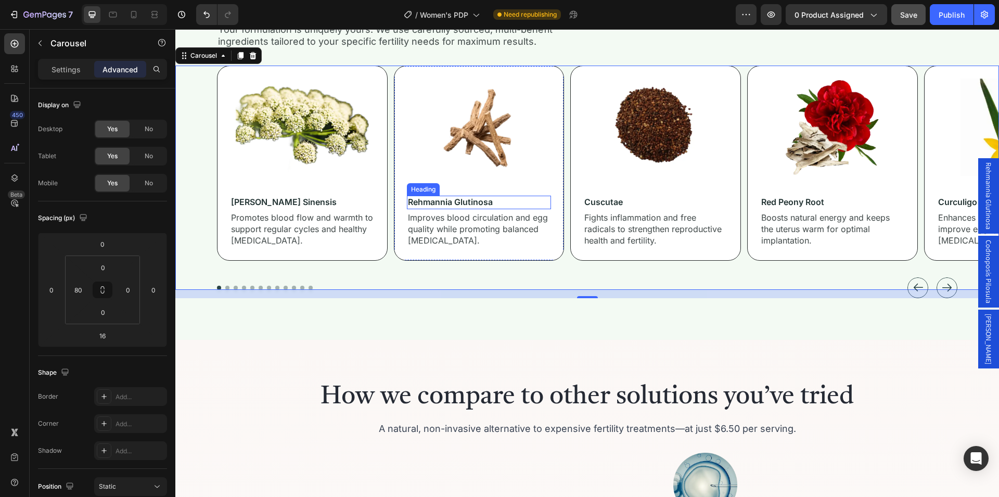
scroll to position [2155, 0]
click at [385, 222] on div "Image angelica sinensis Heading Promotes blood flow and warmth to support regul…" at bounding box center [302, 163] width 171 height 195
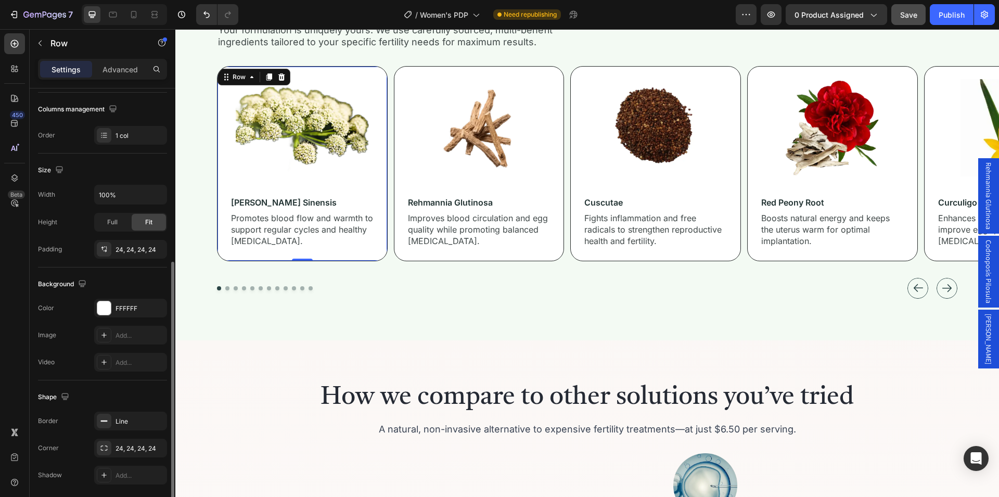
scroll to position [197, 0]
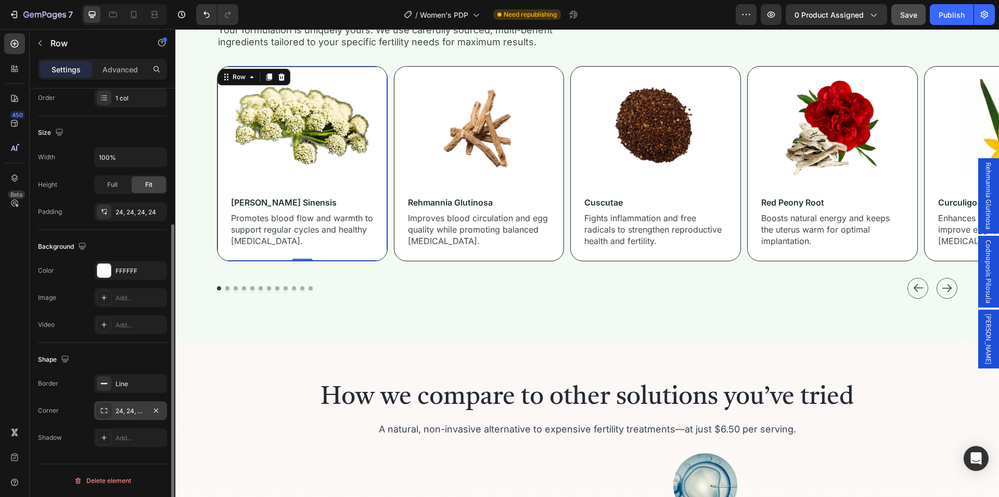
click at [134, 412] on div "24, 24, 24, 24" at bounding box center [130, 410] width 30 height 9
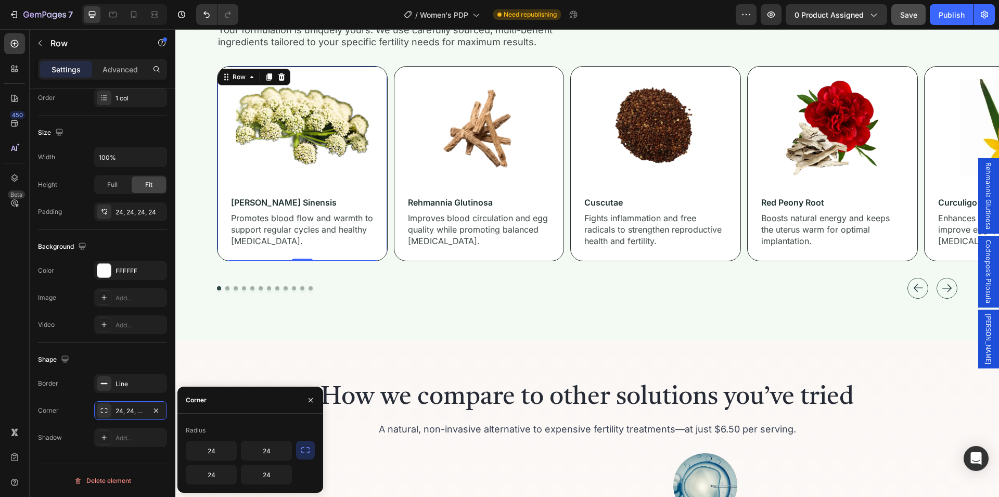
click at [302, 454] on icon "button" at bounding box center [305, 450] width 10 height 10
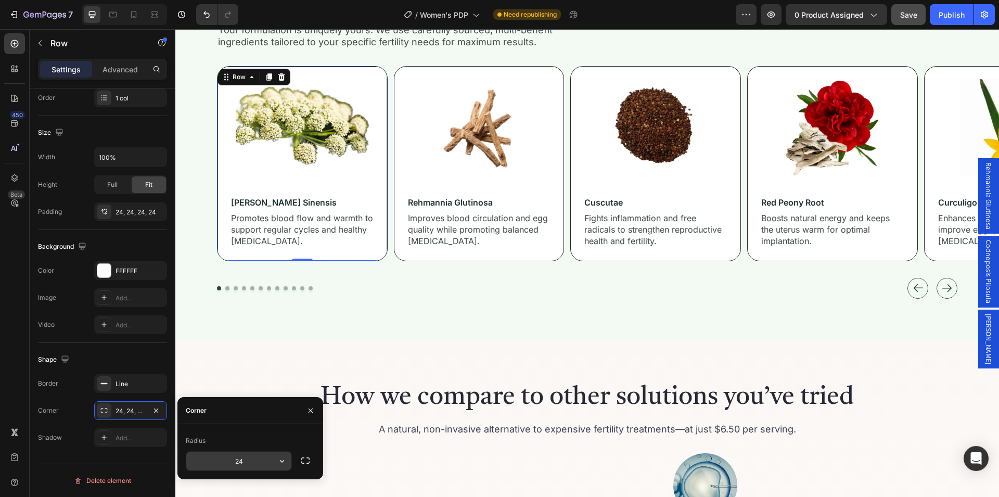
click at [248, 460] on input "24" at bounding box center [238, 460] width 105 height 19
type input "8"
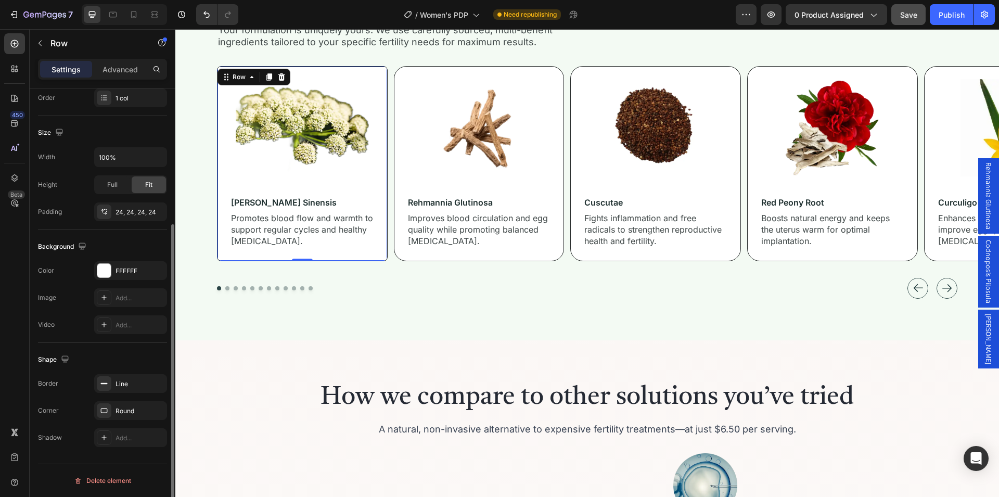
click at [151, 357] on div "Shape" at bounding box center [102, 359] width 129 height 17
click at [407, 254] on div "Image rehmannia glutinosa Heading Improves blood circulation and egg quality wh…" at bounding box center [479, 163] width 171 height 195
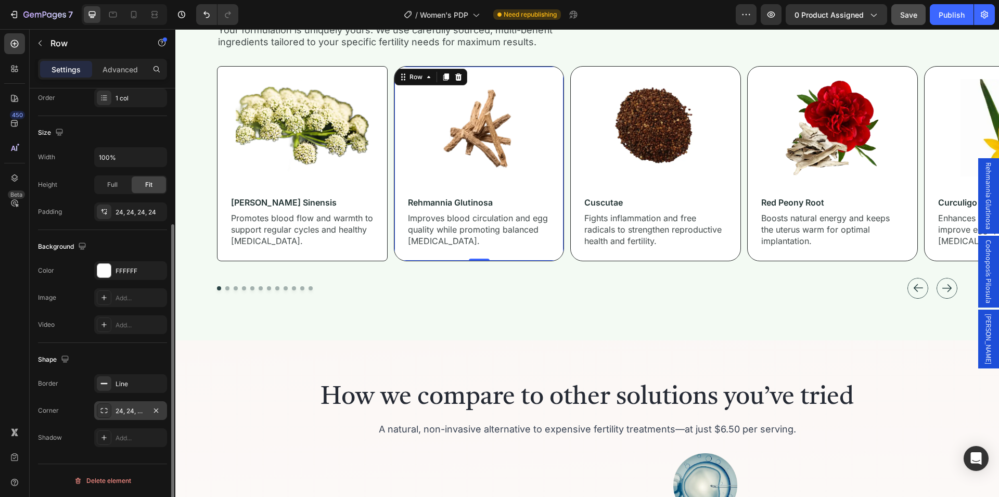
click at [135, 415] on div "24, 24, 24, 24" at bounding box center [130, 410] width 30 height 9
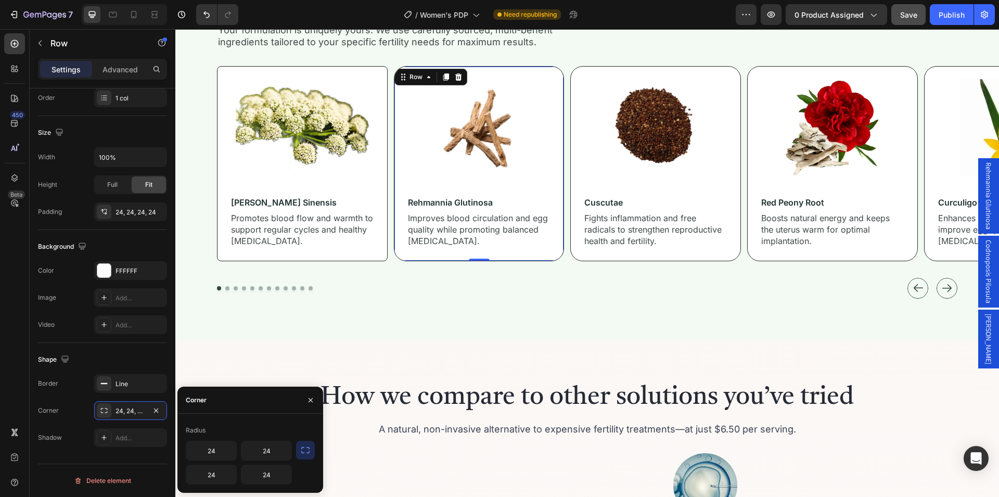
click at [304, 449] on icon "button" at bounding box center [305, 450] width 10 height 10
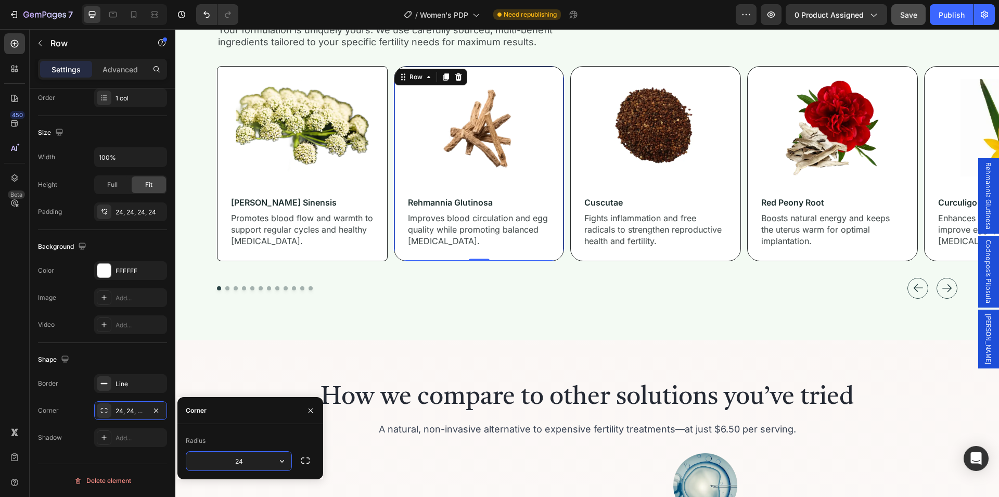
click at [243, 460] on input "24" at bounding box center [238, 460] width 105 height 19
type input "8"
click at [153, 362] on div "Shape" at bounding box center [102, 359] width 129 height 17
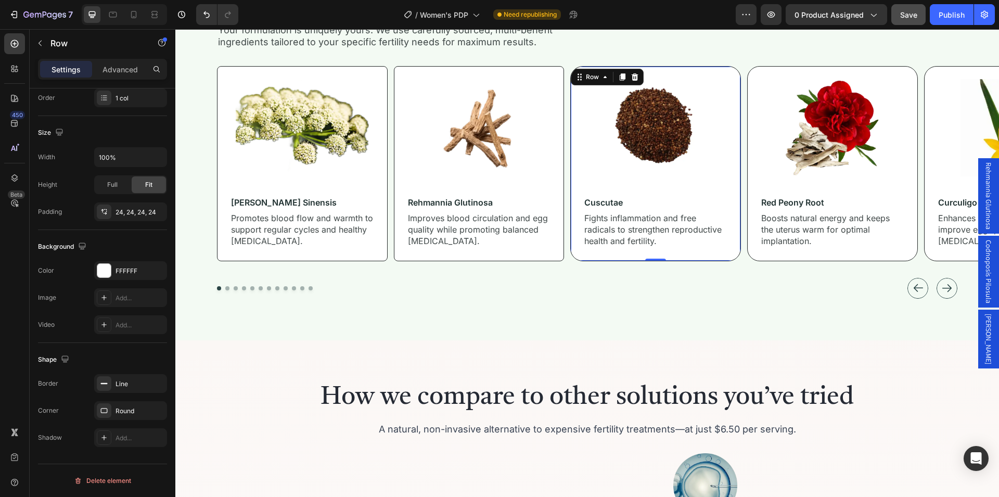
click at [583, 256] on div "Image cuscutae Heading Fights inflammation and free radicals to strengthen repr…" at bounding box center [655, 163] width 171 height 195
click at [136, 415] on div "24, 24, 24, 24" at bounding box center [130, 410] width 30 height 9
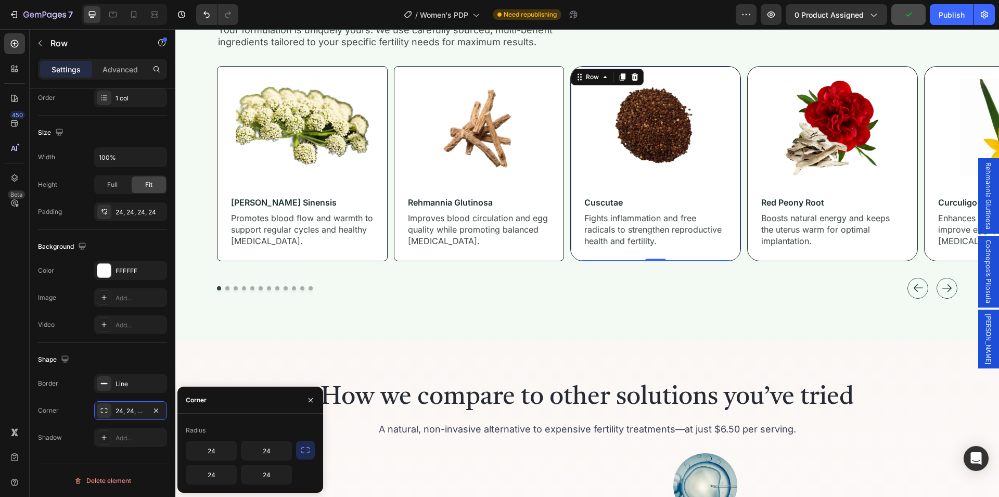
click at [304, 450] on icon "button" at bounding box center [305, 450] width 10 height 10
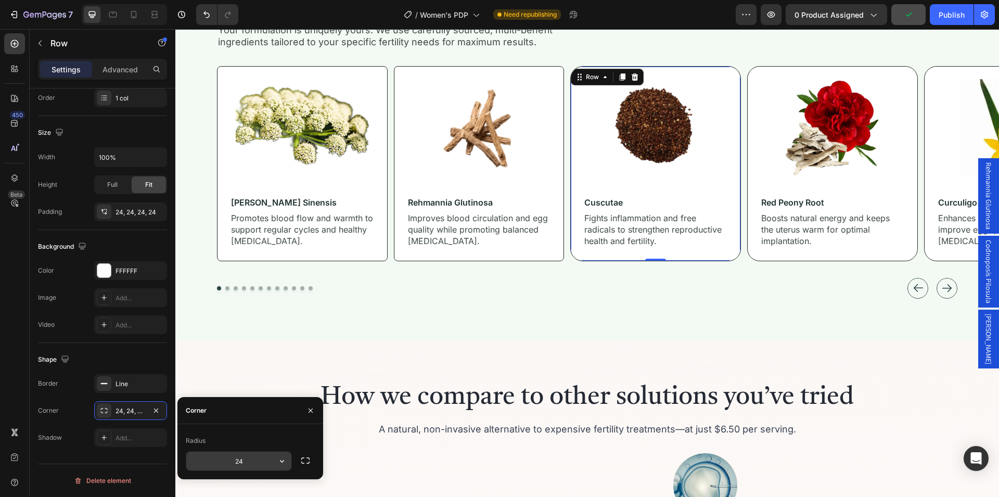
click at [243, 458] on input "24" at bounding box center [238, 460] width 105 height 19
type input "8"
click at [150, 355] on div "Shape" at bounding box center [102, 359] width 129 height 17
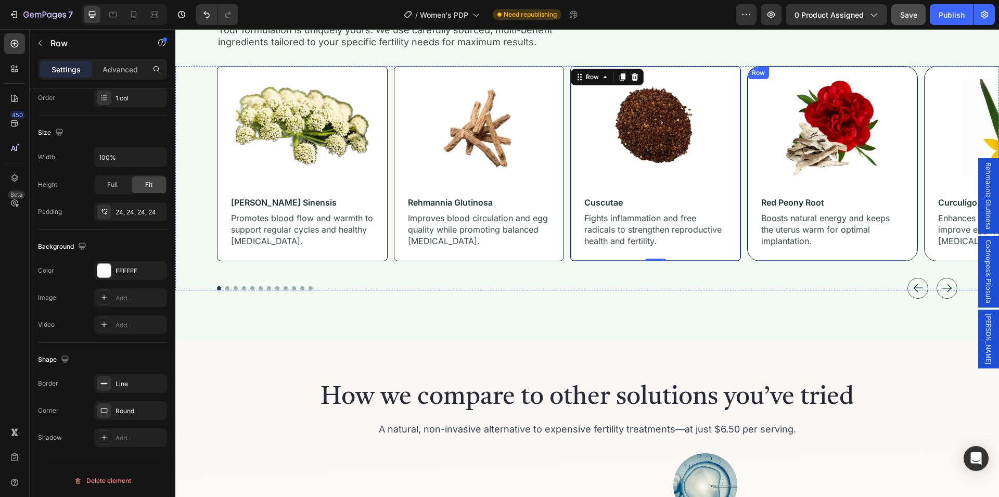
click at [765, 257] on div "Image red peony root Heading Boosts natural energy and keeps the uterus warm fo…" at bounding box center [832, 163] width 171 height 195
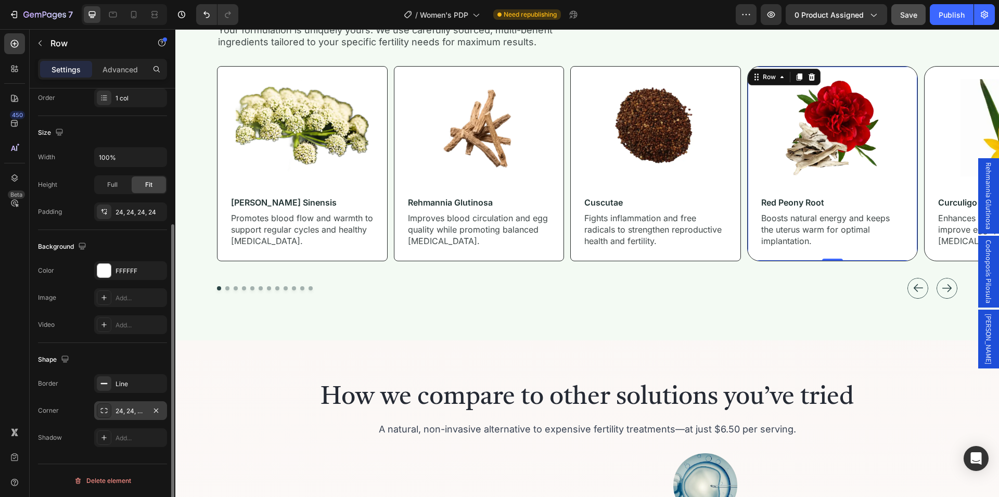
click at [133, 410] on div "24, 24, 24, 24" at bounding box center [130, 410] width 30 height 9
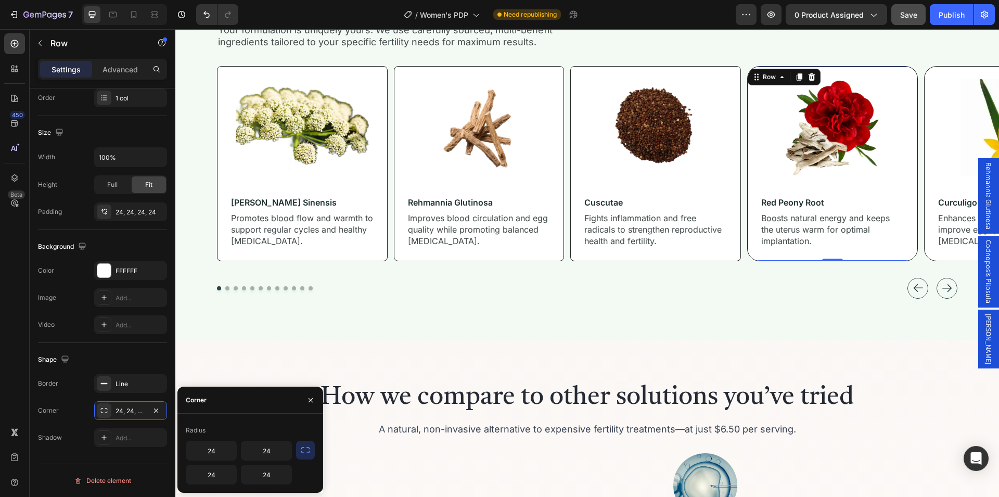
click at [302, 450] on icon "button" at bounding box center [305, 450] width 10 height 10
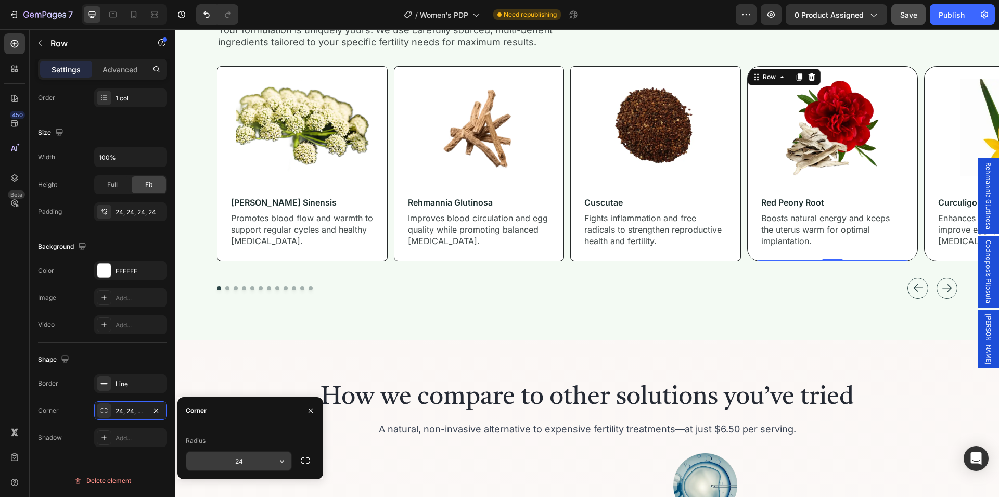
click at [242, 458] on input "24" at bounding box center [238, 460] width 105 height 19
type input "8"
click at [146, 358] on div "Shape" at bounding box center [102, 359] width 129 height 17
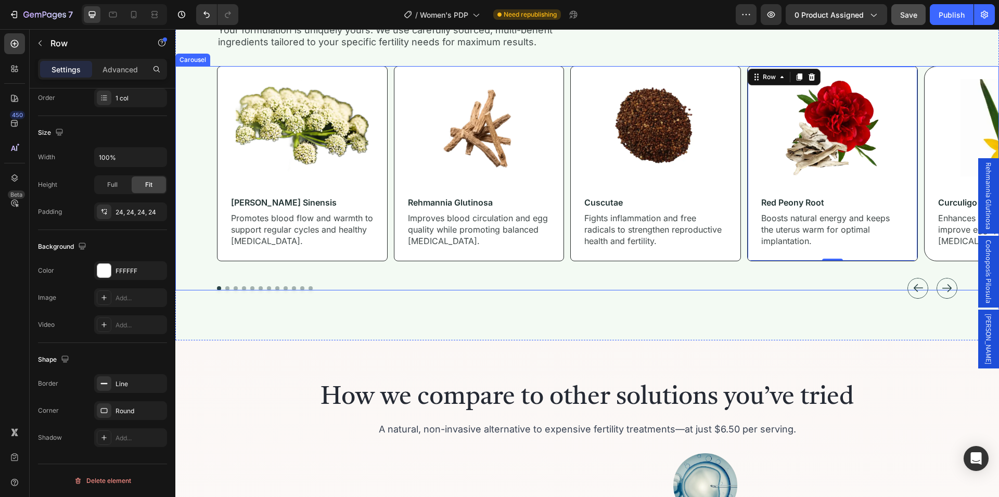
click at [942, 284] on icon "Carousel Next Arrow" at bounding box center [947, 288] width 10 height 10
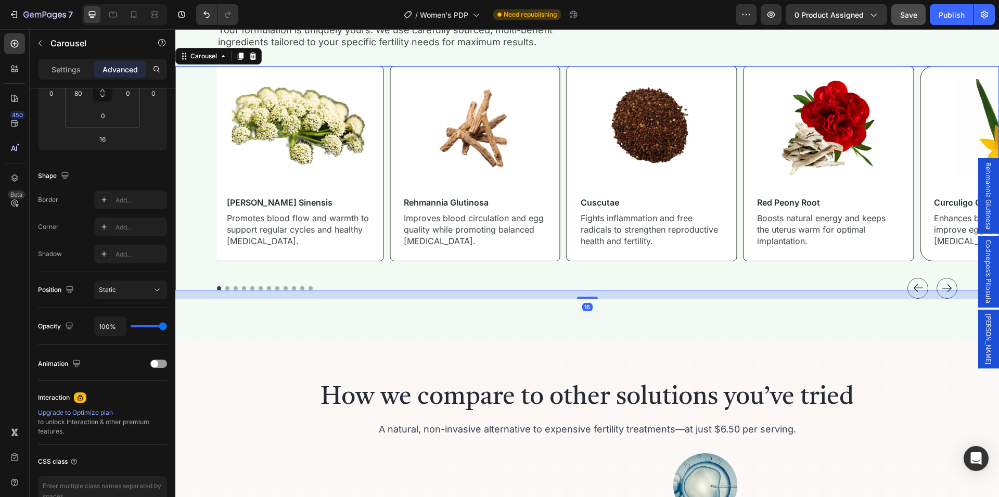
scroll to position [0, 0]
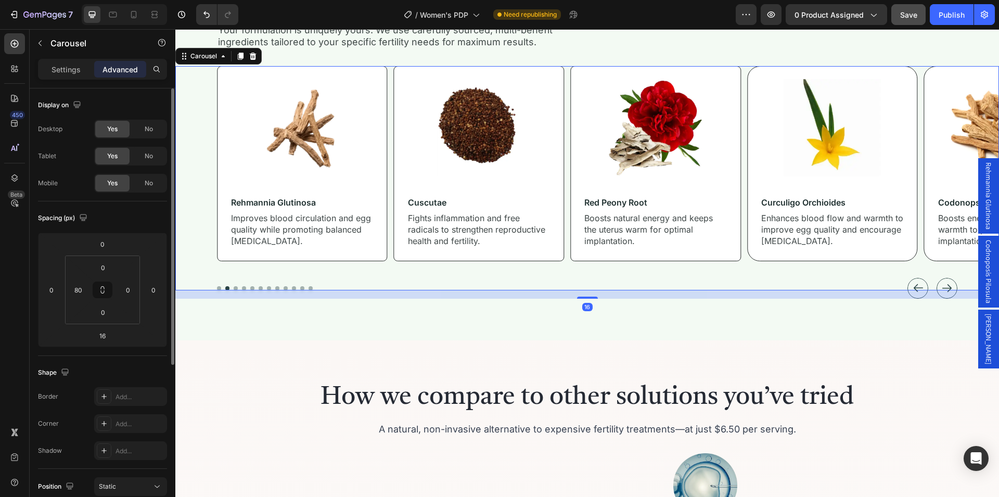
click at [942, 283] on icon "Carousel Next Arrow" at bounding box center [947, 288] width 10 height 10
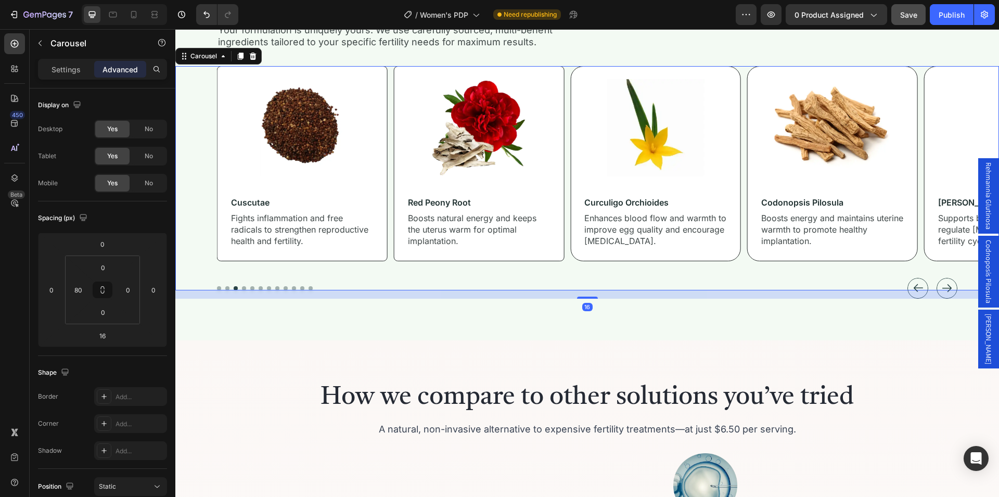
click at [942, 283] on icon "Carousel Next Arrow" at bounding box center [947, 288] width 10 height 10
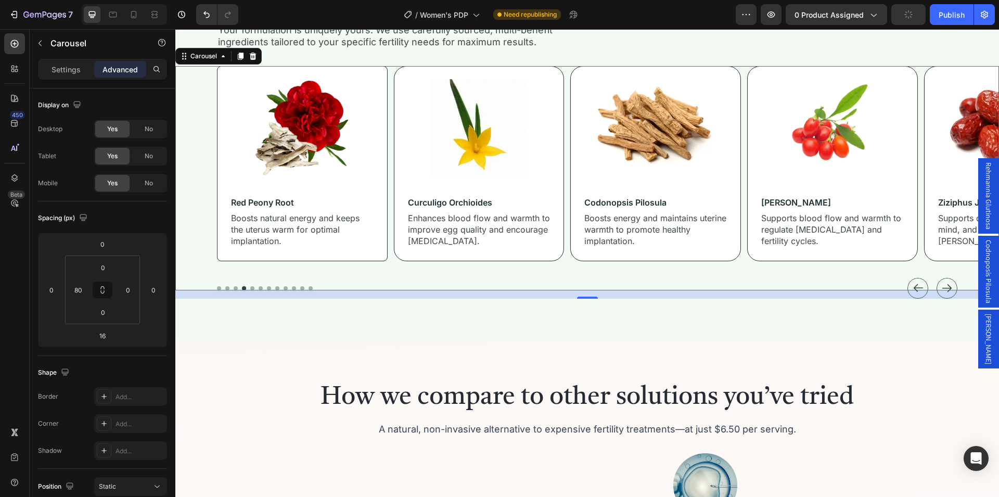
click at [942, 283] on icon "Carousel Next Arrow" at bounding box center [947, 288] width 10 height 10
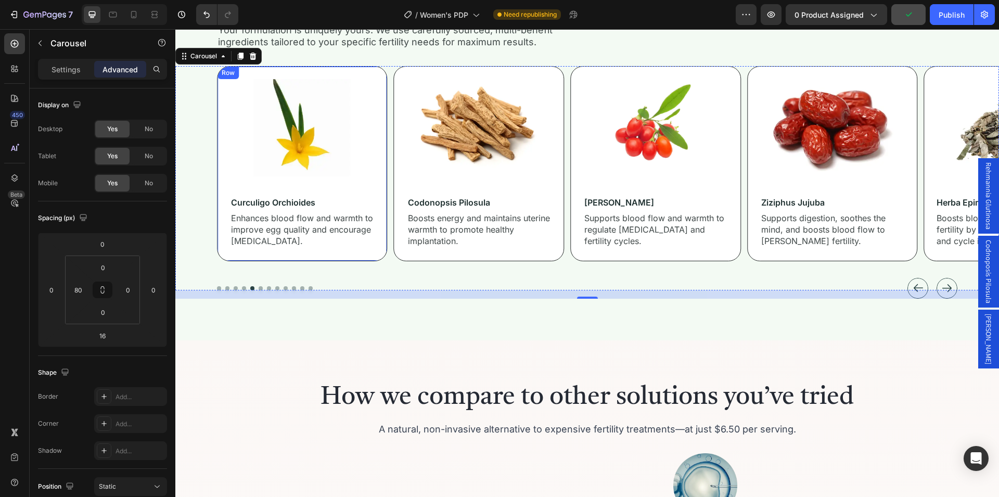
click at [369, 259] on div "Image curculigo orchioides Heading Enhances blood flow and warmth to improve eg…" at bounding box center [302, 163] width 171 height 195
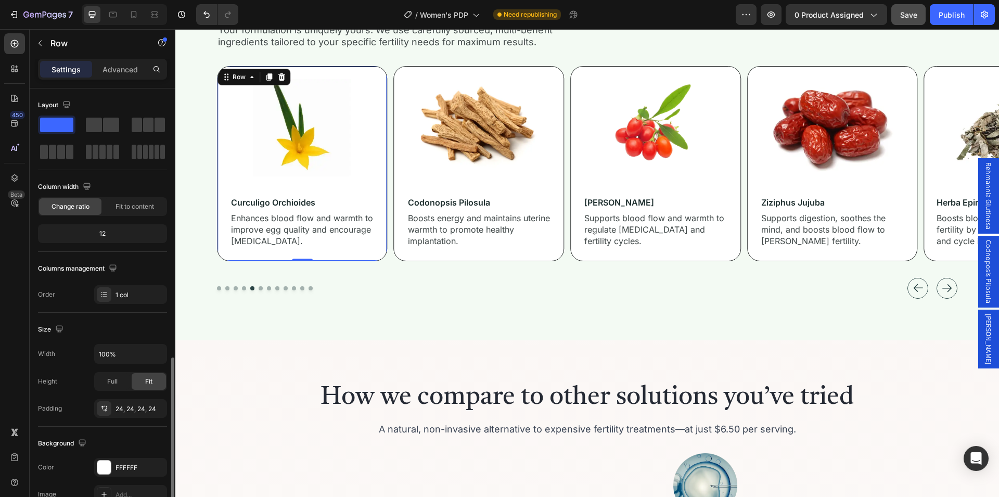
scroll to position [159, 0]
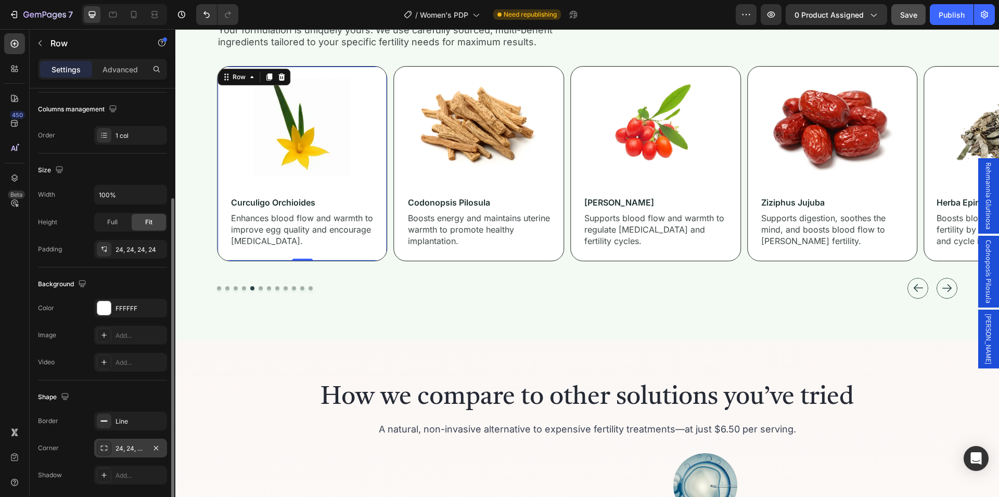
click at [129, 451] on div "24, 24, 24, 24" at bounding box center [130, 448] width 30 height 9
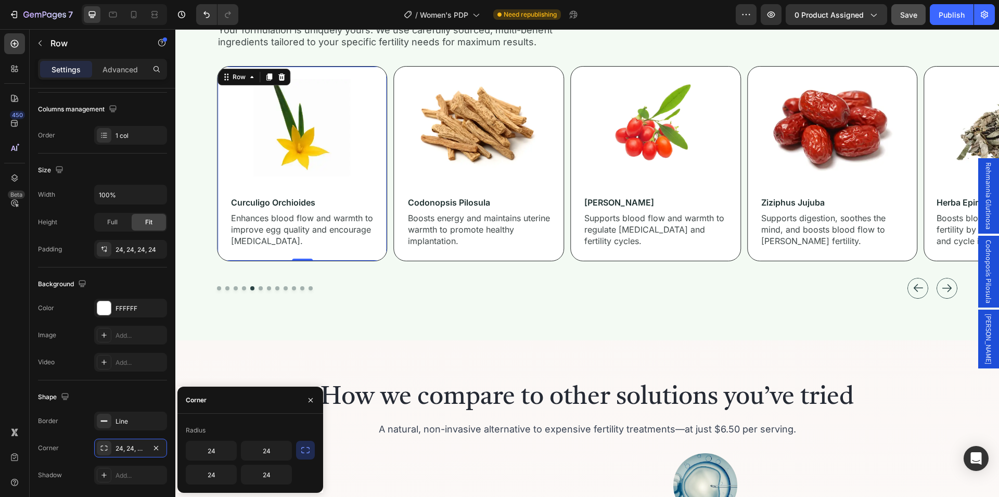
click at [306, 455] on button "button" at bounding box center [305, 450] width 19 height 19
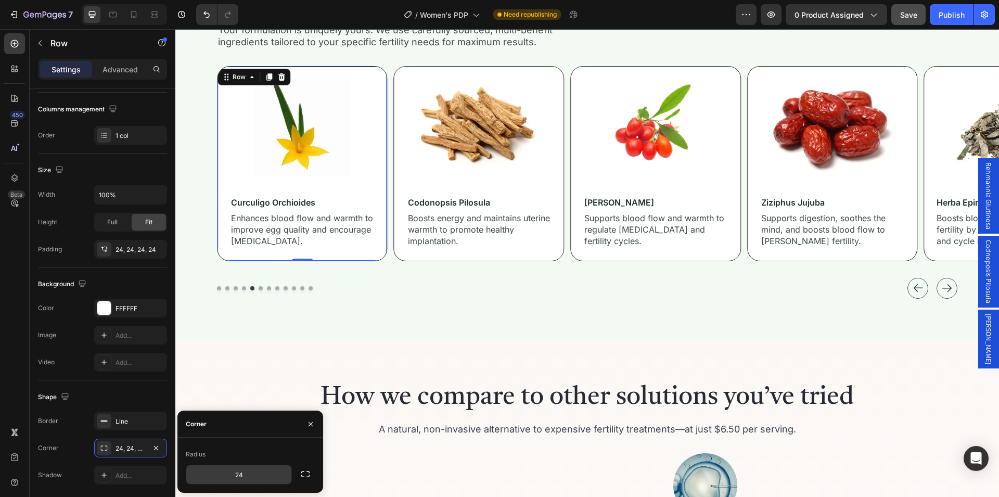
click at [243, 473] on input "24" at bounding box center [238, 474] width 105 height 19
type input "8"
drag, startPoint x: 310, startPoint y: 428, endPoint x: 173, endPoint y: 336, distance: 164.9
click at [310, 428] on button "button" at bounding box center [310, 424] width 17 height 17
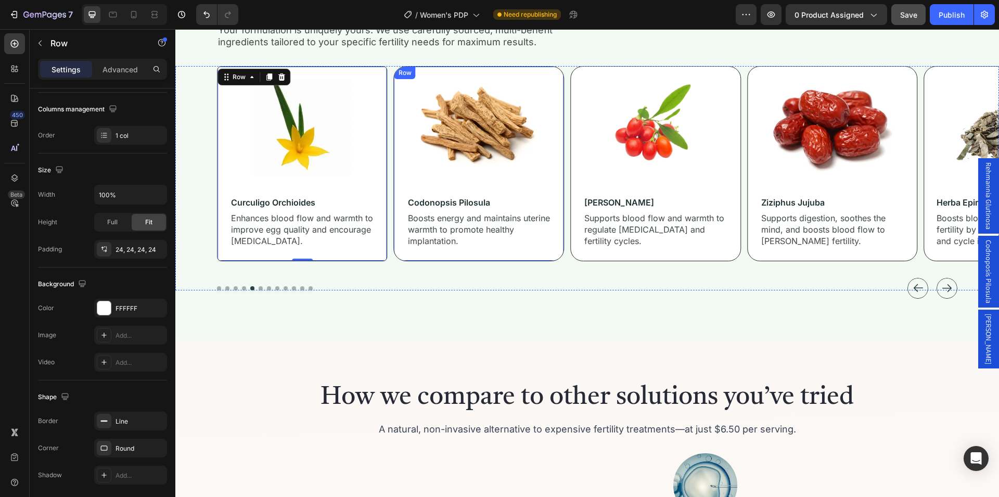
click at [555, 257] on div "Image codonopsis pilosula Heading Boosts energy and maintains uterine warmth to…" at bounding box center [479, 163] width 171 height 195
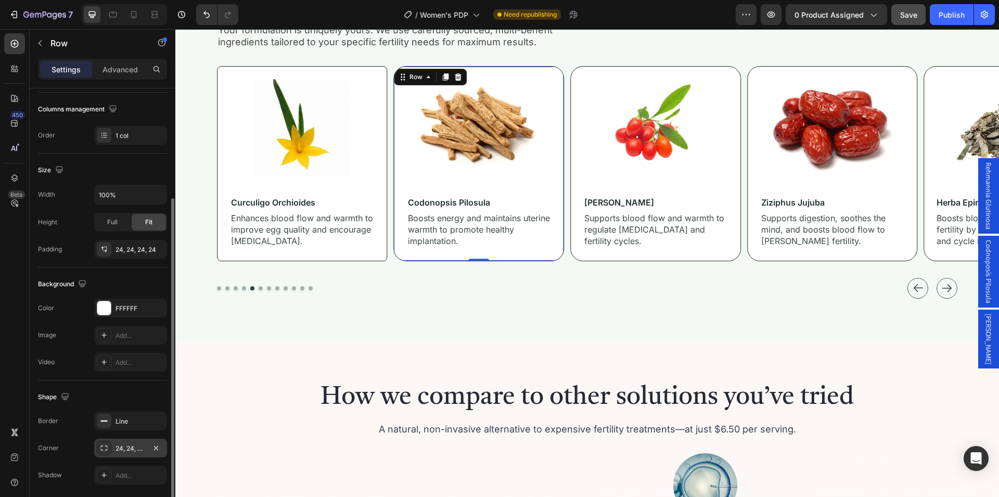
click at [137, 447] on div "24, 24, 24, 24" at bounding box center [130, 448] width 30 height 9
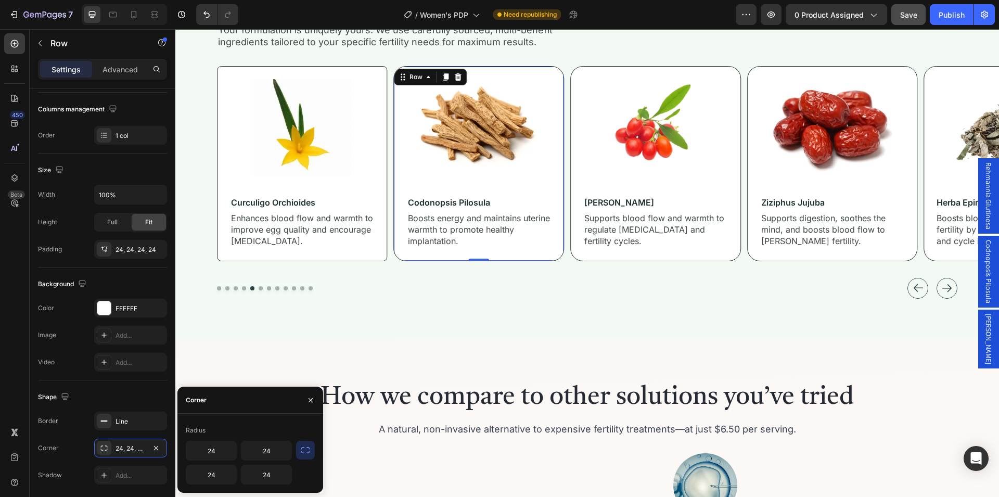
click at [301, 452] on icon "button" at bounding box center [305, 450] width 10 height 10
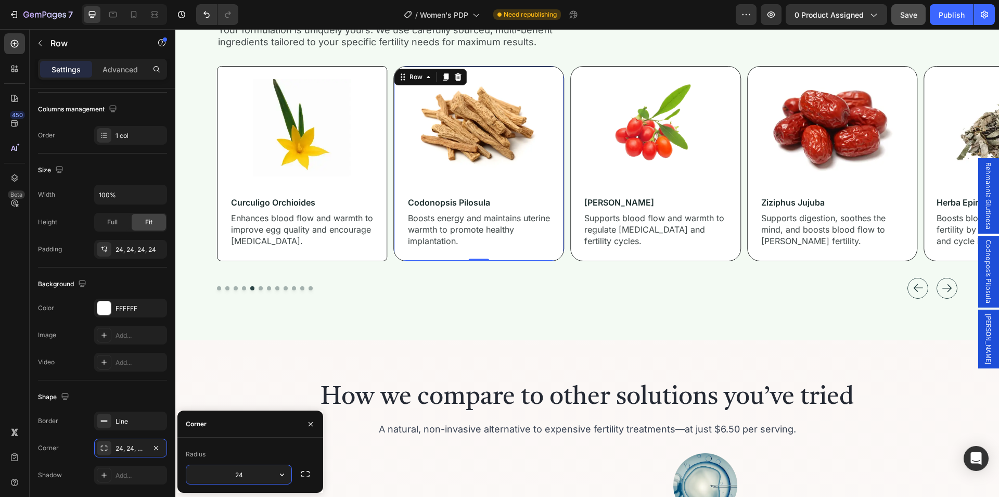
click at [242, 475] on input "24" at bounding box center [238, 474] width 105 height 19
type input "8"
click at [314, 426] on icon "button" at bounding box center [310, 424] width 8 height 8
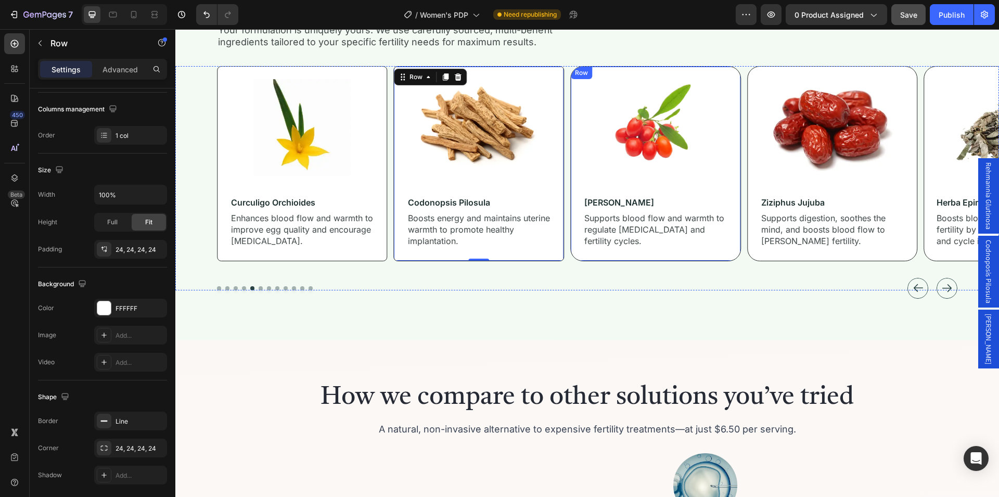
click at [642, 256] on div "Image goji berry Heading Supports blood flow and warmth to regulate ovulation a…" at bounding box center [655, 163] width 171 height 195
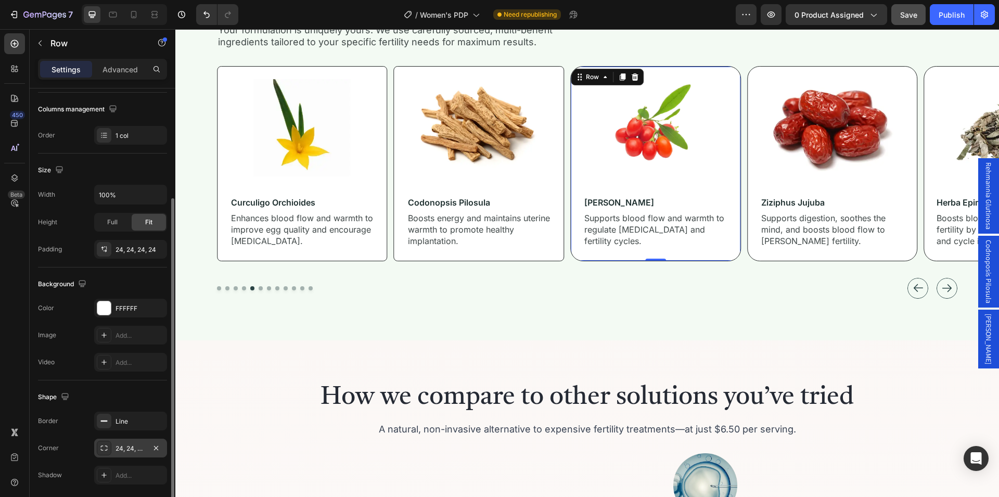
click at [134, 448] on div "24, 24, 24, 24" at bounding box center [130, 448] width 30 height 9
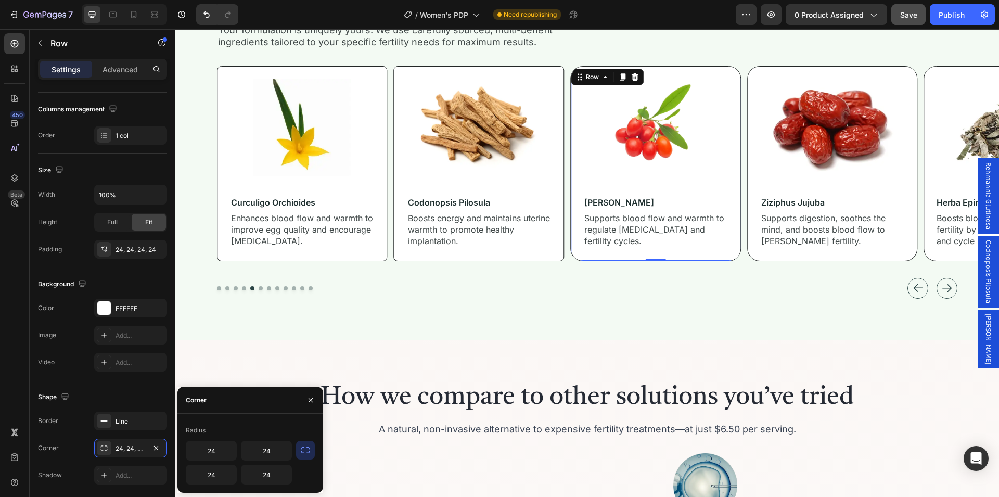
click at [303, 449] on icon "button" at bounding box center [305, 450] width 10 height 10
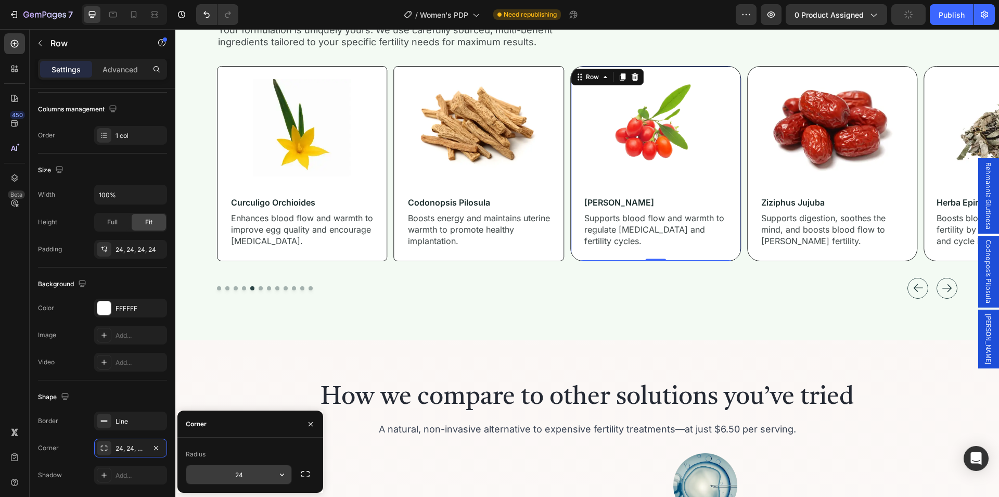
click at [247, 473] on input "24" at bounding box center [238, 474] width 105 height 19
type input "8"
click at [144, 395] on div "Shape" at bounding box center [102, 397] width 129 height 17
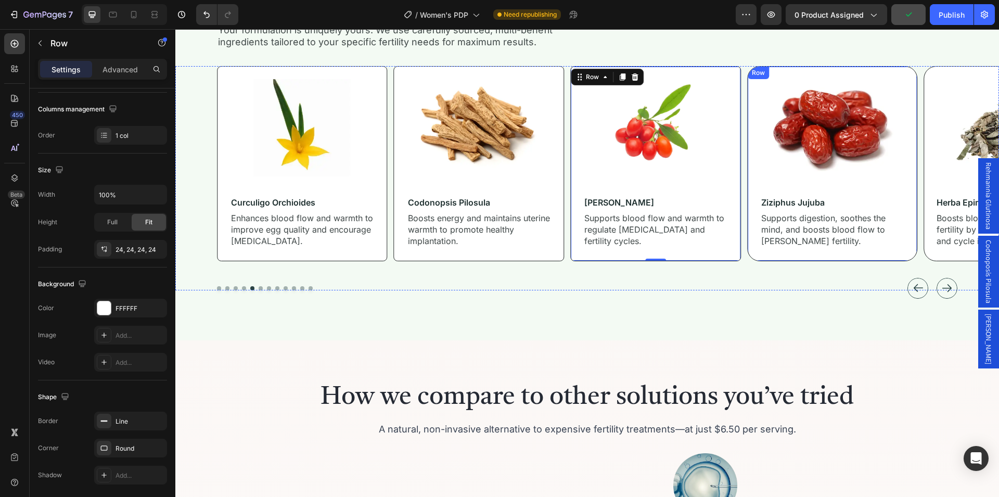
click at [759, 257] on div "Image ziziphus jujuba Heading Supports digestion, soothes the mind, and boosts …" at bounding box center [832, 163] width 171 height 195
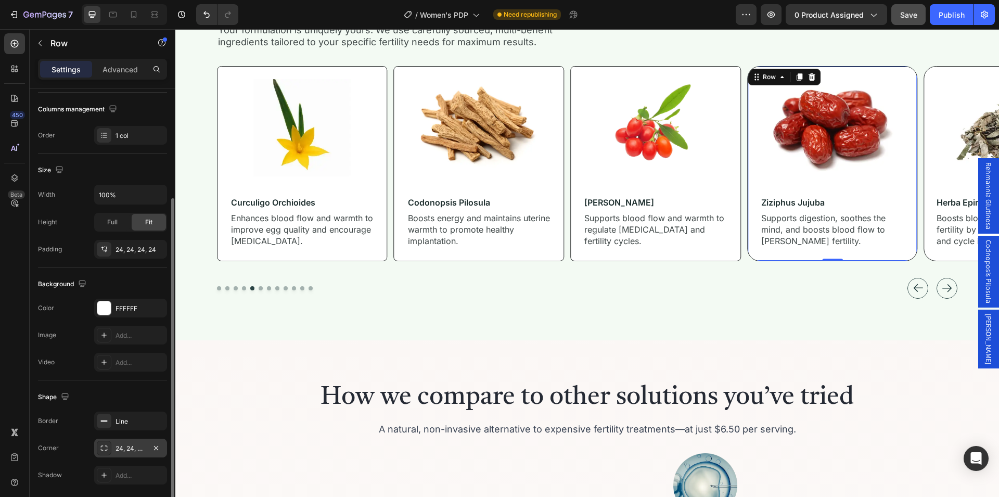
click at [135, 448] on div "24, 24, 24, 24" at bounding box center [130, 448] width 30 height 9
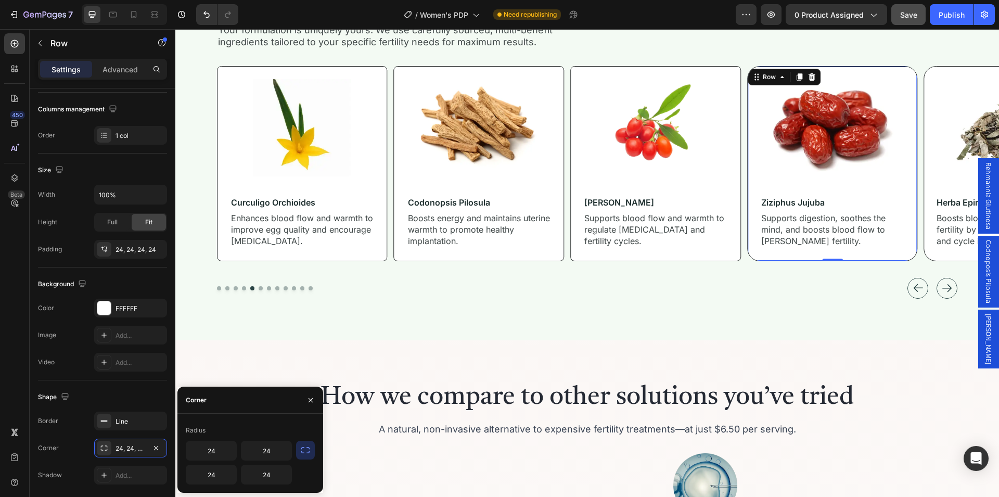
click at [304, 451] on icon "button" at bounding box center [305, 450] width 10 height 10
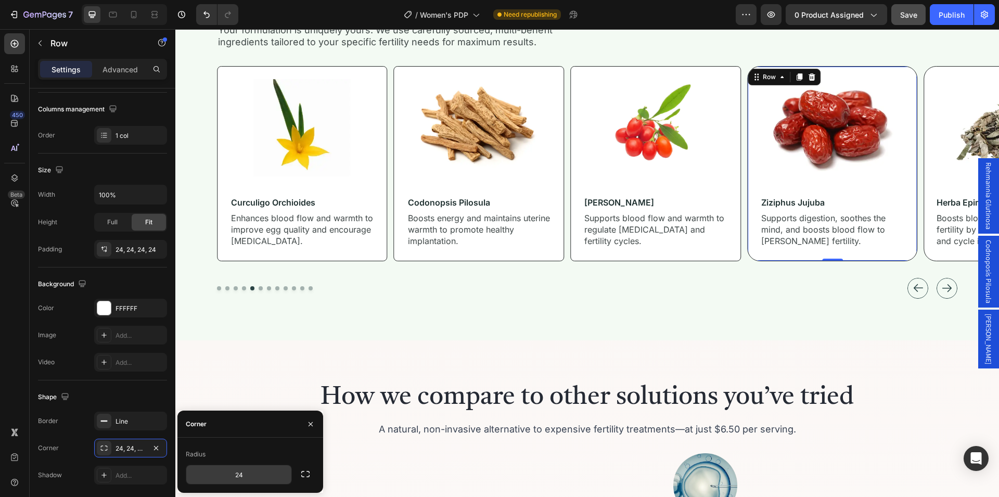
click at [250, 474] on input "24" at bounding box center [238, 474] width 105 height 19
type input "8"
click at [146, 395] on div "Shape" at bounding box center [102, 397] width 129 height 17
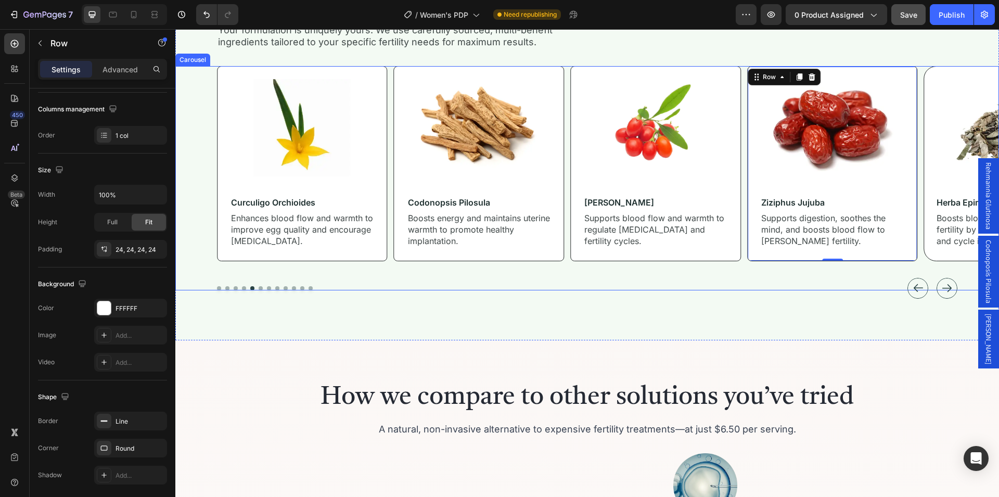
click at [942, 286] on icon "Carousel Next Arrow" at bounding box center [946, 288] width 9 height 8
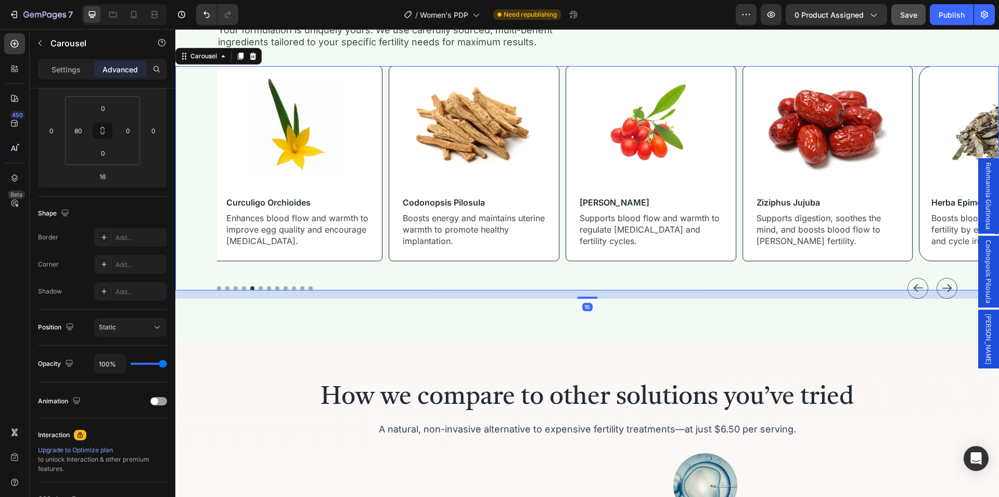
scroll to position [0, 0]
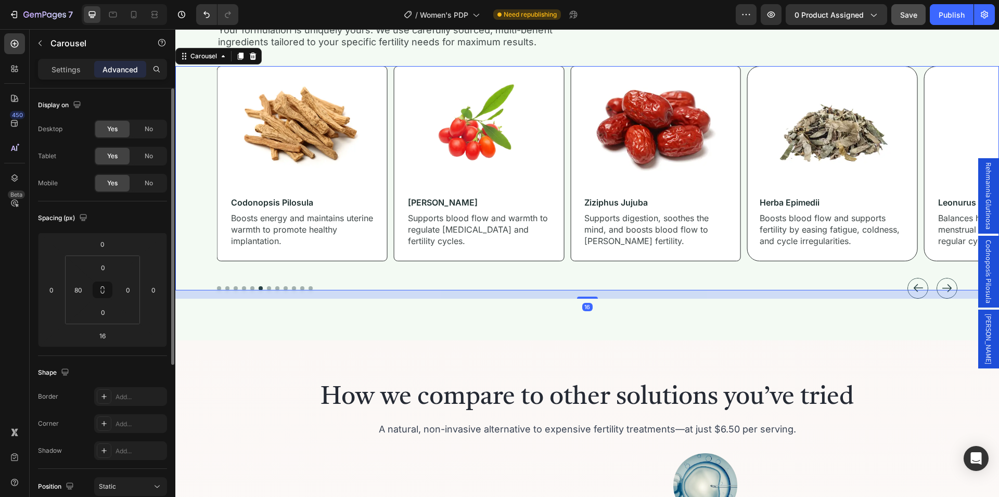
click at [942, 286] on icon "Carousel Next Arrow" at bounding box center [946, 288] width 9 height 8
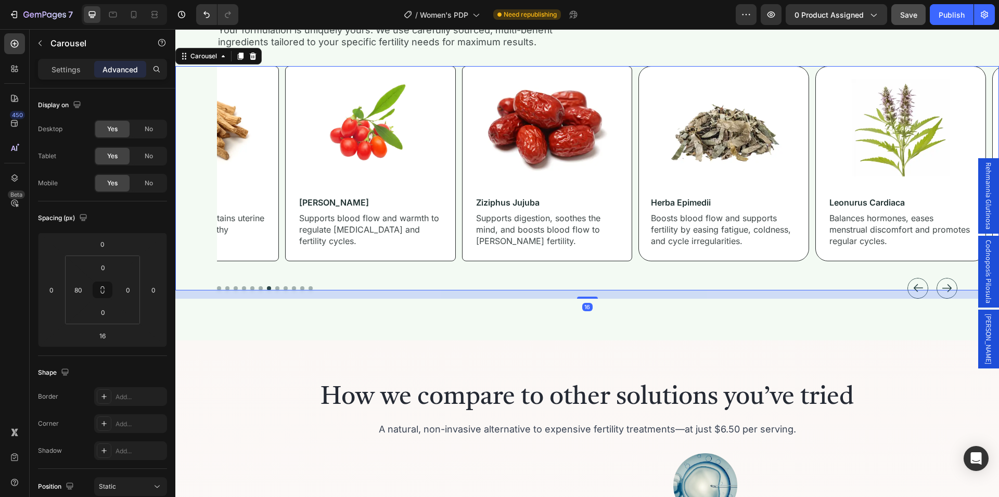
click at [942, 286] on icon "Carousel Next Arrow" at bounding box center [946, 288] width 9 height 8
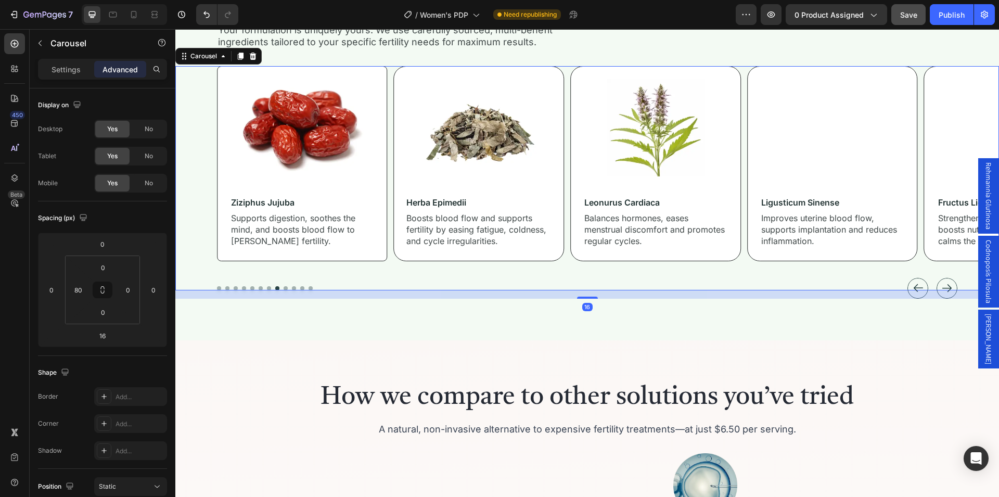
click at [942, 286] on icon "Carousel Next Arrow" at bounding box center [946, 288] width 9 height 8
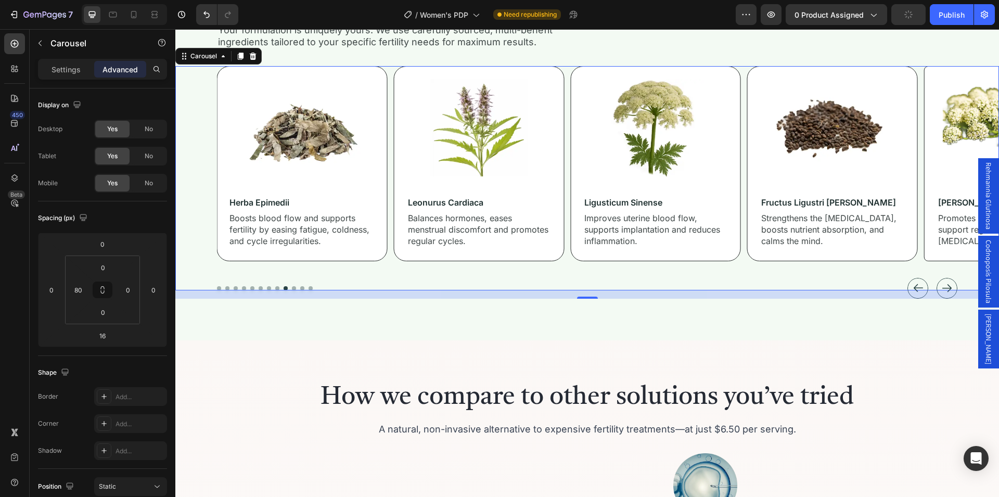
click at [913, 286] on icon "Carousel Back Arrow" at bounding box center [918, 288] width 10 height 10
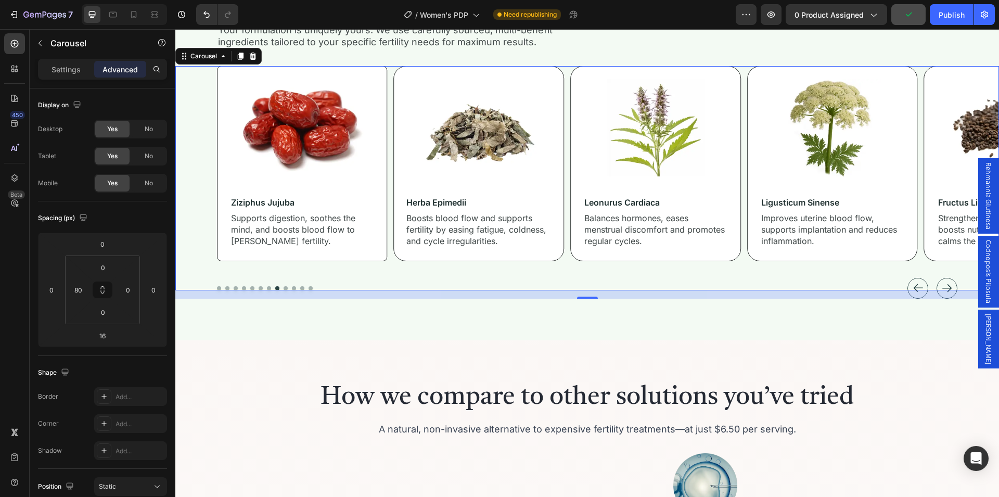
click at [942, 284] on icon "Carousel Next Arrow" at bounding box center [947, 288] width 10 height 10
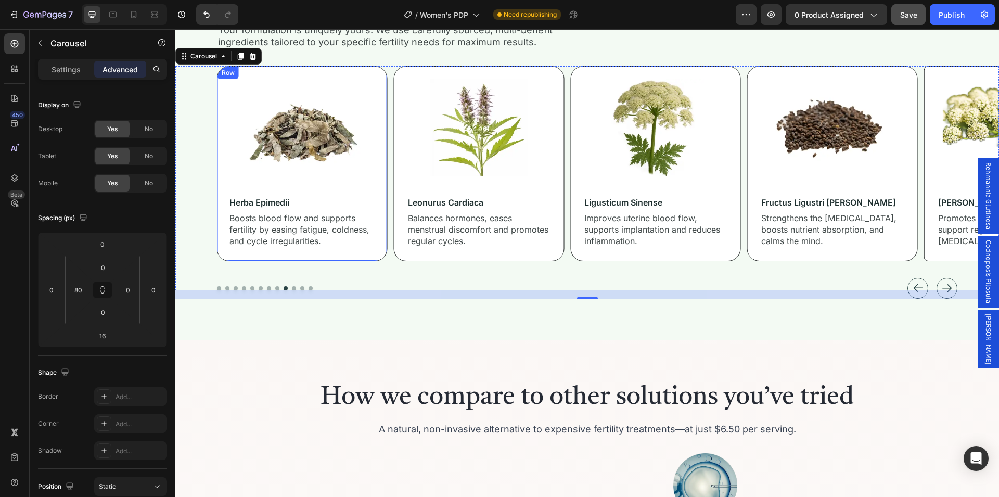
click at [373, 256] on div "Image herba epimedii Heading Boosts blood flow and supports fertility by easing…" at bounding box center [302, 163] width 171 height 195
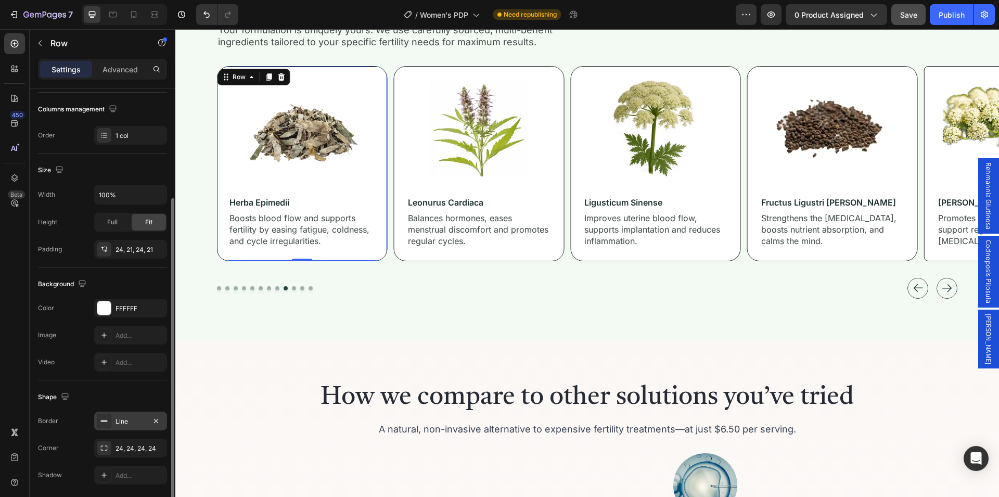
scroll to position [197, 0]
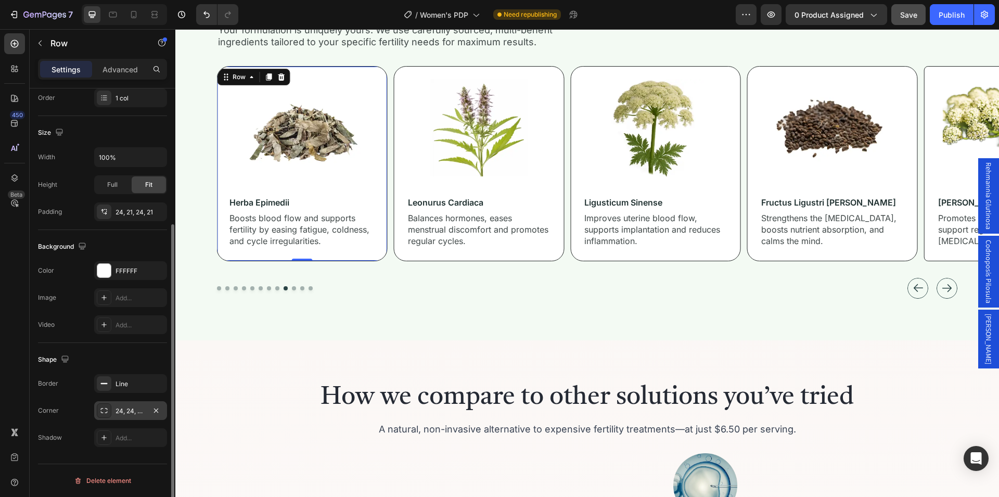
click at [124, 413] on div "24, 24, 24, 24" at bounding box center [130, 410] width 30 height 9
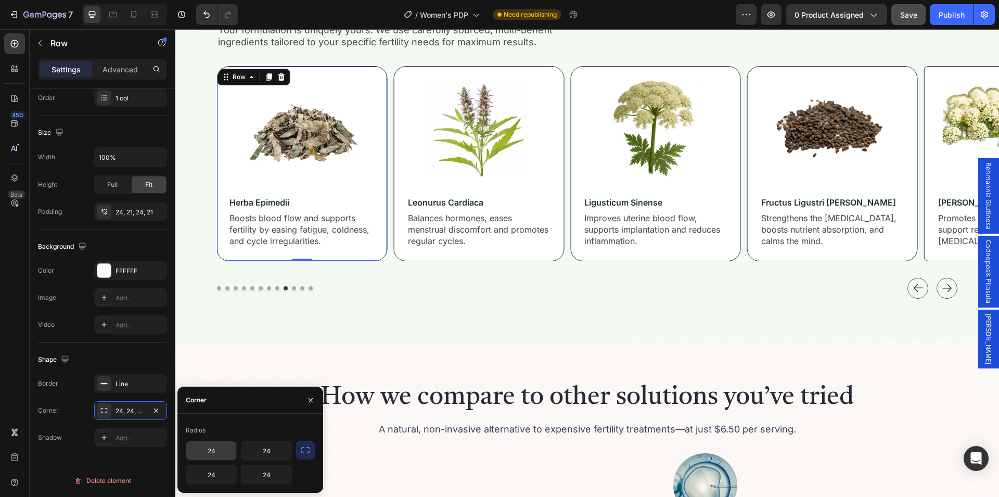
click at [305, 451] on icon "button" at bounding box center [305, 450] width 10 height 10
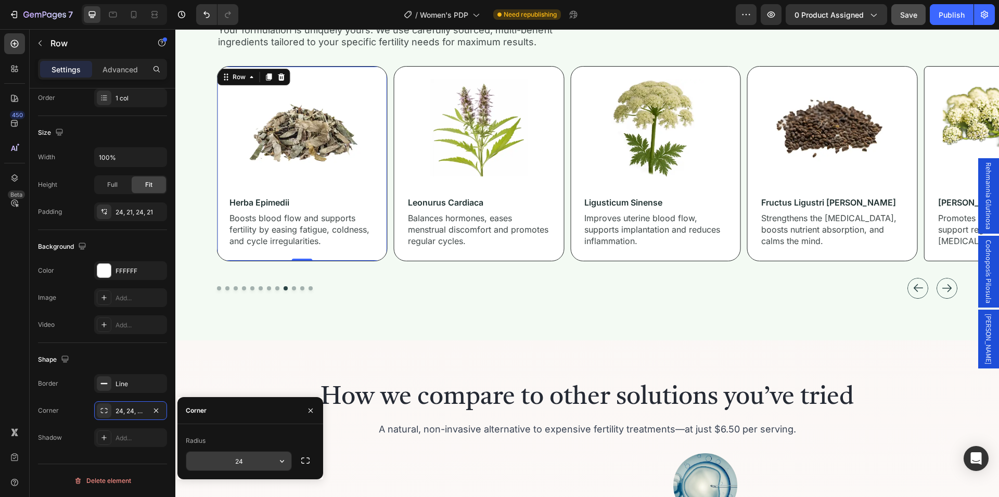
click at [249, 462] on input "24" at bounding box center [238, 460] width 105 height 19
type input "8"
click at [555, 257] on div "Image leonurus cardiaca Heading Balances hormones, eases menstrual discomfort a…" at bounding box center [479, 163] width 171 height 195
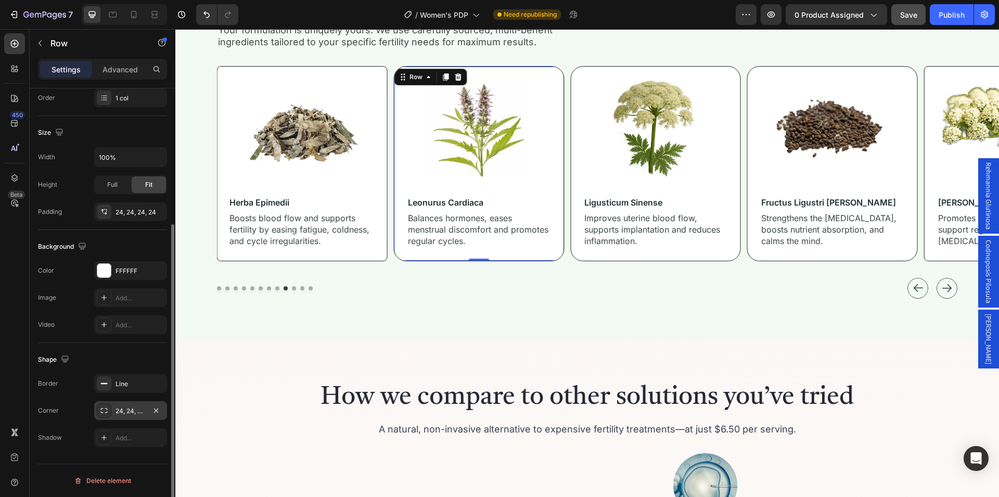
click at [131, 411] on div "24, 24, 24, 24" at bounding box center [130, 410] width 30 height 9
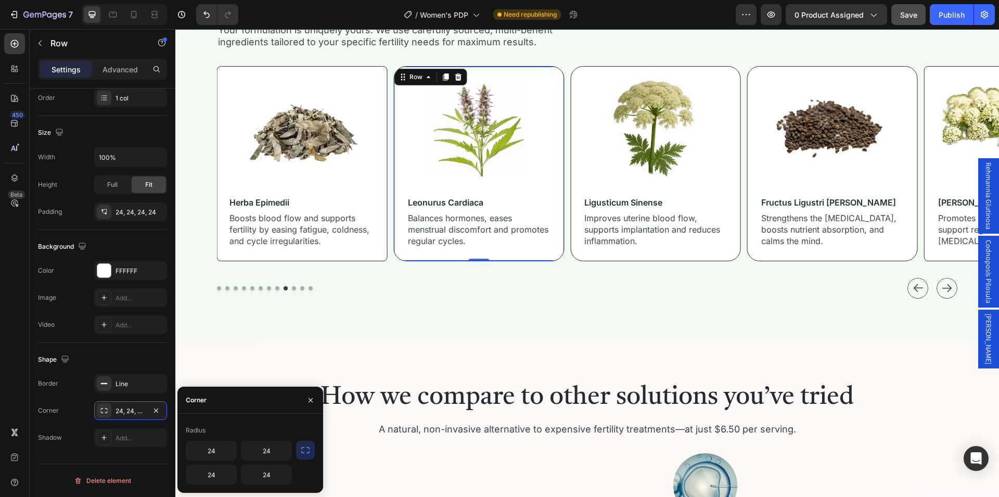
click at [302, 452] on icon "button" at bounding box center [305, 450] width 10 height 10
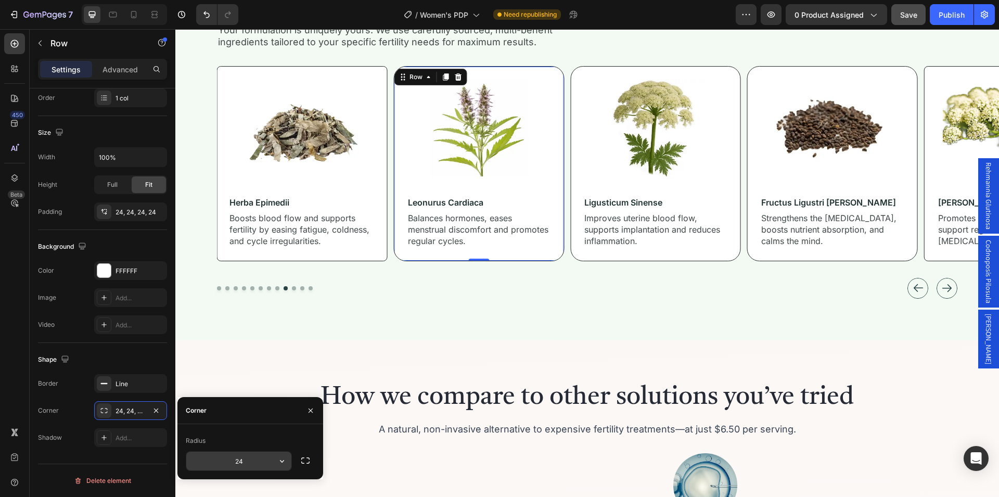
click at [263, 457] on input "24" at bounding box center [238, 460] width 105 height 19
type input "8"
click at [144, 362] on div "Shape" at bounding box center [102, 359] width 129 height 17
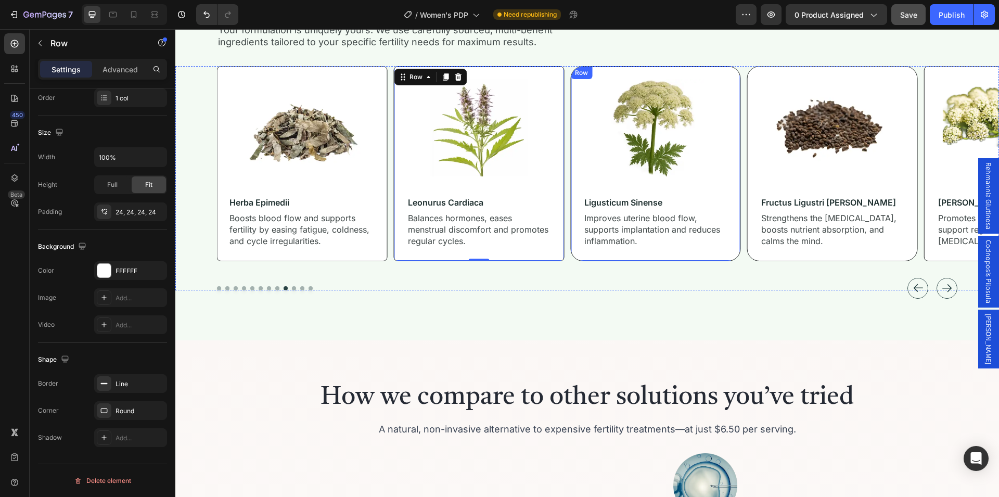
click at [585, 255] on div "Image ligusticum sinense Heading Improves uterine blood flow, supports implanta…" at bounding box center [655, 163] width 171 height 195
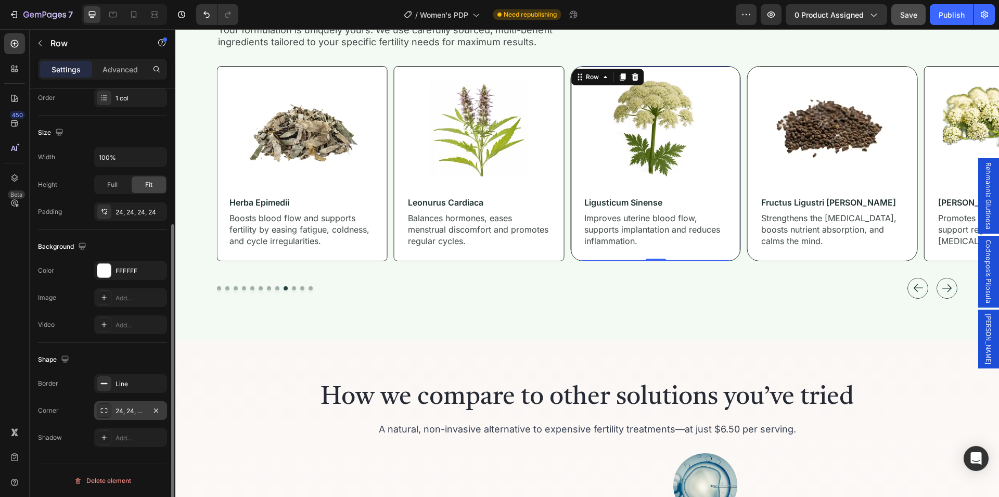
click at [136, 410] on div "24, 24, 24, 24" at bounding box center [130, 410] width 30 height 9
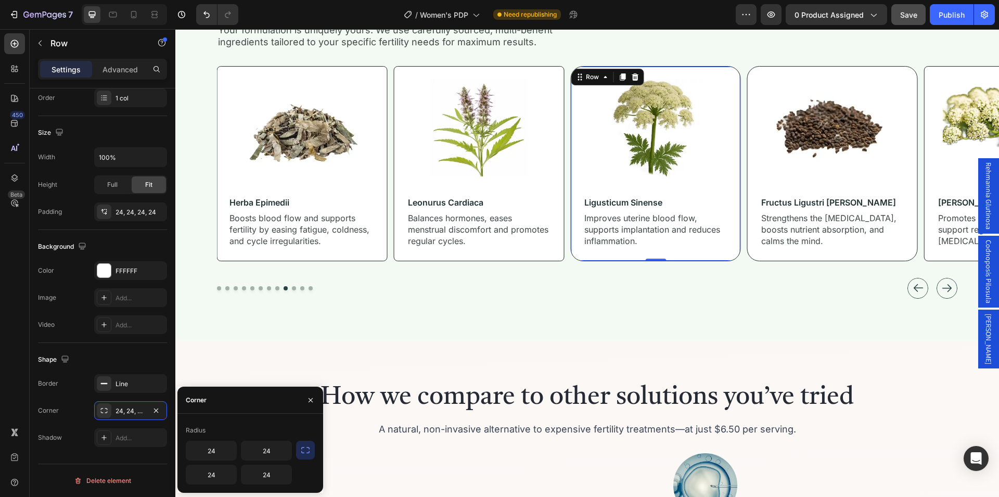
click at [301, 450] on icon "button" at bounding box center [305, 450] width 10 height 10
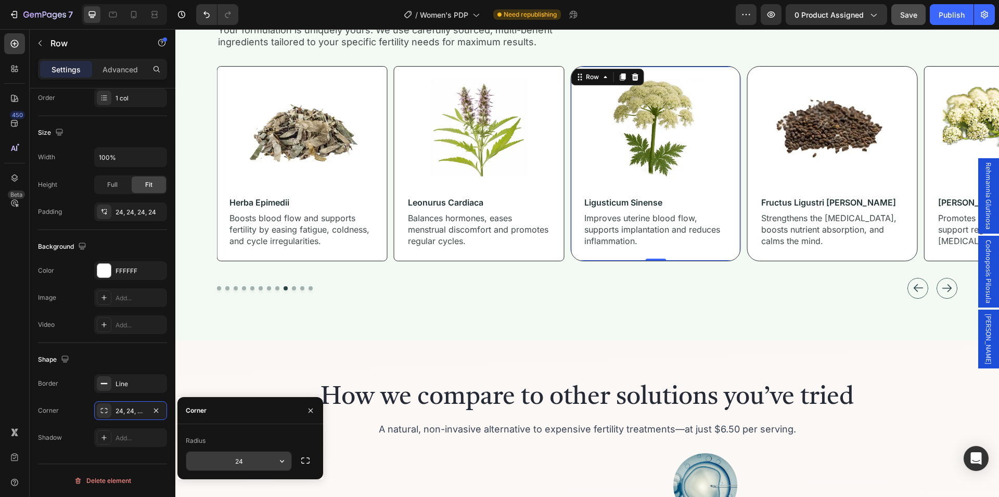
click at [241, 463] on input "24" at bounding box center [238, 460] width 105 height 19
type input "8"
click at [136, 359] on div "Shape" at bounding box center [102, 359] width 129 height 17
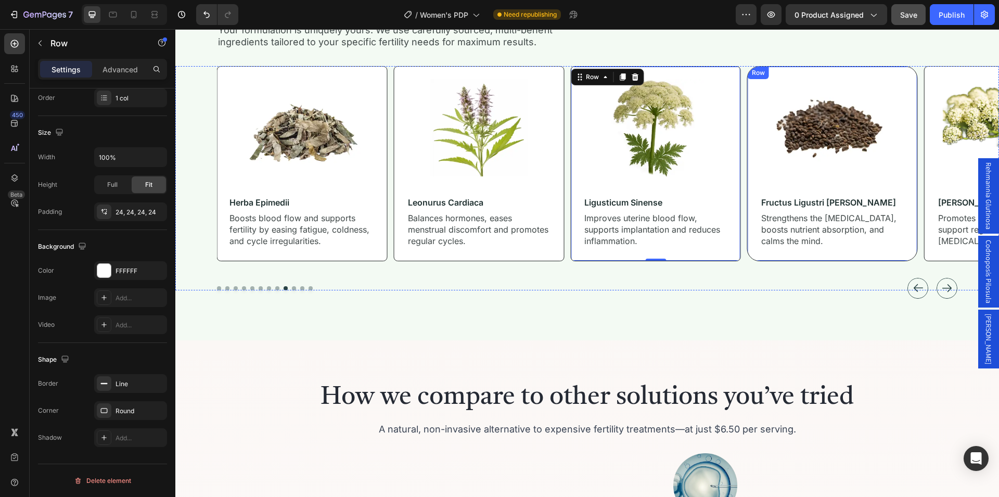
click at [756, 257] on div "Image fructus ligustri lucidi Heading Strengthens the spleen, boosts nutrient a…" at bounding box center [832, 163] width 171 height 195
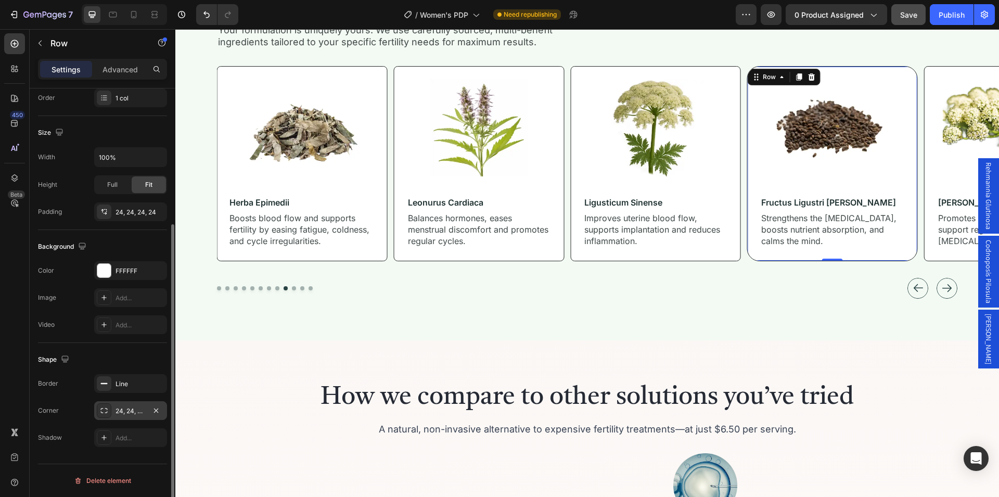
click at [141, 412] on div "24, 24, 24, 24" at bounding box center [130, 410] width 30 height 9
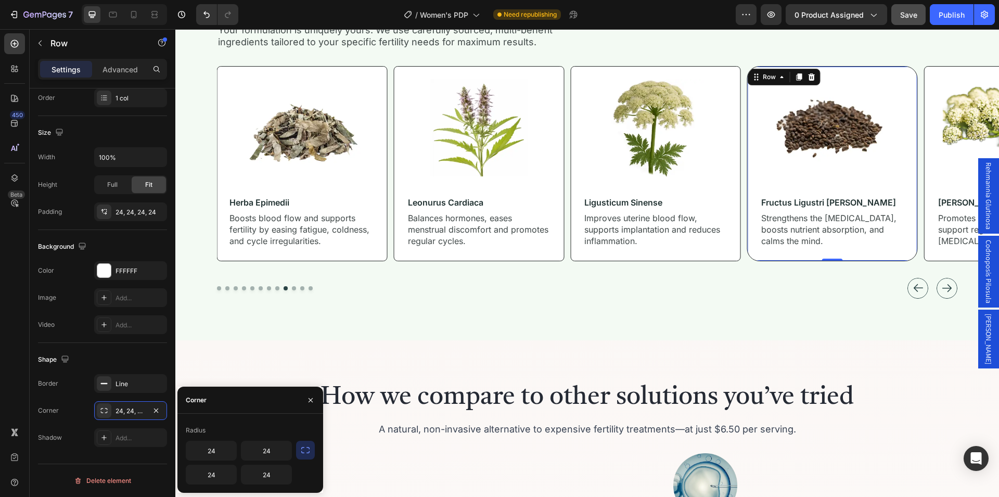
click at [307, 451] on icon "button" at bounding box center [305, 450] width 10 height 10
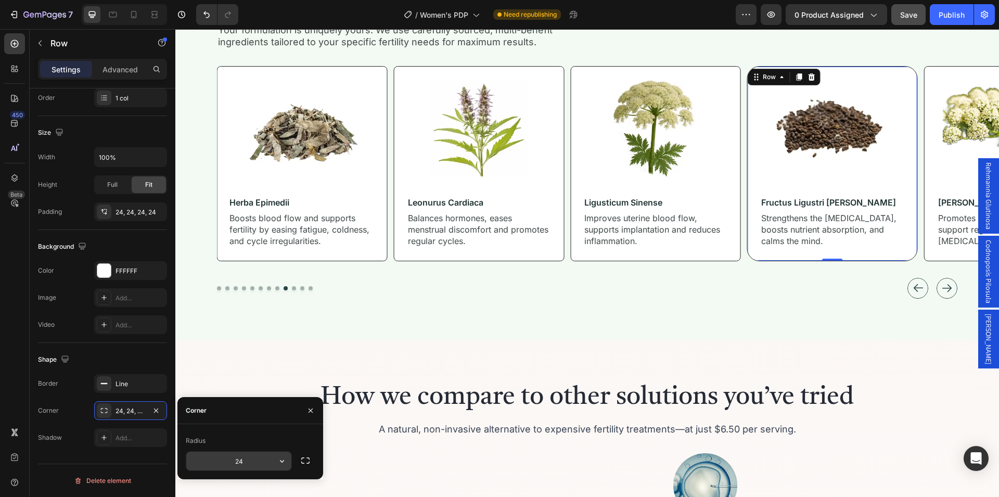
click at [245, 459] on input "24" at bounding box center [238, 460] width 105 height 19
type input "8"
click at [133, 356] on div "Shape" at bounding box center [102, 359] width 129 height 17
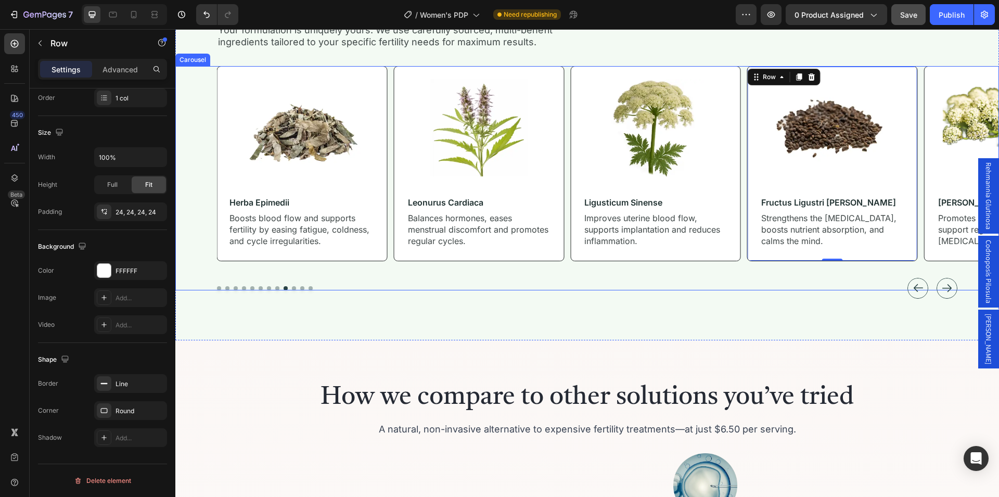
click at [942, 285] on icon "Carousel Next Arrow" at bounding box center [947, 288] width 10 height 10
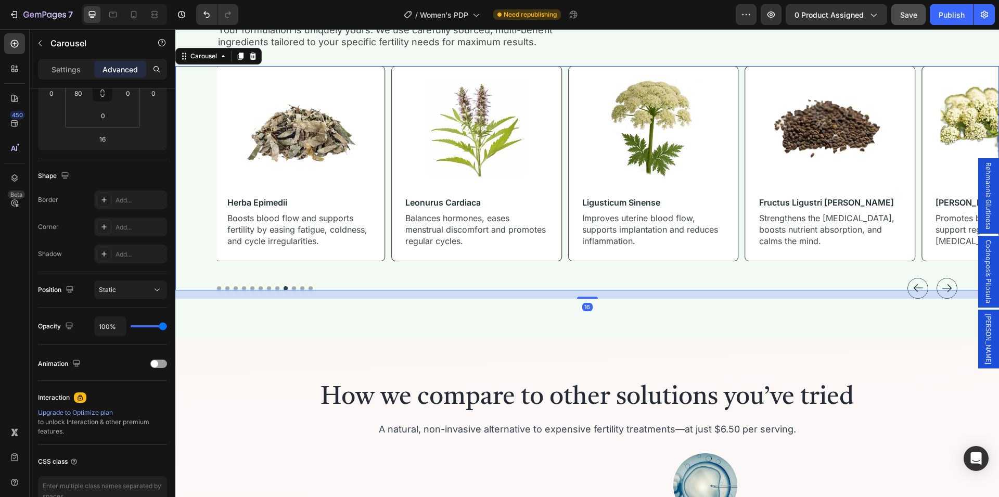
scroll to position [0, 0]
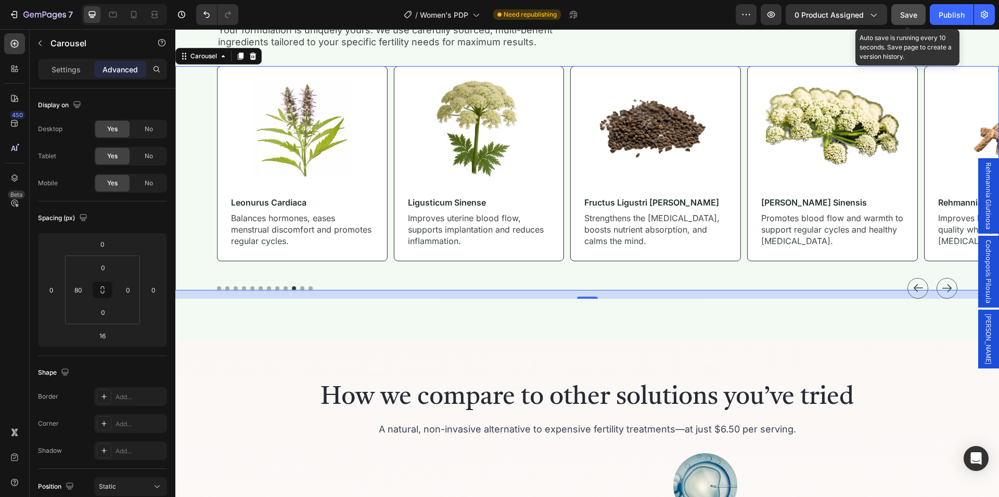
click at [904, 17] on span "Save" at bounding box center [908, 14] width 17 height 9
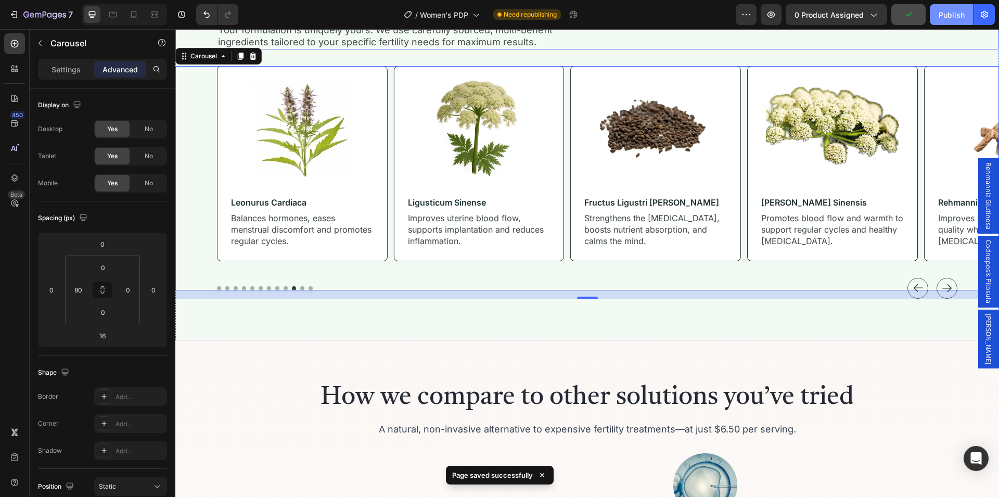
click at [947, 22] on button "Publish" at bounding box center [951, 14] width 44 height 21
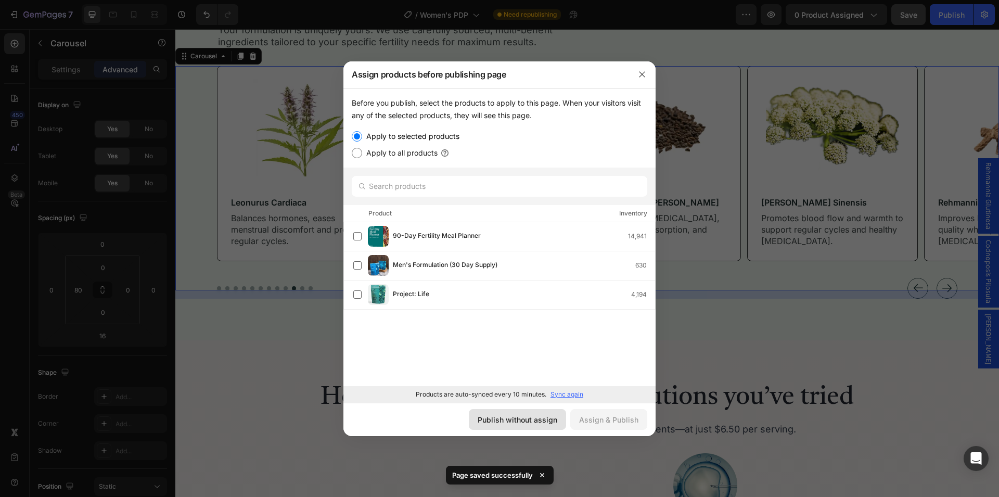
click at [532, 420] on div "Publish without assign" at bounding box center [517, 419] width 80 height 11
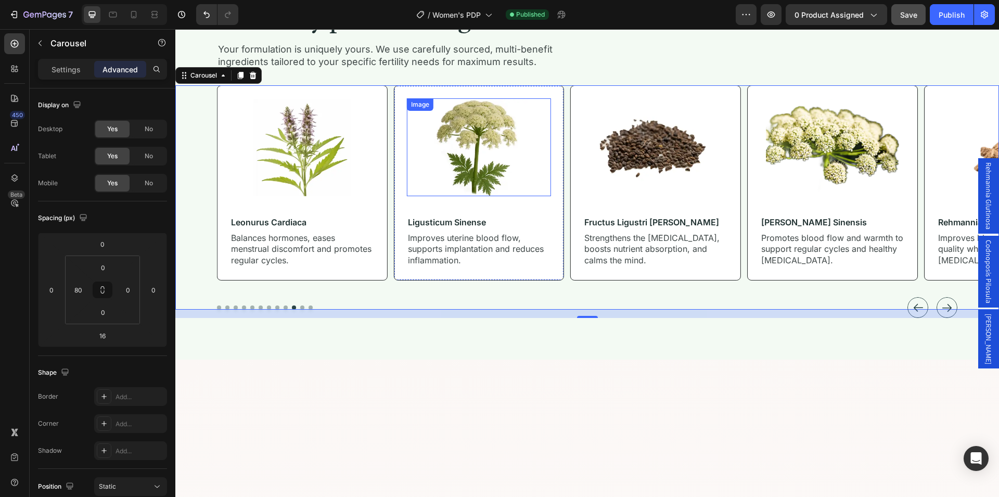
scroll to position [1890, 0]
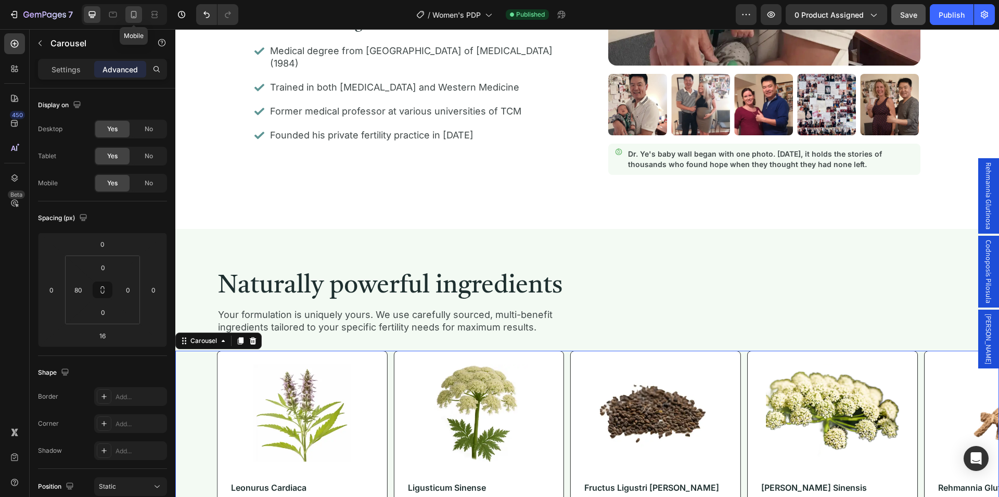
click at [135, 17] on icon at bounding box center [133, 14] width 10 height 10
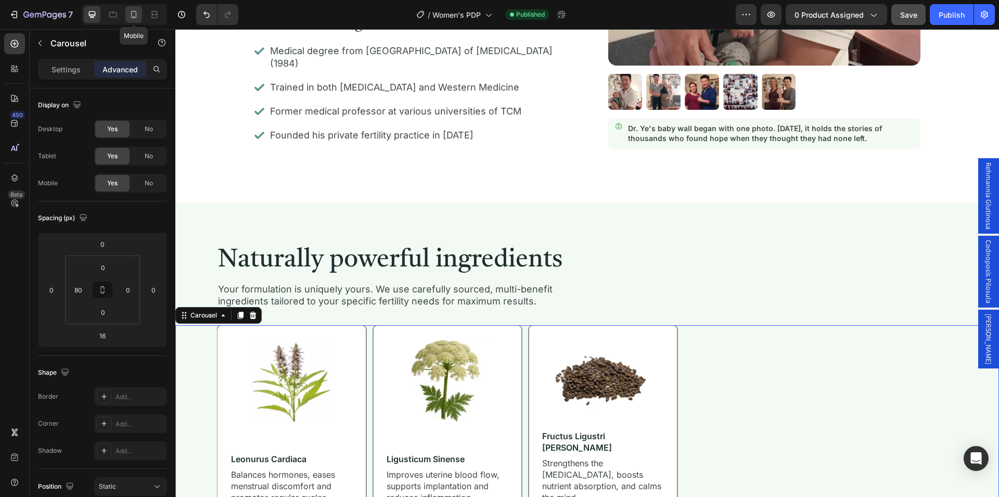
type input "24"
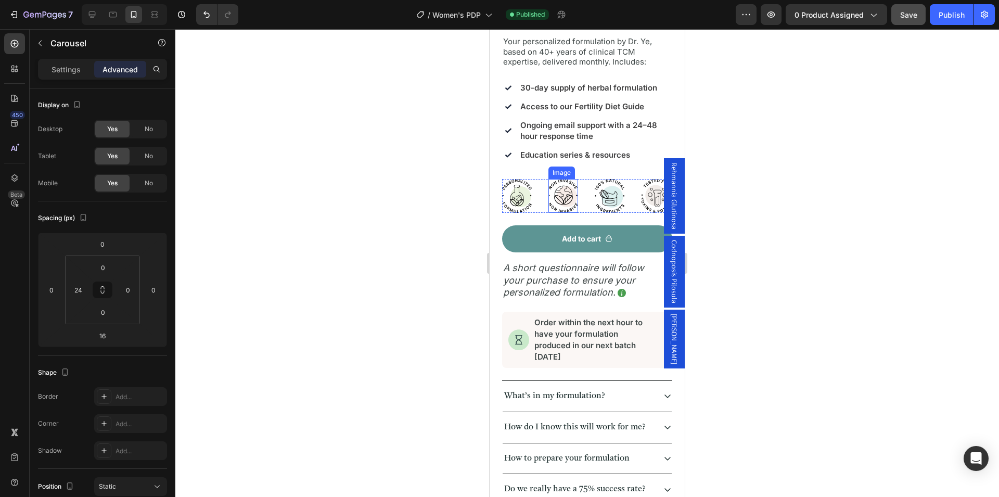
scroll to position [495, 0]
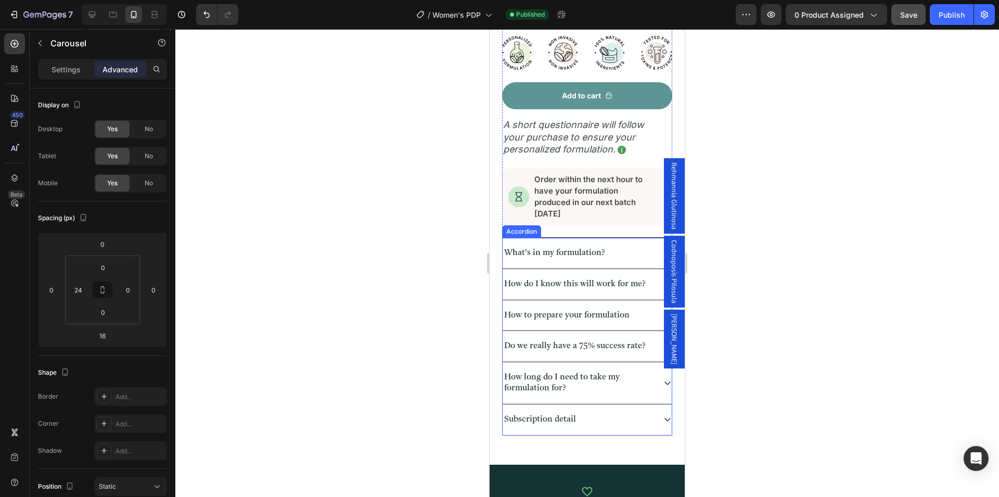
click at [538, 255] on div "What’s in my formulation?" at bounding box center [586, 253] width 169 height 31
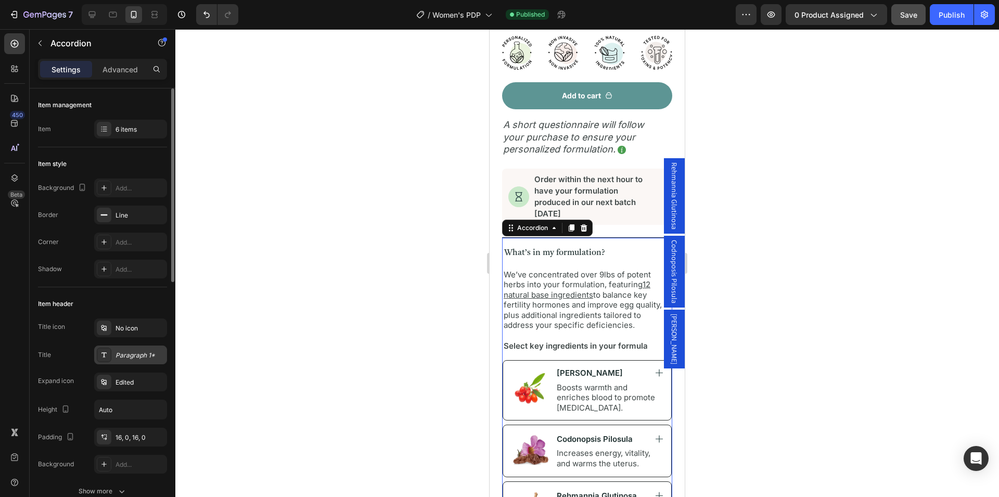
click at [131, 352] on div "Paragraph 1*" at bounding box center [139, 355] width 49 height 9
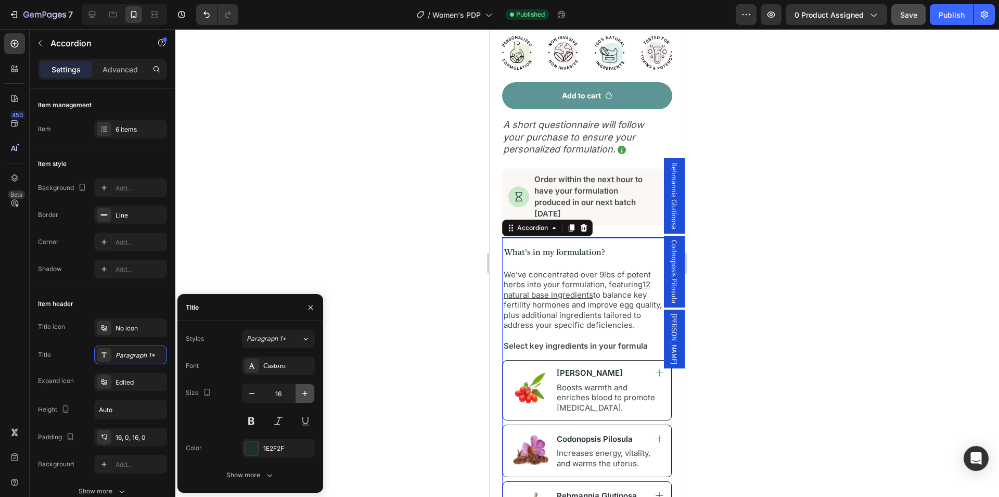
click at [303, 396] on icon "button" at bounding box center [305, 393] width 10 height 10
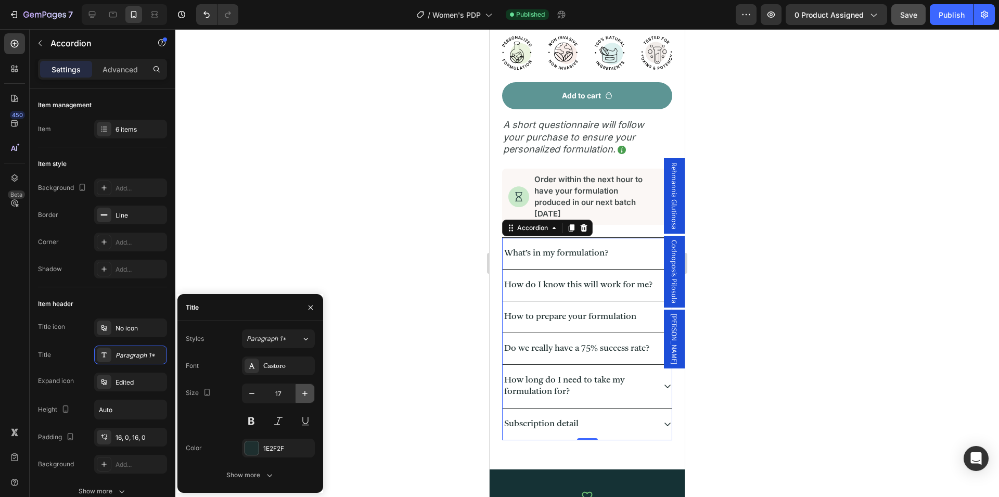
click at [303, 396] on icon "button" at bounding box center [305, 393] width 10 height 10
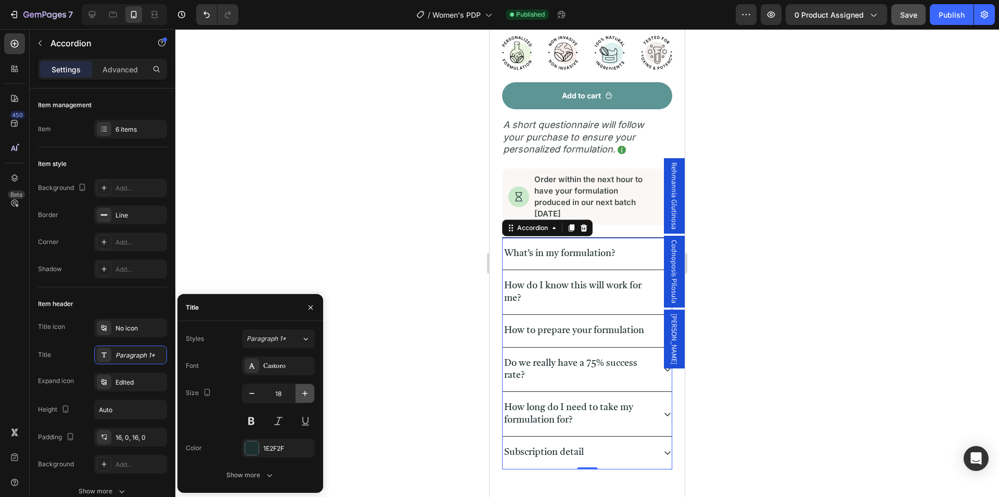
click at [303, 396] on icon "button" at bounding box center [305, 393] width 10 height 10
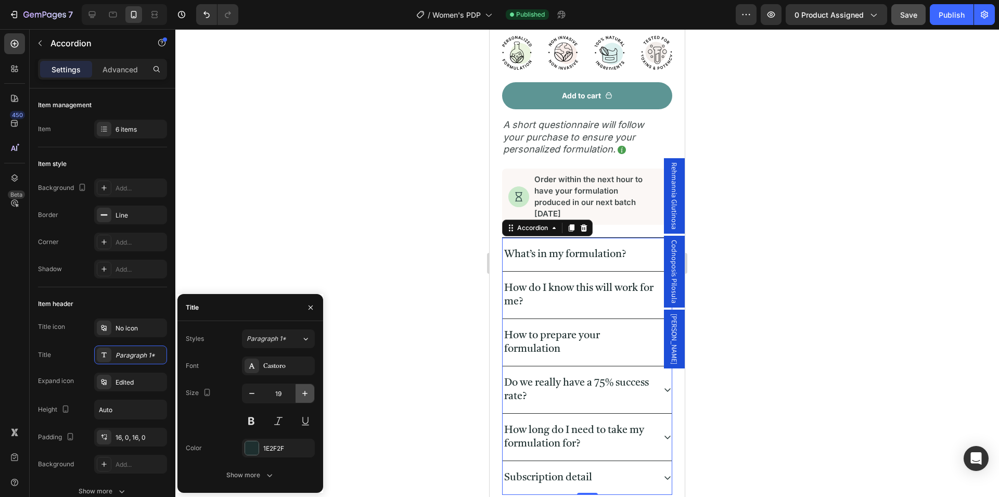
type input "20"
click at [135, 303] on div "Item header" at bounding box center [102, 303] width 129 height 17
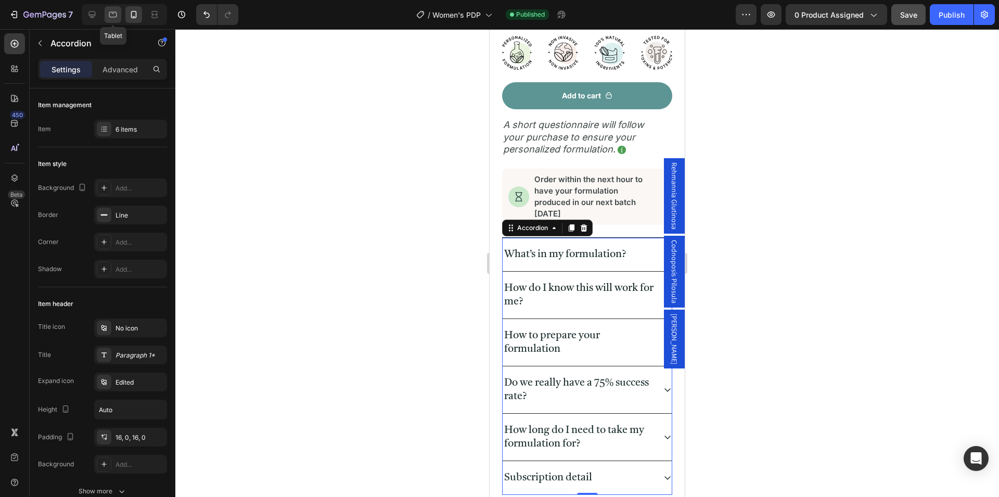
click at [110, 16] on icon at bounding box center [113, 14] width 10 height 10
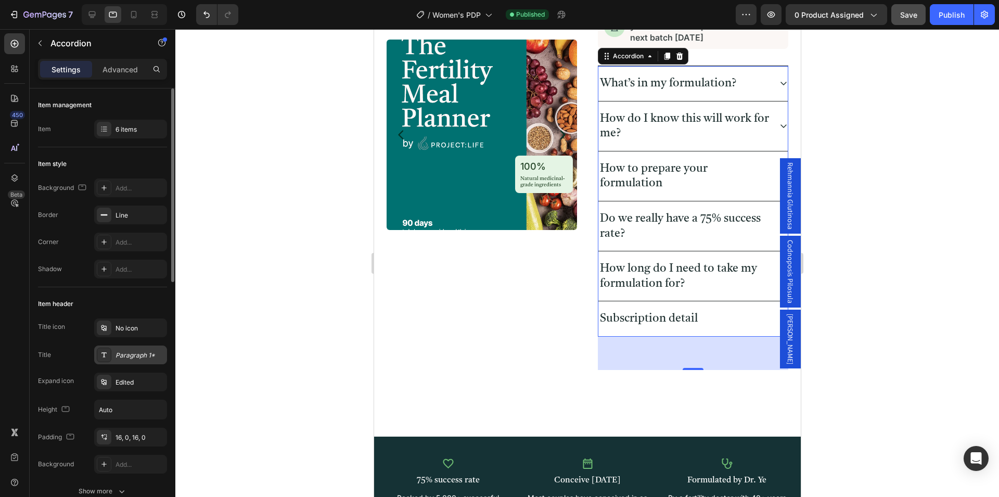
scroll to position [524, 0]
click at [139, 355] on div "Paragraph 1*" at bounding box center [139, 355] width 49 height 9
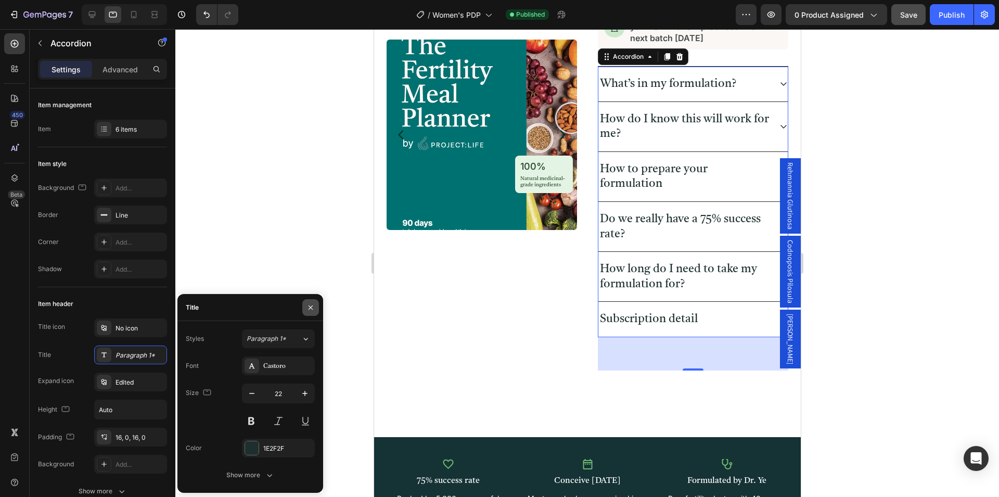
click at [310, 308] on icon "button" at bounding box center [310, 307] width 8 height 8
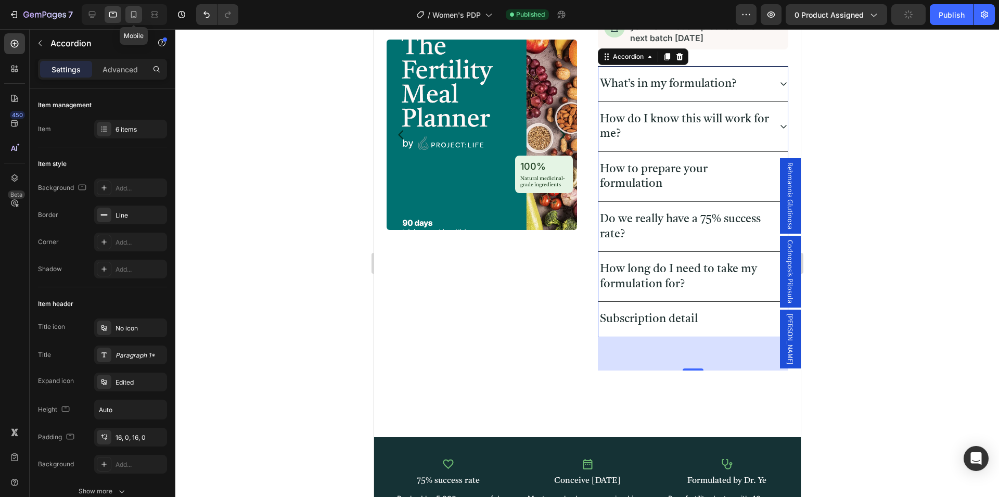
click at [134, 16] on icon at bounding box center [133, 14] width 10 height 10
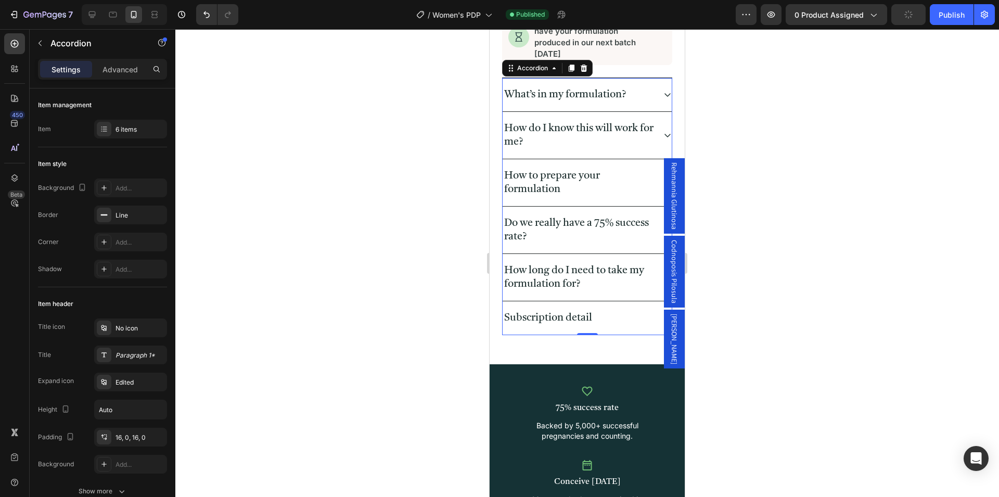
scroll to position [656, 0]
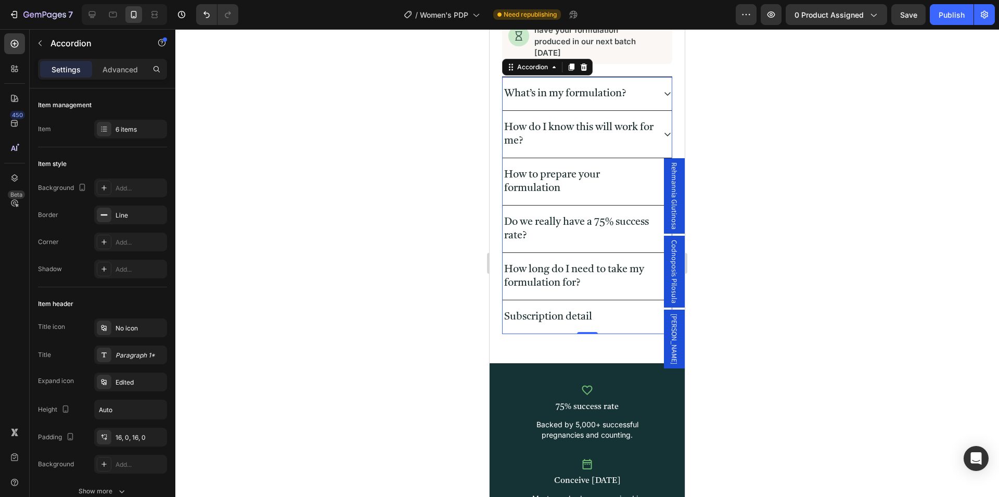
click at [743, 206] on div at bounding box center [586, 263] width 823 height 468
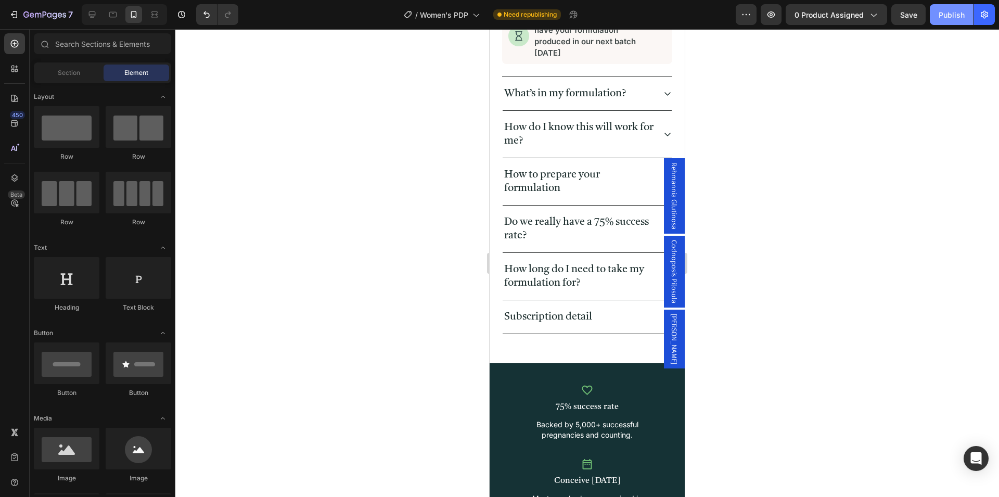
click at [946, 16] on div "Publish" at bounding box center [951, 14] width 26 height 11
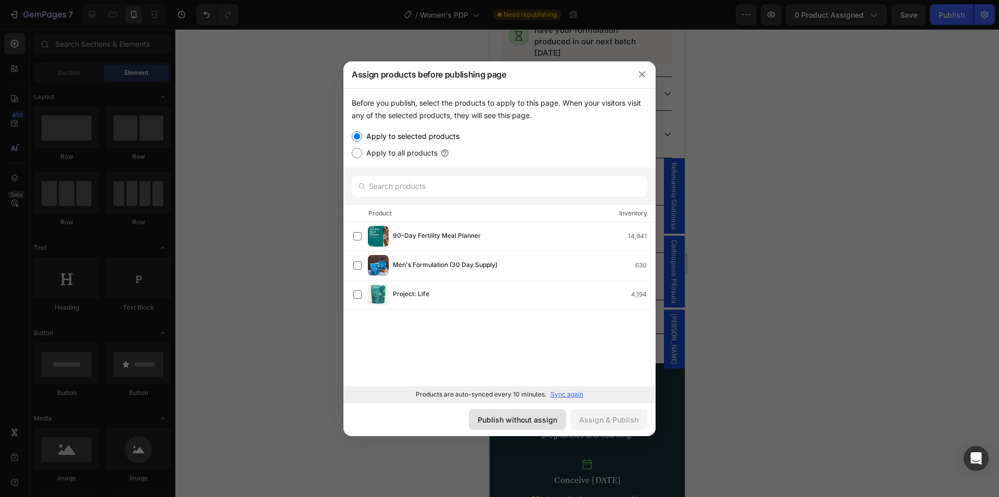
drag, startPoint x: 520, startPoint y: 419, endPoint x: 31, endPoint y: 391, distance: 489.7
click at [520, 419] on div "Publish without assign" at bounding box center [517, 419] width 80 height 11
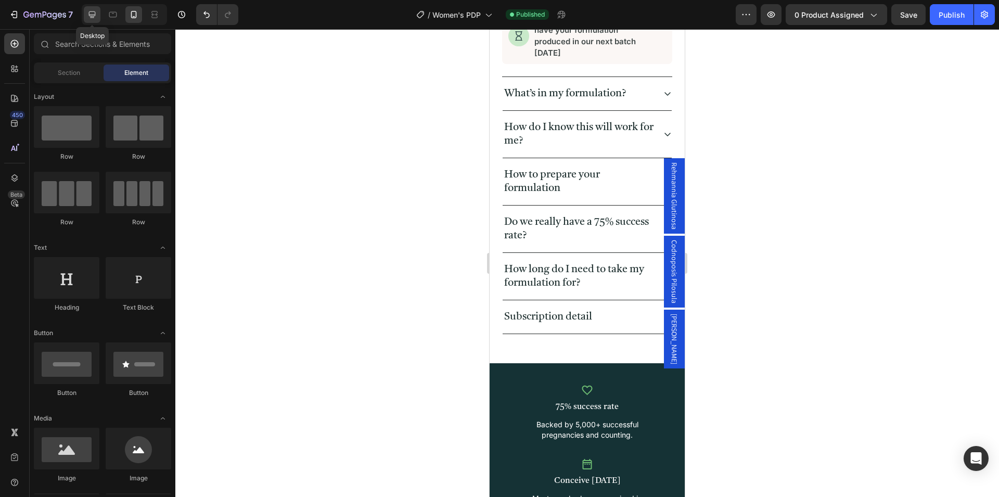
click at [87, 13] on icon at bounding box center [92, 14] width 10 height 10
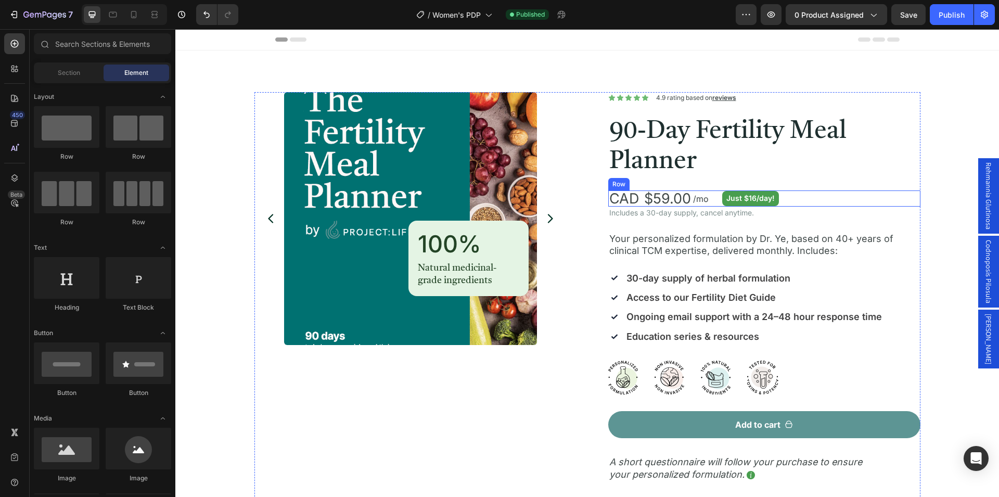
click at [705, 198] on div "CAD Text Block $59.00 Product Price Product Price /mo Text Block Row Just $16/d…" at bounding box center [764, 198] width 312 height 16
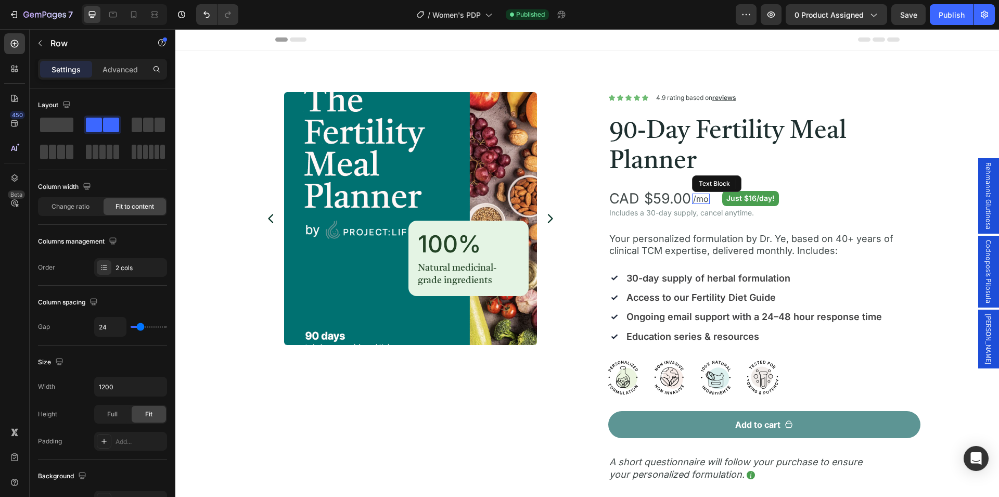
click at [693, 198] on span "/mo" at bounding box center [701, 198] width 16 height 10
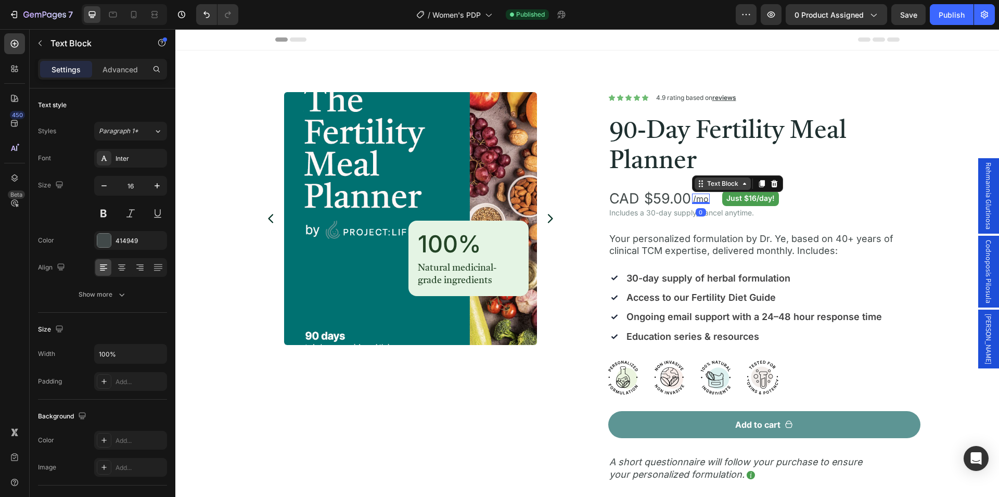
click at [709, 186] on div "Text Block" at bounding box center [722, 183] width 35 height 9
click at [708, 170] on div "Row 3 cols" at bounding box center [714, 165] width 45 height 17
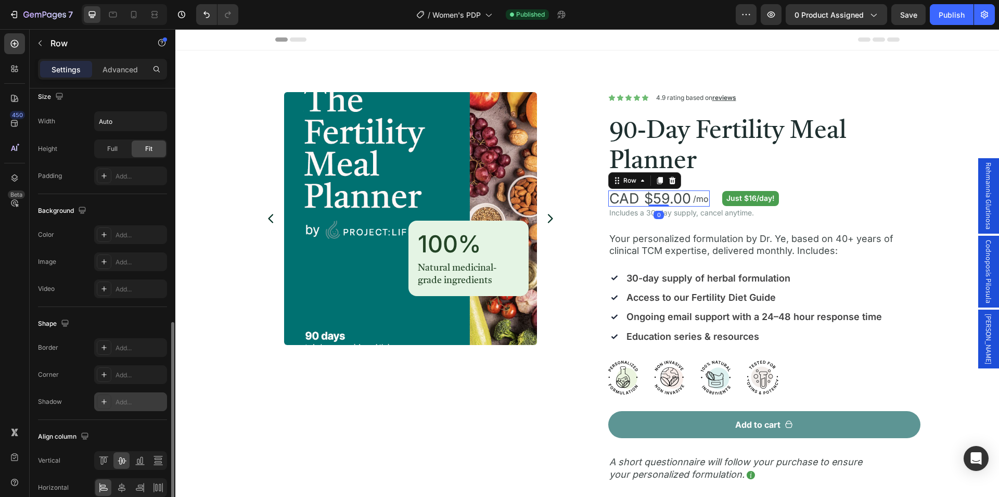
scroll to position [315, 0]
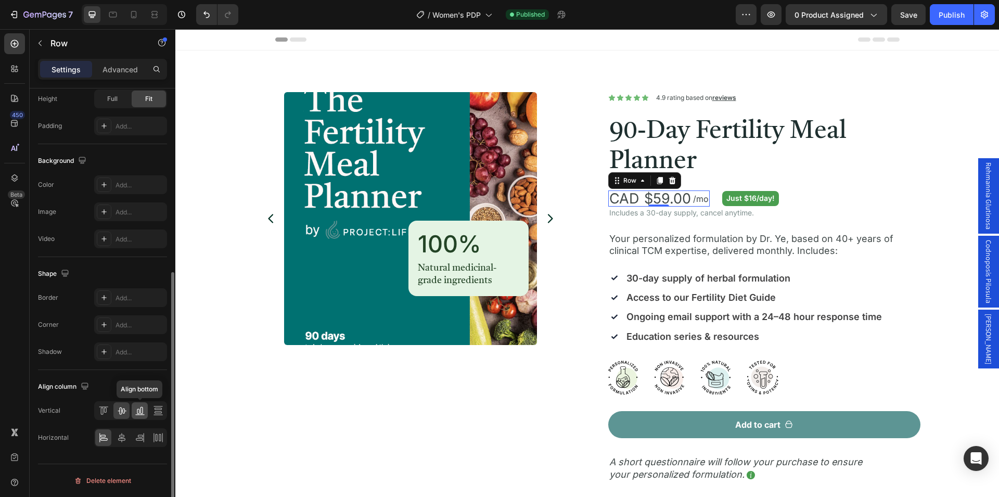
click at [139, 411] on icon at bounding box center [140, 410] width 10 height 10
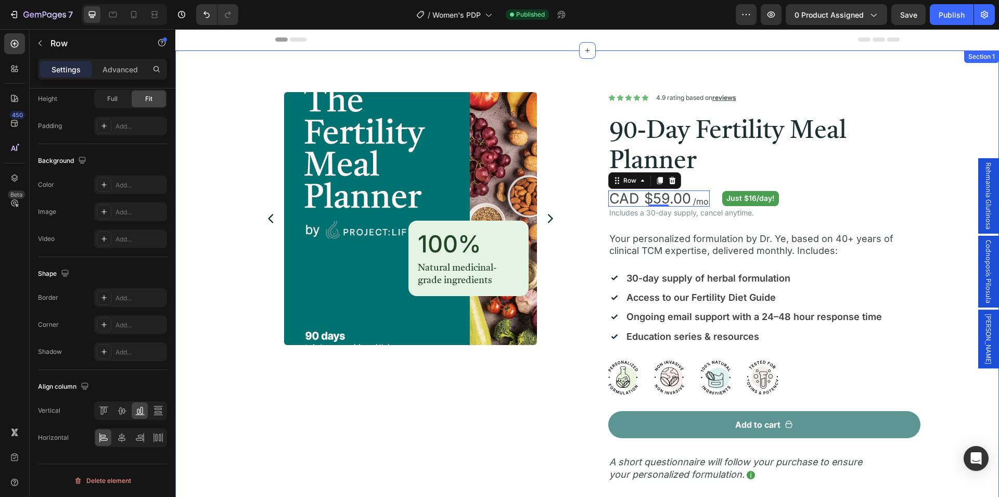
click at [928, 197] on div "Product Images 100% Heading Natural medicinal-grade ingredients Text Block Row …" at bounding box center [587, 425] width 798 height 667
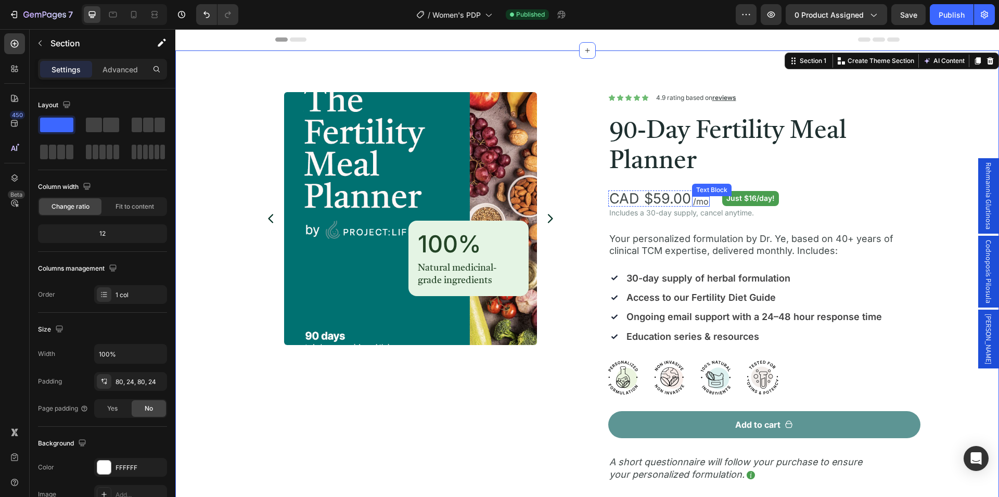
click at [702, 203] on span "/mo" at bounding box center [701, 201] width 16 height 10
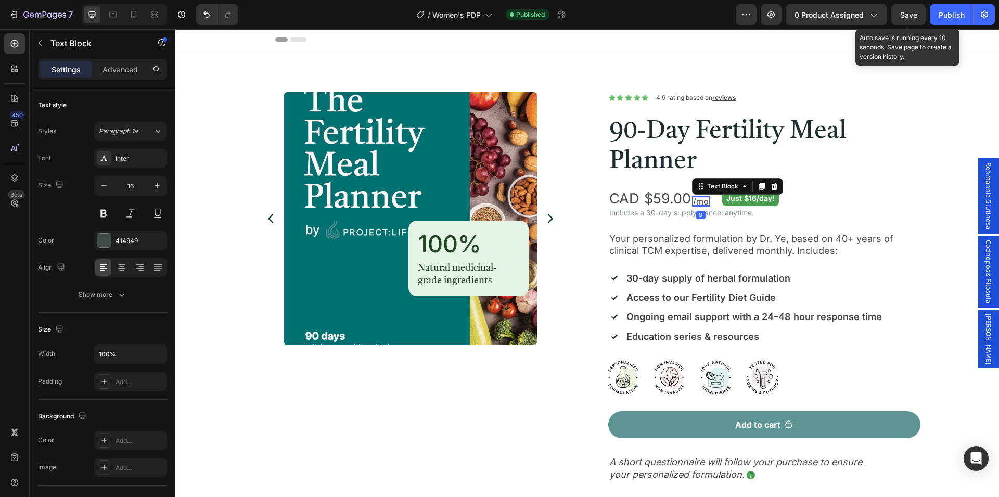
click at [911, 17] on span "Save" at bounding box center [908, 14] width 17 height 9
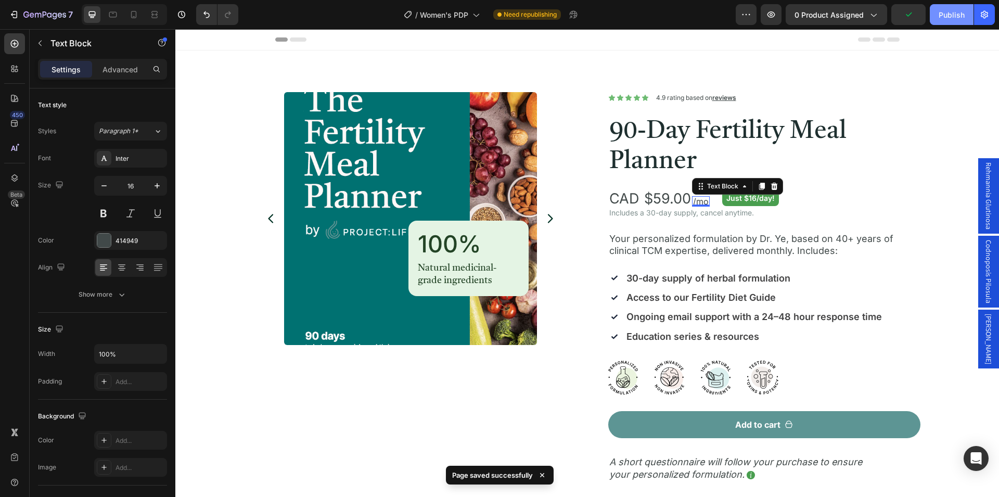
click at [944, 16] on div "Publish" at bounding box center [951, 14] width 26 height 11
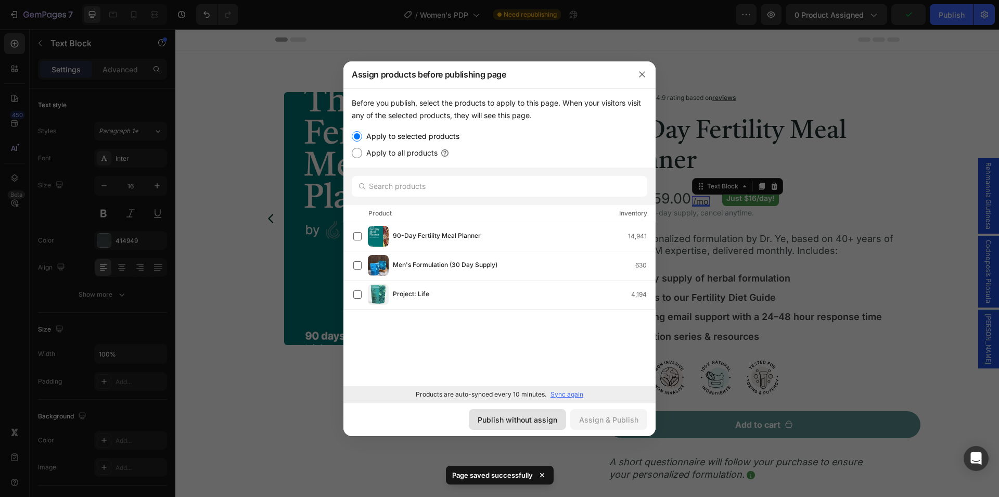
click at [521, 420] on div "Publish without assign" at bounding box center [517, 419] width 80 height 11
click at [521, 420] on div "Product Images 100% Heading Natural medicinal-grade ingredients Text Block Row …" at bounding box center [410, 425] width 312 height 667
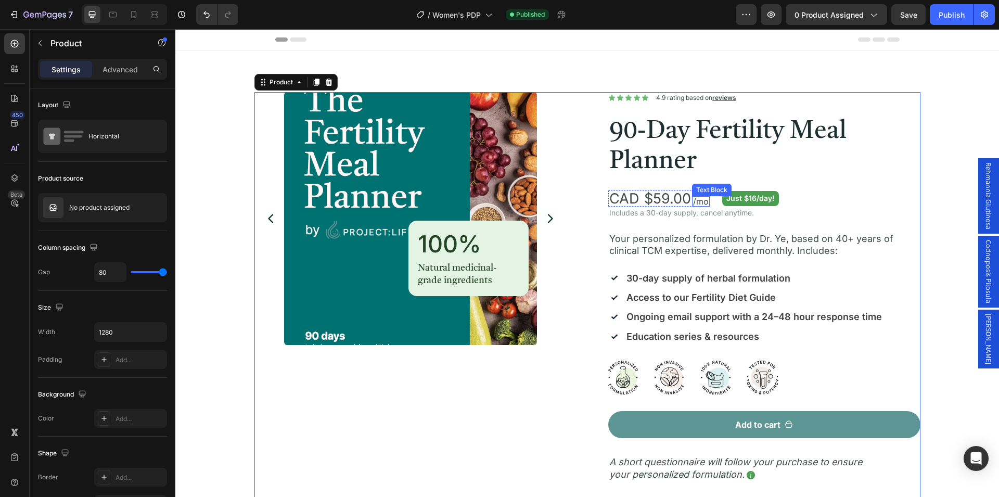
click at [700, 201] on span "/mo" at bounding box center [701, 201] width 16 height 10
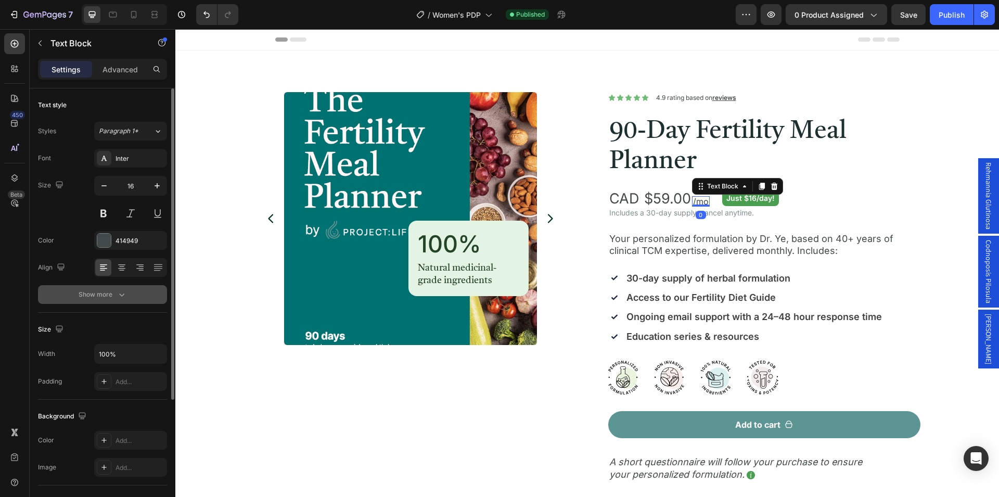
click at [134, 293] on button "Show more" at bounding box center [102, 294] width 129 height 19
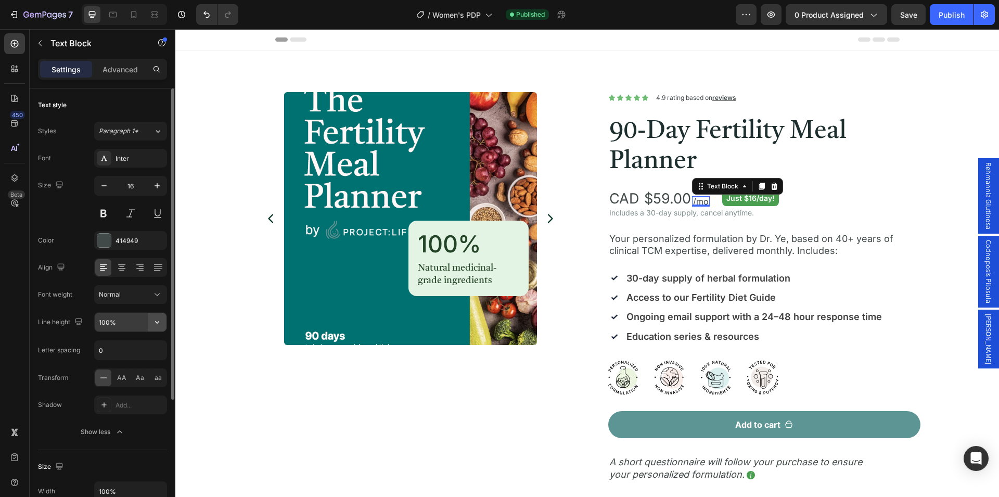
click at [155, 324] on icon "button" at bounding box center [157, 322] width 10 height 10
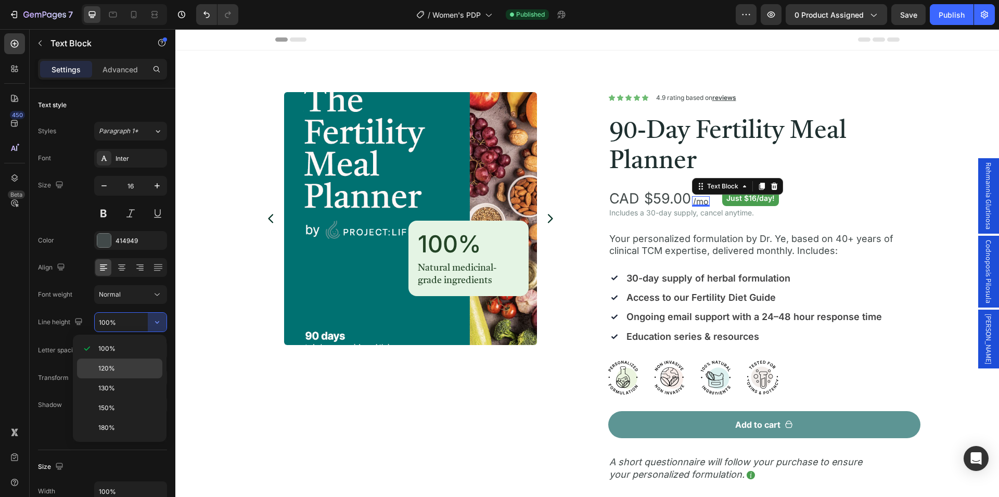
click at [134, 366] on p "120%" at bounding box center [127, 368] width 59 height 9
type input "120%"
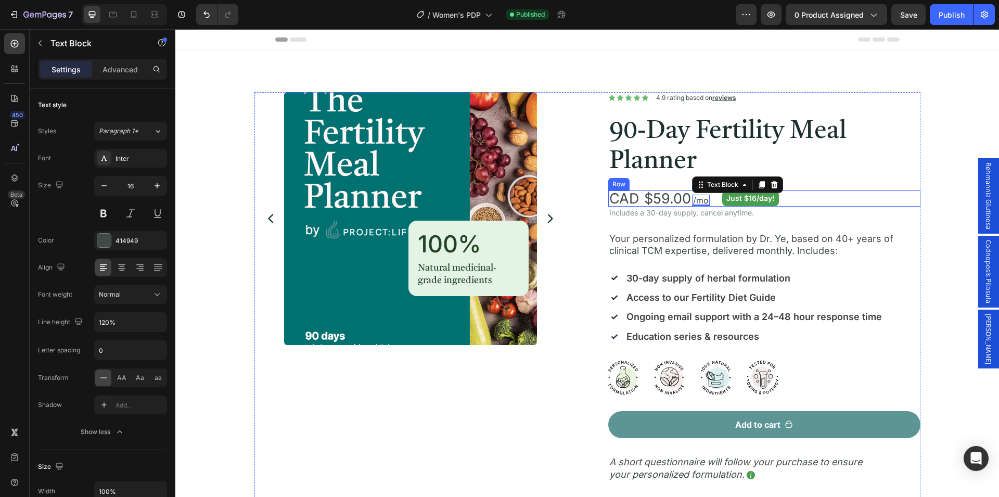
click at [817, 202] on div "CAD Text Block $59.00 Product Price Product Price /mo Text Block 0 Row Just $16…" at bounding box center [764, 198] width 312 height 16
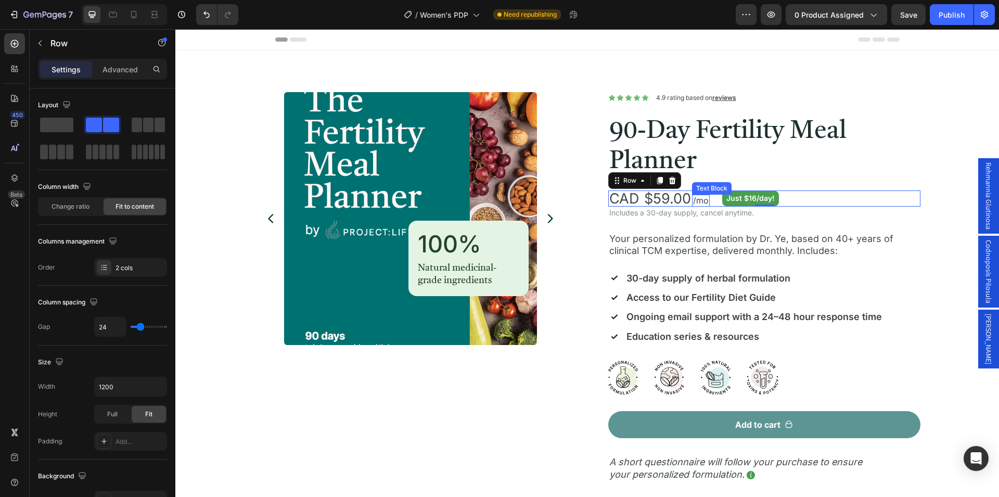
click at [700, 202] on span "/mo" at bounding box center [701, 200] width 16 height 10
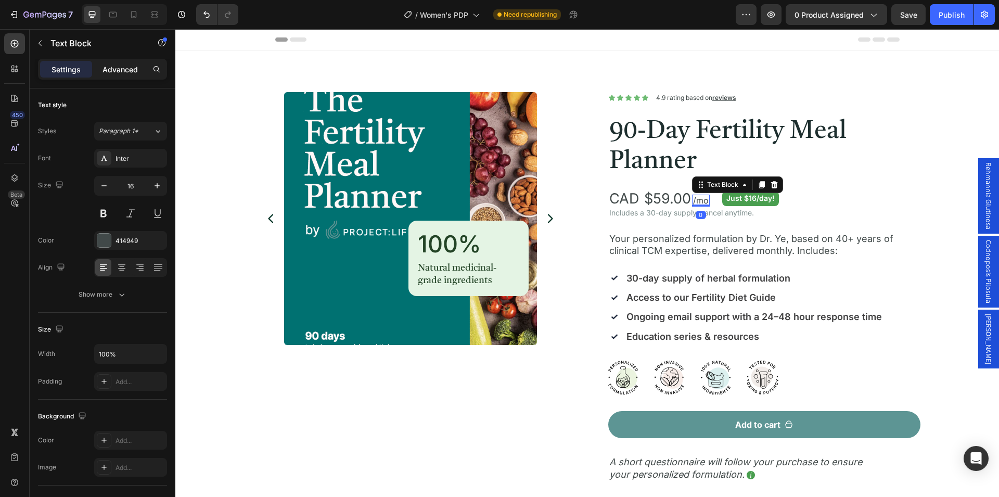
click at [121, 68] on p "Advanced" at bounding box center [119, 69] width 35 height 11
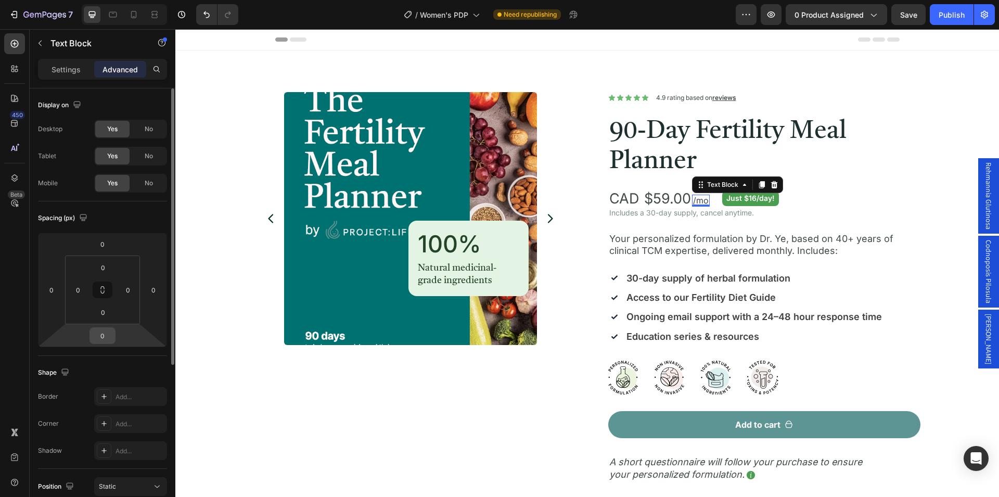
click at [107, 334] on input "0" at bounding box center [102, 336] width 21 height 16
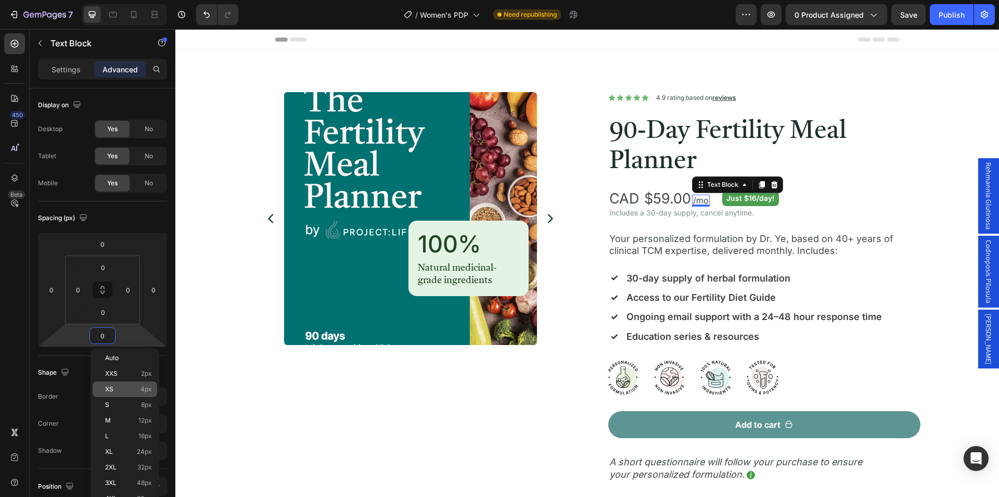
click at [131, 388] on p "XS 4px" at bounding box center [128, 388] width 47 height 7
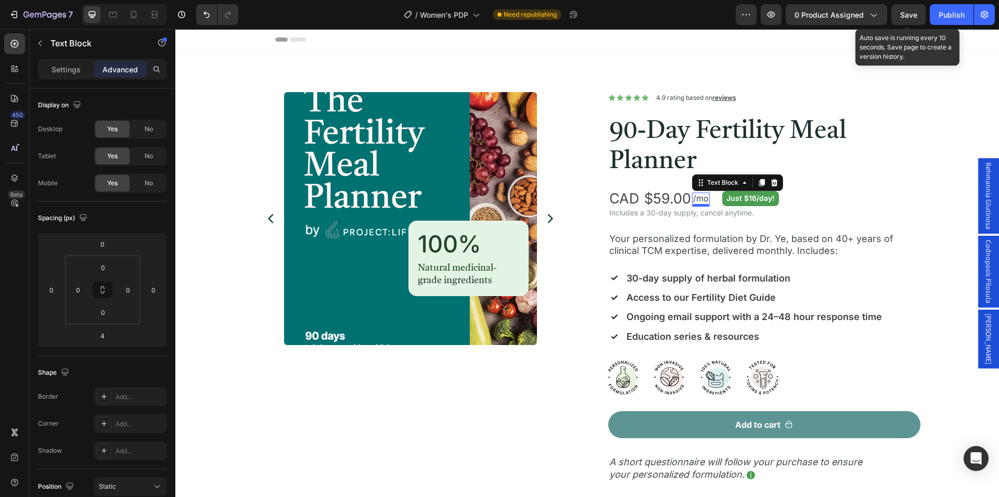
click at [906, 15] on span "Save" at bounding box center [908, 14] width 17 height 9
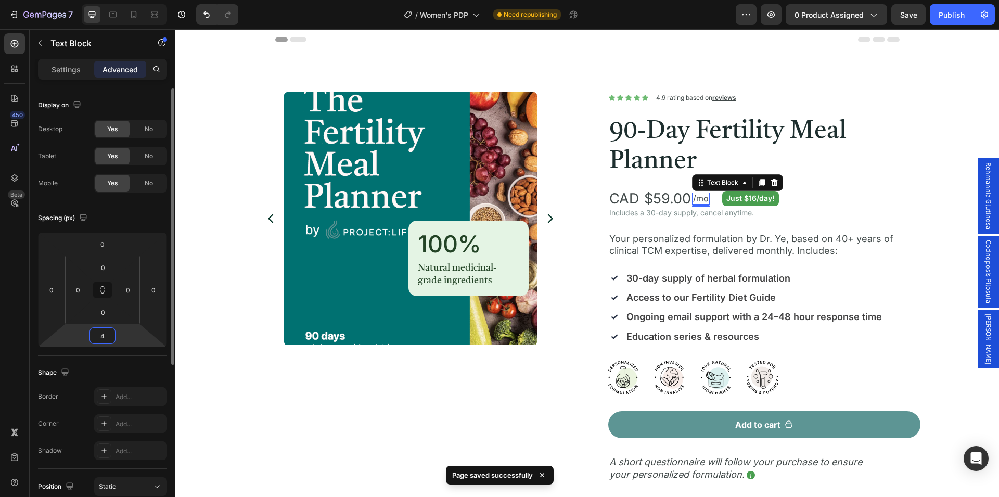
click at [102, 334] on input "4" at bounding box center [102, 336] width 21 height 16
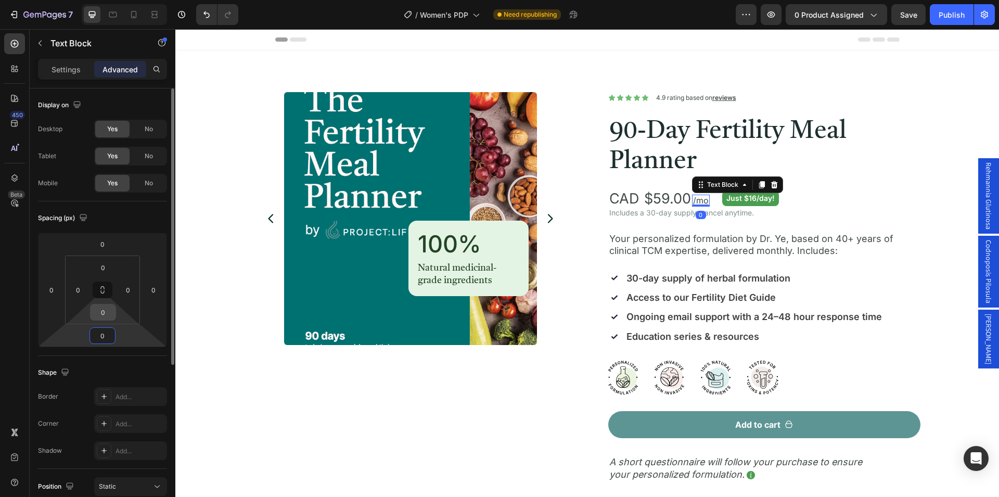
type input "0"
click at [107, 311] on input "0" at bounding box center [103, 312] width 21 height 16
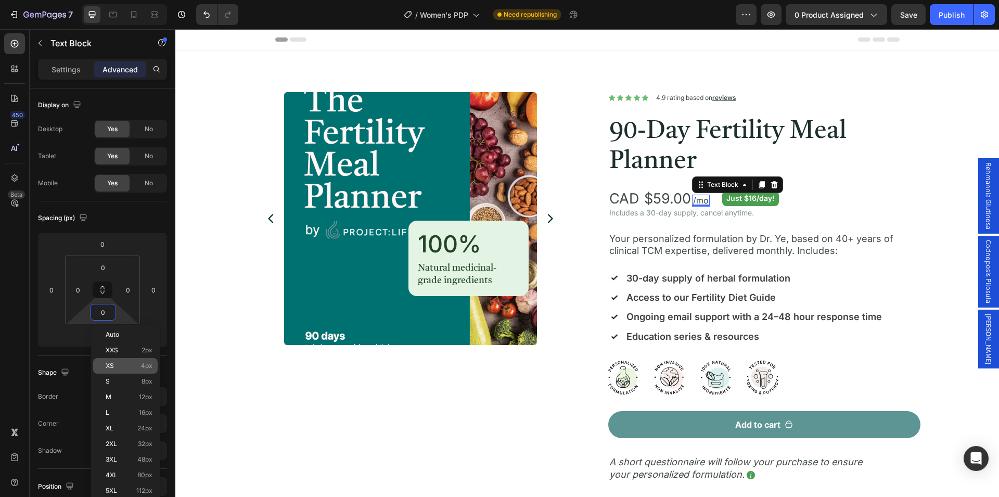
click at [126, 359] on div "XS 4px" at bounding box center [125, 366] width 64 height 16
type input "4"
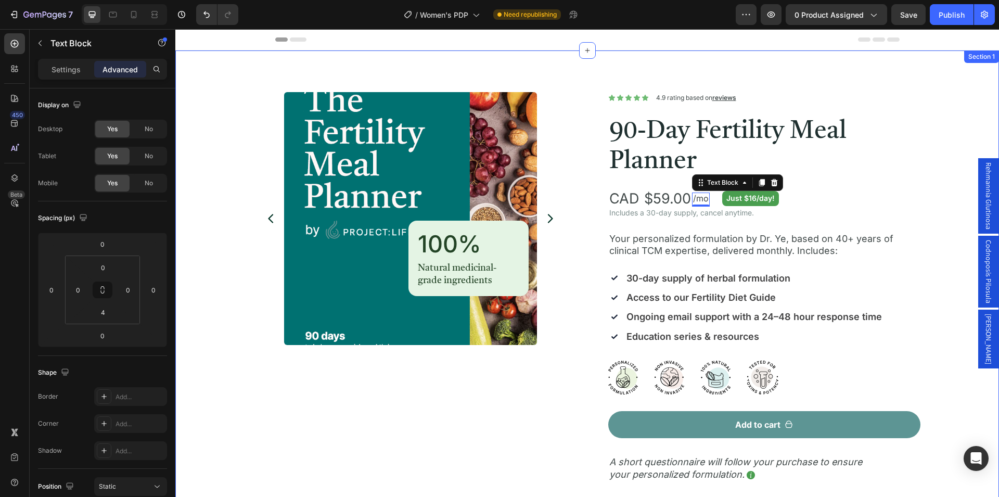
click at [964, 244] on div "Product Images 100% Heading Natural medicinal-grade ingredients Text Block Row …" at bounding box center [587, 425] width 798 height 667
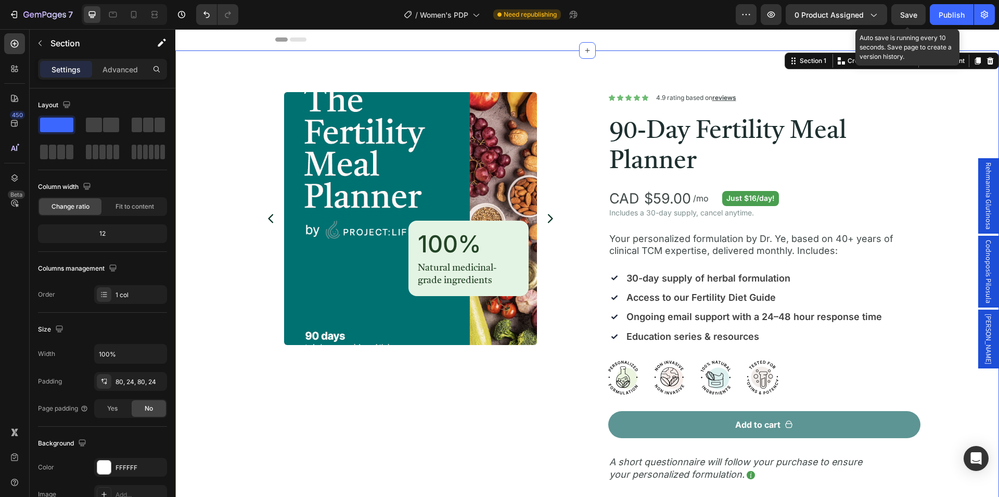
click at [911, 14] on span "Save" at bounding box center [908, 14] width 17 height 9
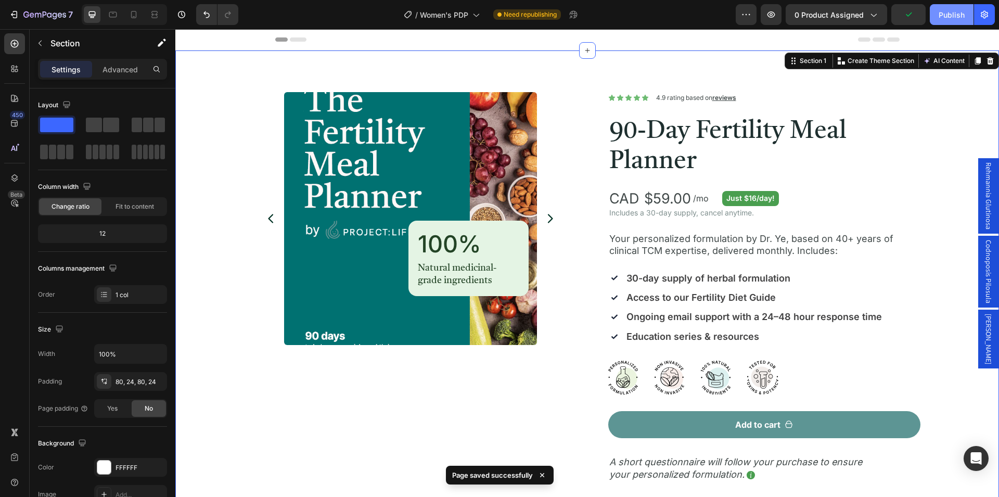
click at [949, 14] on div "Publish" at bounding box center [951, 14] width 26 height 11
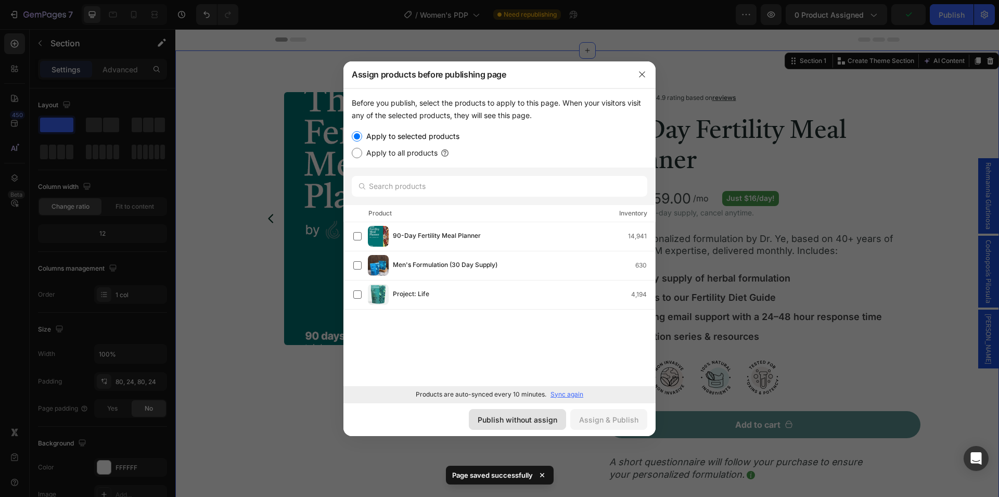
click at [524, 420] on div "Publish without assign" at bounding box center [517, 419] width 80 height 11
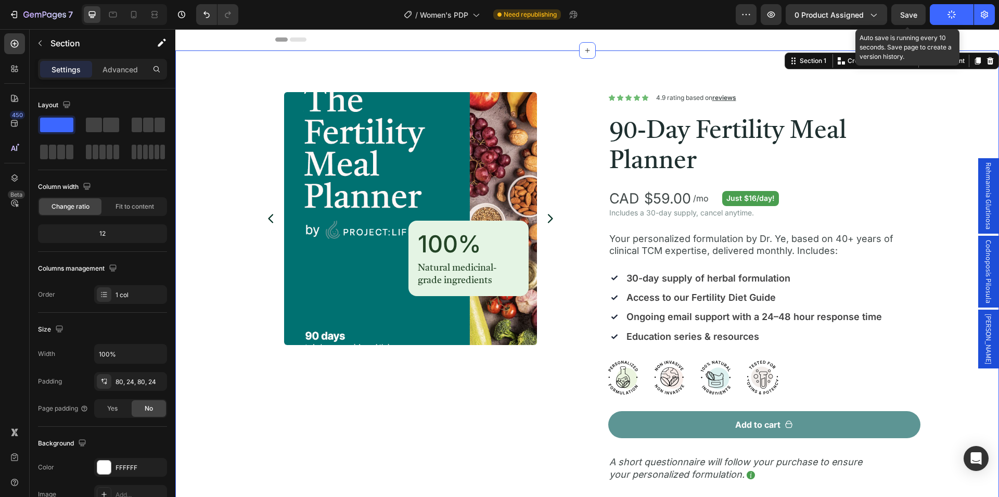
click at [907, 13] on span "Save" at bounding box center [908, 14] width 17 height 9
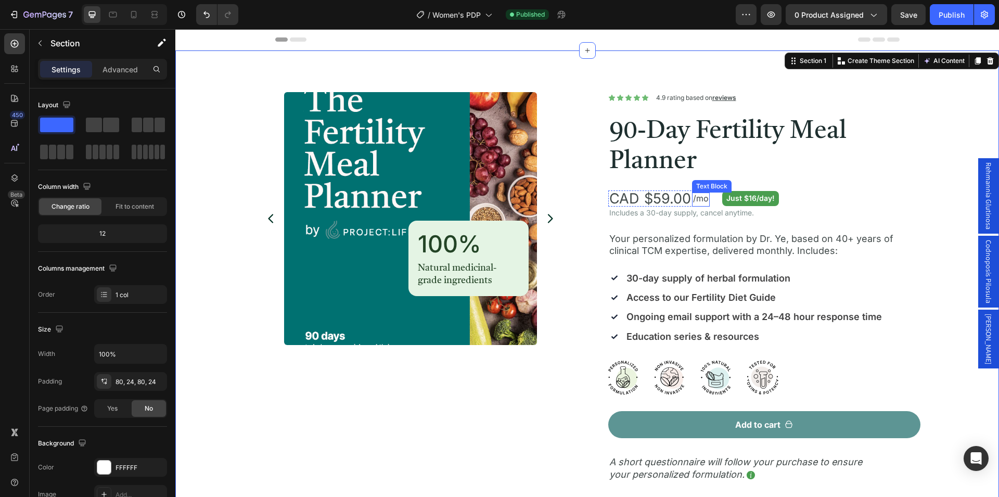
click at [699, 197] on span "/mo" at bounding box center [701, 198] width 16 height 10
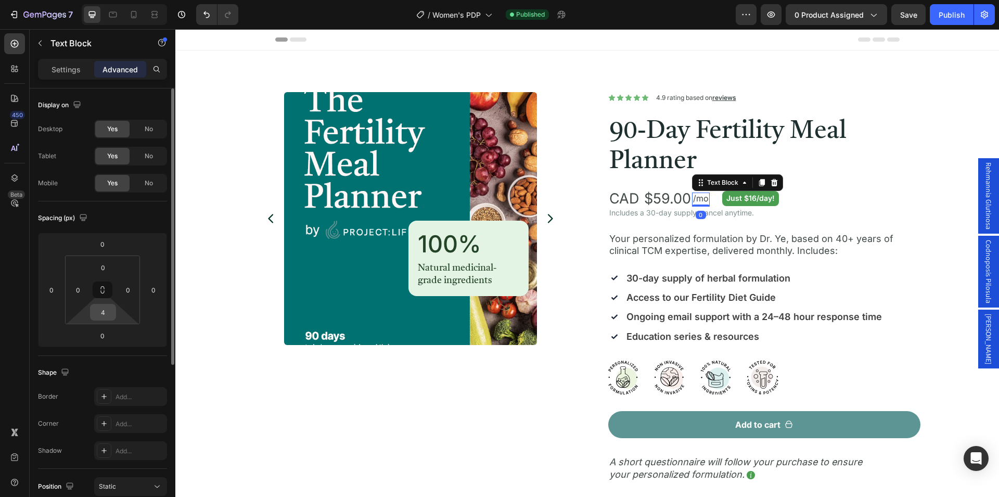
click at [109, 319] on input "4" at bounding box center [103, 312] width 21 height 16
type input "0"
click at [141, 224] on div "Spacing (px)" at bounding box center [102, 218] width 129 height 17
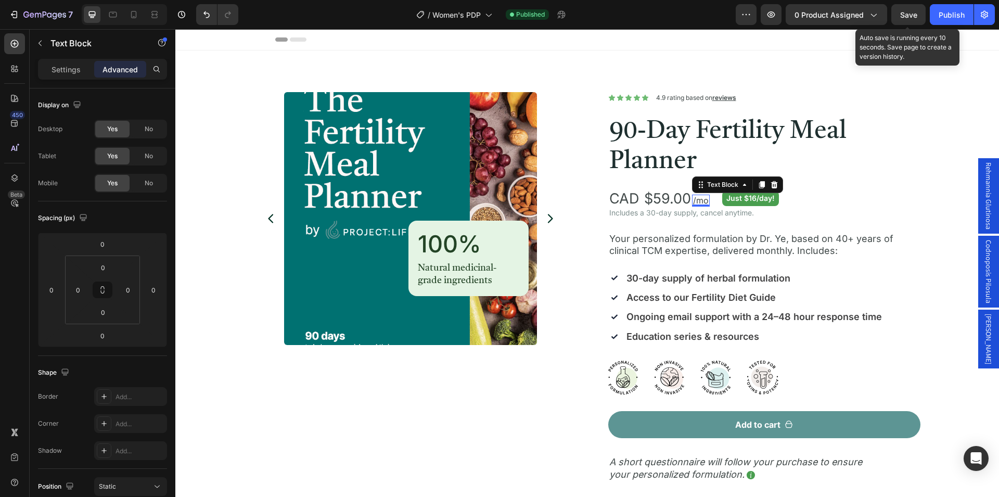
click at [913, 12] on span "Save" at bounding box center [908, 14] width 17 height 9
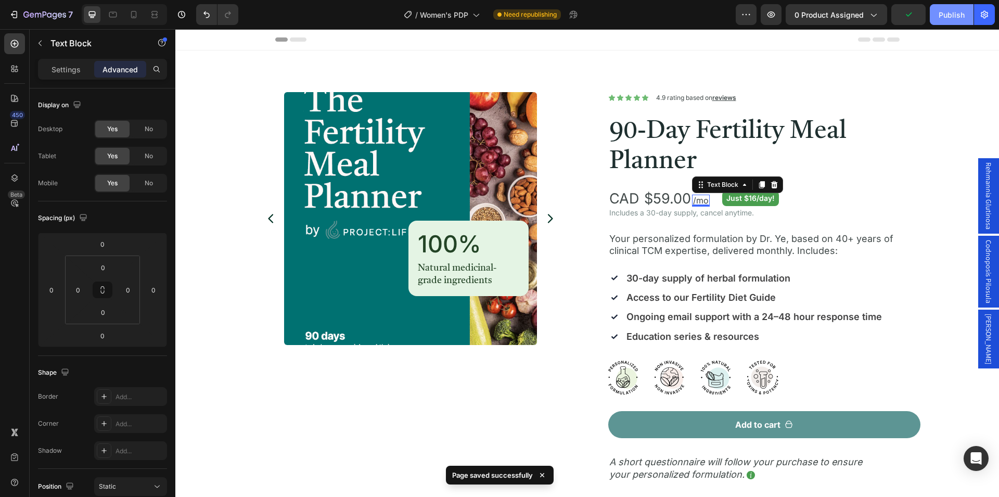
click at [942, 19] on div "Publish" at bounding box center [951, 14] width 26 height 11
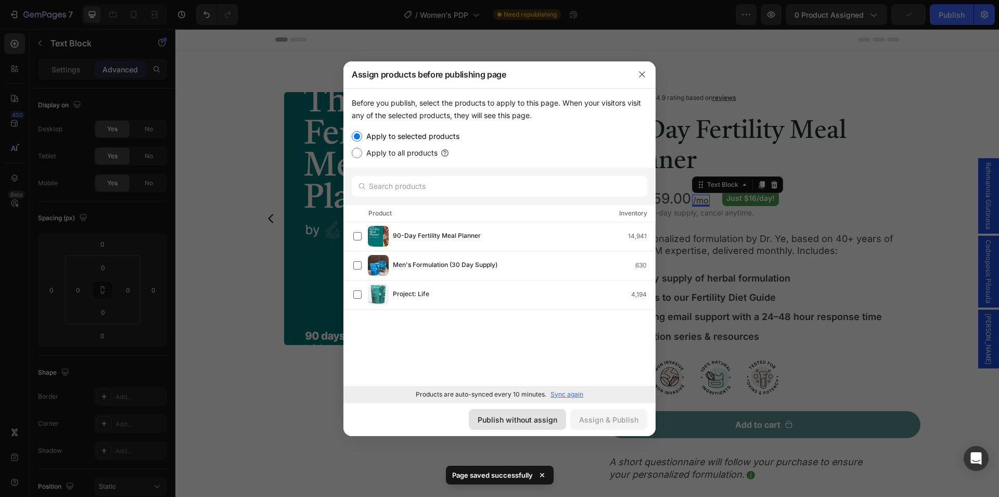
click at [523, 420] on div "Publish without assign" at bounding box center [517, 419] width 80 height 11
click at [523, 420] on div "Product Images 100% Heading Natural medicinal-grade ingredients Text Block Row …" at bounding box center [410, 425] width 312 height 667
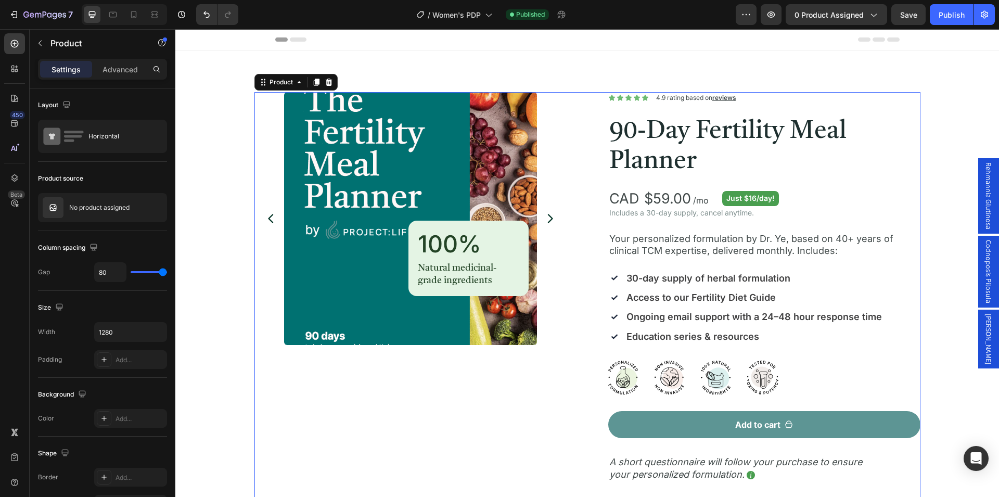
click at [580, 170] on div "Product Images 100% Heading Natural medicinal-grade ingredients Text Block Row …" at bounding box center [587, 425] width 666 height 667
click at [153, 207] on icon "button" at bounding box center [156, 207] width 8 height 8
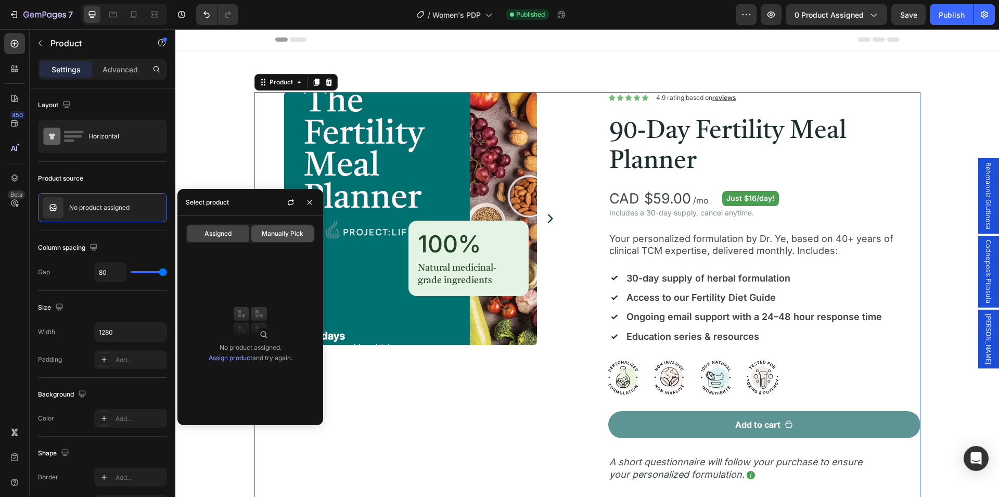
click at [273, 235] on span "Manually Pick" at bounding box center [283, 233] width 42 height 9
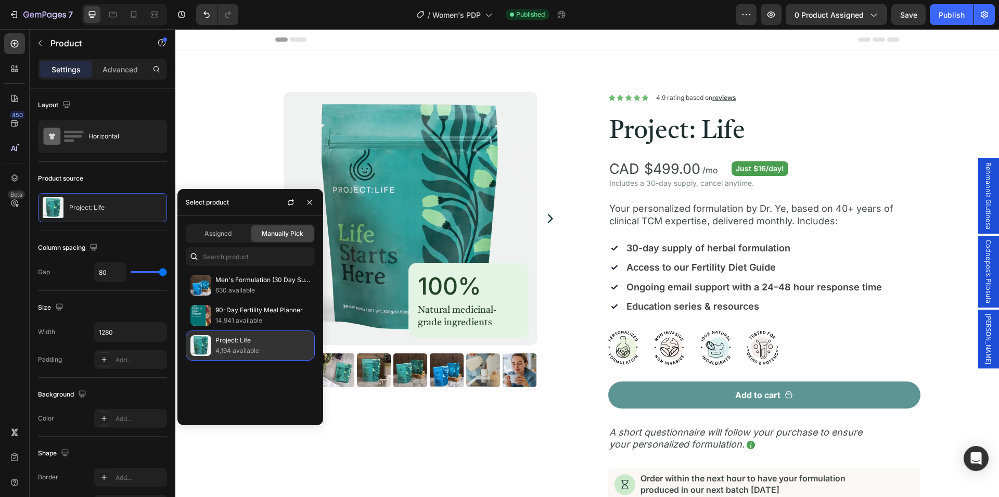
click at [285, 348] on p "4,194 available" at bounding box center [262, 350] width 95 height 10
click at [226, 237] on span "Assigned" at bounding box center [217, 233] width 27 height 9
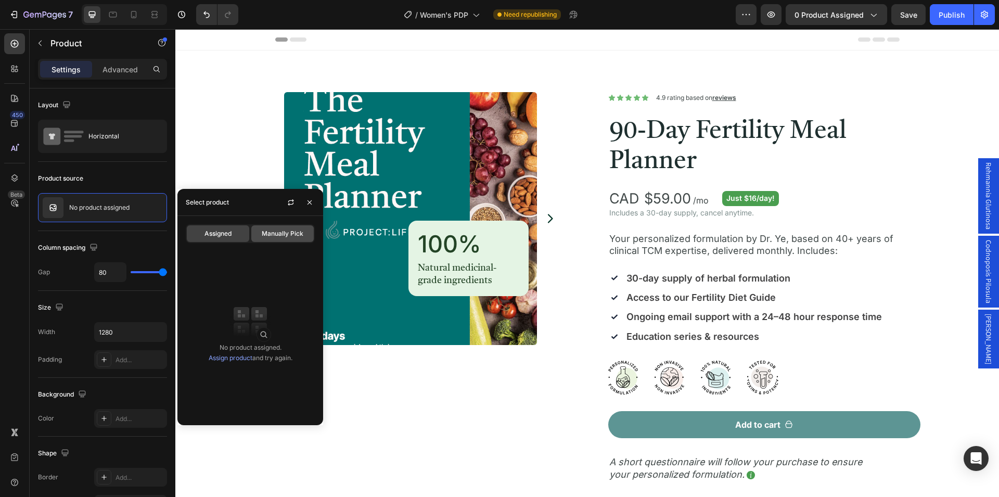
click at [278, 237] on span "Manually Pick" at bounding box center [283, 233] width 42 height 9
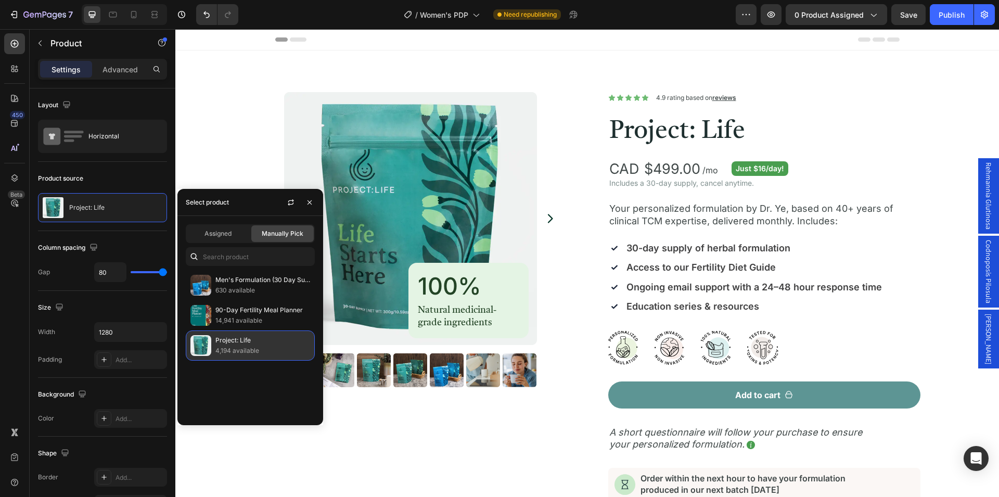
click at [285, 345] on p "4,194 available" at bounding box center [262, 350] width 95 height 10
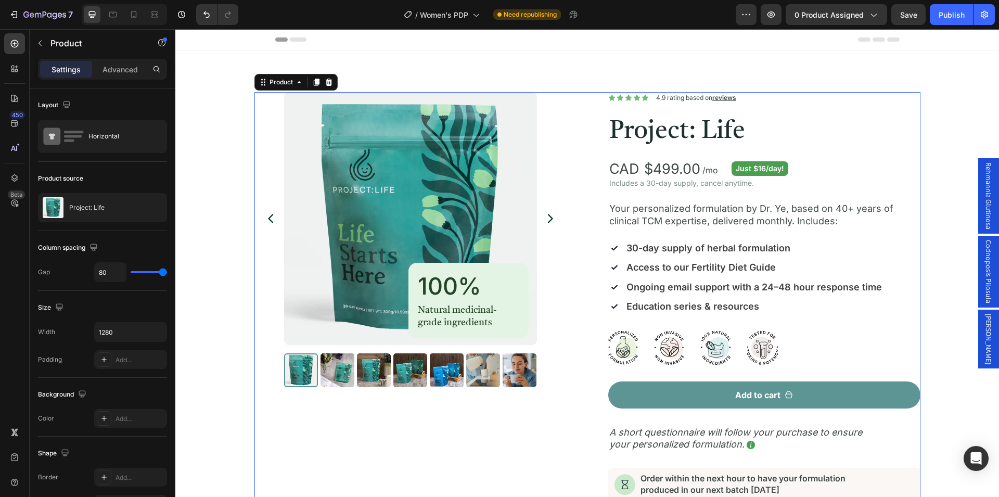
click at [584, 268] on div "Product Images 100% Heading Natural medicinal-grade ingredients Text Block Row …" at bounding box center [587, 410] width 666 height 637
click at [112, 212] on div "Project: Life" at bounding box center [102, 207] width 129 height 29
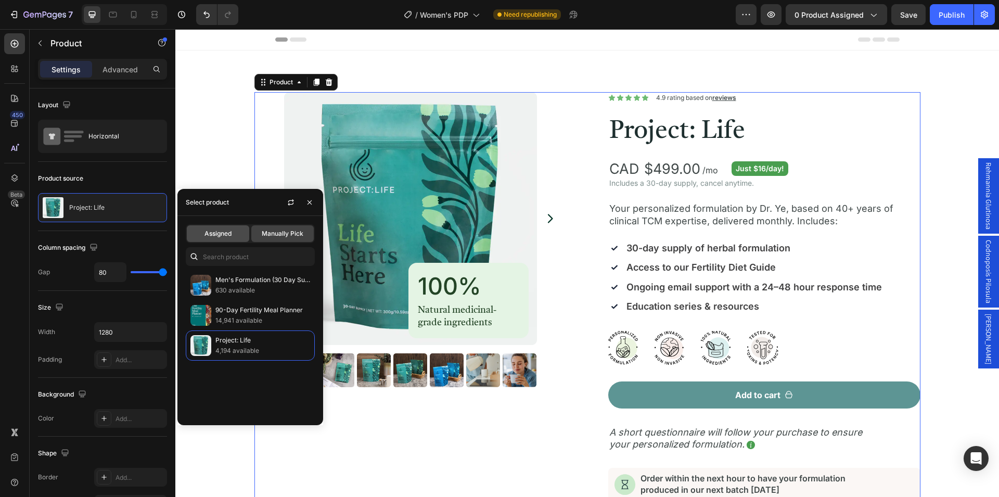
click at [227, 236] on span "Assigned" at bounding box center [217, 233] width 27 height 9
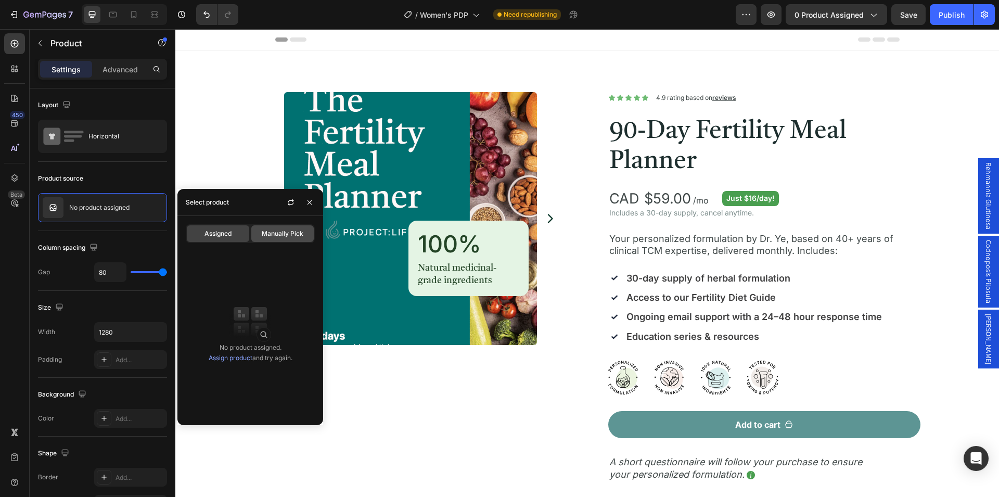
click at [283, 235] on span "Manually Pick" at bounding box center [283, 233] width 42 height 9
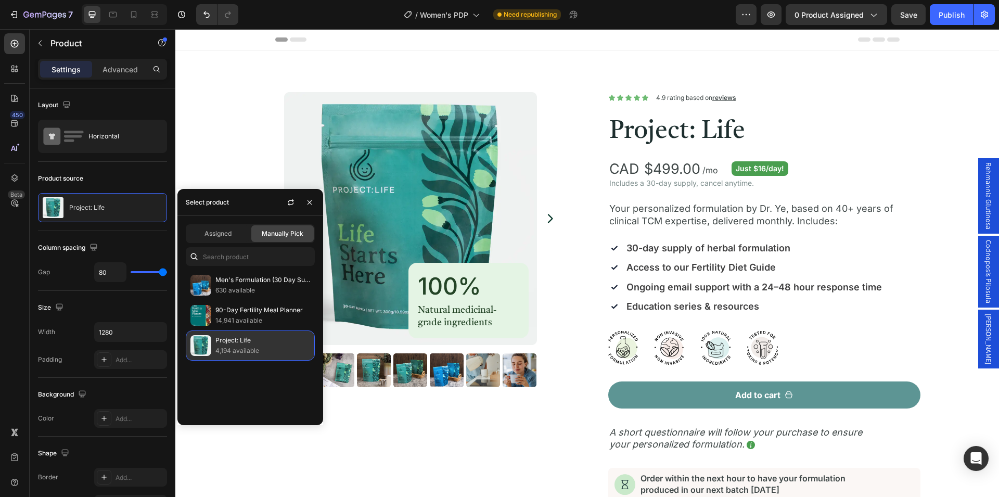
click at [273, 347] on p "4,194 available" at bounding box center [262, 350] width 95 height 10
click at [217, 232] on span "Assigned" at bounding box center [217, 233] width 27 height 9
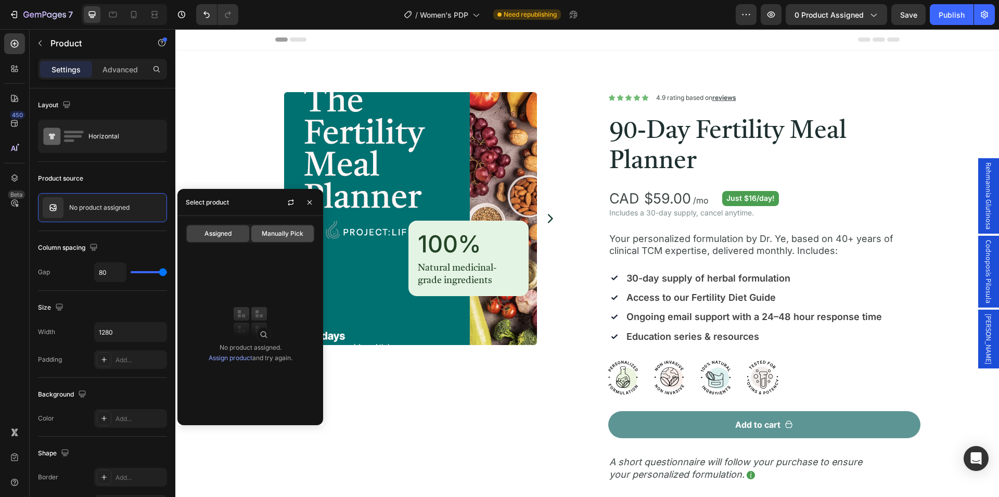
click at [282, 238] on span "Manually Pick" at bounding box center [283, 233] width 42 height 9
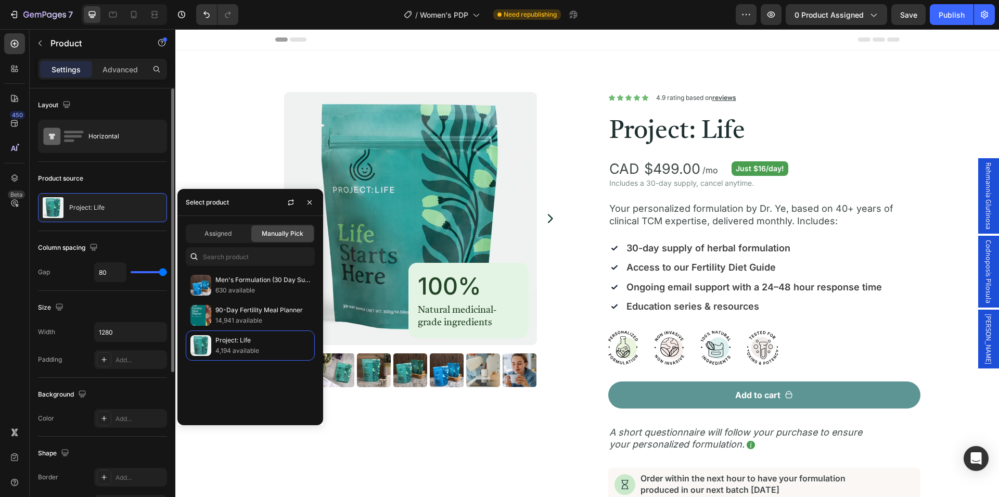
click at [143, 178] on div "Product source" at bounding box center [102, 178] width 129 height 17
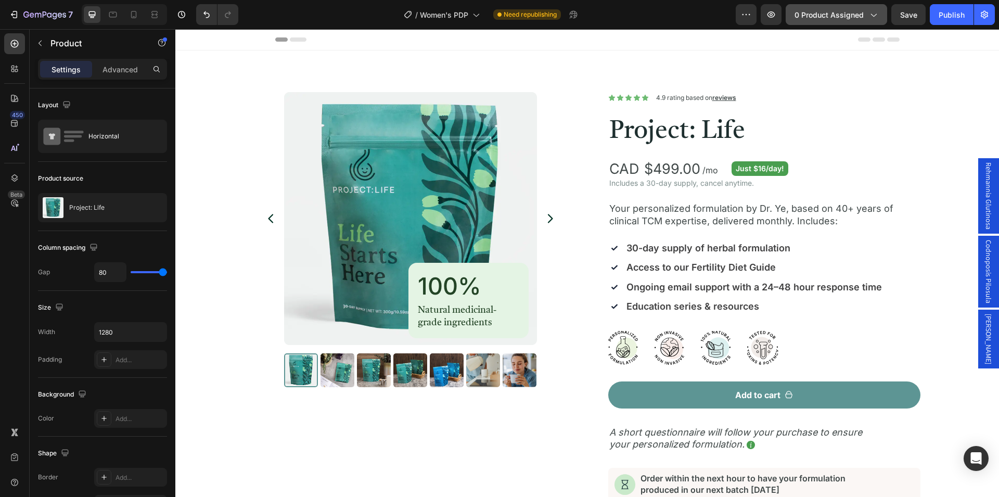
click at [873, 15] on icon "button" at bounding box center [873, 14] width 10 height 10
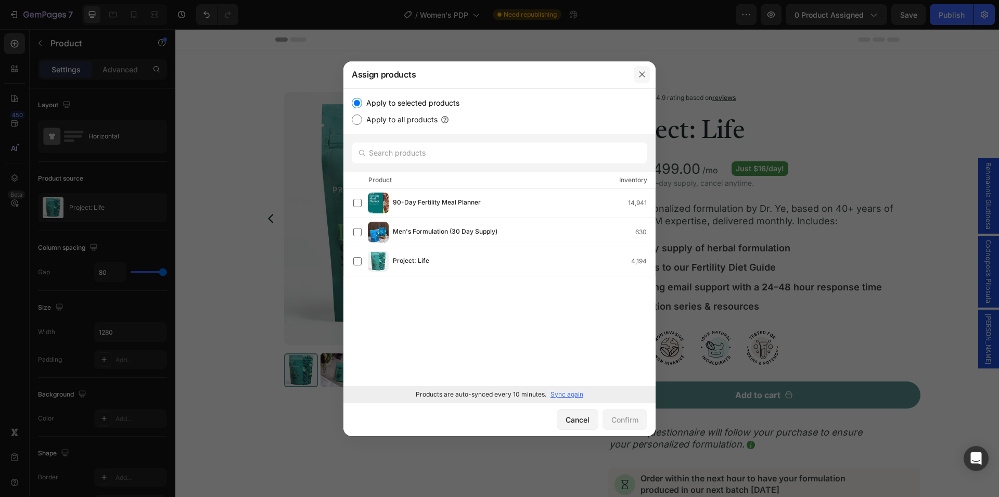
click at [644, 73] on icon "button" at bounding box center [642, 74] width 8 height 8
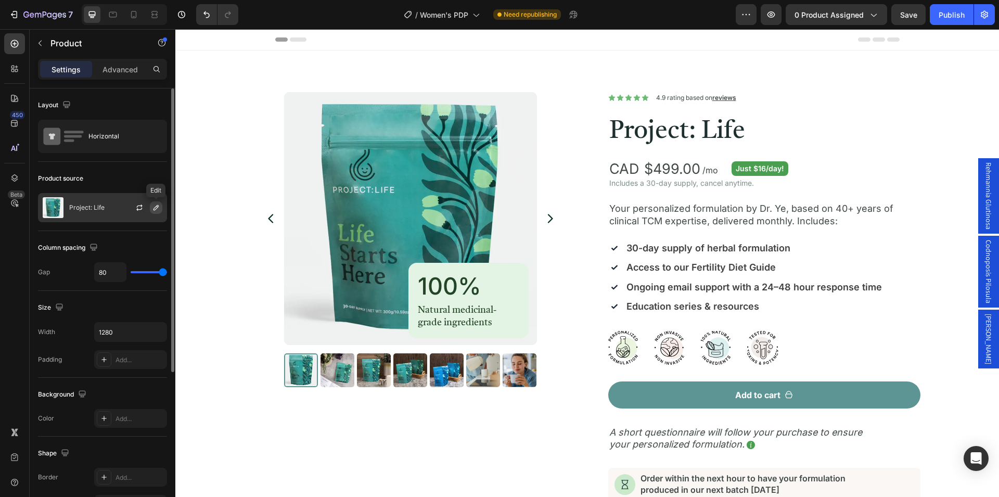
click at [156, 208] on icon "button" at bounding box center [156, 207] width 8 height 8
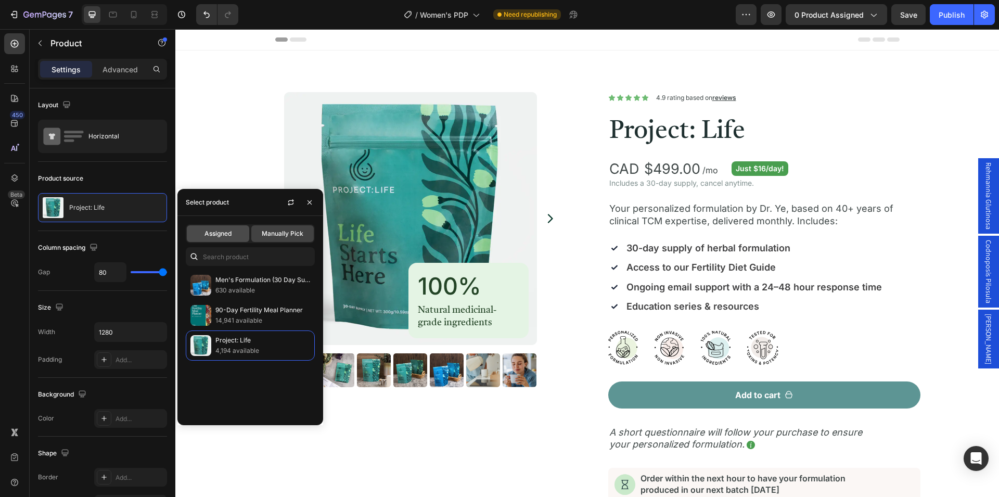
click at [217, 235] on span "Assigned" at bounding box center [217, 233] width 27 height 9
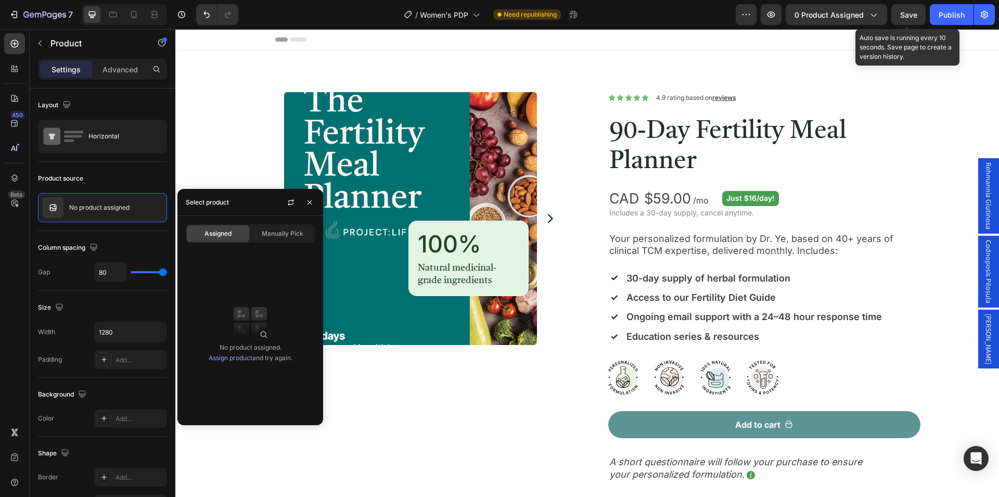
click at [908, 18] on span "Save" at bounding box center [908, 14] width 17 height 9
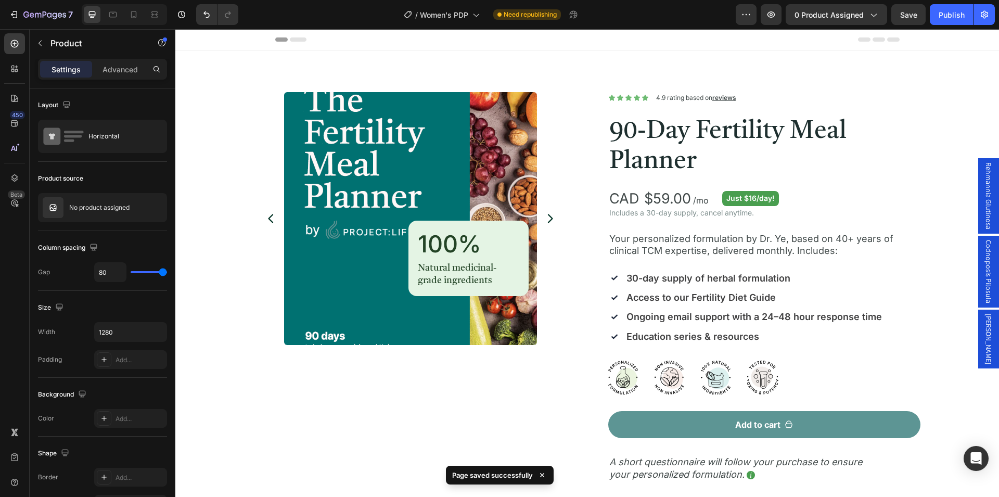
click at [579, 197] on div "Product Images 100% Heading Natural medicinal-grade ingredients Text Block Row …" at bounding box center [587, 425] width 666 height 667
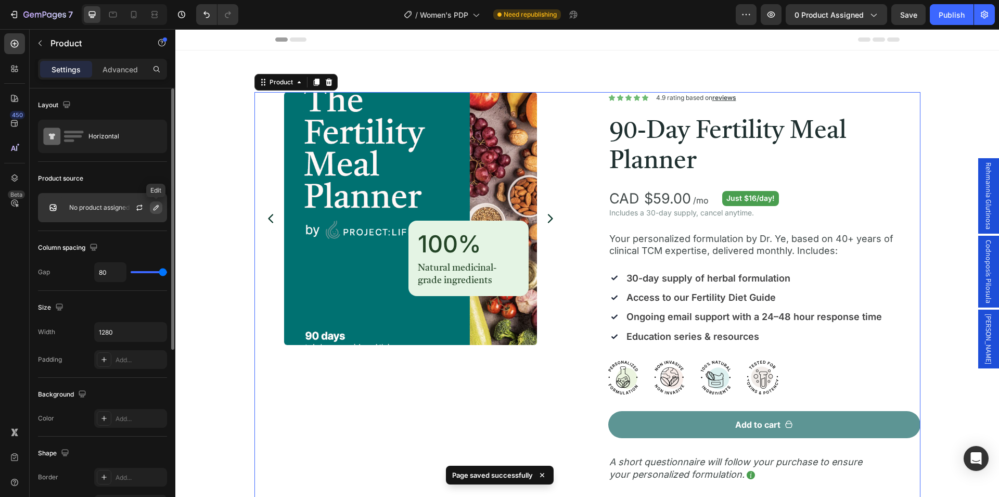
click at [152, 206] on icon "button" at bounding box center [156, 207] width 8 height 8
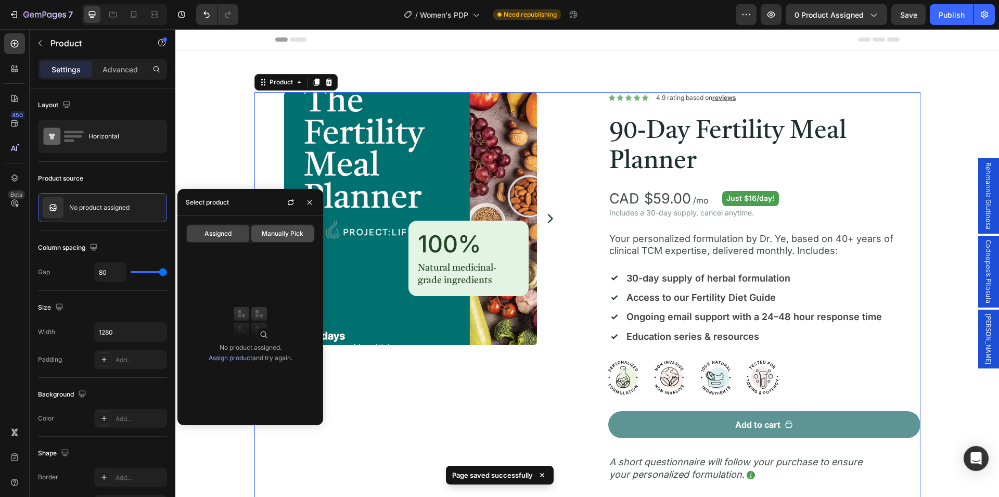
click at [284, 236] on span "Manually Pick" at bounding box center [283, 233] width 42 height 9
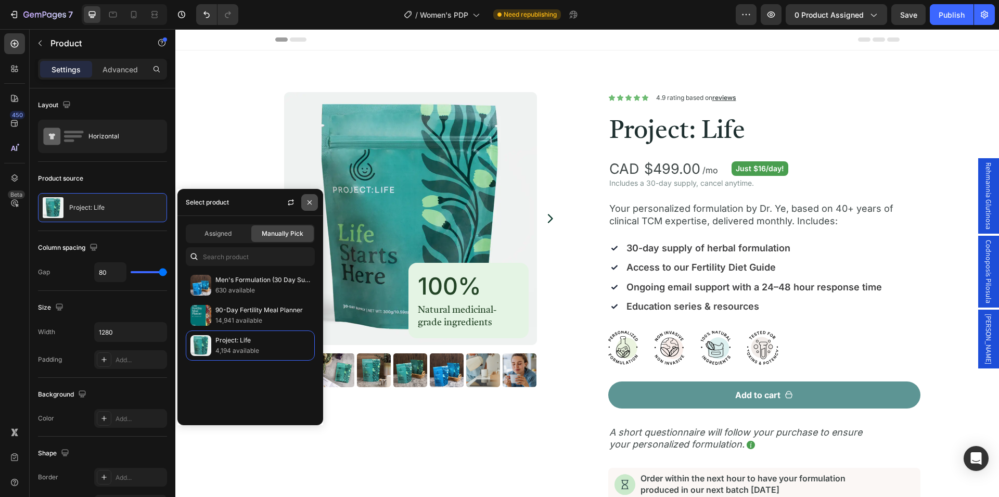
drag, startPoint x: 309, startPoint y: 200, endPoint x: 558, endPoint y: 74, distance: 278.7
click at [309, 200] on icon "button" at bounding box center [309, 202] width 8 height 8
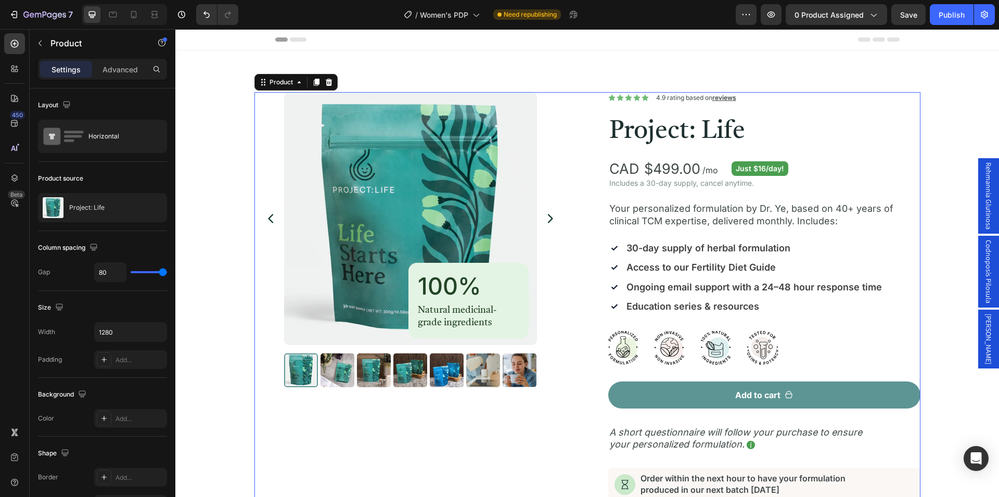
click at [575, 217] on div "Product Images 100% Heading Natural medicinal-grade ingredients Text Block Row …" at bounding box center [587, 410] width 666 height 637
click at [154, 208] on icon "button" at bounding box center [155, 207] width 5 height 5
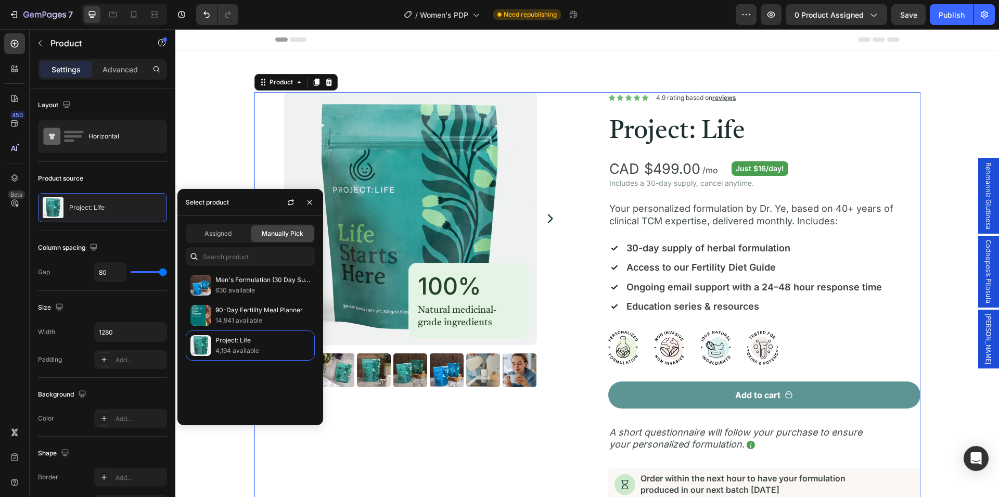
click at [224, 231] on span "Assigned" at bounding box center [217, 233] width 27 height 9
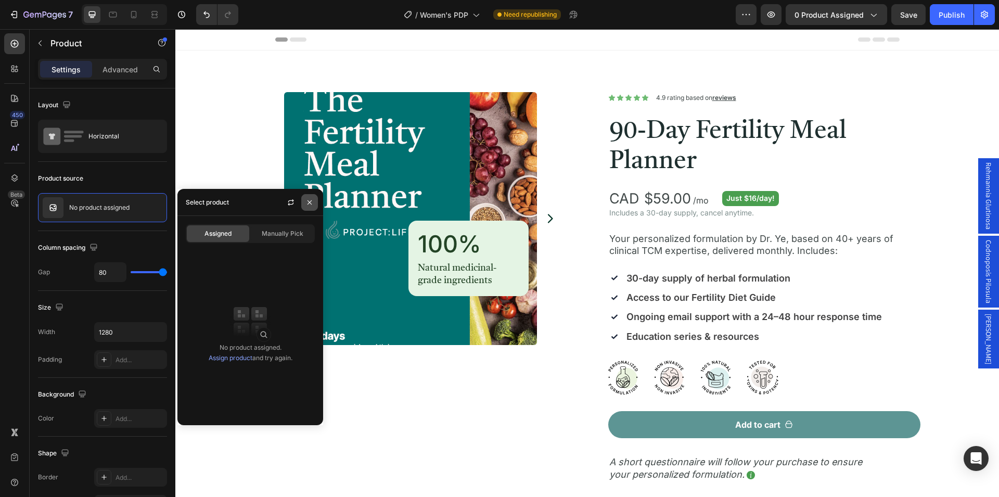
click at [311, 203] on icon "button" at bounding box center [309, 202] width 8 height 8
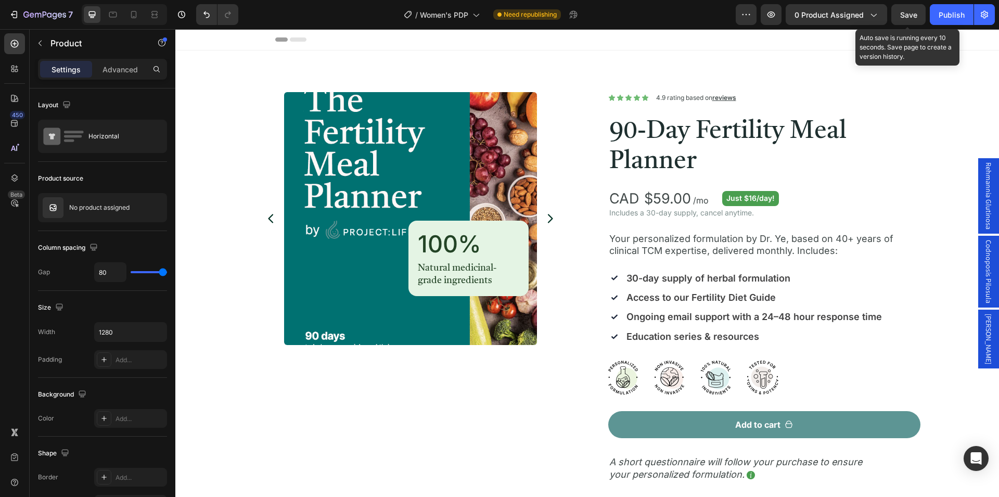
click at [905, 14] on span "Save" at bounding box center [908, 14] width 17 height 9
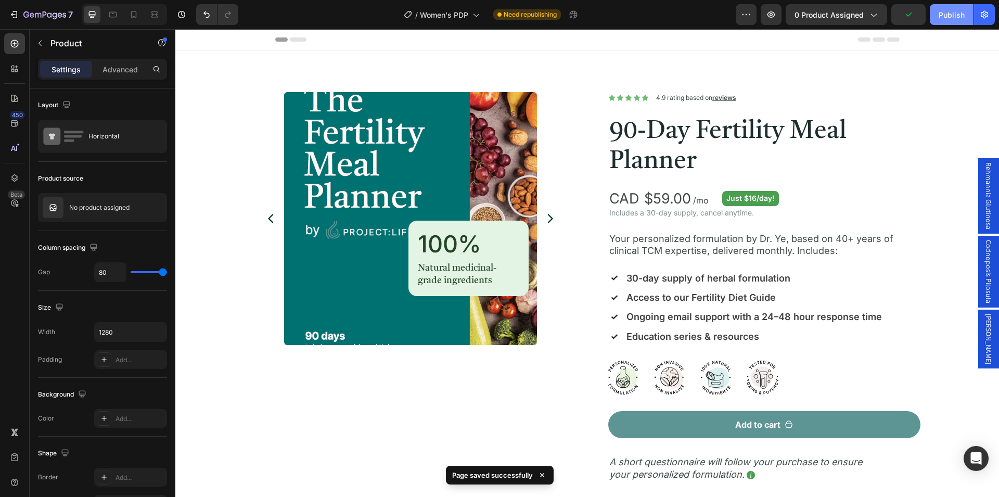
click at [948, 19] on div "Publish" at bounding box center [951, 14] width 26 height 11
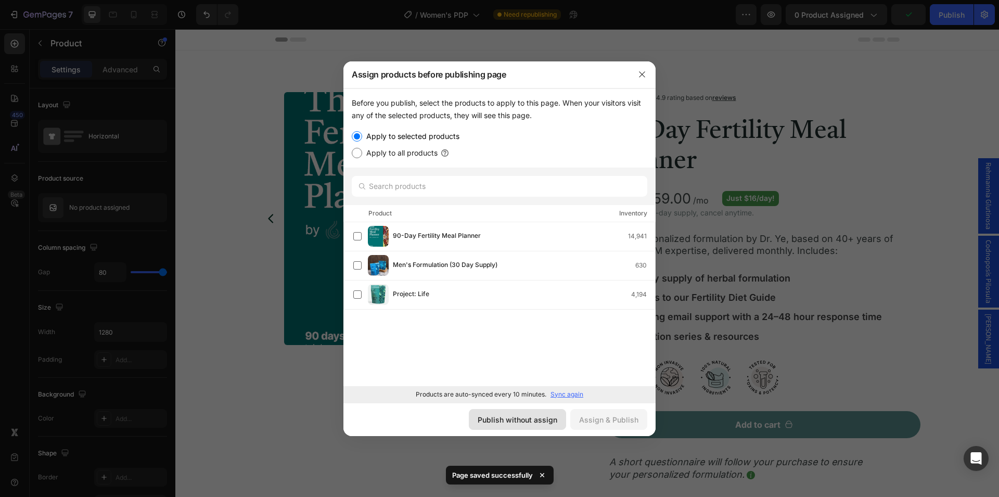
click at [509, 424] on div "Publish without assign" at bounding box center [517, 419] width 80 height 11
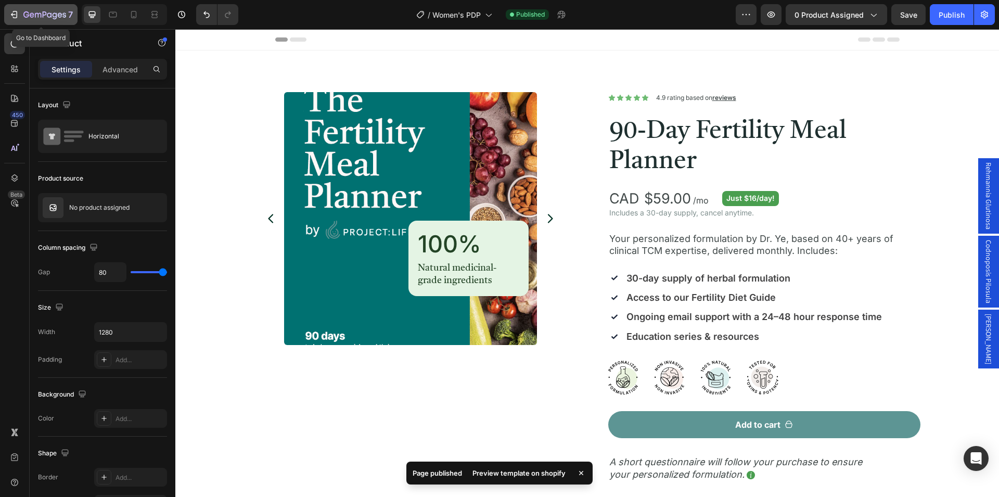
click at [44, 14] on icon "button" at bounding box center [44, 15] width 43 height 9
